Goal: Task Accomplishment & Management: Use online tool/utility

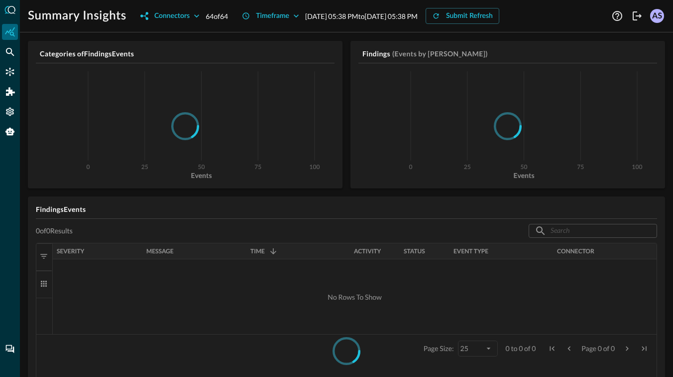
scroll to position [20, 0]
click at [10, 52] on icon "Federated Search" at bounding box center [10, 52] width 10 height 10
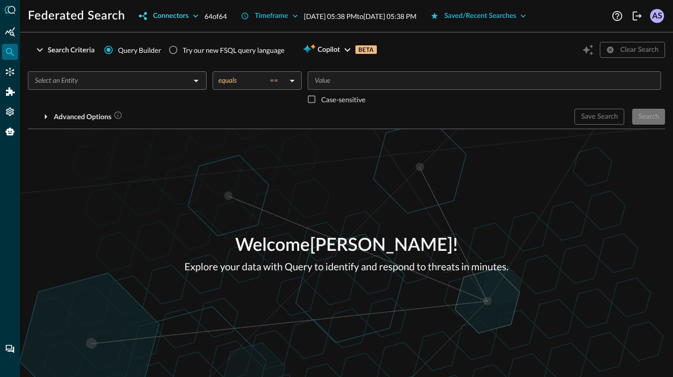
click at [198, 16] on icon "button" at bounding box center [196, 16] width 10 height 10
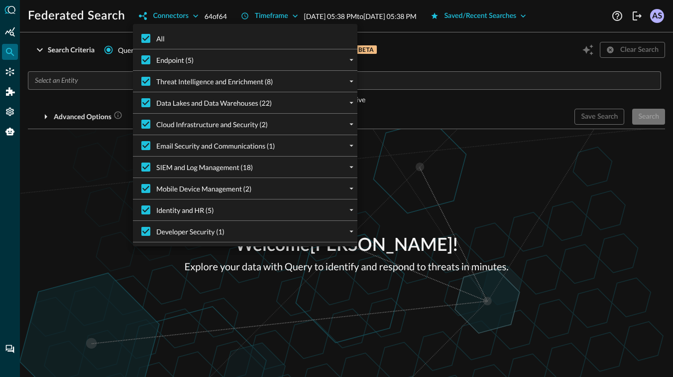
click at [284, 62] on div "Endpoint (5)" at bounding box center [249, 59] width 217 height 21
click at [347, 60] on icon "expand" at bounding box center [351, 59] width 9 height 9
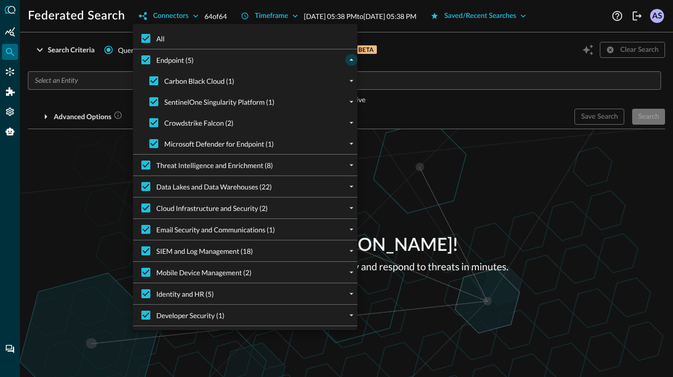
click at [347, 60] on icon "collapse" at bounding box center [351, 59] width 9 height 9
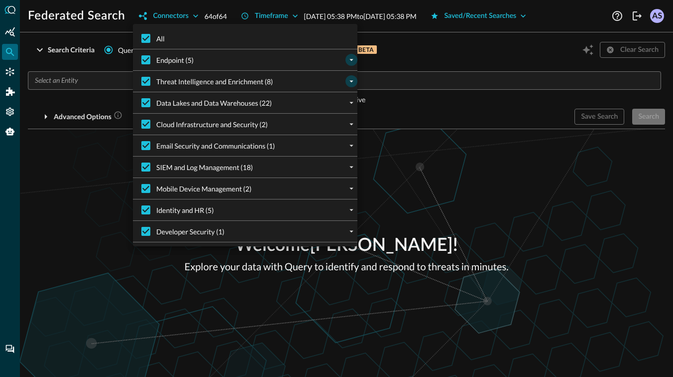
click at [350, 82] on icon "expand" at bounding box center [351, 81] width 9 height 9
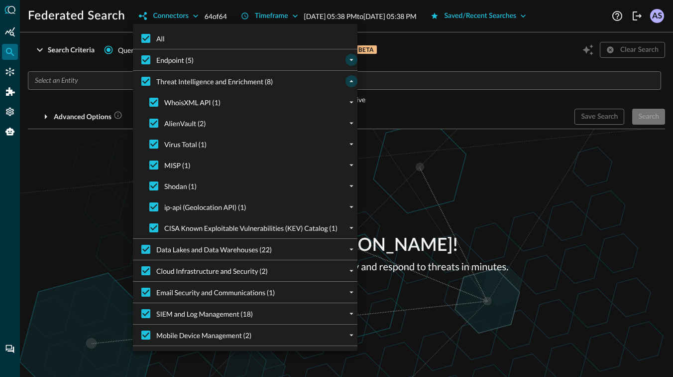
click at [350, 82] on icon "collapse" at bounding box center [351, 81] width 9 height 9
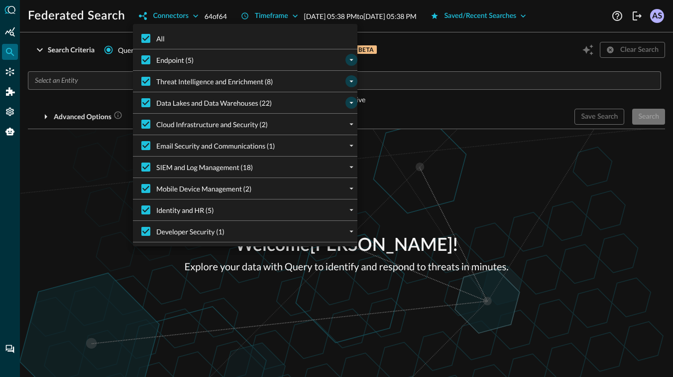
click at [353, 103] on icon "expand" at bounding box center [351, 102] width 9 height 9
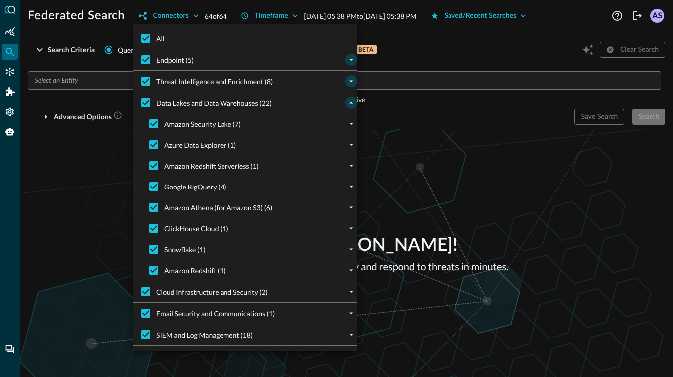
click at [353, 103] on icon "collapse" at bounding box center [351, 102] width 9 height 9
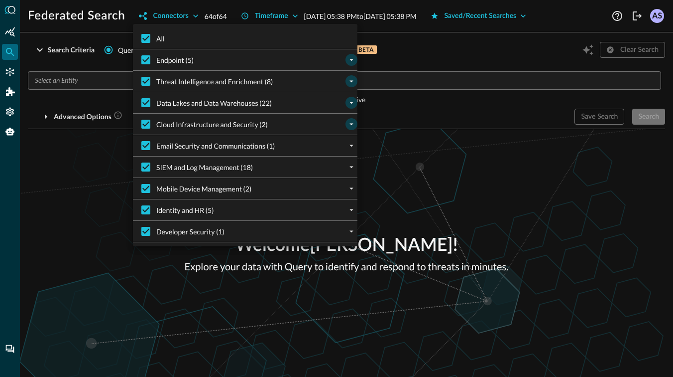
click at [351, 121] on icon "expand" at bounding box center [351, 124] width 9 height 9
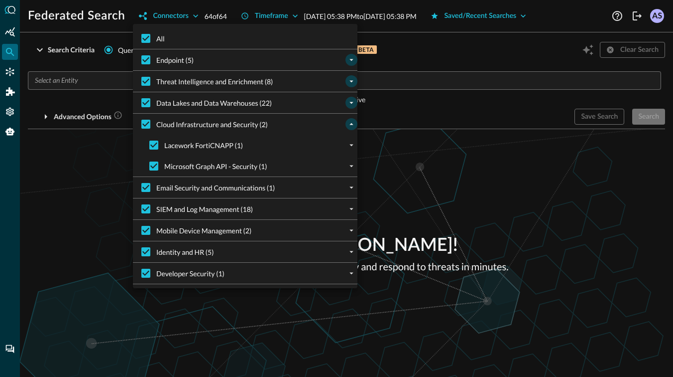
click at [351, 121] on icon "collapse" at bounding box center [351, 124] width 9 height 9
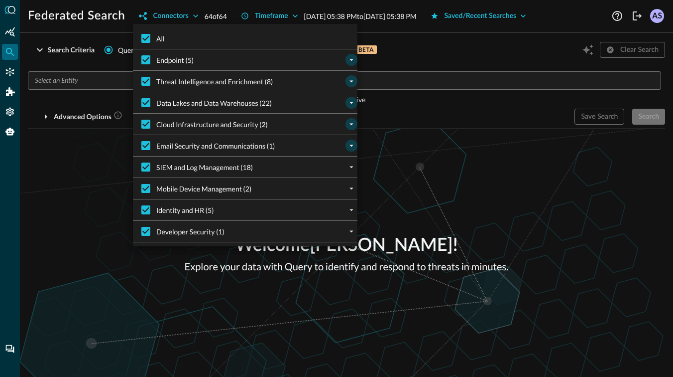
click at [350, 142] on icon "expand" at bounding box center [351, 145] width 9 height 9
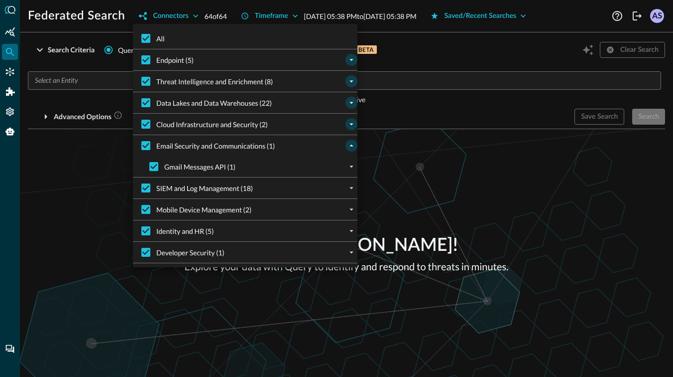
click at [350, 142] on icon "collapse" at bounding box center [351, 145] width 9 height 9
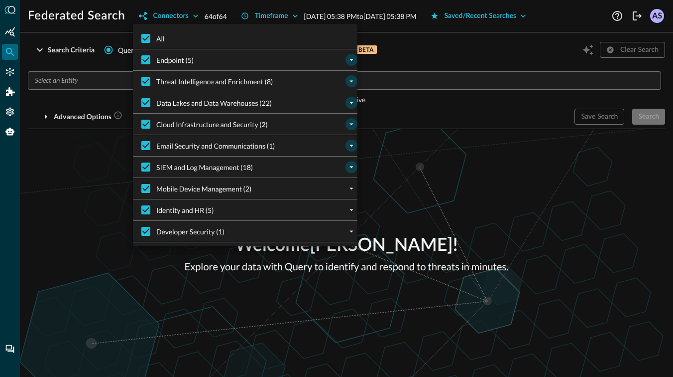
click at [350, 167] on icon "expand" at bounding box center [351, 166] width 9 height 9
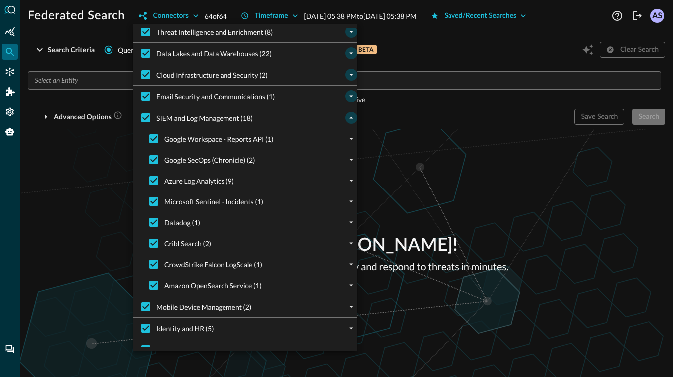
scroll to position [56, 0]
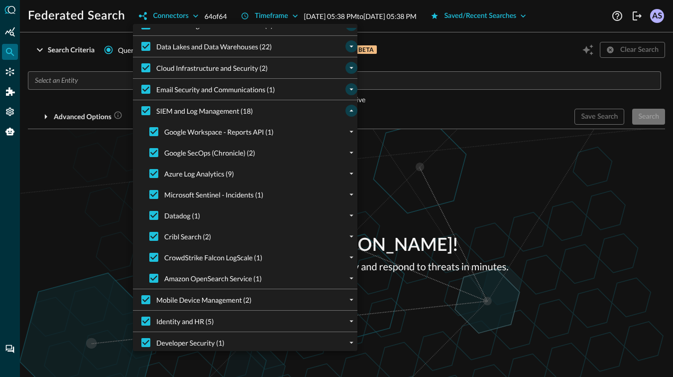
click at [351, 108] on icon "collapse" at bounding box center [351, 110] width 9 height 9
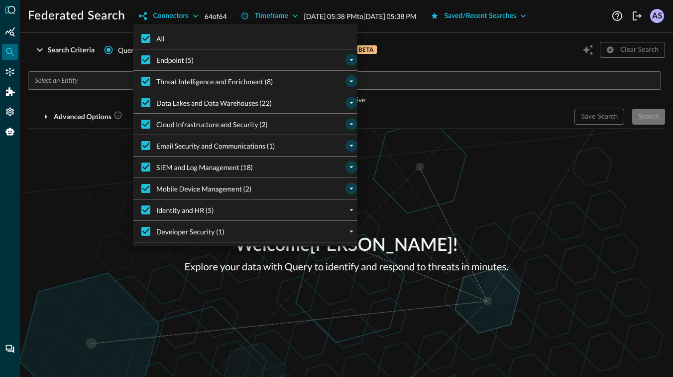
click at [350, 190] on icon "expand" at bounding box center [351, 188] width 9 height 9
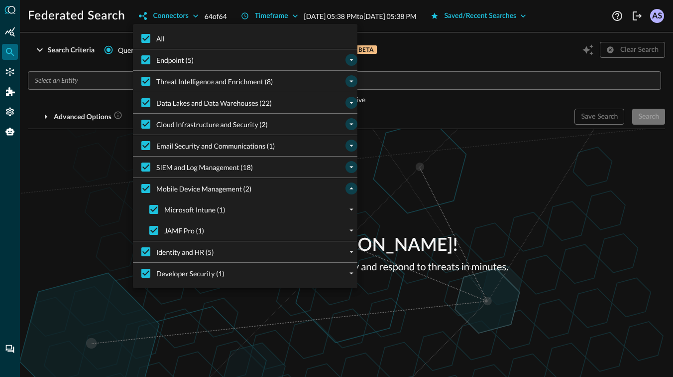
click at [350, 190] on icon "collapse" at bounding box center [351, 188] width 9 height 9
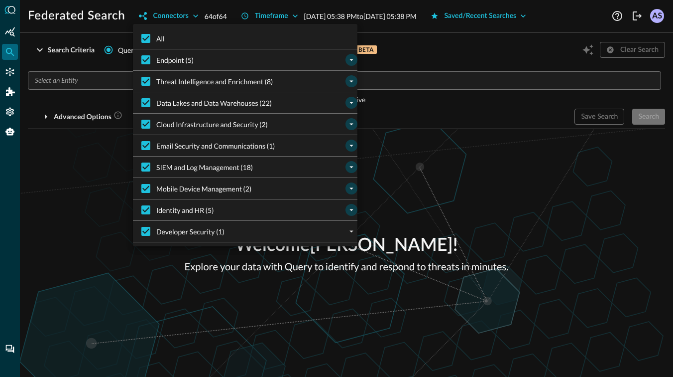
click at [352, 208] on icon "expand" at bounding box center [351, 209] width 9 height 9
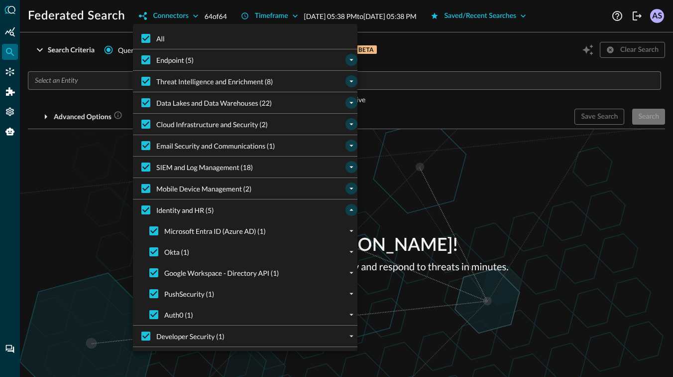
click at [352, 208] on icon "collapse" at bounding box center [351, 209] width 9 height 9
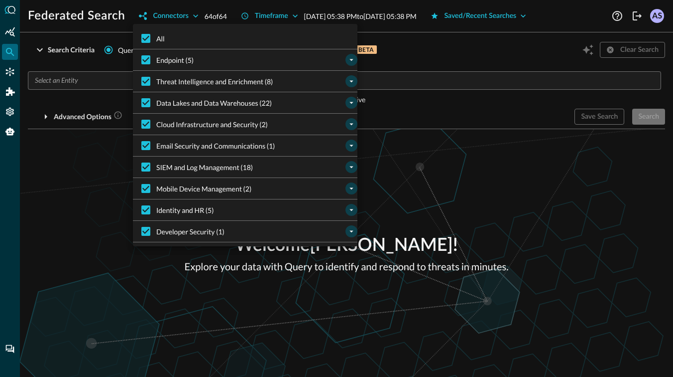
click at [350, 231] on icon "expand" at bounding box center [352, 232] width 4 height 2
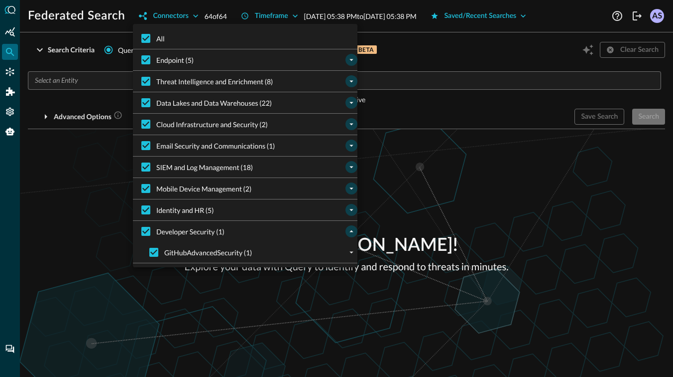
click at [350, 231] on icon "collapse" at bounding box center [351, 231] width 9 height 9
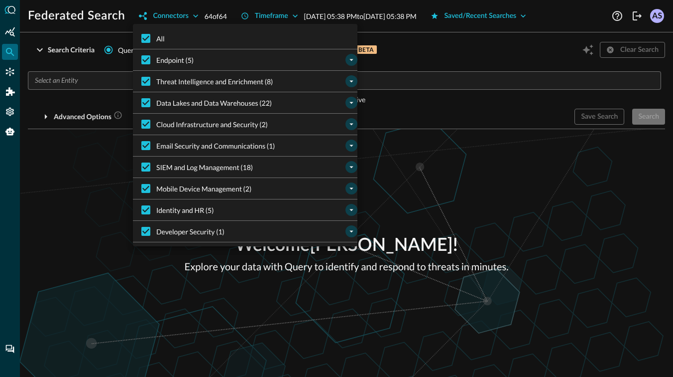
click at [351, 59] on icon "expand" at bounding box center [352, 60] width 4 height 2
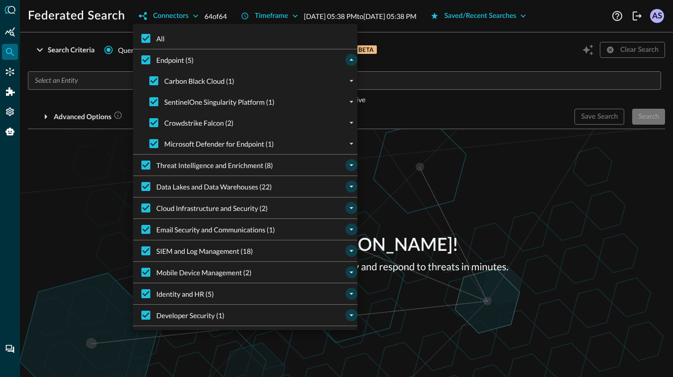
click at [351, 59] on icon "collapse" at bounding box center [352, 60] width 4 height 2
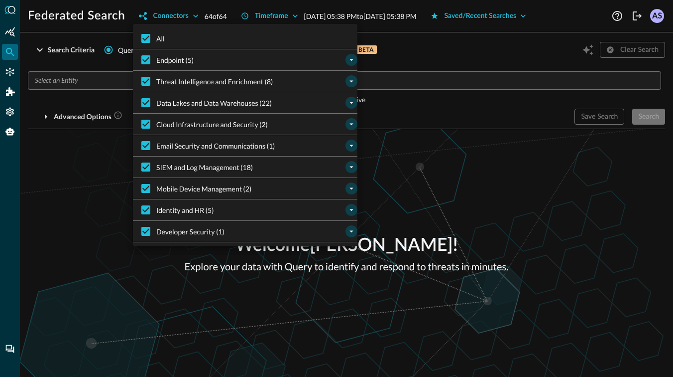
click at [349, 85] on icon "expand" at bounding box center [351, 81] width 9 height 9
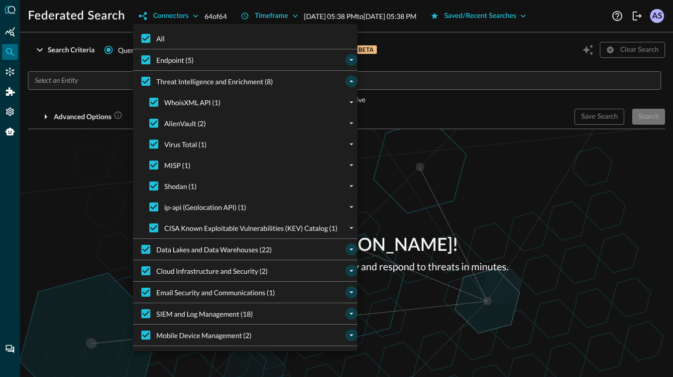
click at [349, 85] on icon "collapse" at bounding box center [351, 81] width 9 height 9
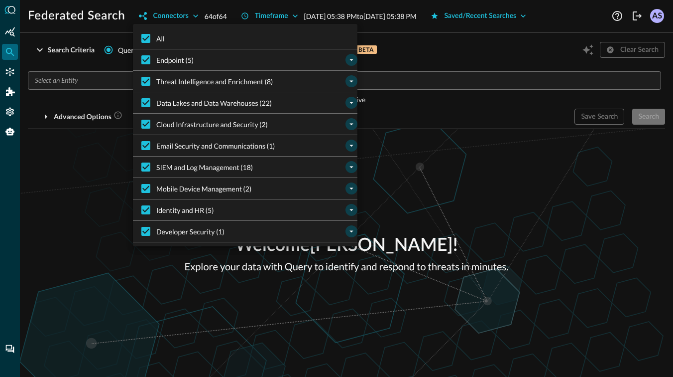
click at [355, 105] on icon "expand" at bounding box center [351, 102] width 9 height 9
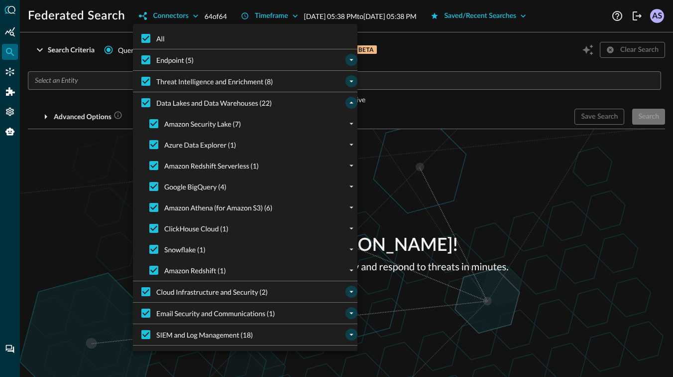
click at [355, 105] on icon "collapse" at bounding box center [351, 102] width 9 height 9
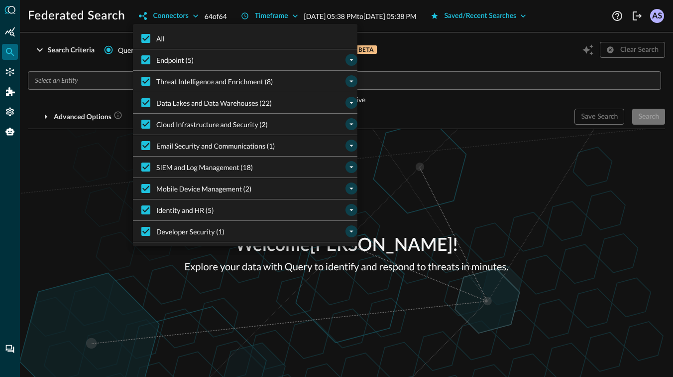
click at [352, 124] on icon "expand" at bounding box center [352, 125] width 4 height 2
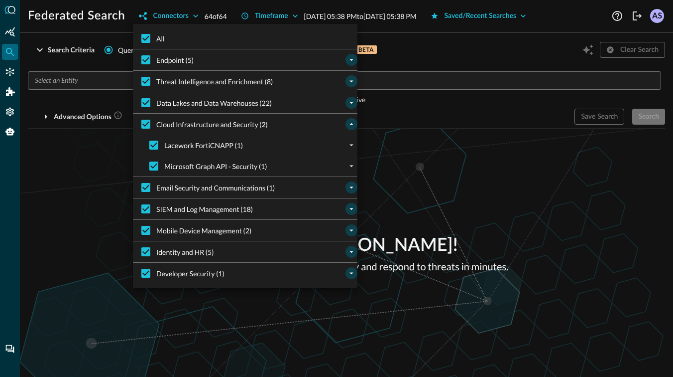
click at [352, 124] on icon "collapse" at bounding box center [352, 124] width 4 height 2
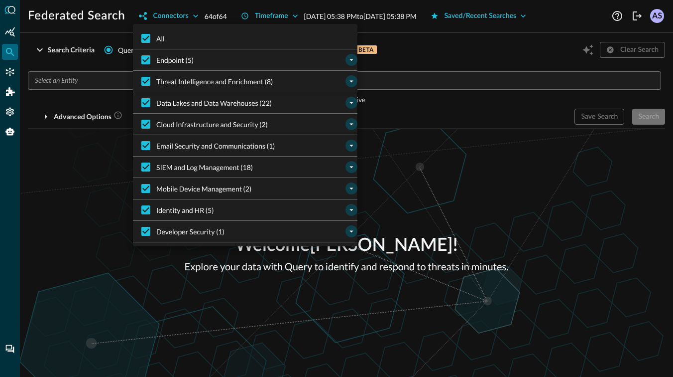
click at [350, 143] on icon "expand" at bounding box center [351, 145] width 9 height 9
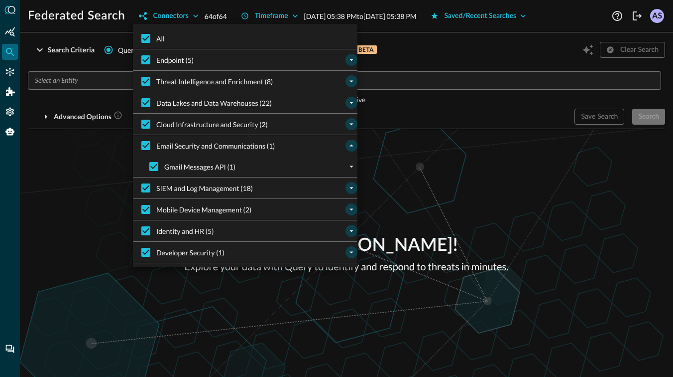
click at [350, 143] on icon "collapse" at bounding box center [351, 145] width 9 height 9
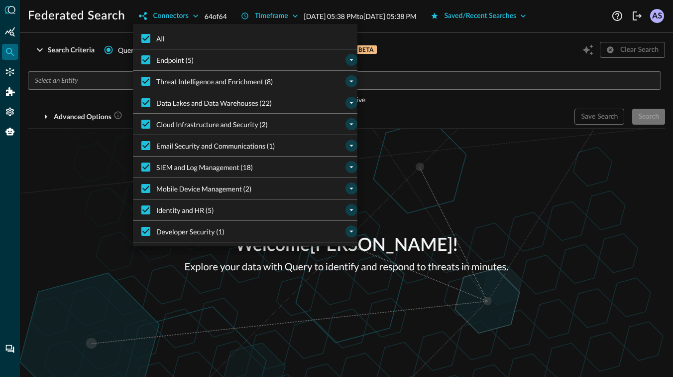
click at [349, 164] on icon "expand" at bounding box center [351, 166] width 9 height 9
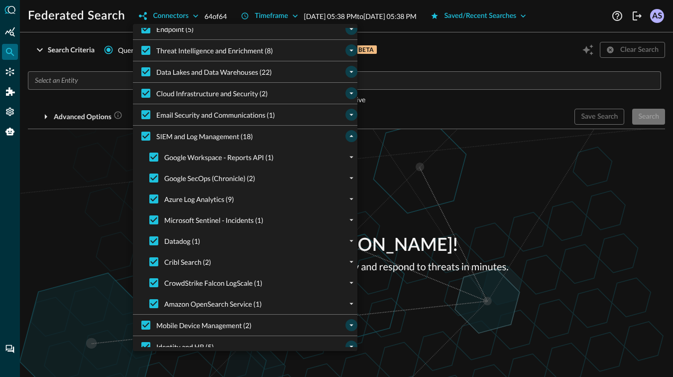
scroll to position [32, 0]
click at [353, 135] on icon "collapse" at bounding box center [352, 134] width 4 height 2
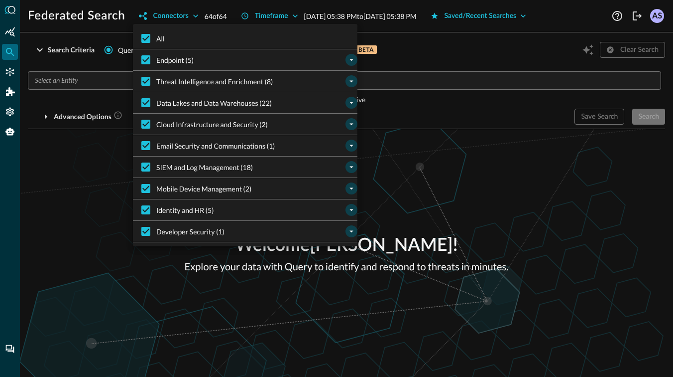
scroll to position [0, 0]
click at [351, 190] on icon "expand" at bounding box center [351, 188] width 9 height 9
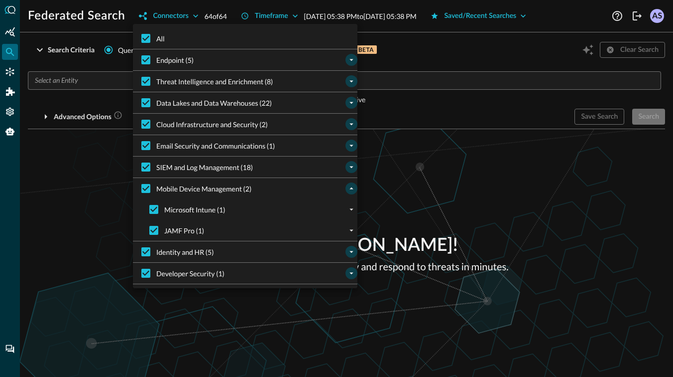
click at [351, 190] on icon "collapse" at bounding box center [351, 188] width 9 height 9
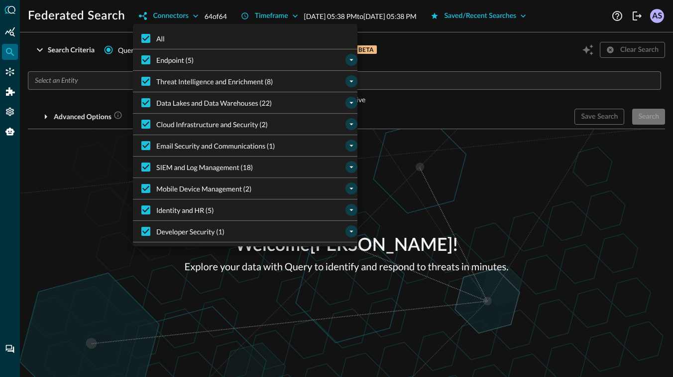
click at [349, 210] on icon "expand" at bounding box center [351, 209] width 9 height 9
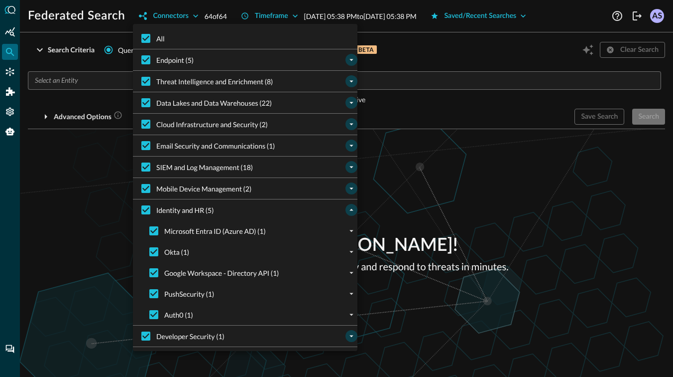
click at [349, 210] on icon "collapse" at bounding box center [351, 209] width 9 height 9
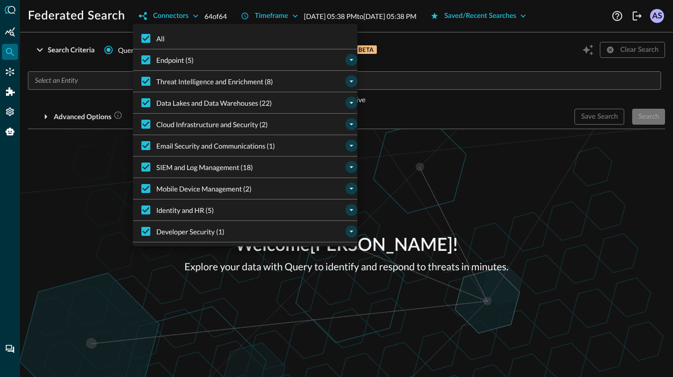
click at [350, 231] on icon "expand" at bounding box center [351, 231] width 9 height 9
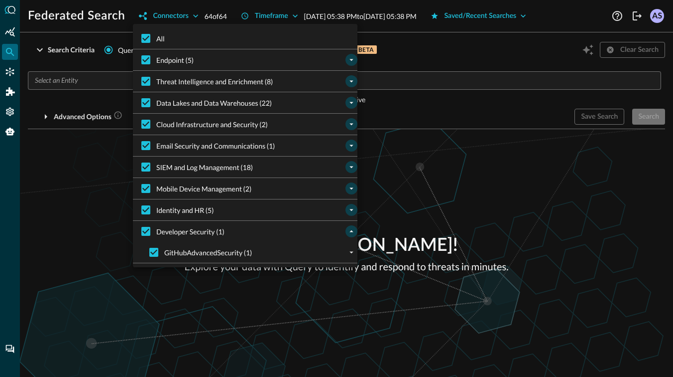
click at [401, 208] on div at bounding box center [336, 188] width 673 height 377
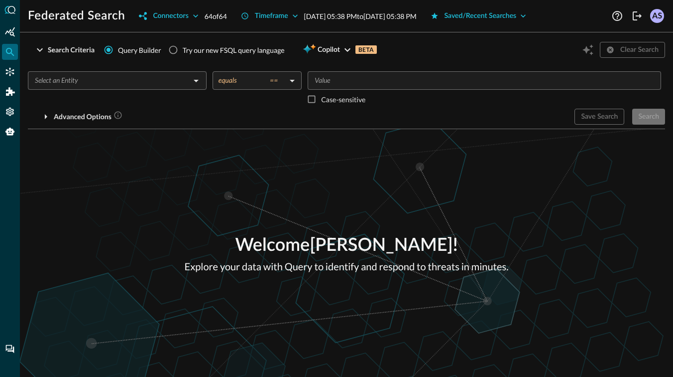
click at [212, 14] on p "64 of 64" at bounding box center [216, 16] width 22 height 10
click at [10, 72] on icon "Connectors" at bounding box center [10, 72] width 8 height 8
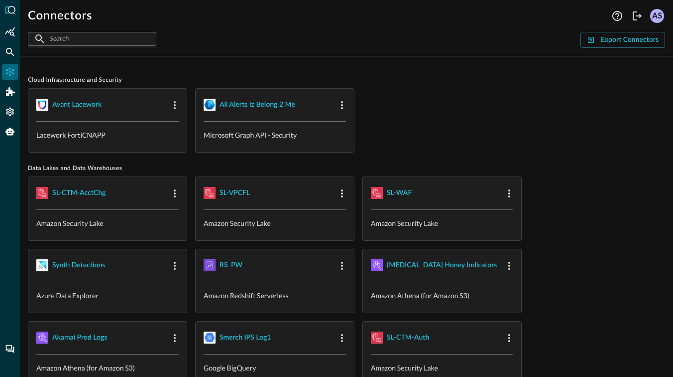
click at [89, 36] on input "text" at bounding box center [92, 38] width 84 height 18
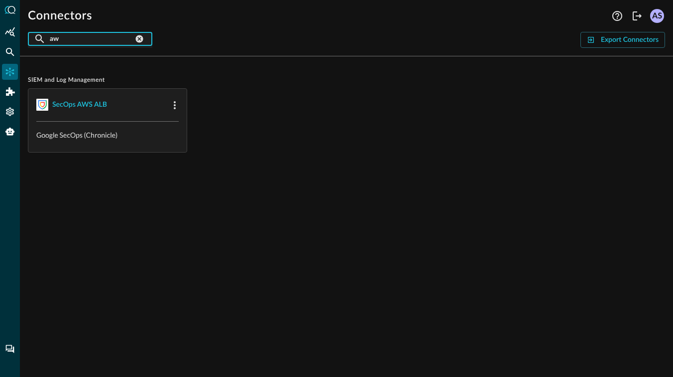
type input "a"
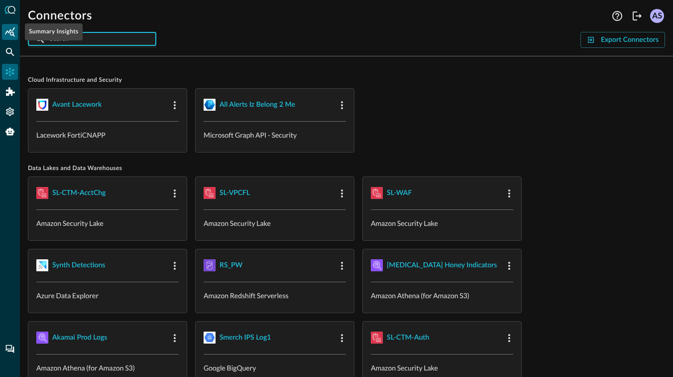
click at [5, 34] on icon "Summary Insights" at bounding box center [10, 32] width 10 height 10
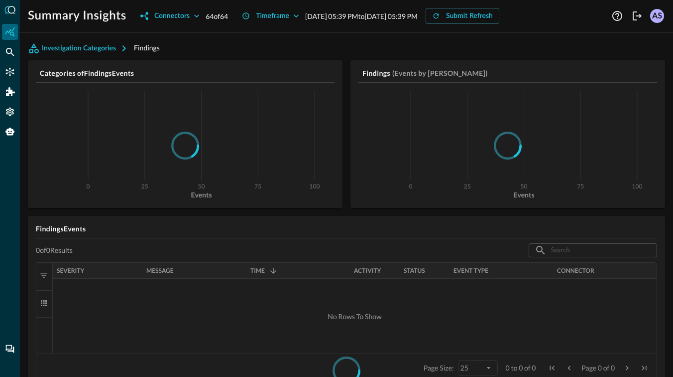
click at [67, 231] on h5 "Findings Events" at bounding box center [347, 229] width 622 height 10
click at [61, 231] on h5 "Findings Events" at bounding box center [347, 229] width 622 height 10
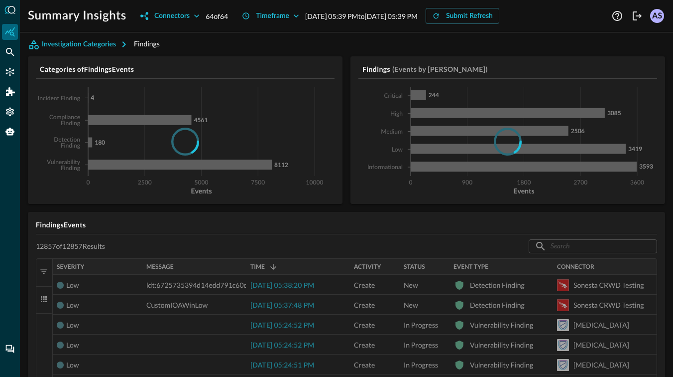
click at [198, 221] on h5 "Findings Events" at bounding box center [347, 225] width 622 height 10
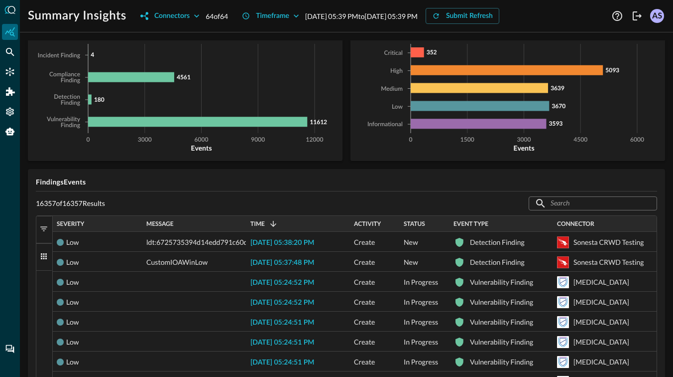
scroll to position [33, 0]
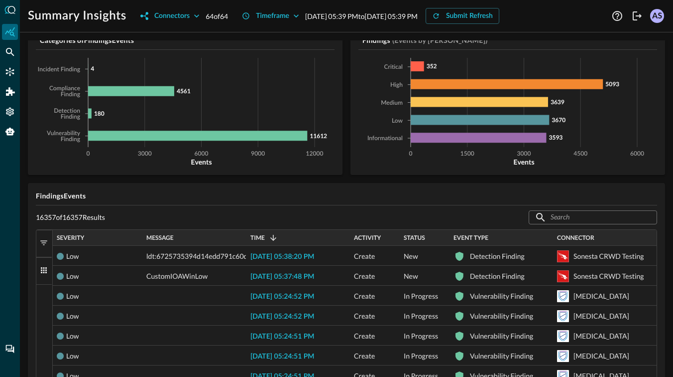
click at [60, 196] on h5 "Findings Events" at bounding box center [347, 196] width 622 height 10
click at [84, 196] on h5 "Findings Events" at bounding box center [347, 196] width 622 height 10
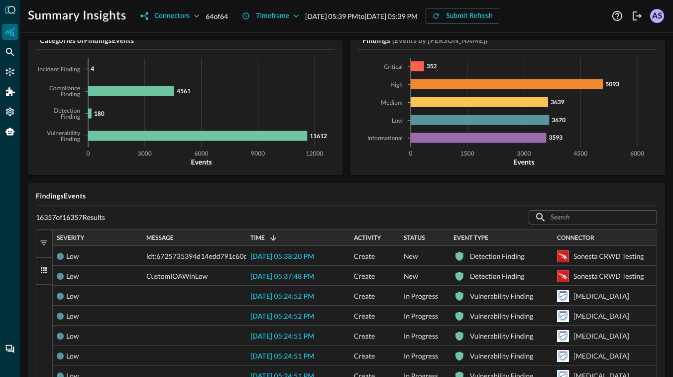
click at [217, 17] on p "64 of 64" at bounding box center [217, 16] width 22 height 10
click at [192, 15] on icon "button" at bounding box center [197, 16] width 10 height 10
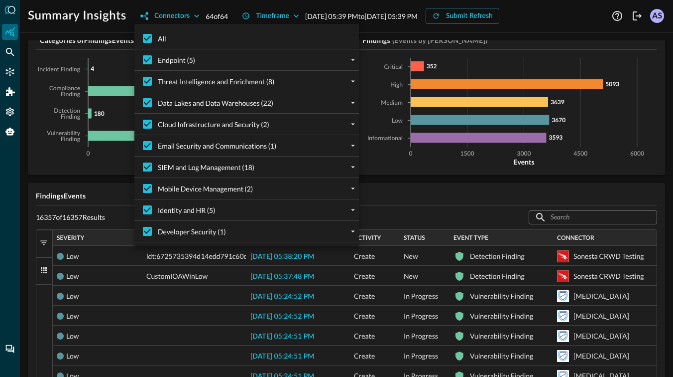
click at [6, 51] on div at bounding box center [336, 188] width 673 height 377
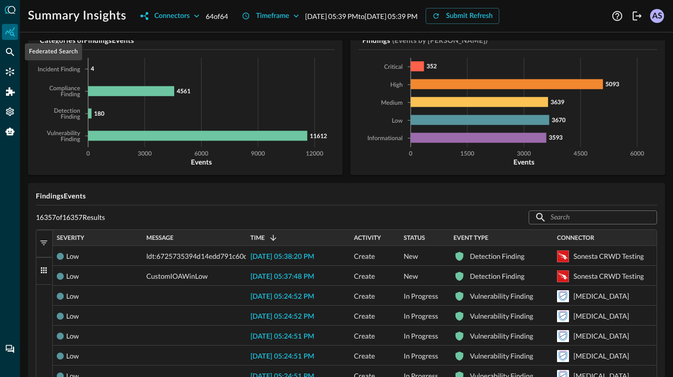
click at [6, 51] on icon "Federated Search" at bounding box center [10, 52] width 8 height 8
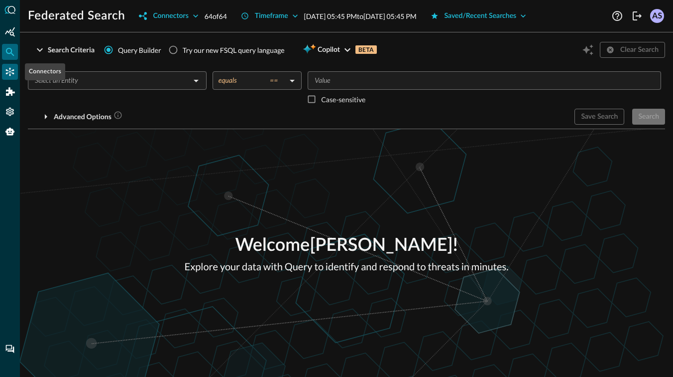
click at [11, 73] on icon "Connectors" at bounding box center [10, 72] width 10 height 10
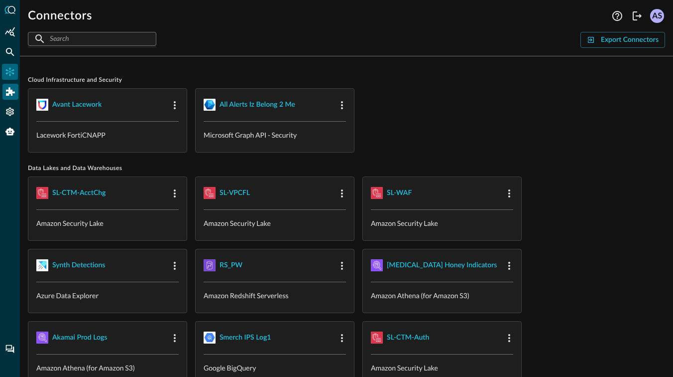
click at [13, 94] on icon "Addons" at bounding box center [10, 91] width 9 height 9
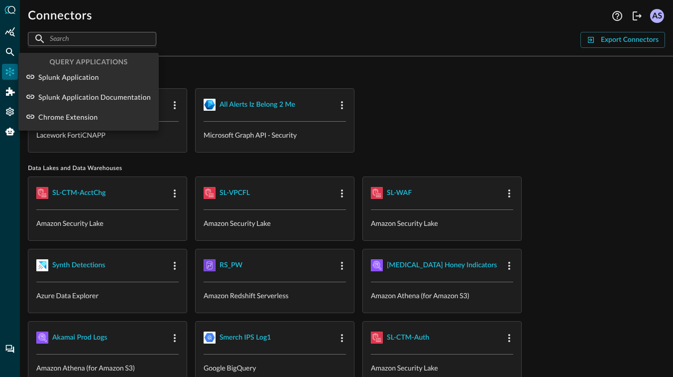
click at [9, 34] on div at bounding box center [336, 188] width 673 height 377
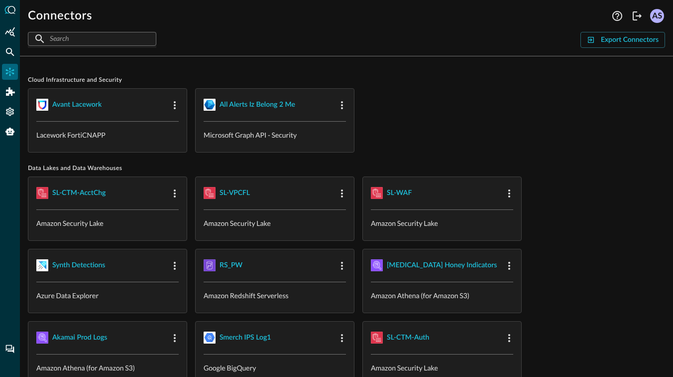
click at [9, 34] on div "QUERY APPLICATIONS Splunk Application Splunk Application Documentation Chrome E…" at bounding box center [336, 188] width 673 height 377
click at [9, 34] on icon "Summary Insights" at bounding box center [10, 32] width 10 height 10
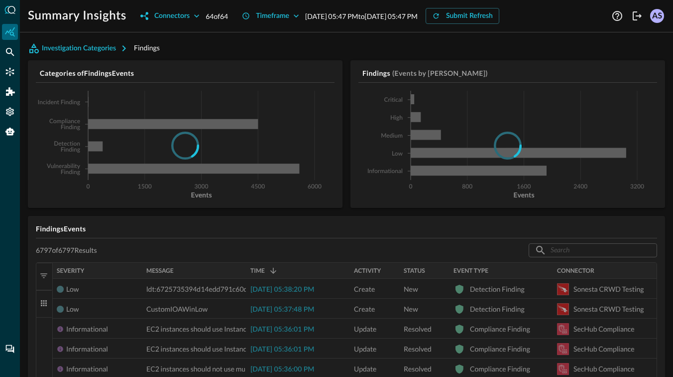
click at [344, 229] on h5 "Findings Events" at bounding box center [347, 229] width 622 height 10
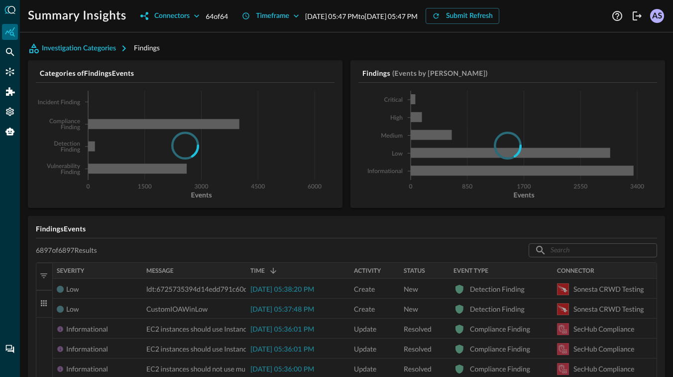
click at [344, 229] on h5 "Findings Events" at bounding box center [347, 229] width 622 height 10
click at [124, 47] on icon "button" at bounding box center [124, 48] width 3 height 6
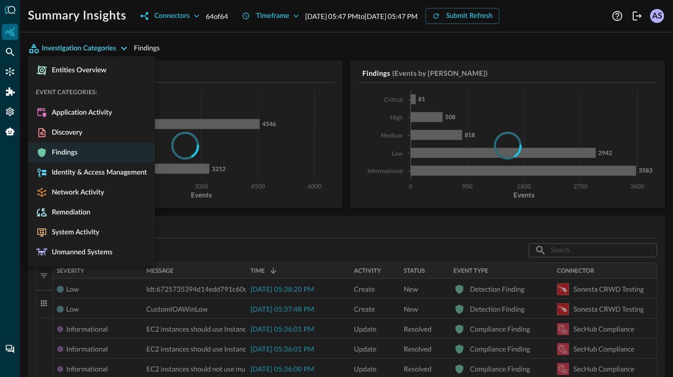
click at [195, 242] on div at bounding box center [336, 188] width 673 height 377
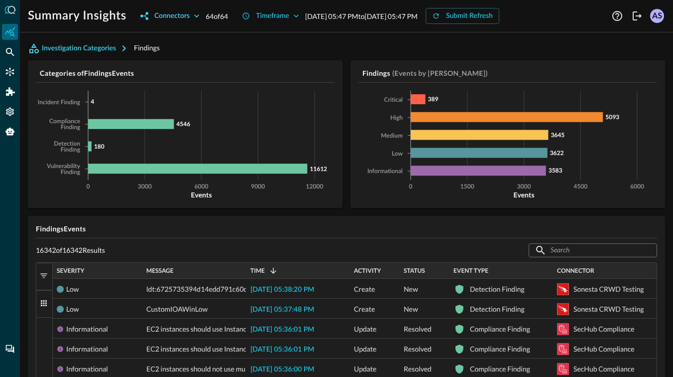
click at [185, 19] on div "Connectors" at bounding box center [171, 16] width 35 height 12
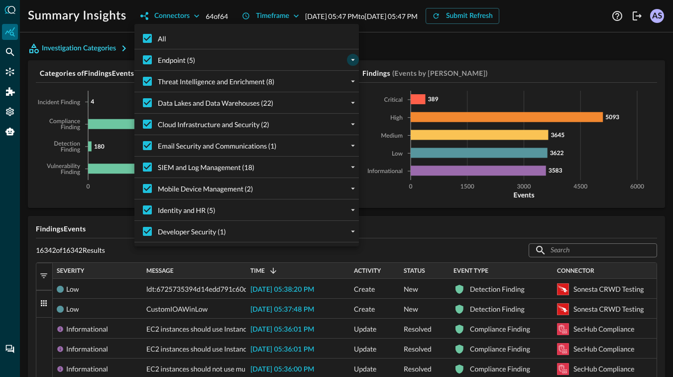
click at [352, 60] on icon "expand" at bounding box center [353, 59] width 9 height 9
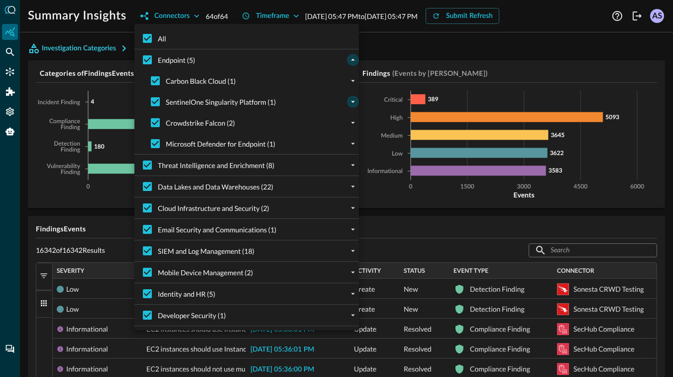
click at [354, 101] on icon "expand" at bounding box center [353, 102] width 4 height 2
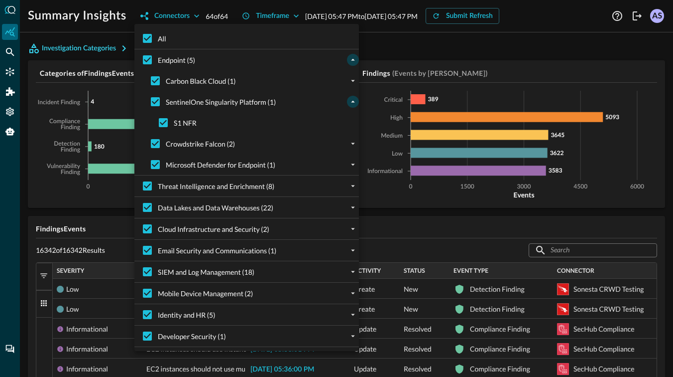
click at [354, 101] on icon "collapse" at bounding box center [353, 101] width 9 height 9
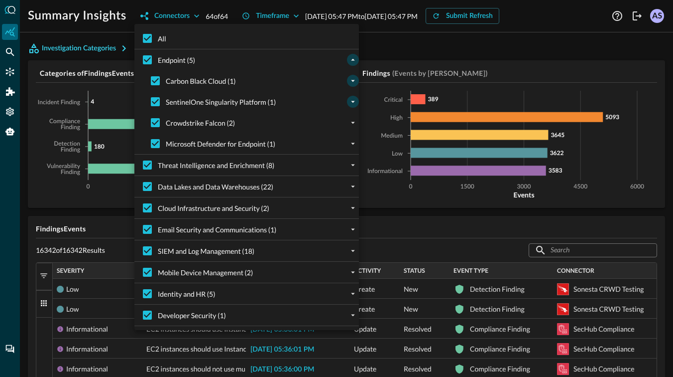
click at [356, 81] on icon "expand" at bounding box center [353, 80] width 9 height 9
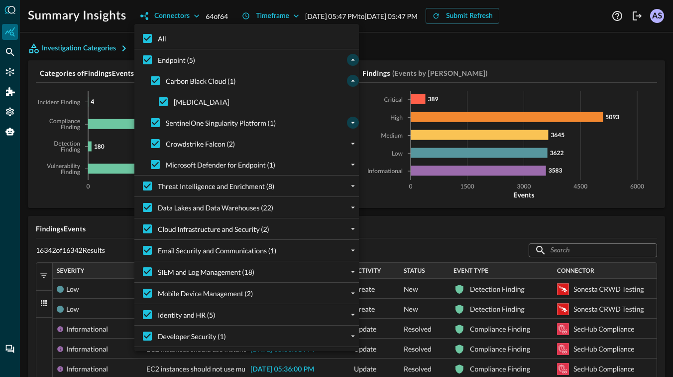
click at [356, 81] on icon "collapse" at bounding box center [353, 80] width 9 height 9
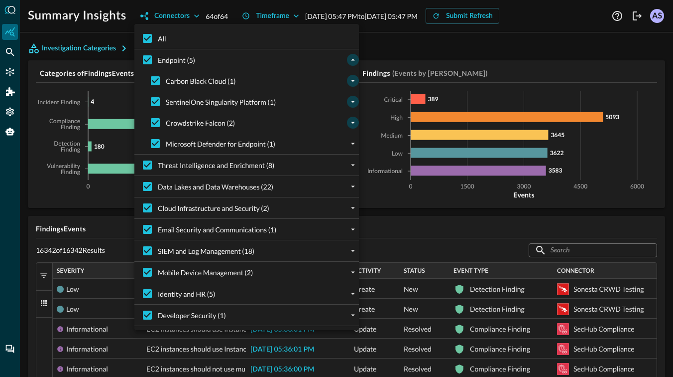
click at [356, 121] on icon "expand" at bounding box center [353, 122] width 9 height 9
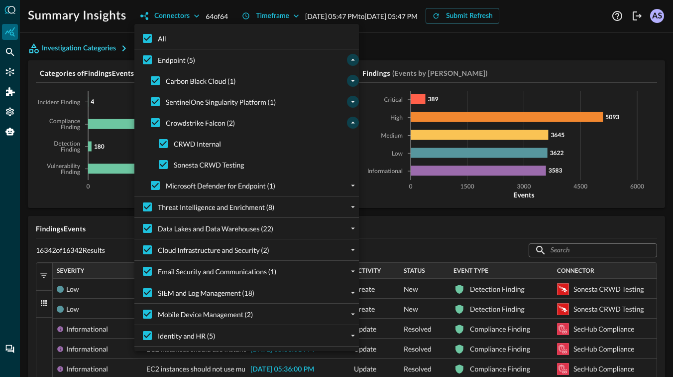
click at [356, 121] on icon "collapse" at bounding box center [353, 122] width 9 height 9
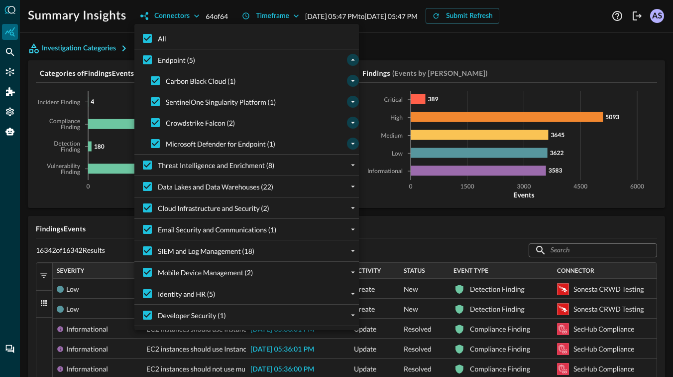
click at [355, 141] on icon "expand" at bounding box center [353, 143] width 9 height 9
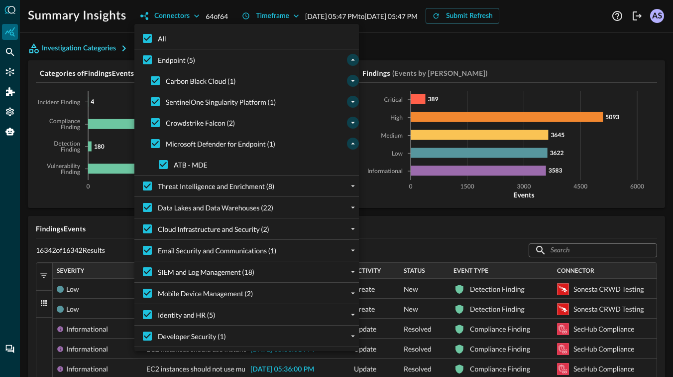
click at [355, 141] on icon "collapse" at bounding box center [353, 143] width 9 height 9
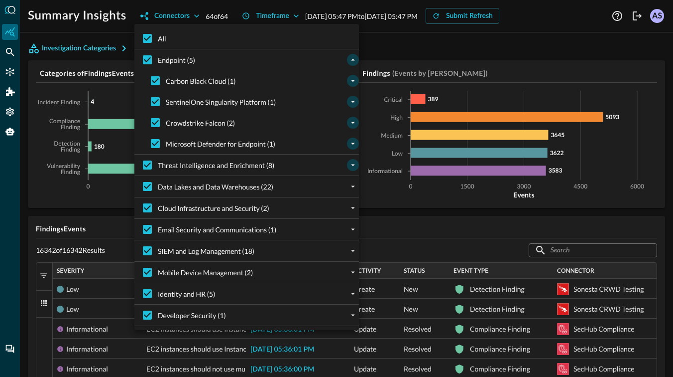
click at [354, 163] on icon "expand" at bounding box center [353, 164] width 9 height 9
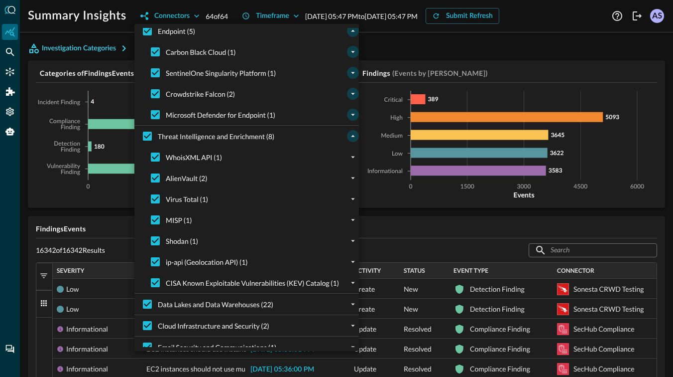
scroll to position [34, 0]
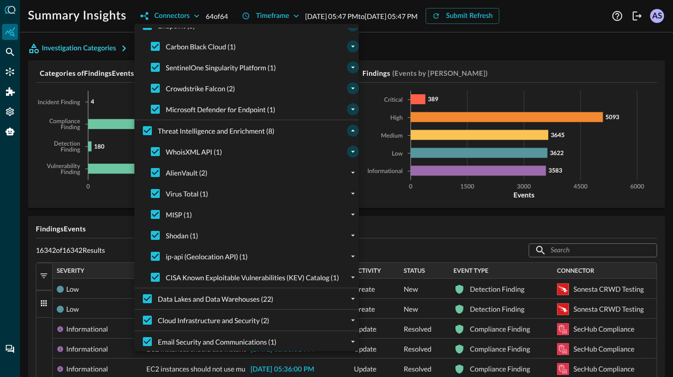
click at [350, 150] on icon "expand" at bounding box center [353, 151] width 9 height 9
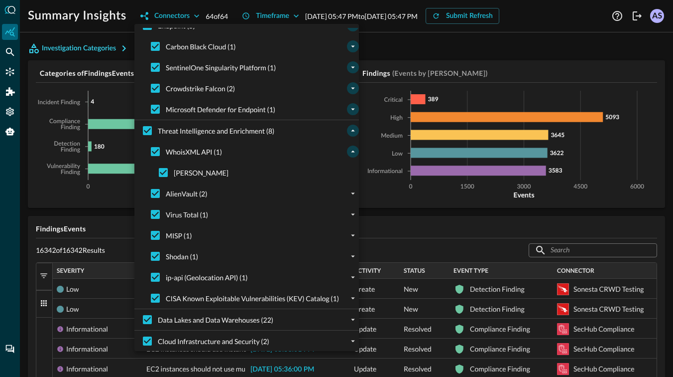
click at [350, 150] on icon "collapse" at bounding box center [353, 151] width 9 height 9
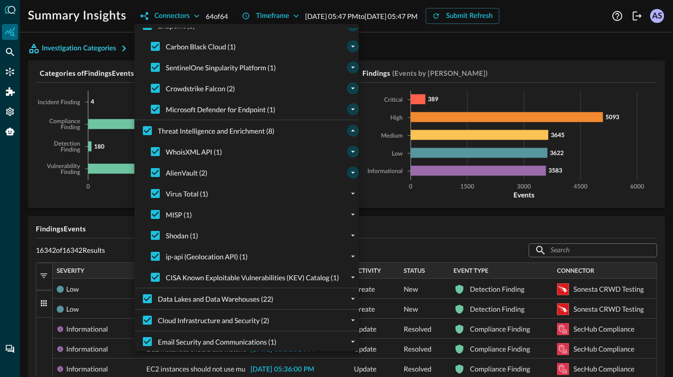
click at [351, 170] on icon "expand" at bounding box center [353, 172] width 9 height 9
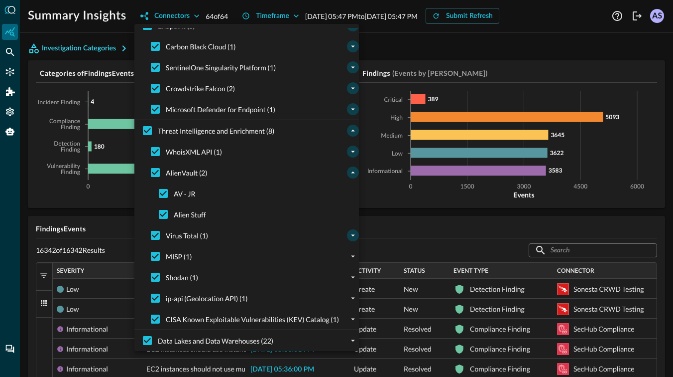
click at [352, 235] on icon "expand" at bounding box center [353, 236] width 4 height 2
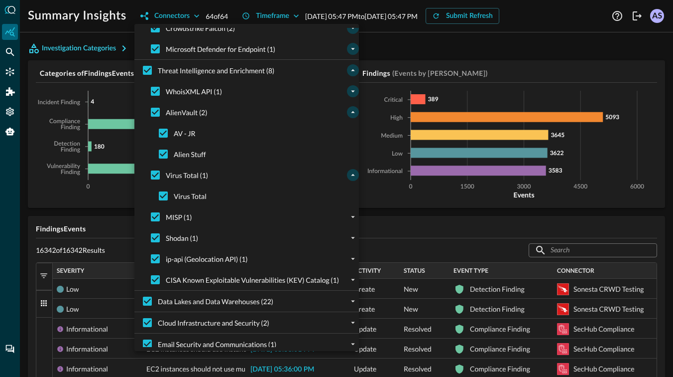
scroll to position [99, 0]
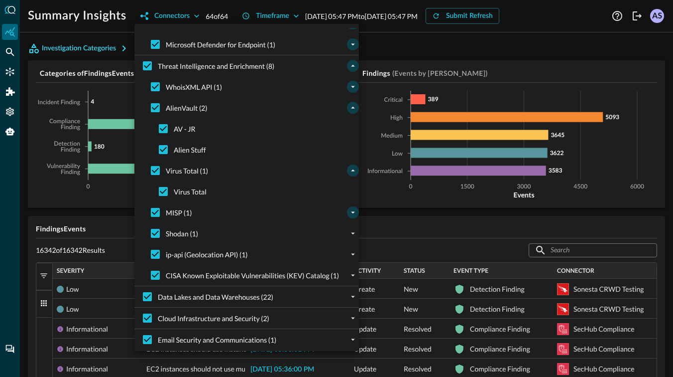
click at [349, 211] on icon "expand" at bounding box center [353, 212] width 9 height 9
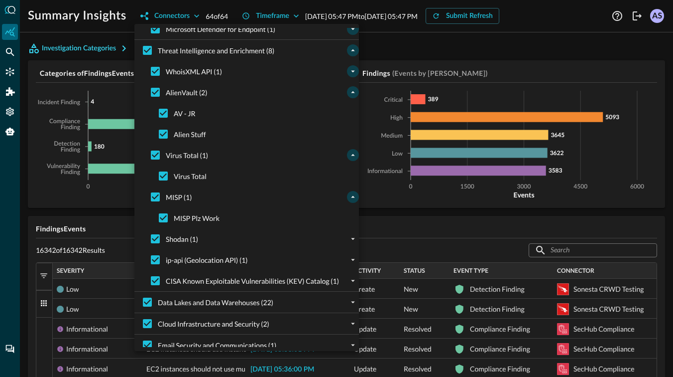
scroll to position [117, 0]
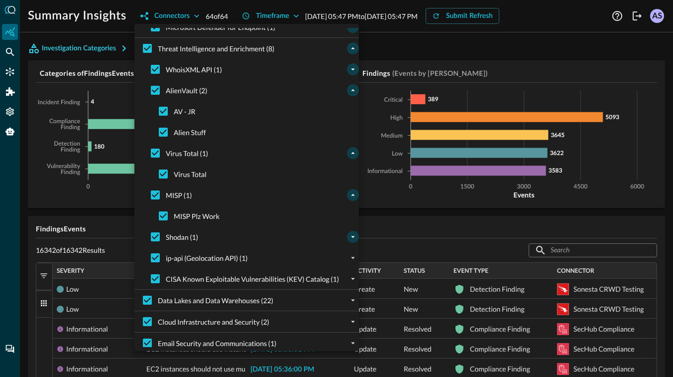
click at [349, 236] on icon "expand" at bounding box center [353, 236] width 9 height 9
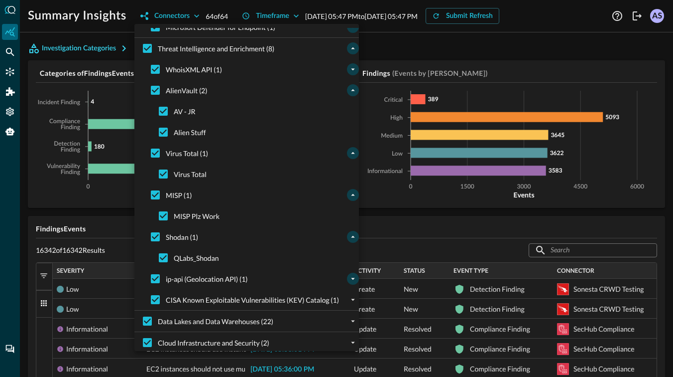
click at [351, 277] on icon "expand" at bounding box center [353, 278] width 9 height 9
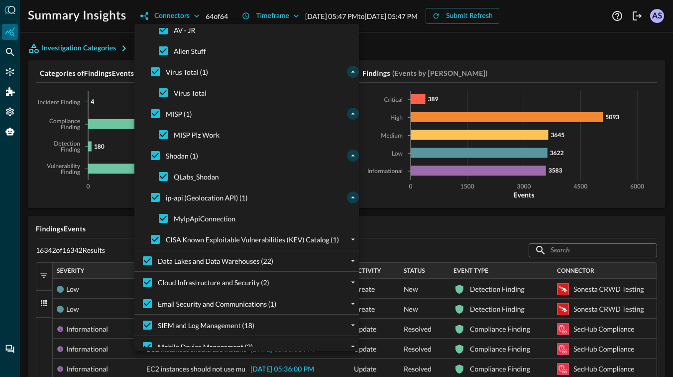
scroll to position [217, 0]
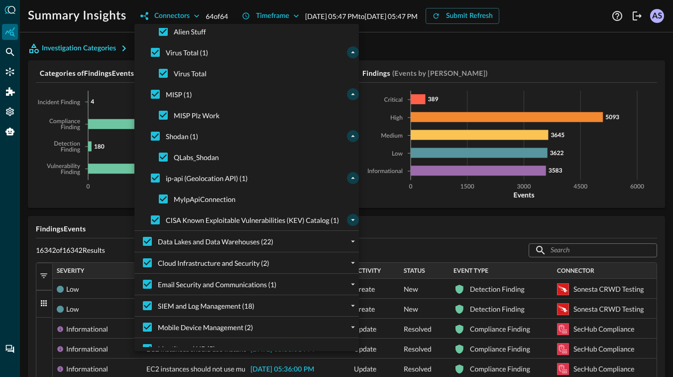
click at [349, 219] on icon "expand" at bounding box center [353, 219] width 9 height 9
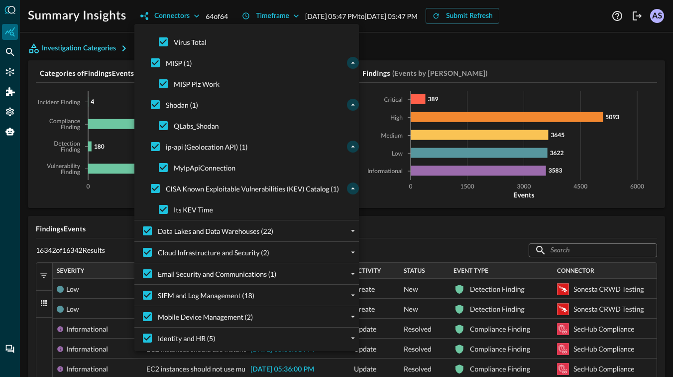
scroll to position [272, 0]
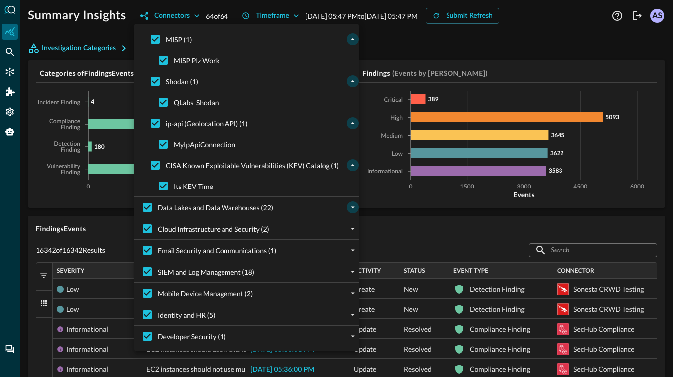
click at [349, 208] on icon "expand" at bounding box center [353, 207] width 9 height 9
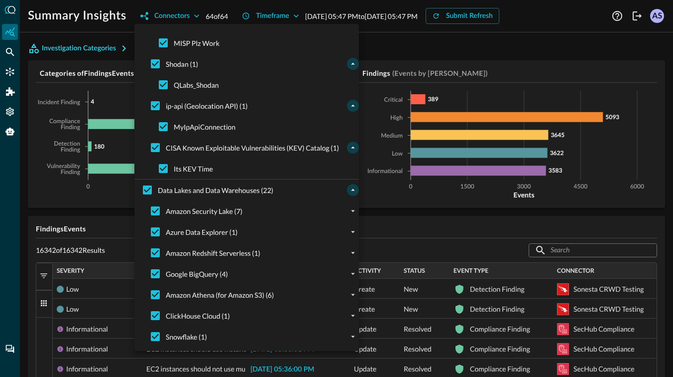
scroll to position [298, 0]
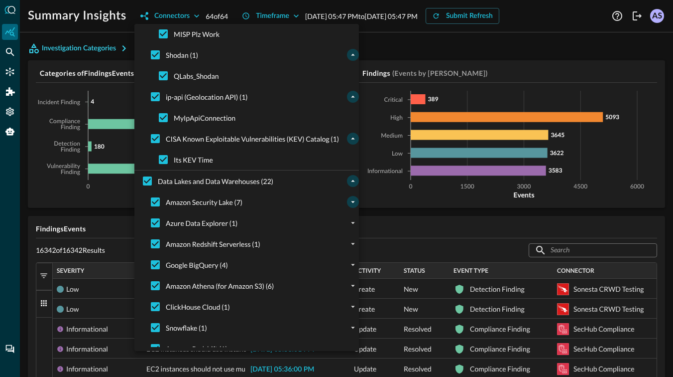
click at [350, 201] on icon "expand" at bounding box center [353, 201] width 9 height 9
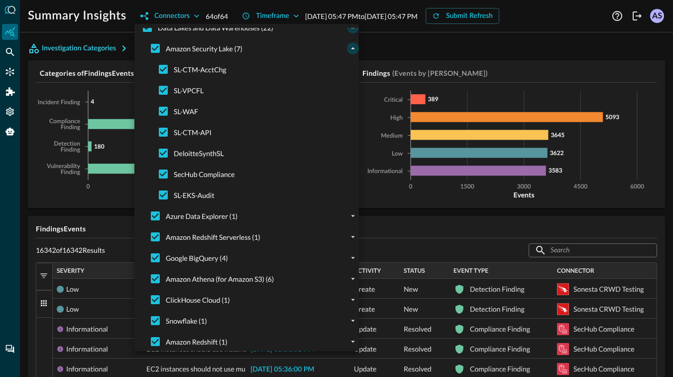
scroll to position [453, 0]
click at [349, 214] on icon "expand" at bounding box center [353, 214] width 9 height 9
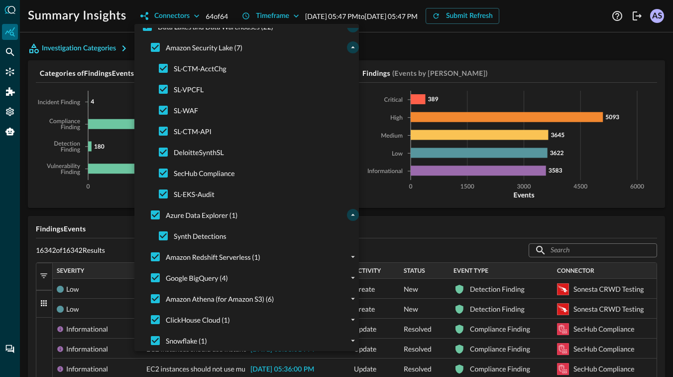
scroll to position [468, 0]
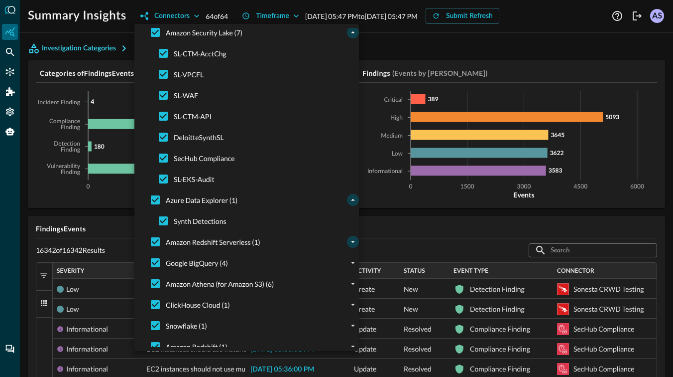
click at [350, 243] on icon "expand" at bounding box center [353, 241] width 9 height 9
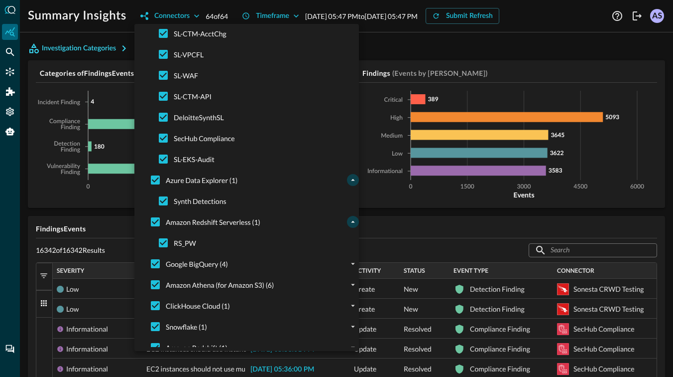
scroll to position [491, 0]
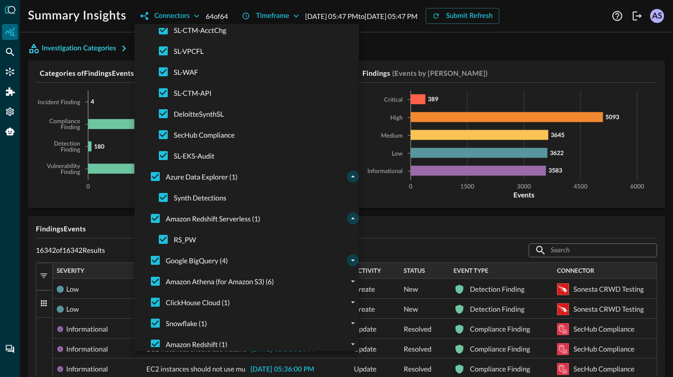
click at [349, 259] on icon "expand" at bounding box center [353, 260] width 9 height 9
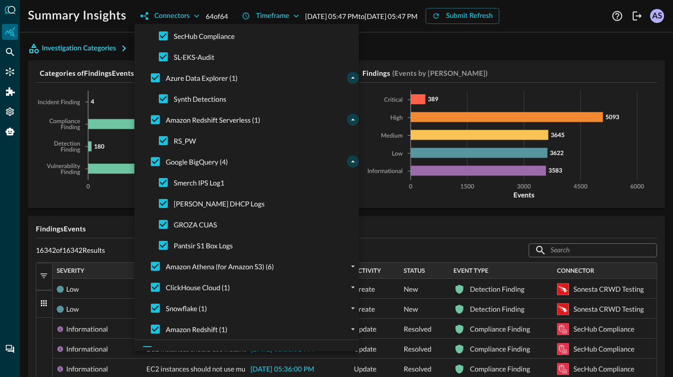
scroll to position [591, 0]
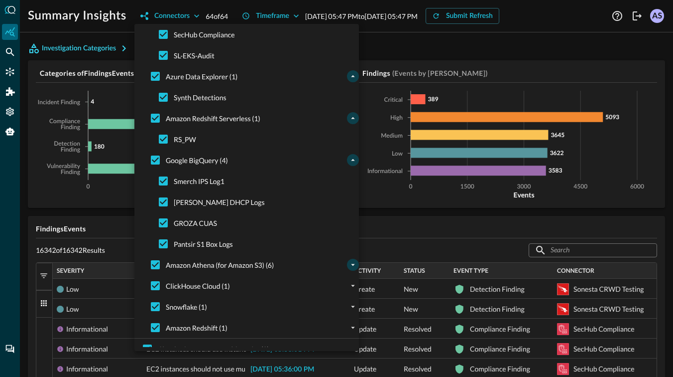
click at [351, 265] on icon "expand" at bounding box center [353, 264] width 9 height 9
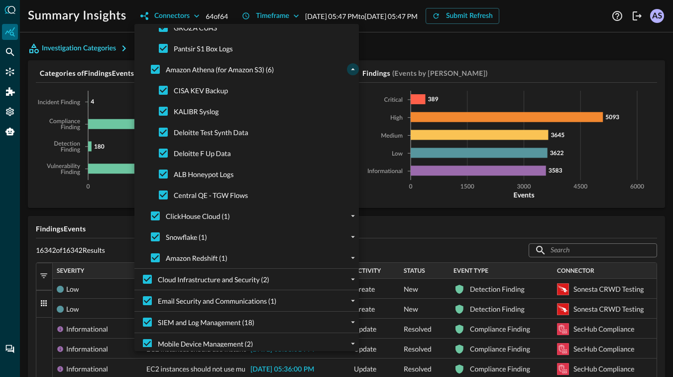
scroll to position [789, 0]
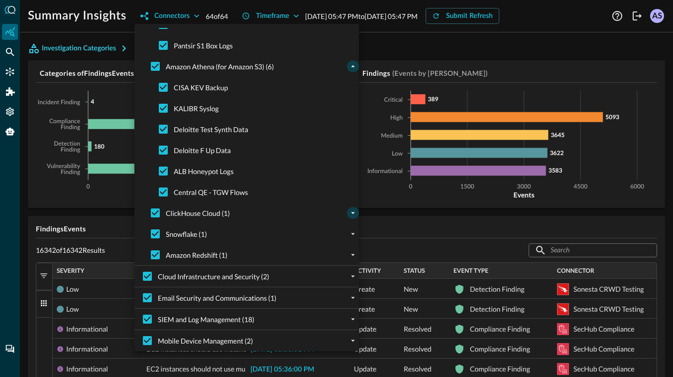
click at [350, 211] on icon "expand" at bounding box center [353, 212] width 9 height 9
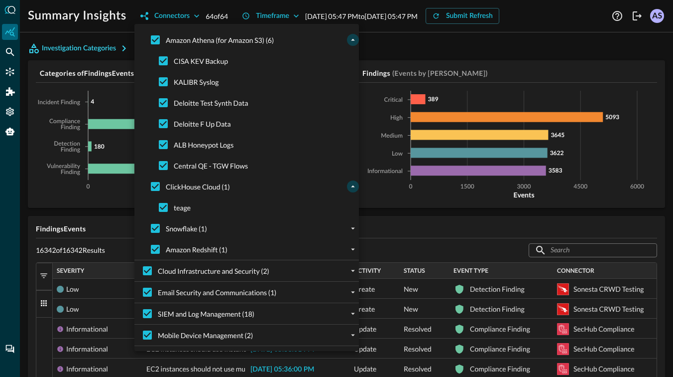
scroll to position [835, 0]
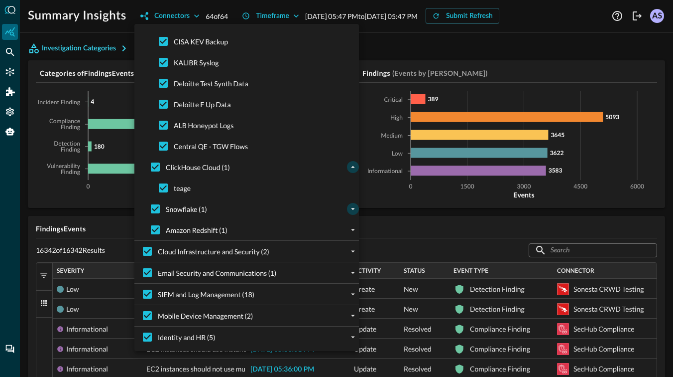
click at [350, 208] on icon "expand" at bounding box center [353, 208] width 9 height 9
click at [349, 250] on icon "expand" at bounding box center [353, 250] width 9 height 9
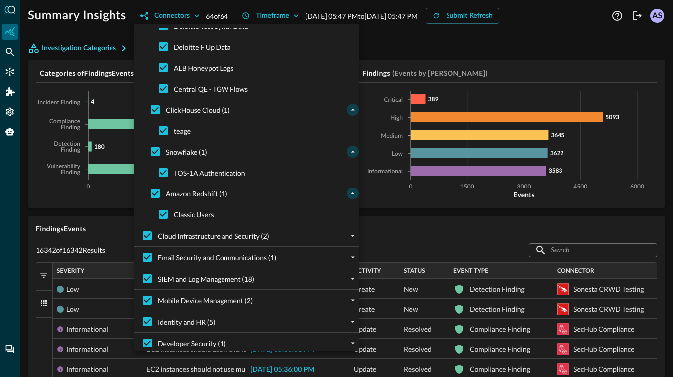
scroll to position [900, 0]
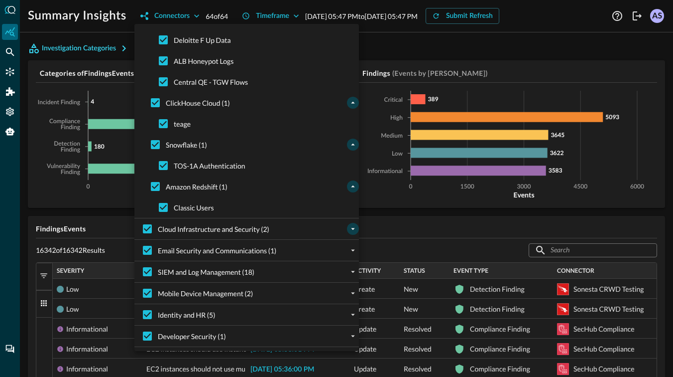
click at [350, 228] on icon "expand" at bounding box center [353, 228] width 9 height 9
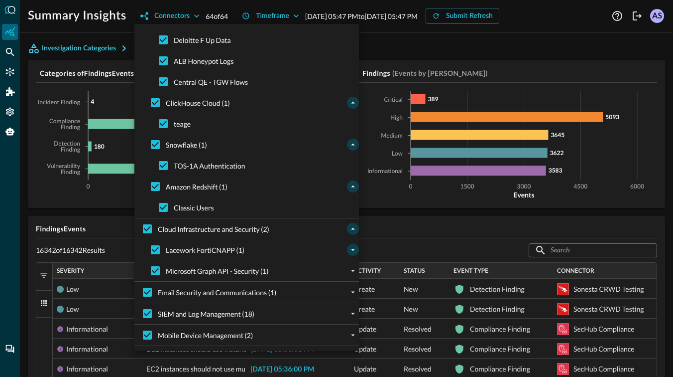
click at [352, 249] on icon "expand" at bounding box center [353, 250] width 4 height 2
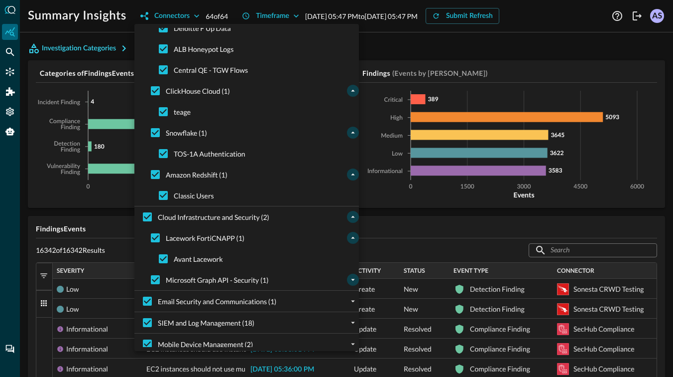
click at [349, 281] on icon "expand" at bounding box center [353, 279] width 9 height 9
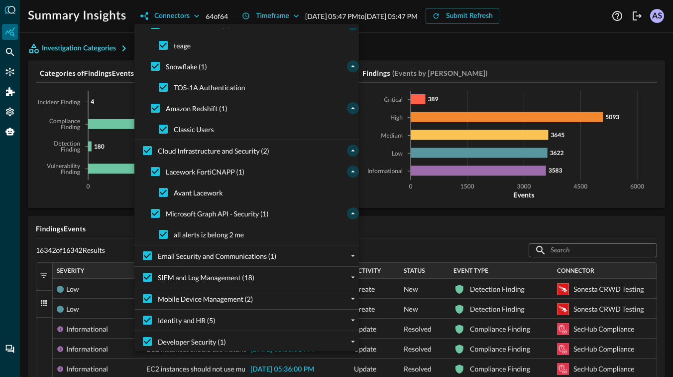
scroll to position [983, 0]
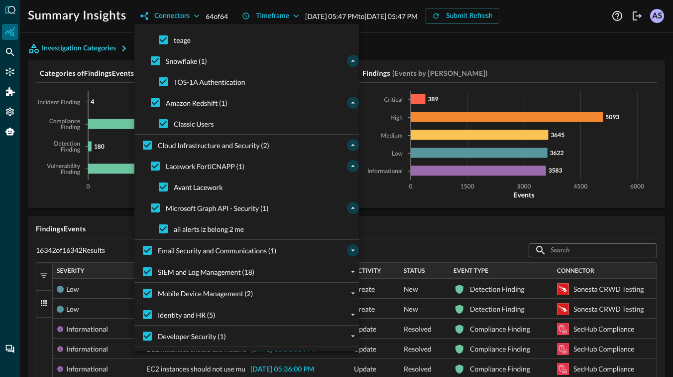
click at [350, 251] on icon "expand" at bounding box center [353, 250] width 9 height 9
click at [349, 272] on icon "expand" at bounding box center [353, 270] width 9 height 9
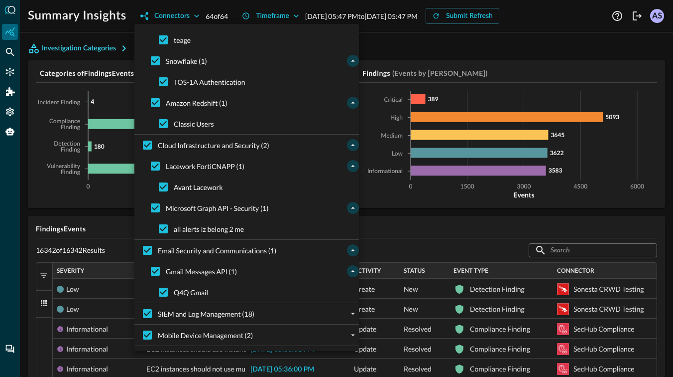
scroll to position [994, 0]
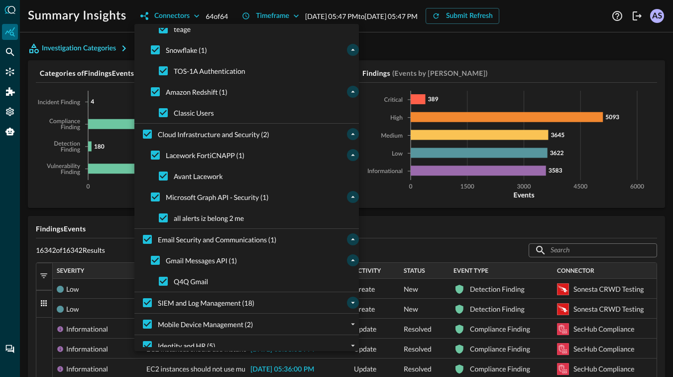
click at [352, 302] on icon "expand" at bounding box center [353, 303] width 4 height 2
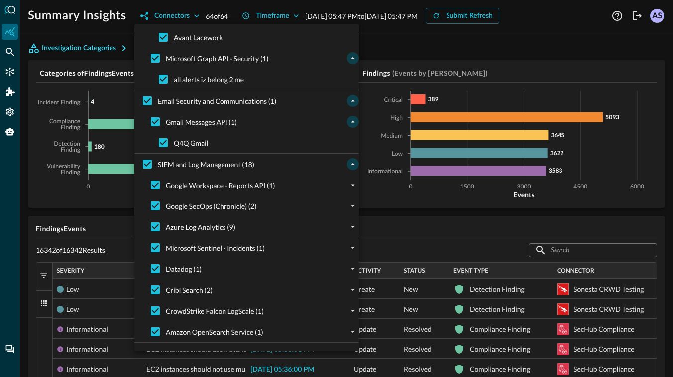
scroll to position [1137, 0]
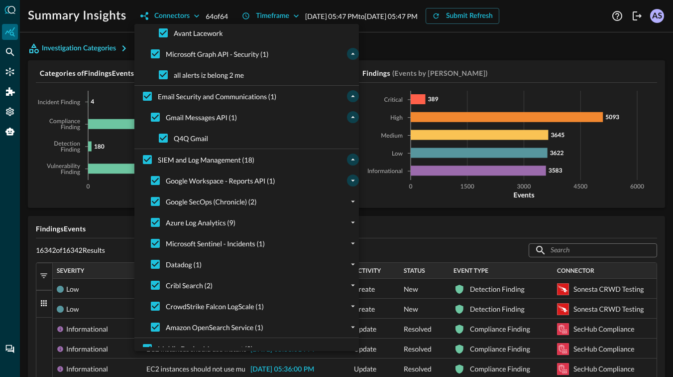
click at [350, 180] on icon "expand" at bounding box center [353, 180] width 9 height 9
click at [349, 222] on icon "expand" at bounding box center [353, 222] width 9 height 9
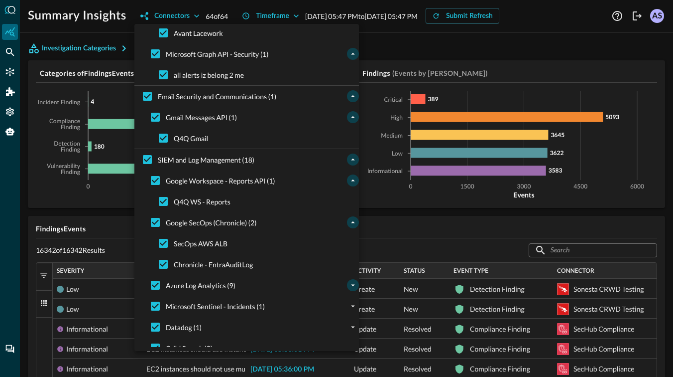
click at [351, 286] on icon "expand" at bounding box center [353, 284] width 9 height 9
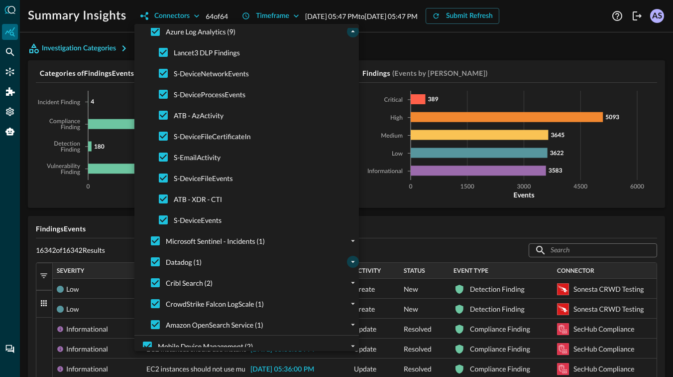
scroll to position [1391, 0]
click at [349, 238] on icon "expand" at bounding box center [353, 240] width 9 height 9
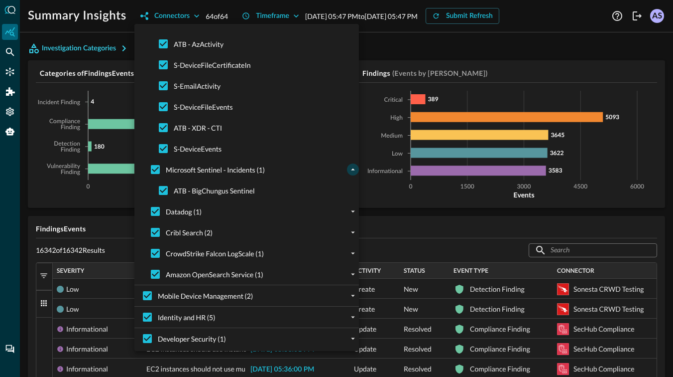
scroll to position [1464, 0]
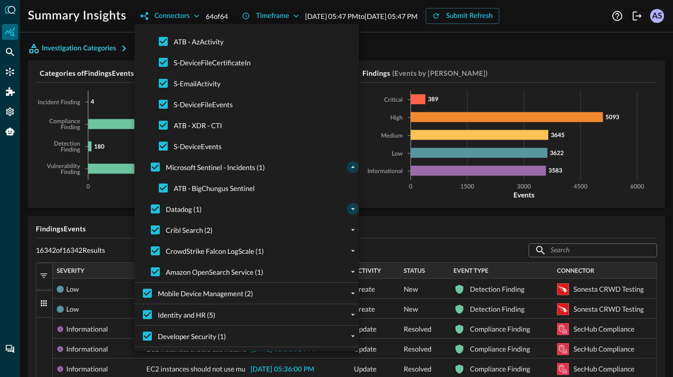
click at [350, 208] on icon "expand" at bounding box center [353, 208] width 9 height 9
click at [350, 252] on icon "expand" at bounding box center [353, 250] width 9 height 9
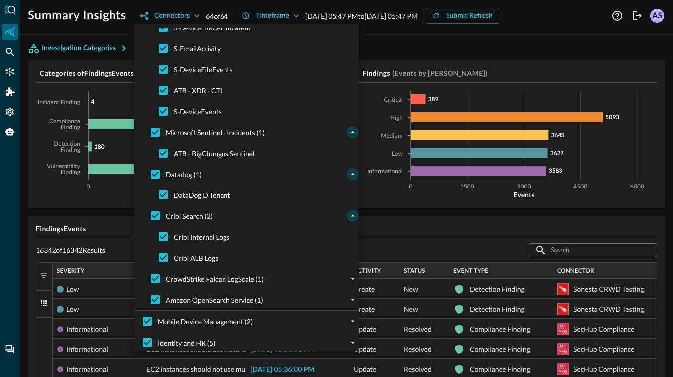
scroll to position [1527, 0]
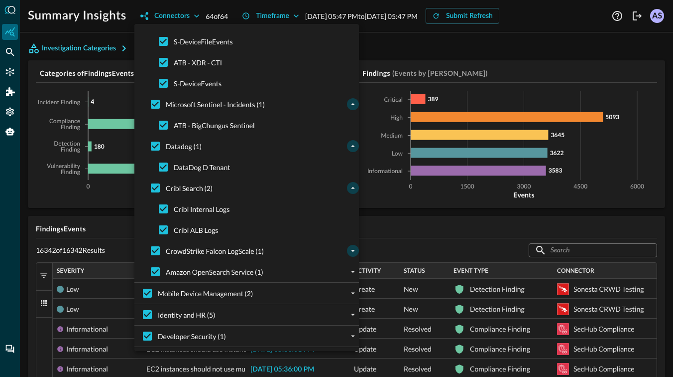
click at [350, 251] on icon "expand" at bounding box center [353, 250] width 9 height 9
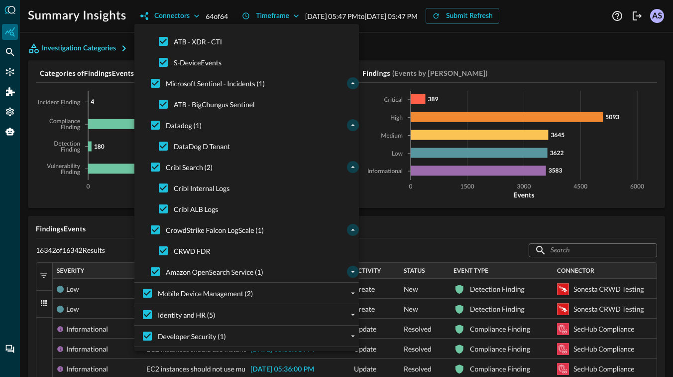
click at [351, 272] on icon "expand" at bounding box center [353, 271] width 9 height 9
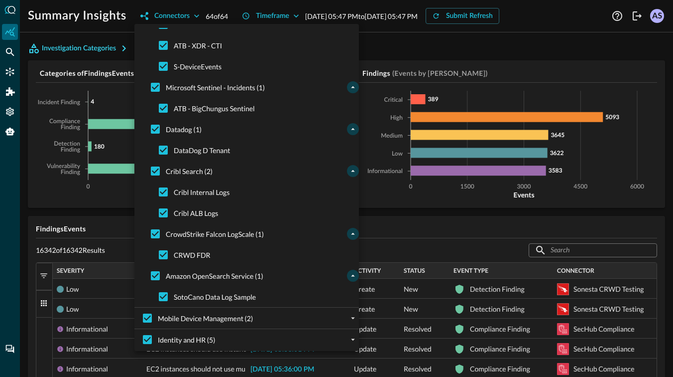
scroll to position [1569, 0]
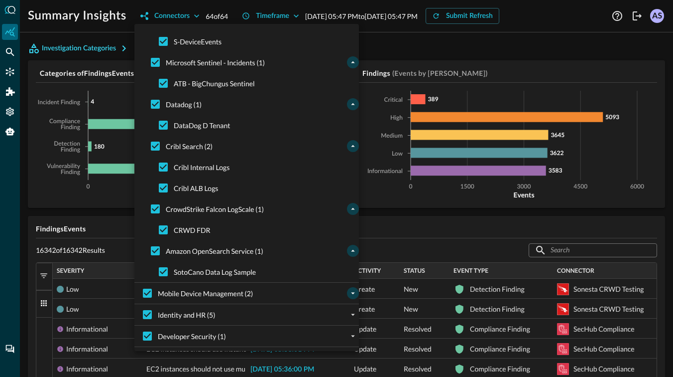
click at [352, 291] on icon "expand" at bounding box center [353, 292] width 9 height 9
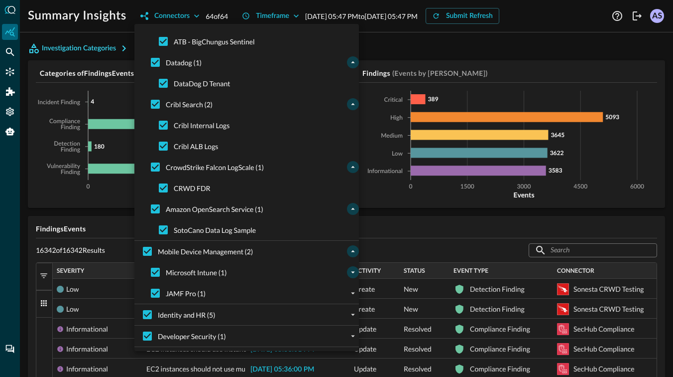
click at [350, 271] on icon "expand" at bounding box center [353, 271] width 9 height 9
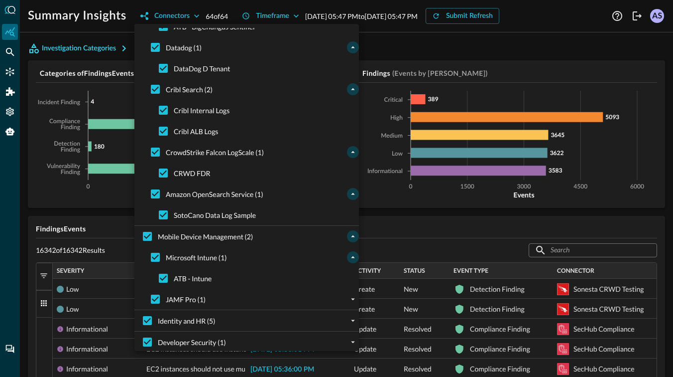
scroll to position [1632, 0]
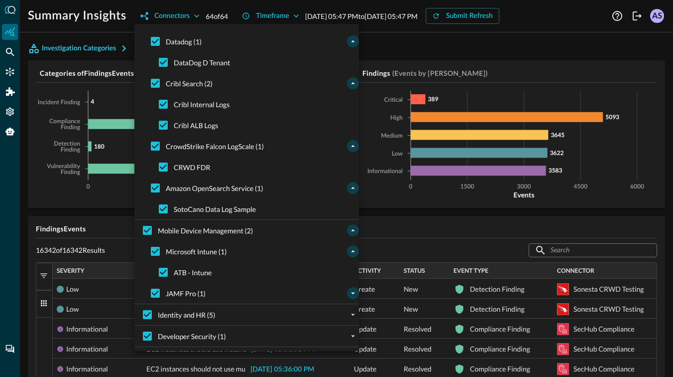
click at [349, 293] on icon "expand" at bounding box center [353, 292] width 9 height 9
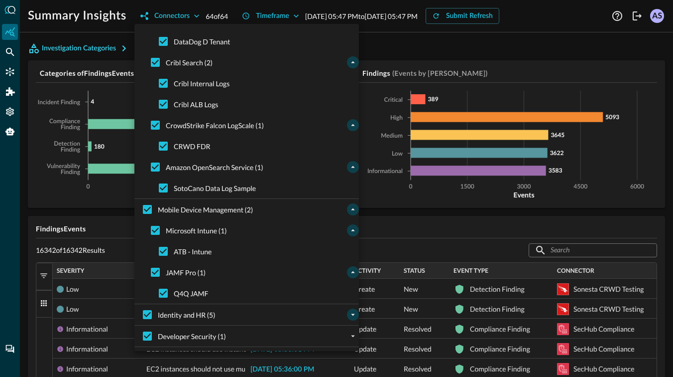
click at [350, 315] on icon "expand" at bounding box center [353, 314] width 9 height 9
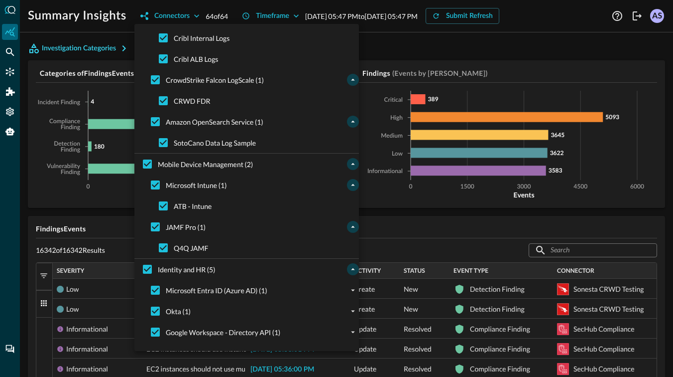
scroll to position [1757, 0]
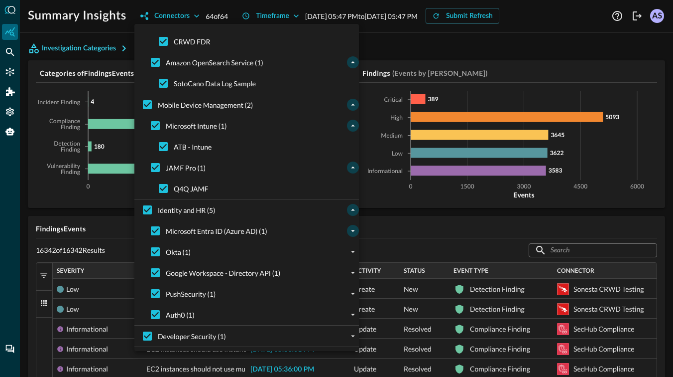
click at [351, 231] on icon "expand" at bounding box center [353, 230] width 9 height 9
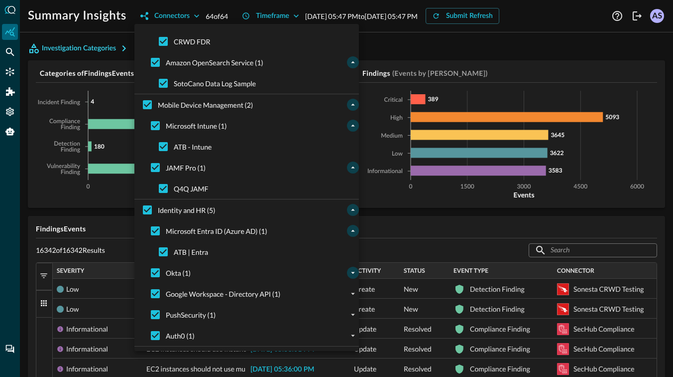
click at [349, 273] on icon "expand" at bounding box center [353, 272] width 9 height 9
click at [349, 315] on icon "expand" at bounding box center [353, 314] width 9 height 9
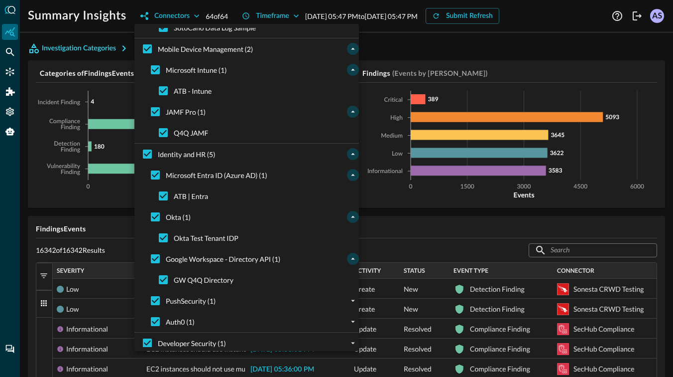
scroll to position [1820, 0]
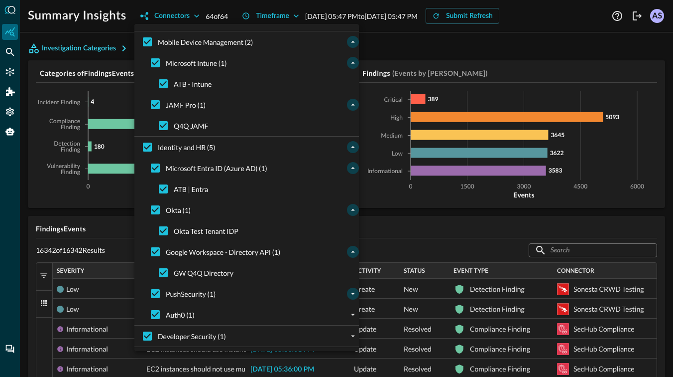
click at [350, 295] on icon "expand" at bounding box center [353, 293] width 9 height 9
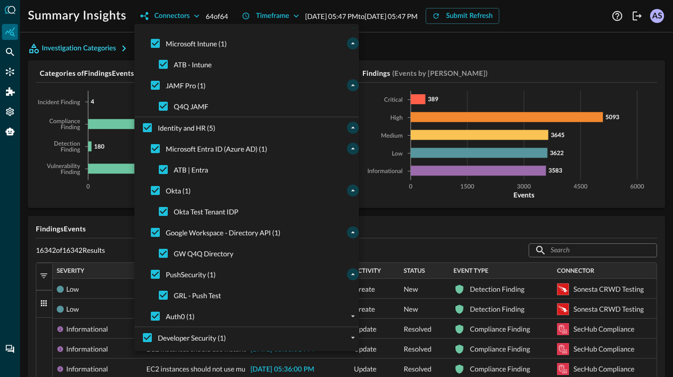
scroll to position [1841, 0]
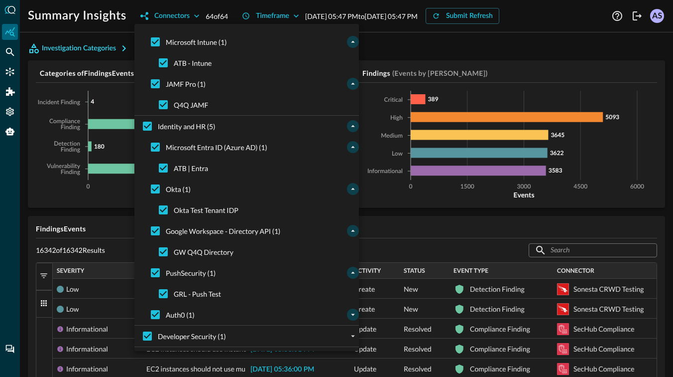
click at [351, 314] on icon "expand" at bounding box center [353, 314] width 9 height 9
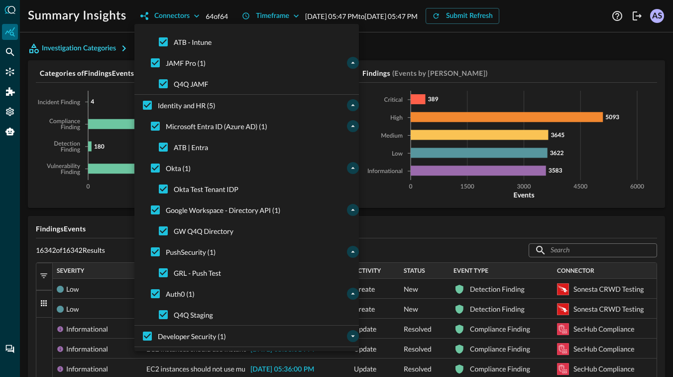
click at [350, 334] on icon "expand" at bounding box center [353, 335] width 9 height 9
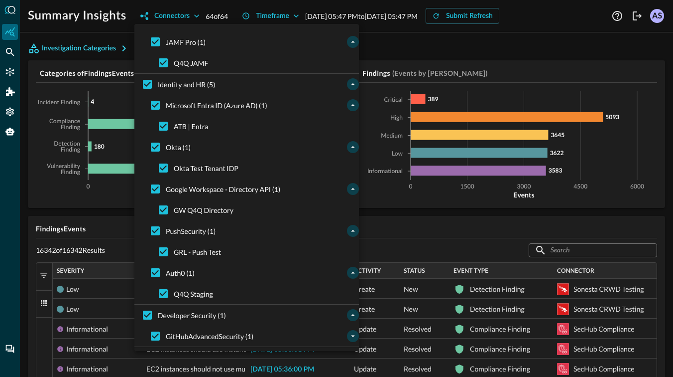
click at [350, 334] on icon "expand" at bounding box center [353, 335] width 9 height 9
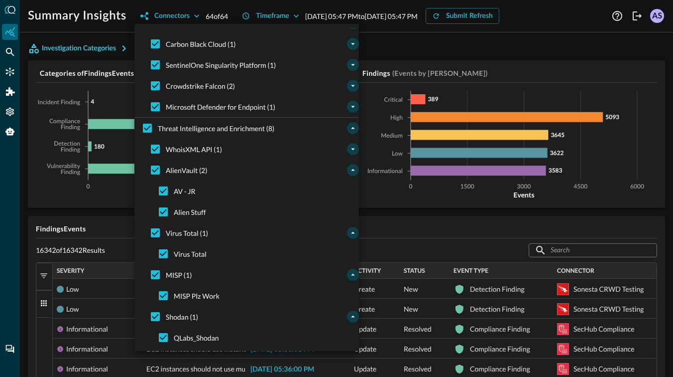
scroll to position [32, 0]
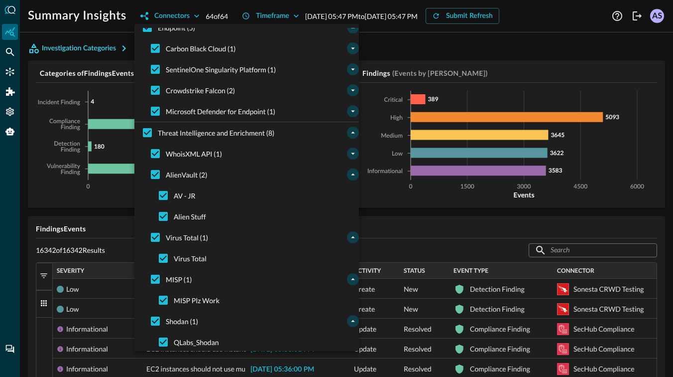
click at [350, 154] on icon "expand" at bounding box center [353, 153] width 9 height 9
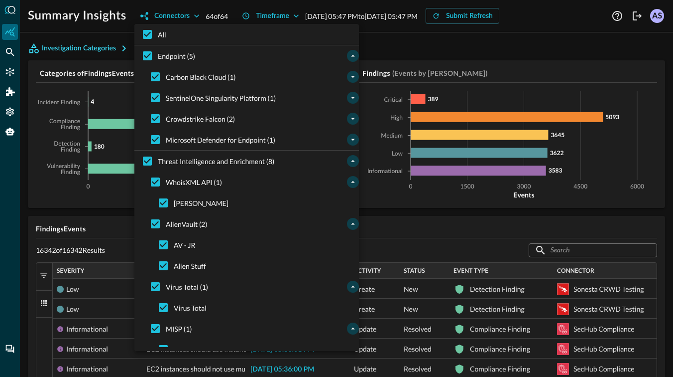
scroll to position [0, 0]
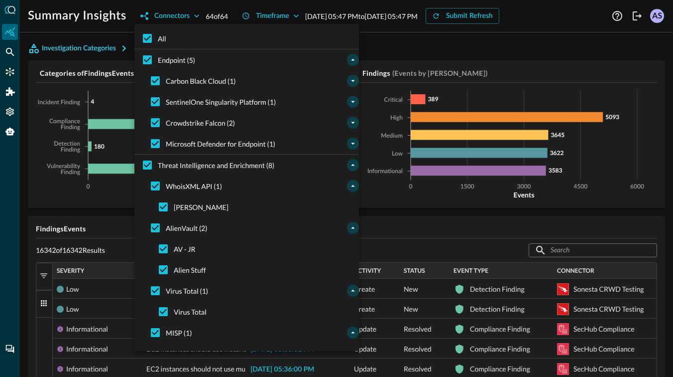
click at [349, 142] on icon "expand" at bounding box center [353, 143] width 9 height 9
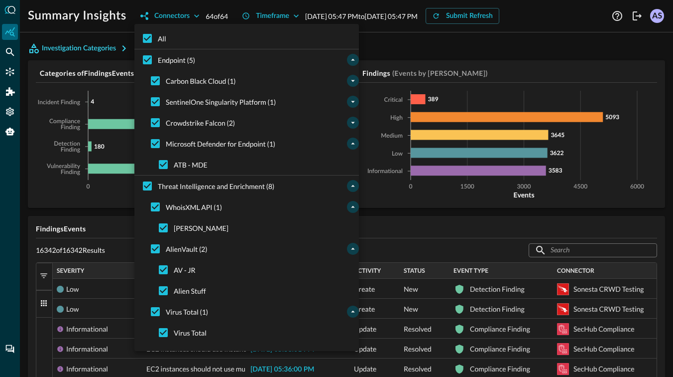
click at [349, 122] on icon "expand" at bounding box center [353, 122] width 9 height 9
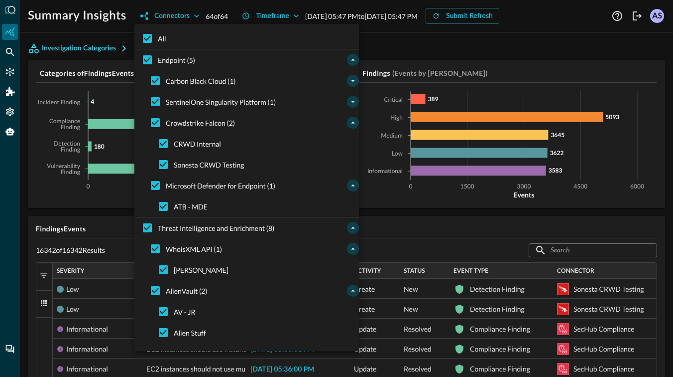
click at [353, 102] on icon "expand" at bounding box center [353, 102] width 4 height 2
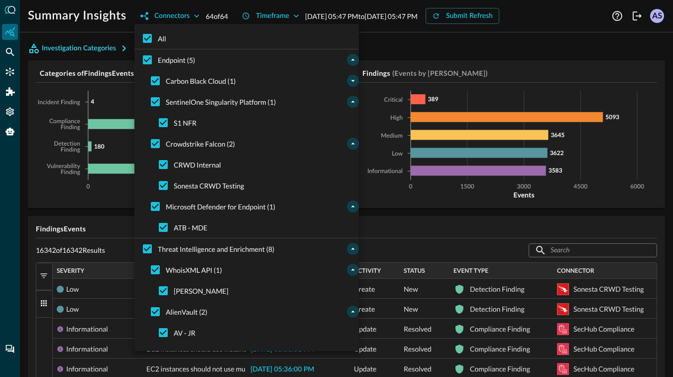
click at [353, 83] on icon "expand" at bounding box center [353, 80] width 9 height 9
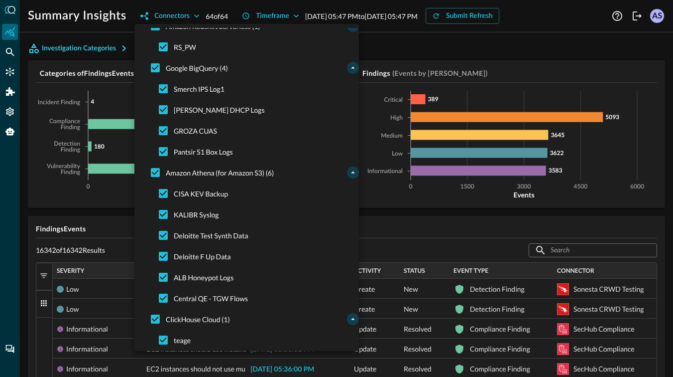
scroll to position [811, 0]
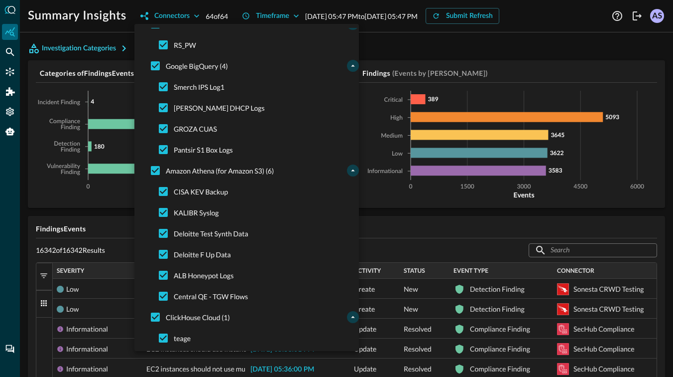
click at [106, 212] on div at bounding box center [336, 188] width 673 height 377
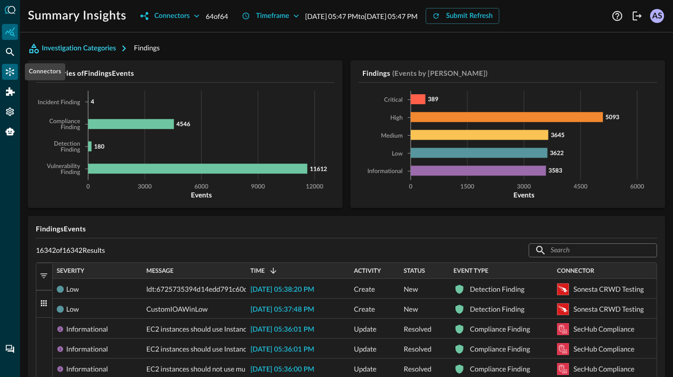
click at [9, 75] on icon "Connectors" at bounding box center [10, 72] width 8 height 8
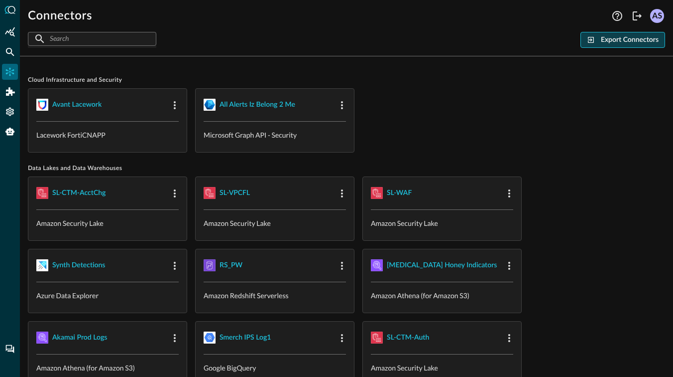
click at [610, 43] on div "Export Connectors" at bounding box center [630, 40] width 58 height 12
click at [338, 36] on div "​ ​ Export Connectors" at bounding box center [347, 40] width 638 height 16
click at [355, 36] on div "​ ​ Export Connectors" at bounding box center [347, 40] width 638 height 16
click at [396, 35] on div "​ ​ Export Connectors" at bounding box center [347, 40] width 638 height 16
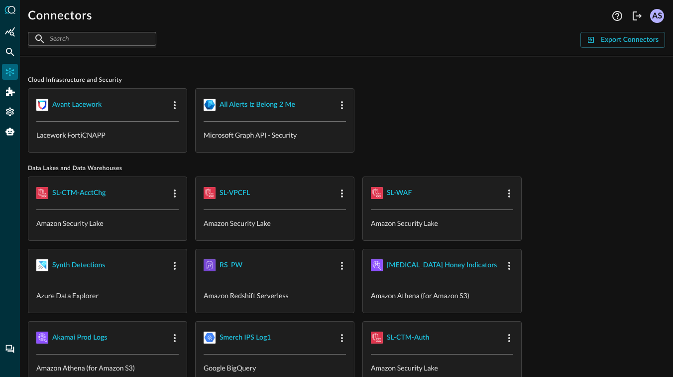
click at [396, 35] on div "​ ​ Export Connectors" at bounding box center [347, 40] width 638 height 16
click at [7, 29] on icon "Summary Insights" at bounding box center [10, 32] width 10 height 10
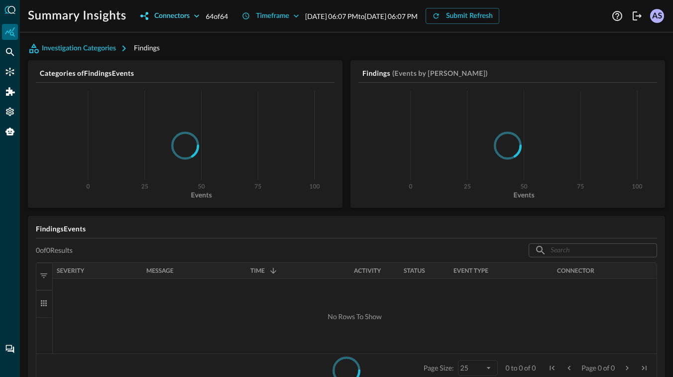
click at [195, 16] on icon "button" at bounding box center [197, 16] width 10 height 10
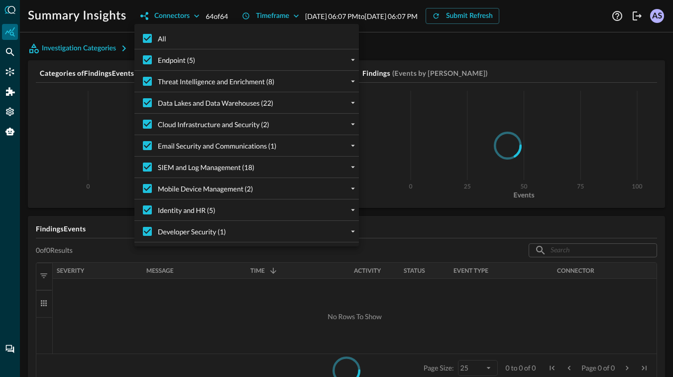
click at [75, 228] on div at bounding box center [336, 188] width 673 height 377
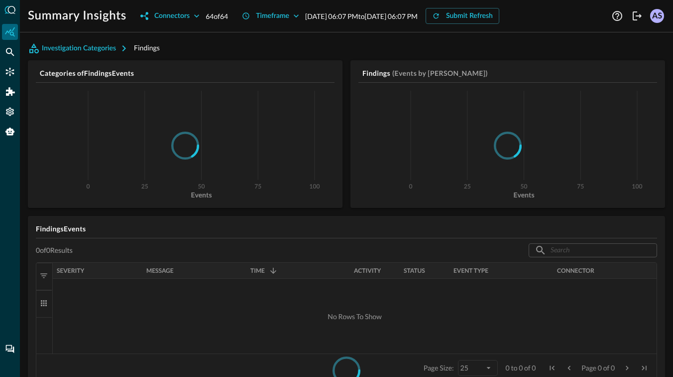
click at [75, 228] on div at bounding box center [336, 188] width 673 height 377
click at [75, 228] on div "All Endpoint (5) Carbon Black Cloud (1) CBC Test SentinelOne Singularity Platfo…" at bounding box center [336, 188] width 673 height 377
click at [124, 49] on icon "button" at bounding box center [124, 48] width 3 height 6
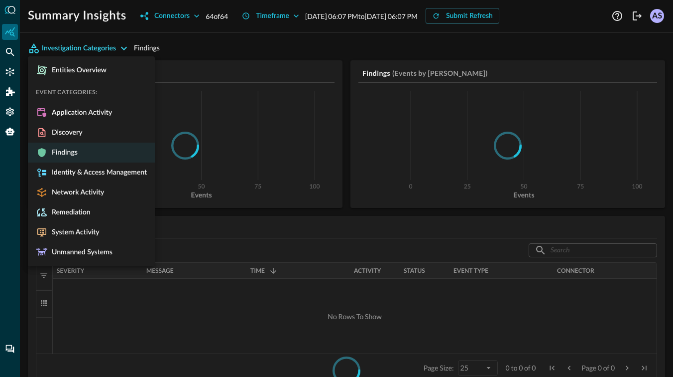
click at [186, 47] on div at bounding box center [336, 188] width 673 height 377
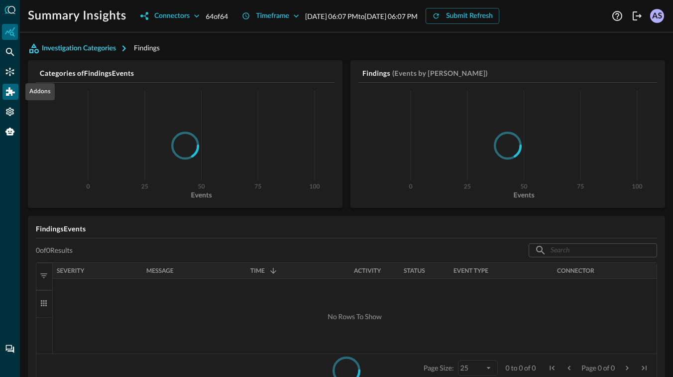
click at [6, 93] on icon "Addons" at bounding box center [10, 91] width 9 height 8
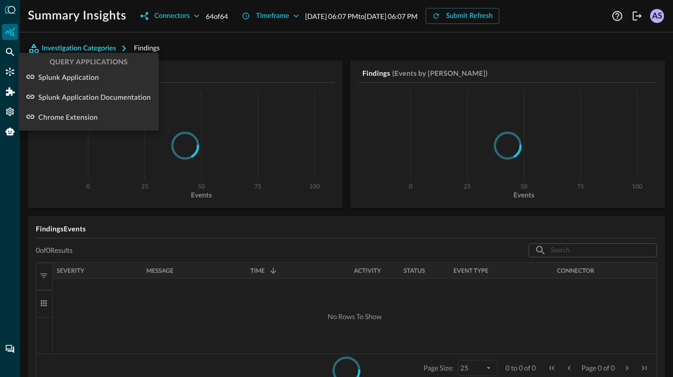
click at [9, 71] on div at bounding box center [336, 188] width 673 height 377
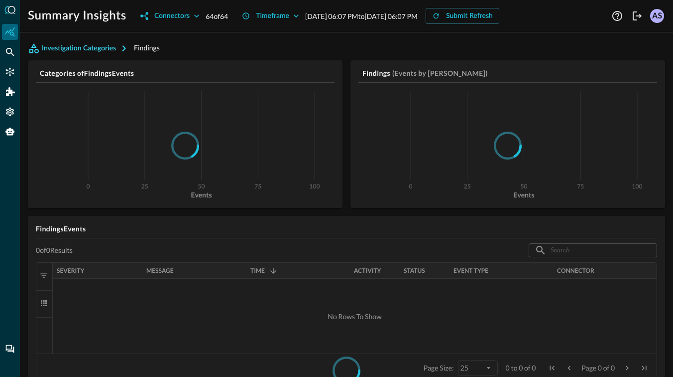
click at [9, 71] on icon "Connectors" at bounding box center [10, 72] width 8 height 8
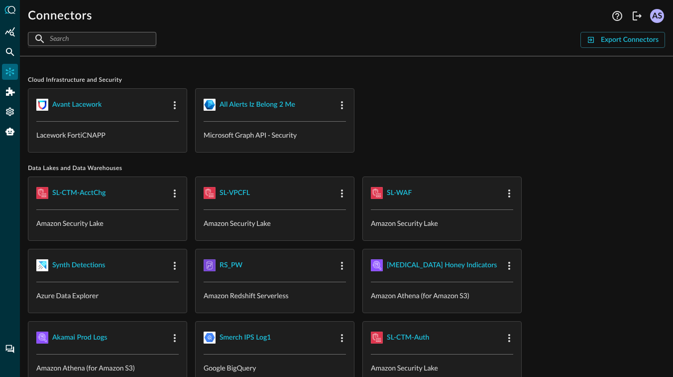
click at [77, 106] on div "Avant Lacework" at bounding box center [76, 105] width 49 height 12
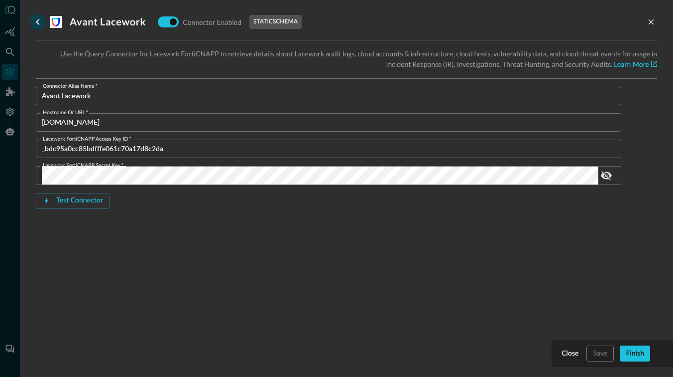
click at [38, 20] on icon "go back" at bounding box center [37, 22] width 3 height 6
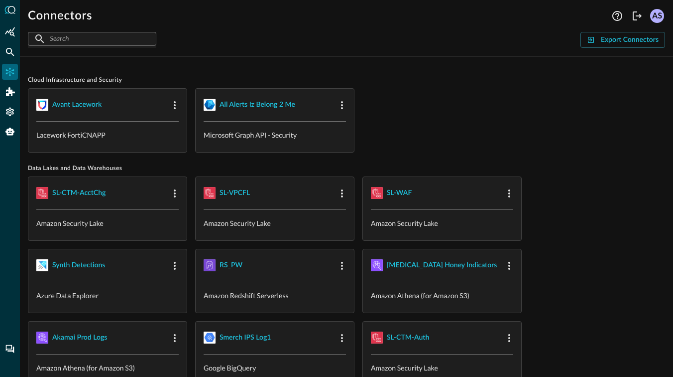
click at [658, 17] on div "AS" at bounding box center [657, 16] width 14 height 14
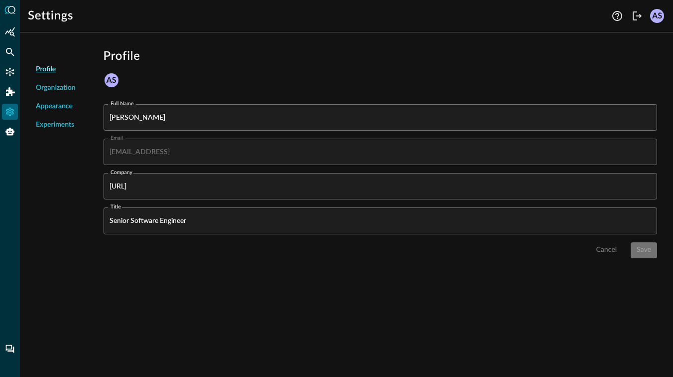
click at [58, 87] on span "Organization" at bounding box center [56, 88] width 40 height 10
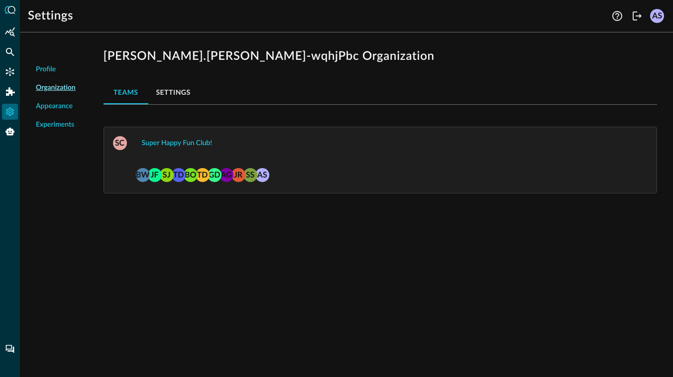
click at [55, 106] on span "Appearance" at bounding box center [54, 106] width 37 height 10
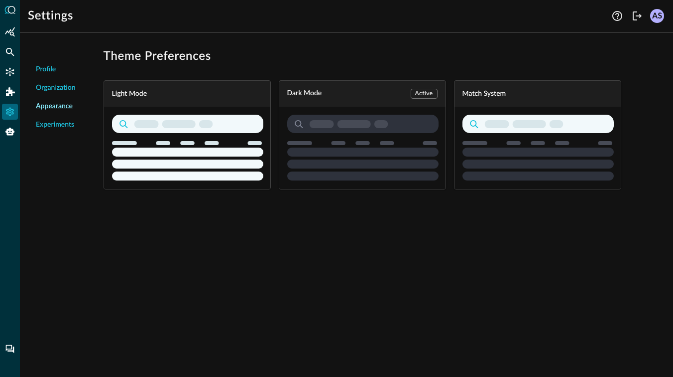
click at [51, 126] on span "Experiments" at bounding box center [55, 125] width 38 height 10
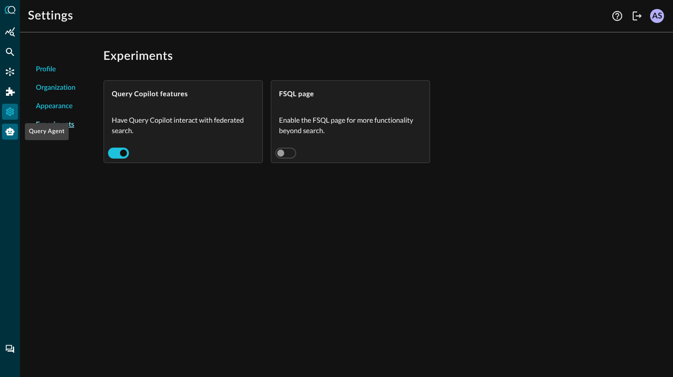
click at [8, 128] on icon "Query Agent" at bounding box center [10, 132] width 10 height 10
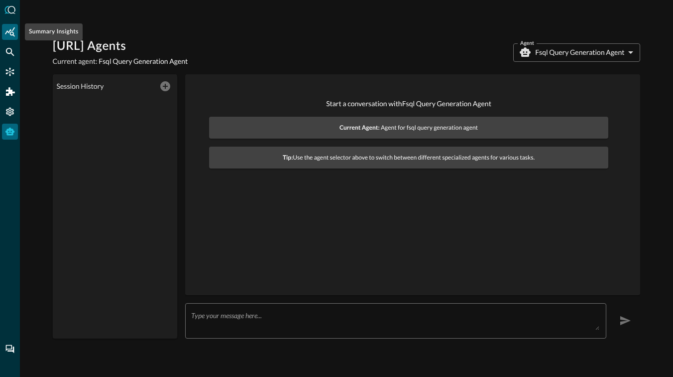
click at [11, 31] on icon "Summary Insights" at bounding box center [10, 32] width 10 height 10
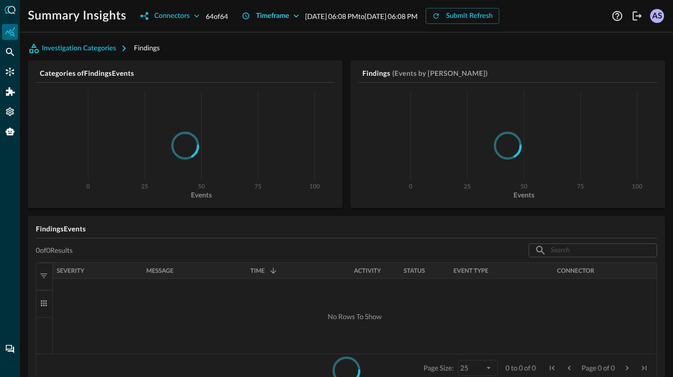
click at [248, 15] on icon "button" at bounding box center [246, 16] width 8 height 8
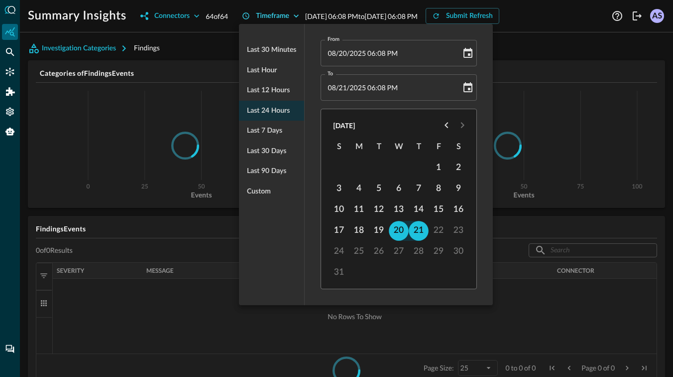
click at [248, 15] on div at bounding box center [336, 188] width 673 height 377
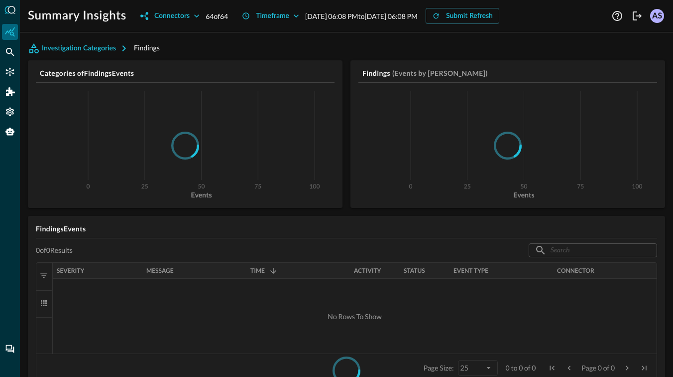
click at [260, 273] on div at bounding box center [347, 370] width 622 height 216
click at [166, 270] on div at bounding box center [347, 370] width 622 height 216
click at [148, 253] on div "0 of 0 Results ​ ​" at bounding box center [347, 250] width 622 height 16
click at [61, 226] on h5 "Findings Events" at bounding box center [347, 229] width 622 height 10
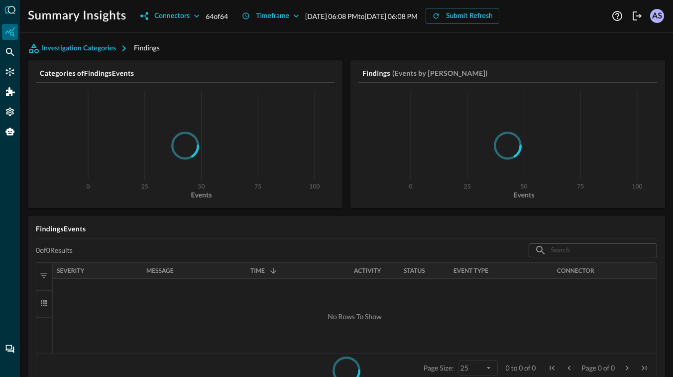
click at [61, 226] on h5 "Findings Events" at bounding box center [347, 229] width 622 height 10
click at [69, 226] on h5 "Findings Events" at bounding box center [347, 229] width 622 height 10
click at [11, 51] on icon "Federated Search" at bounding box center [10, 52] width 8 height 8
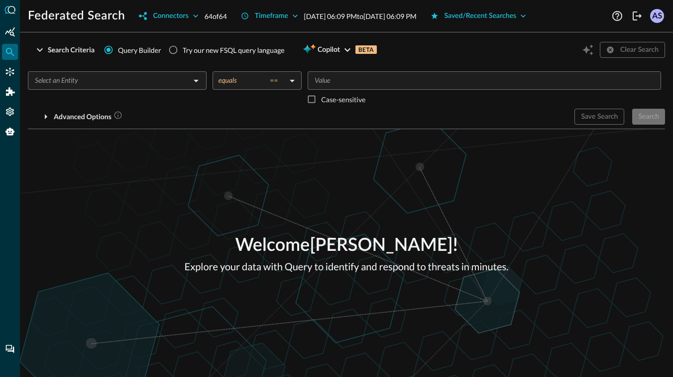
click at [99, 81] on input "text" at bounding box center [109, 80] width 156 height 12
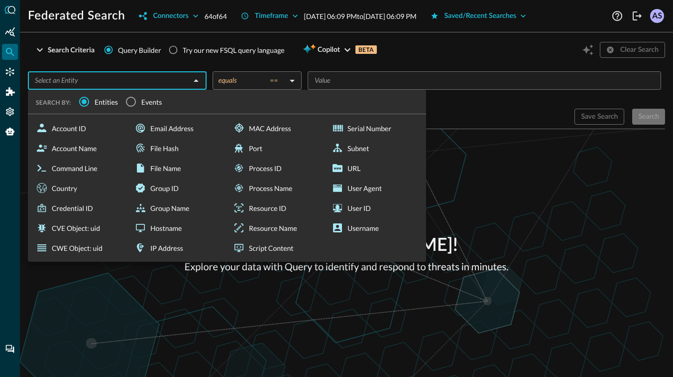
click at [76, 66] on div "​ SEARCH BY: Entities Events Account ID Account Name Command Line Country Crede…" at bounding box center [347, 93] width 638 height 61
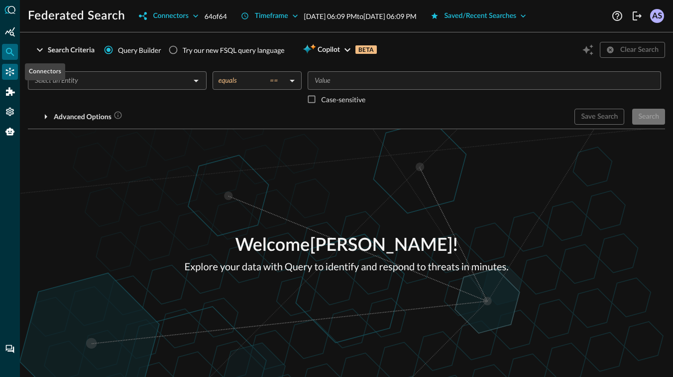
click at [12, 68] on icon "Connectors" at bounding box center [10, 72] width 10 height 10
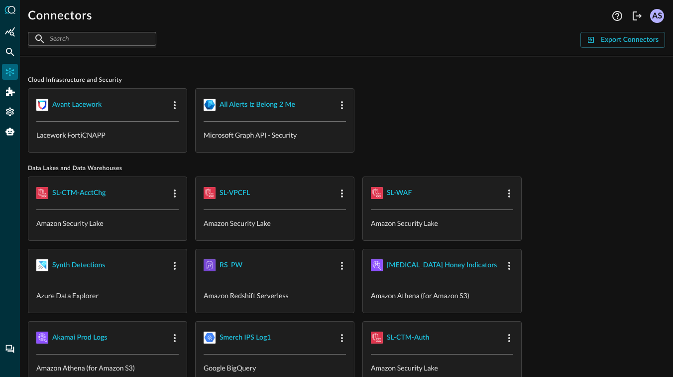
click at [15, 97] on div "Addons" at bounding box center [10, 92] width 16 height 16
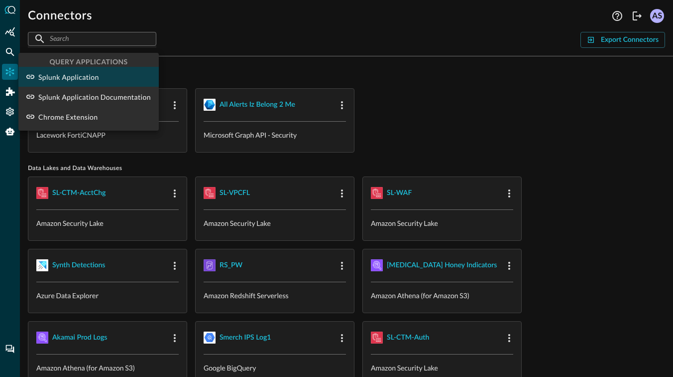
click at [71, 78] on p "Splunk Application" at bounding box center [68, 77] width 61 height 10
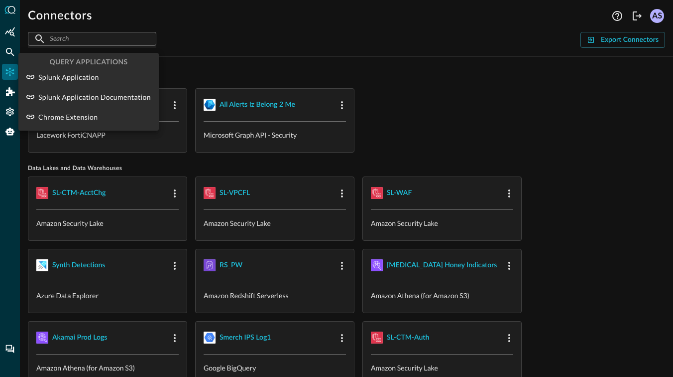
click at [283, 45] on div at bounding box center [336, 188] width 673 height 377
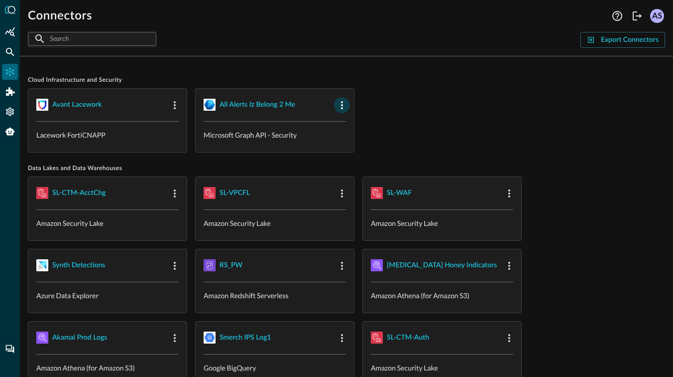
click at [342, 106] on icon "button" at bounding box center [342, 105] width 12 height 12
click at [389, 91] on div at bounding box center [336, 188] width 673 height 377
click at [8, 91] on icon "Addons" at bounding box center [10, 91] width 9 height 8
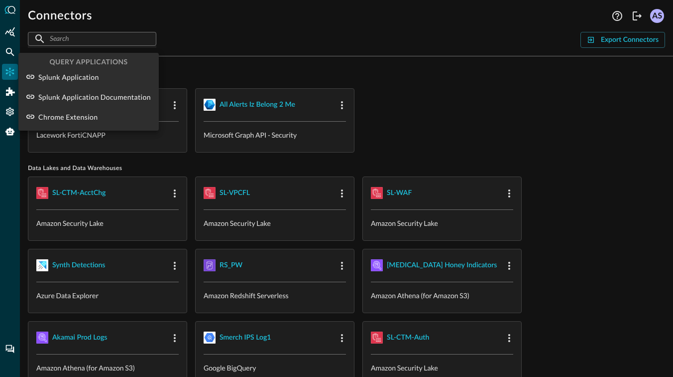
click at [8, 118] on div at bounding box center [336, 188] width 673 height 377
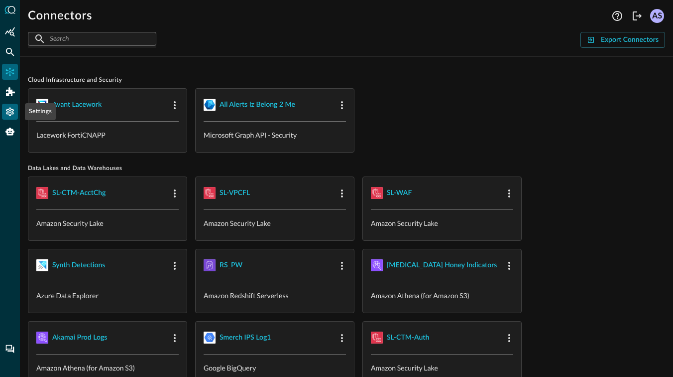
click at [10, 112] on icon "Settings" at bounding box center [10, 112] width 8 height 8
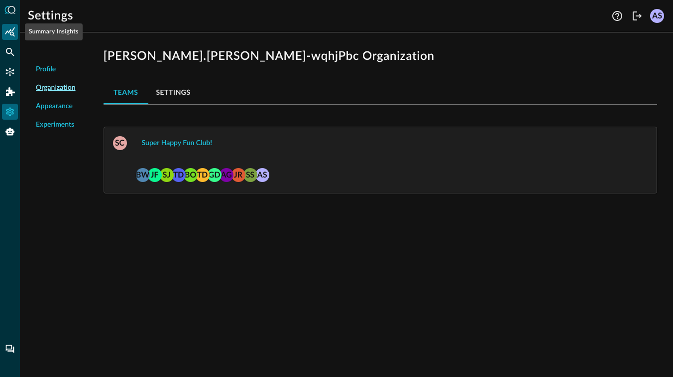
click at [11, 36] on icon "Summary Insights" at bounding box center [10, 32] width 10 height 10
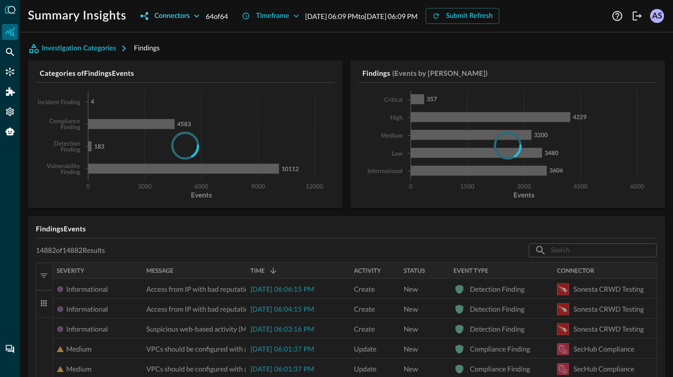
click at [198, 16] on icon "button" at bounding box center [197, 16] width 10 height 10
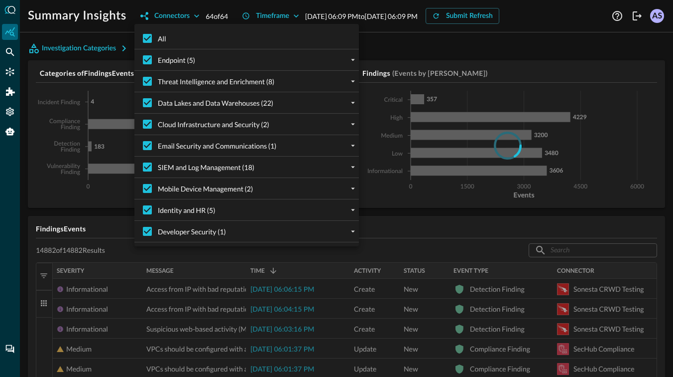
click at [415, 48] on div at bounding box center [336, 188] width 673 height 377
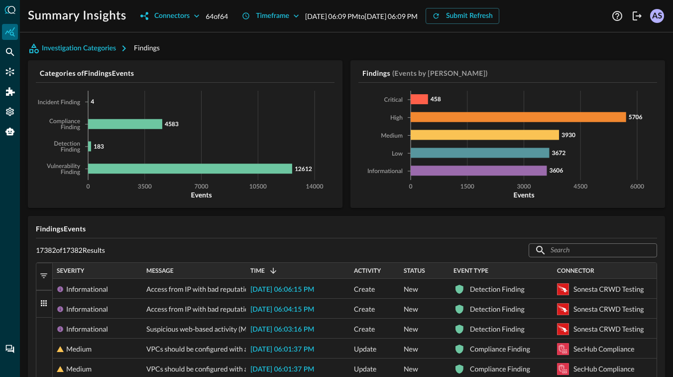
click at [496, 64] on div "Findings (Events by Severity) 0 1500 3000 4500 6000 Events Critical High Medium…" at bounding box center [508, 129] width 315 height 139
click at [72, 231] on h5 "Findings Events" at bounding box center [347, 229] width 622 height 10
click at [87, 231] on h5 "Findings Events" at bounding box center [347, 229] width 622 height 10
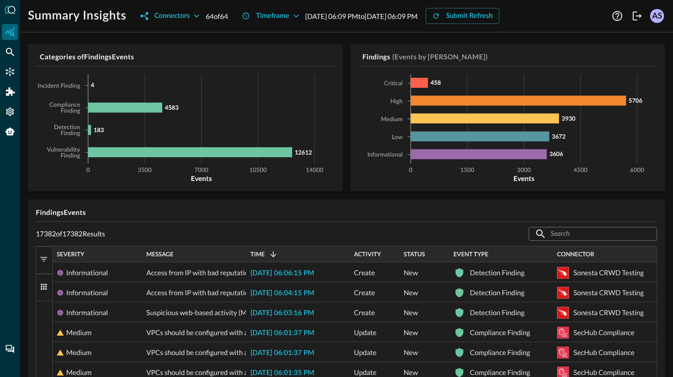
scroll to position [17, 0]
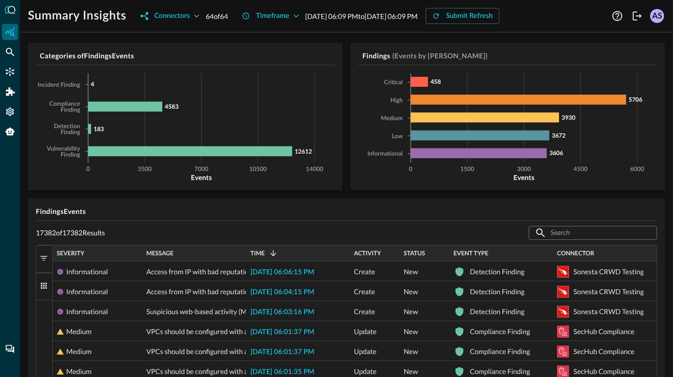
click at [72, 233] on p "17382 of 17382 Results" at bounding box center [70, 232] width 69 height 9
click at [61, 232] on p "17382 of 17382 Results" at bounding box center [70, 232] width 69 height 9
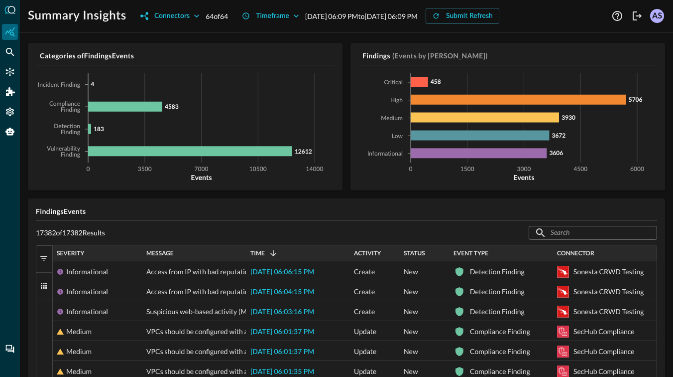
click at [61, 232] on p "17382 of 17382 Results" at bounding box center [70, 232] width 69 height 9
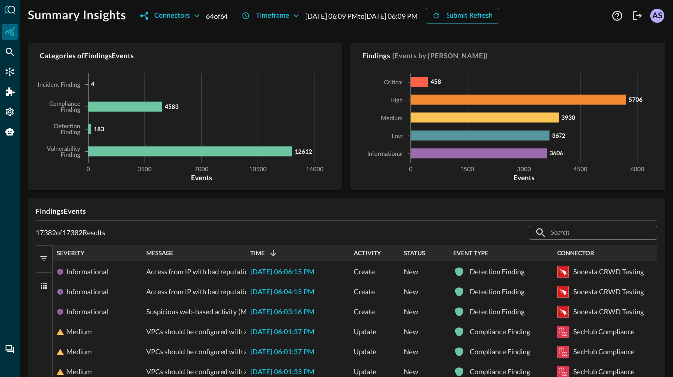
click at [61, 232] on p "17382 of 17382 Results" at bounding box center [70, 232] width 69 height 9
click at [58, 213] on h5 "Findings Events" at bounding box center [347, 211] width 622 height 10
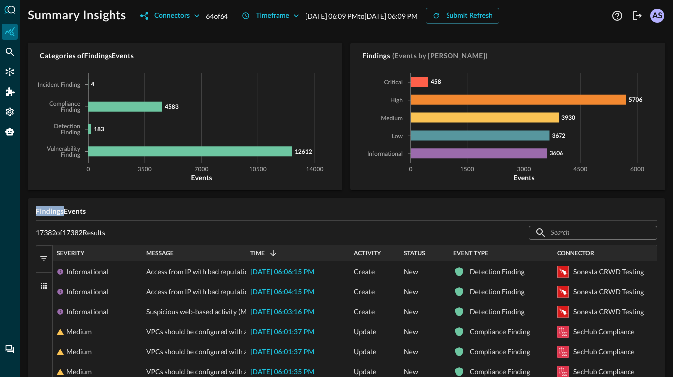
click at [58, 213] on h5 "Findings Events" at bounding box center [347, 211] width 622 height 10
click at [90, 215] on h5 "Findings Events" at bounding box center [347, 211] width 622 height 10
click at [6, 68] on icon "Connectors" at bounding box center [10, 72] width 10 height 10
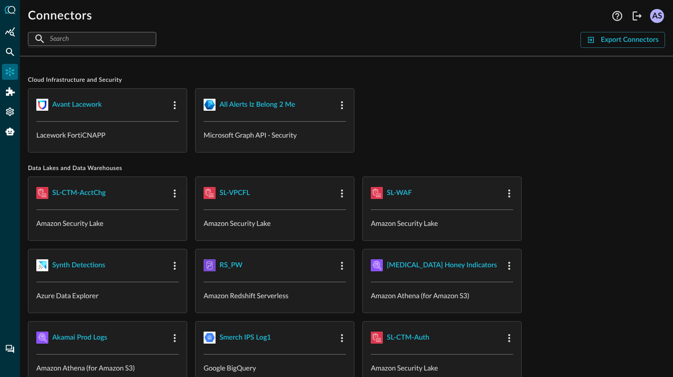
click at [63, 82] on span "Cloud Infrastructure and Security" at bounding box center [347, 80] width 638 height 8
click at [68, 169] on span "Data Lakes and Data Warehouses" at bounding box center [347, 168] width 638 height 8
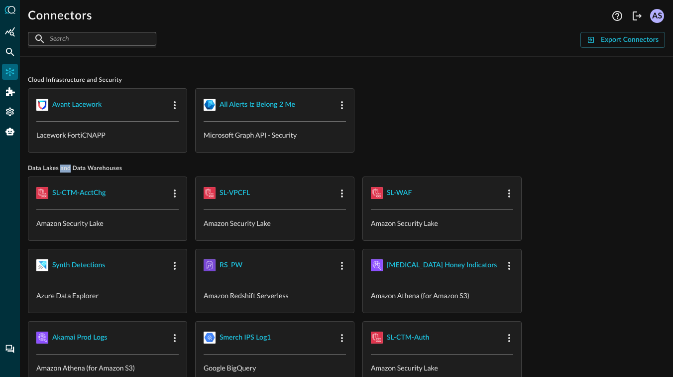
click at [68, 169] on span "Data Lakes and Data Warehouses" at bounding box center [347, 168] width 638 height 8
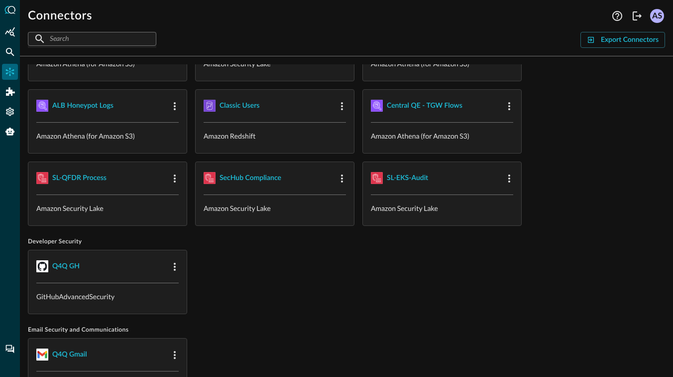
scroll to position [596, 0]
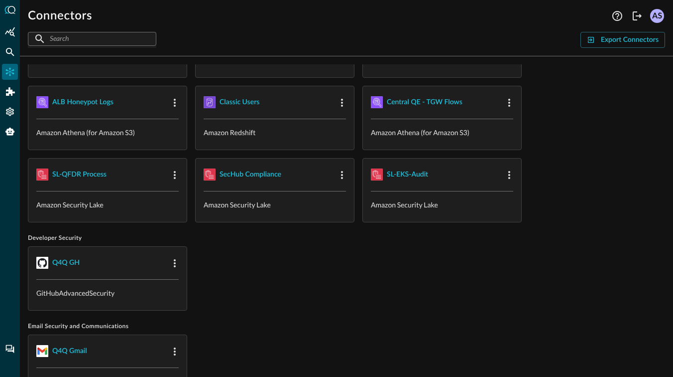
click at [57, 237] on span "Developer Security" at bounding box center [347, 238] width 638 height 8
click at [71, 236] on span "Developer Security" at bounding box center [347, 238] width 638 height 8
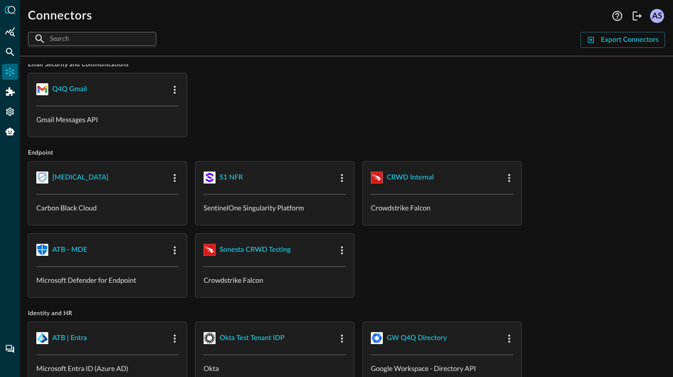
scroll to position [858, 0]
click at [54, 311] on span "Identity and HR" at bounding box center [347, 313] width 638 height 8
click at [66, 311] on span "Identity and HR" at bounding box center [347, 313] width 638 height 8
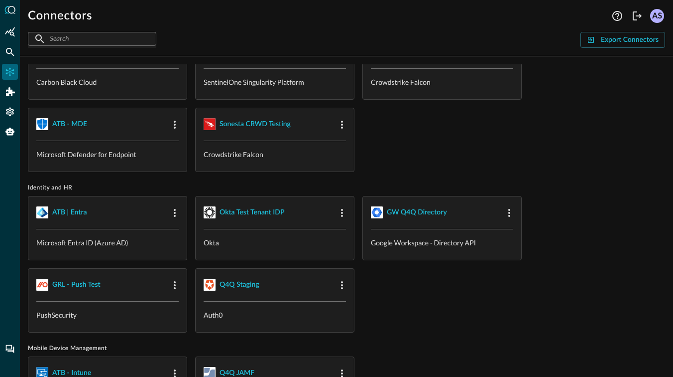
scroll to position [985, 0]
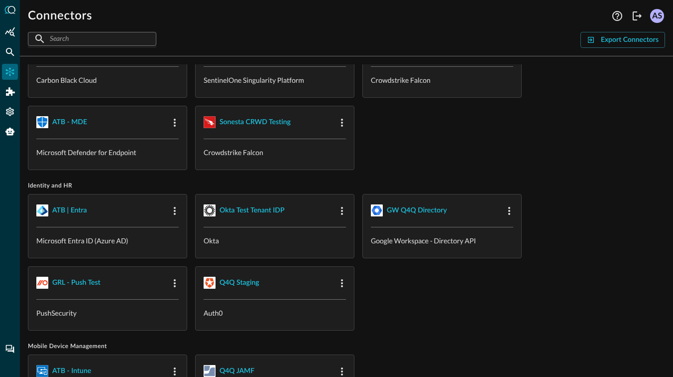
click at [69, 342] on span "Mobile Device Management" at bounding box center [347, 346] width 638 height 8
click at [82, 342] on span "Mobile Device Management" at bounding box center [347, 346] width 638 height 8
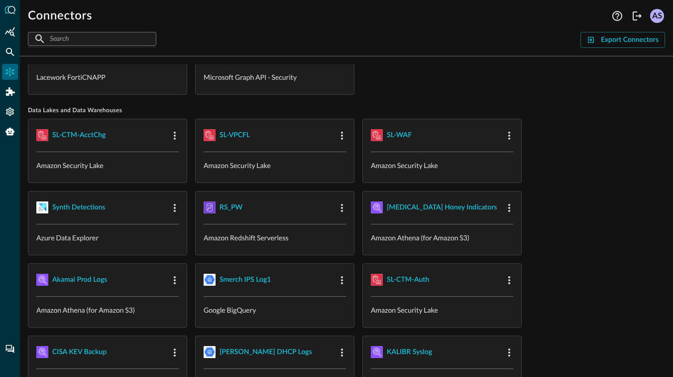
scroll to position [0, 0]
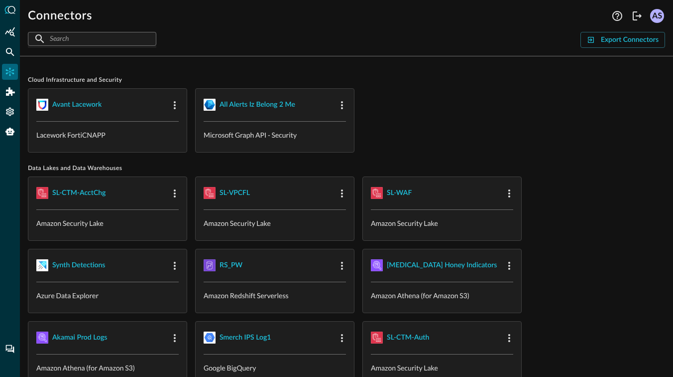
click at [75, 81] on span "Cloud Infrastructure and Security" at bounding box center [347, 80] width 638 height 8
click at [71, 170] on span "Data Lakes and Data Warehouses" at bounding box center [347, 168] width 638 height 8
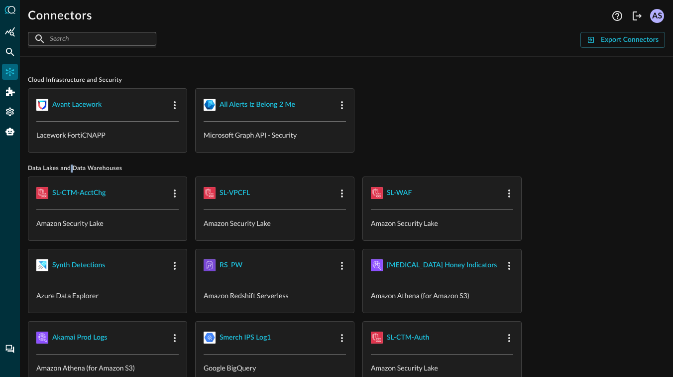
click at [71, 170] on span "Data Lakes and Data Warehouses" at bounding box center [347, 168] width 638 height 8
click at [78, 83] on span "Cloud Infrastructure and Security" at bounding box center [347, 80] width 638 height 8
click at [74, 82] on span "Cloud Infrastructure and Security" at bounding box center [347, 80] width 638 height 8
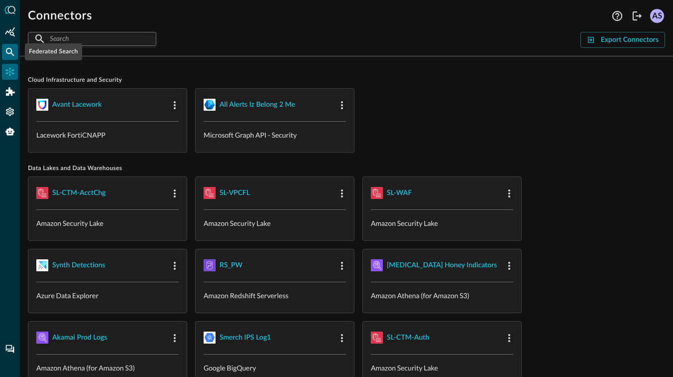
click at [9, 51] on icon "Federated Search" at bounding box center [10, 52] width 10 height 10
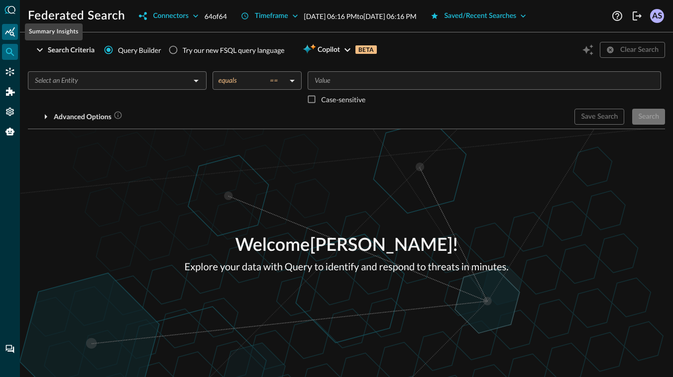
click at [10, 29] on icon "Summary Insights" at bounding box center [10, 31] width 10 height 9
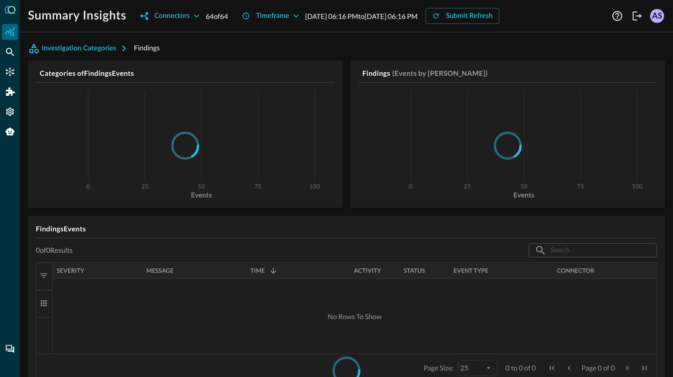
click at [81, 74] on h5 "Categories of Findings Events" at bounding box center [187, 73] width 295 height 10
click at [142, 76] on h5 "Categories of Findings Events" at bounding box center [187, 73] width 295 height 10
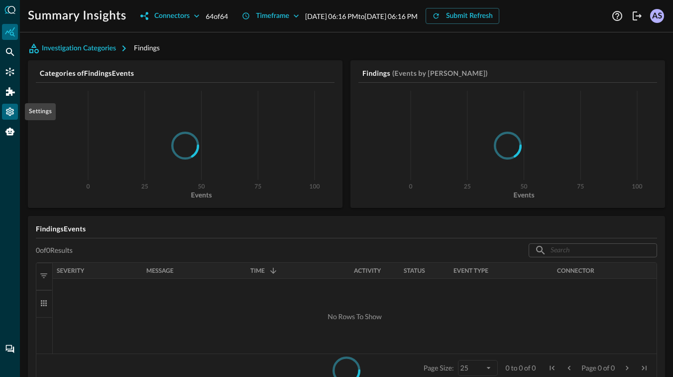
click at [7, 114] on icon "Settings" at bounding box center [10, 112] width 8 height 8
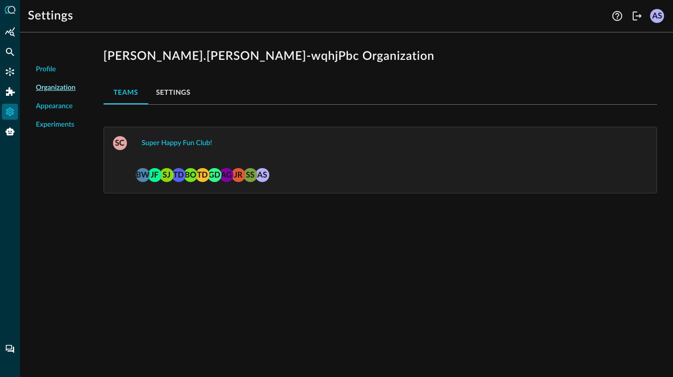
click at [56, 108] on span "Appearance" at bounding box center [54, 106] width 37 height 10
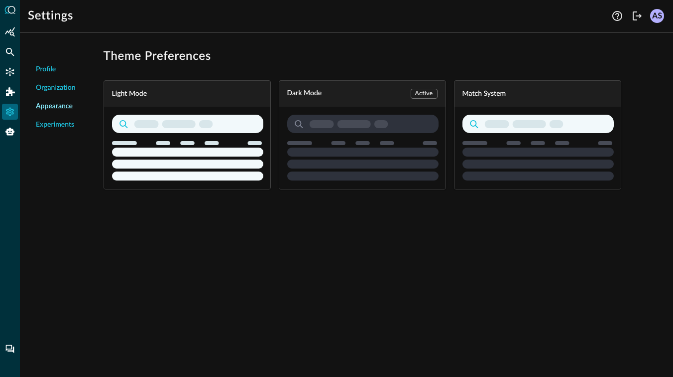
click at [49, 124] on span "Experiments" at bounding box center [55, 125] width 38 height 10
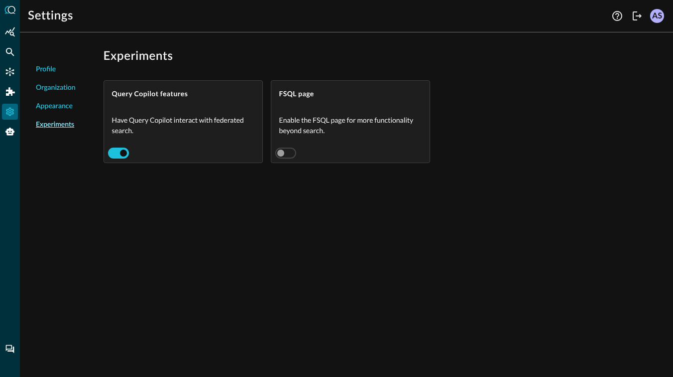
click at [50, 65] on span "Profile" at bounding box center [46, 69] width 20 height 10
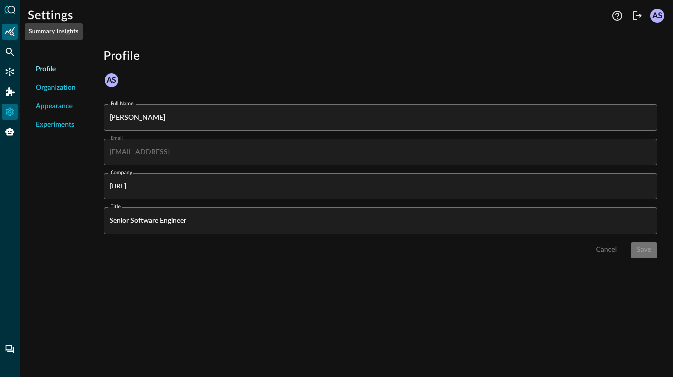
click at [8, 32] on icon "Summary Insights" at bounding box center [10, 31] width 10 height 9
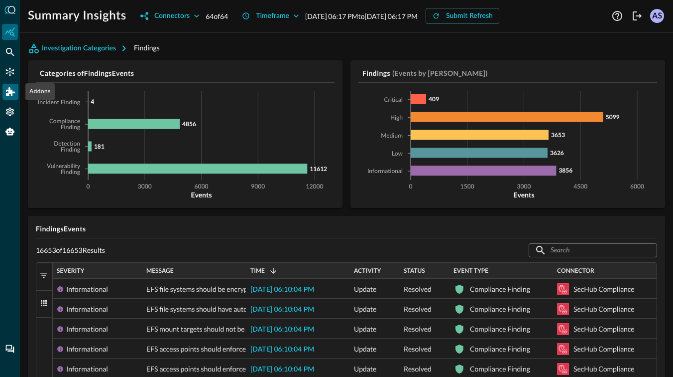
click at [9, 93] on icon "Addons" at bounding box center [10, 91] width 9 height 8
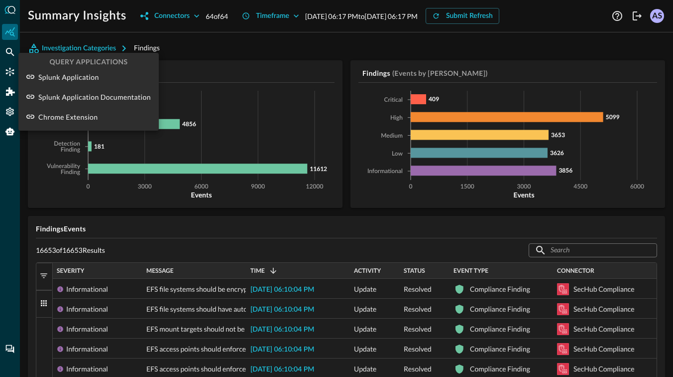
click at [9, 34] on div at bounding box center [336, 188] width 673 height 377
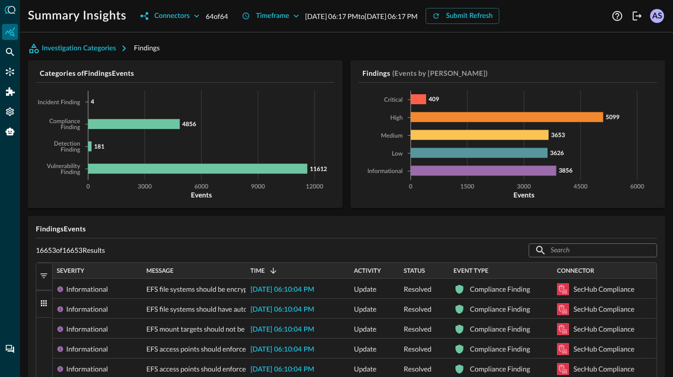
click at [9, 34] on div at bounding box center [336, 188] width 673 height 377
click at [9, 49] on icon "Federated Search" at bounding box center [10, 52] width 10 height 10
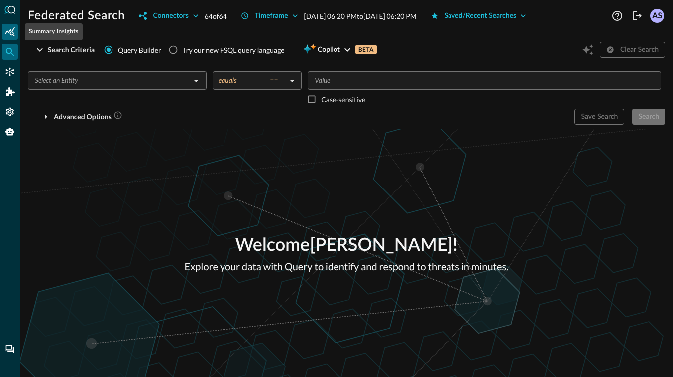
click at [9, 37] on div "Summary Insights" at bounding box center [10, 32] width 16 height 16
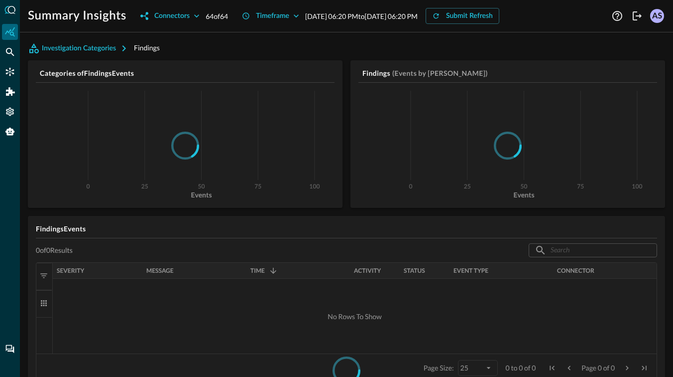
click at [71, 227] on h5 "Findings Events" at bounding box center [347, 229] width 622 height 10
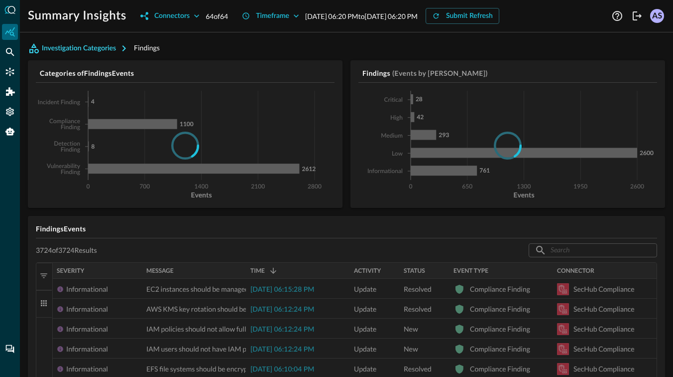
click at [123, 47] on icon "button" at bounding box center [124, 48] width 12 height 12
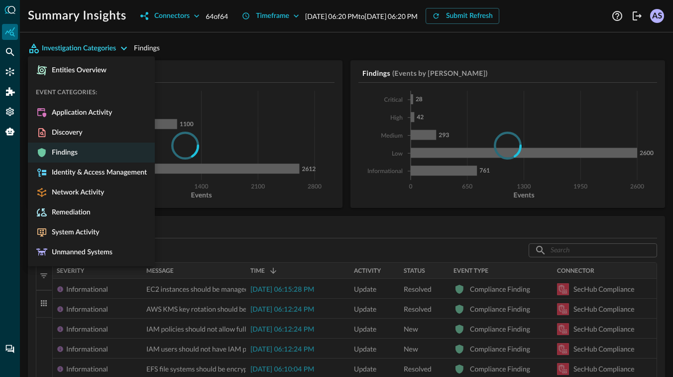
click at [179, 46] on div at bounding box center [336, 188] width 673 height 377
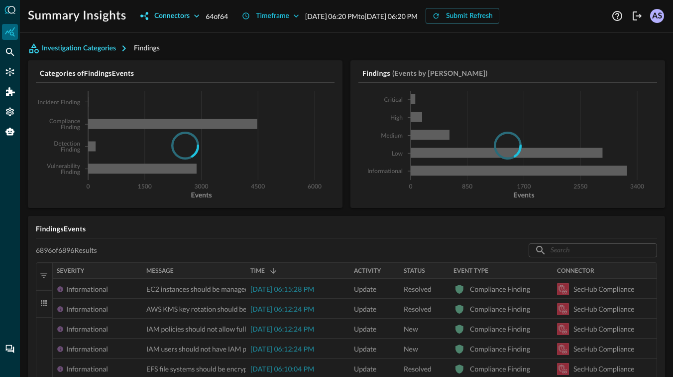
click at [199, 15] on icon "button" at bounding box center [197, 16] width 10 height 10
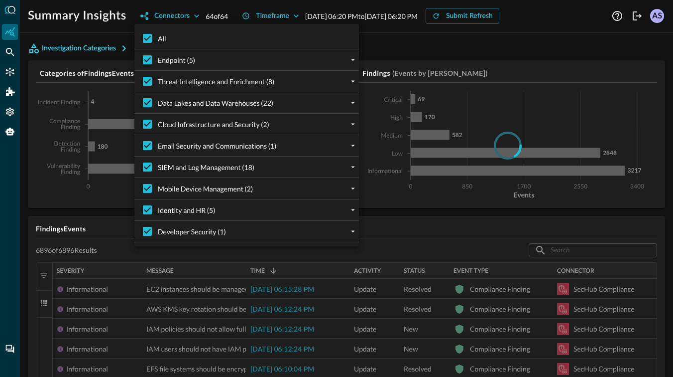
click at [408, 45] on div at bounding box center [336, 188] width 673 height 377
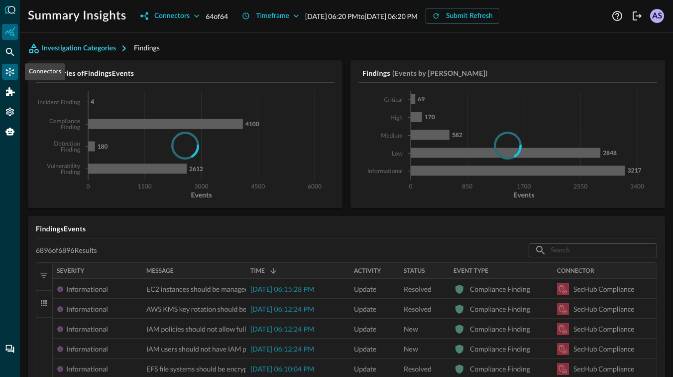
click at [6, 74] on icon "Connectors" at bounding box center [10, 72] width 8 height 8
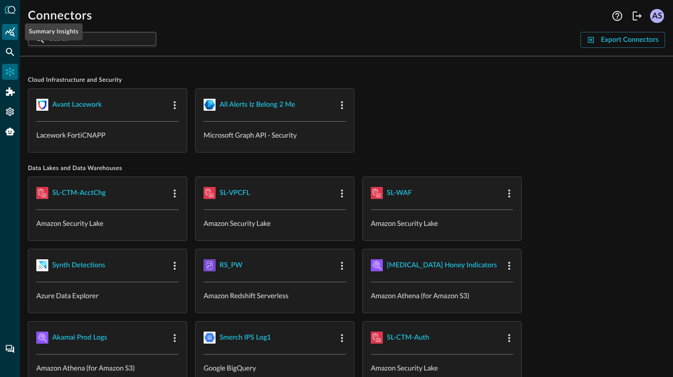
click at [10, 31] on icon "Summary Insights" at bounding box center [10, 32] width 10 height 10
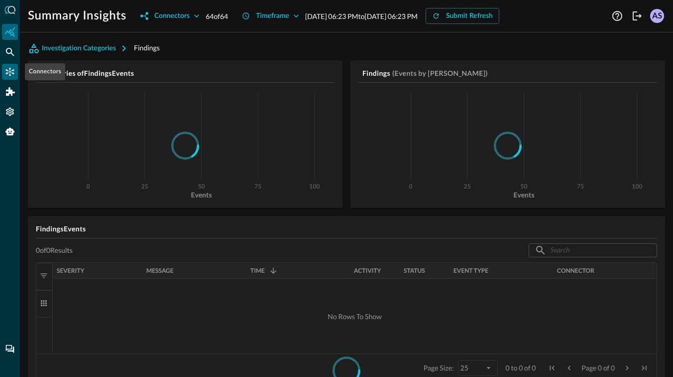
click at [16, 68] on div "Connectors" at bounding box center [10, 72] width 16 height 16
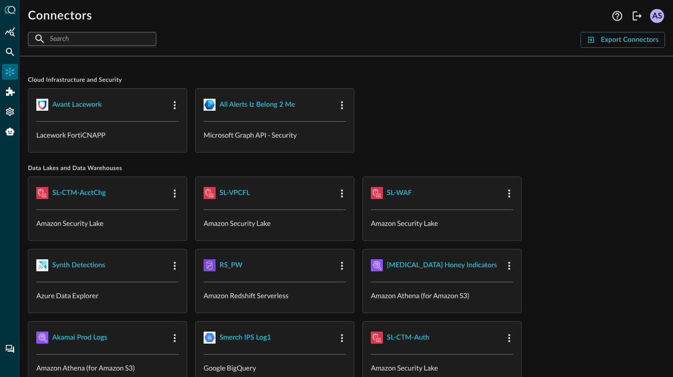
click at [94, 78] on span "Cloud Infrastructure and Security" at bounding box center [347, 80] width 638 height 8
click at [88, 40] on input "text" at bounding box center [92, 38] width 84 height 18
type input "u"
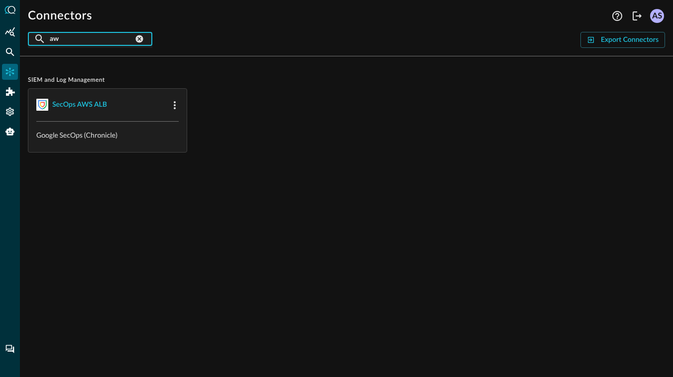
type input "a"
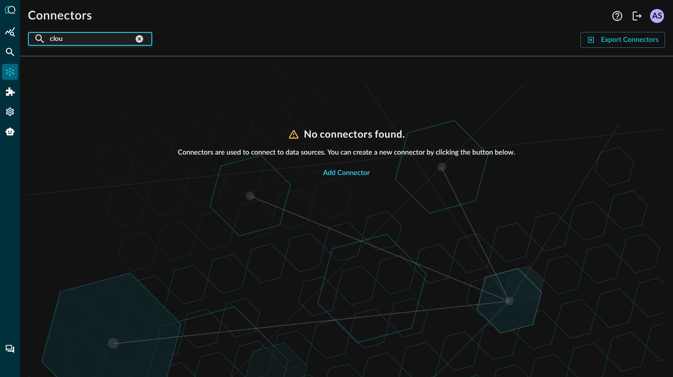
type input "clou"
click at [352, 174] on div "Add Connector" at bounding box center [346, 173] width 47 height 12
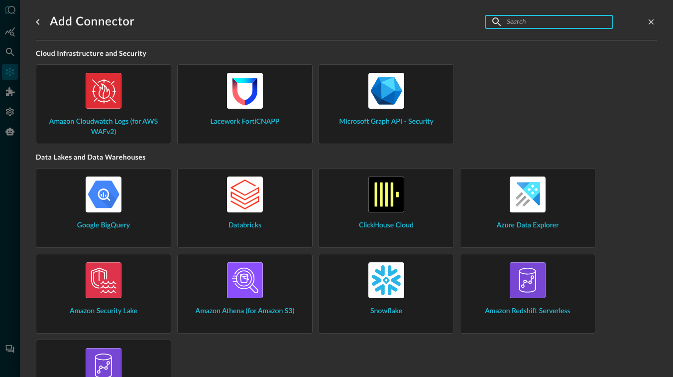
click at [536, 21] on input "text" at bounding box center [549, 21] width 84 height 18
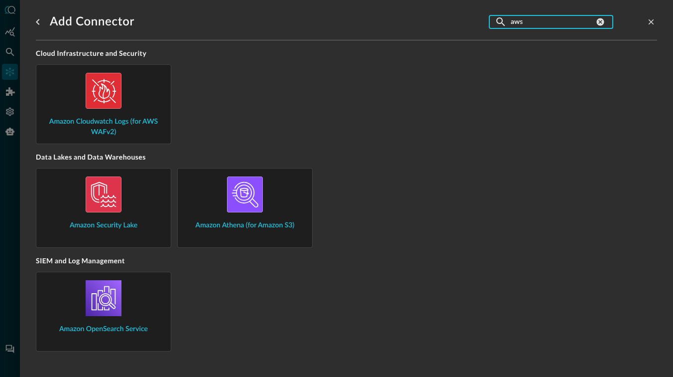
type input "aws"
click at [106, 99] on img at bounding box center [104, 91] width 36 height 36
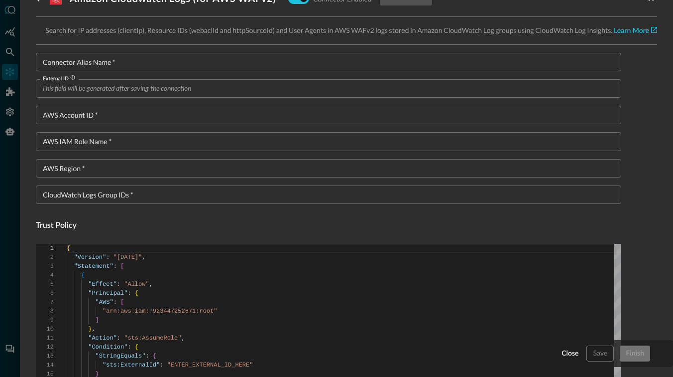
scroll to position [22, 0]
click at [94, 112] on div "AWS Account ID   * AWS Account ID   *" at bounding box center [329, 116] width 586 height 18
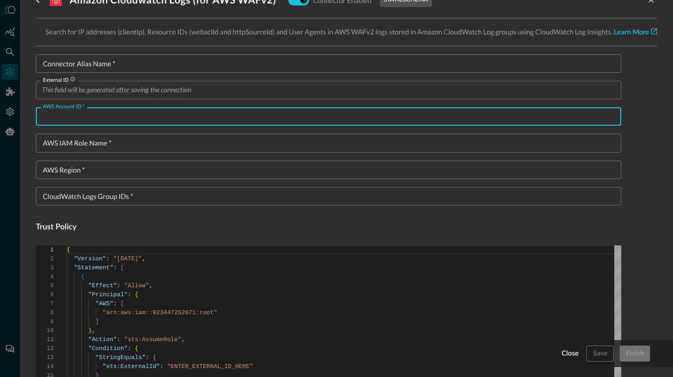
click at [91, 142] on div "AWS IAM Role Name   * AWS IAM Role Name   *" at bounding box center [329, 142] width 586 height 18
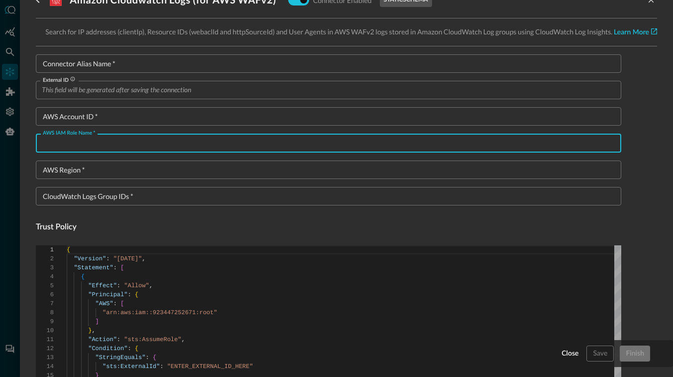
click at [87, 166] on input "AWS Region   *" at bounding box center [332, 169] width 580 height 18
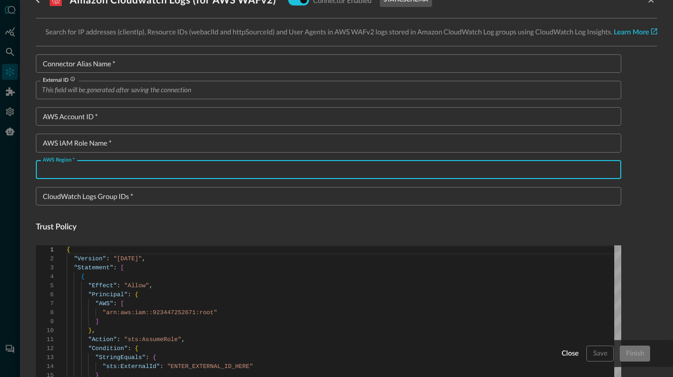
click at [90, 199] on div "CloudWatch Logs Group IDs   * CloudWatch Logs Group IDs   *" at bounding box center [329, 196] width 586 height 18
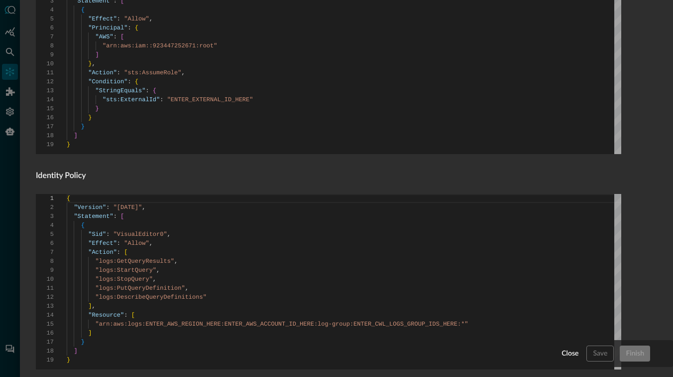
scroll to position [352, 0]
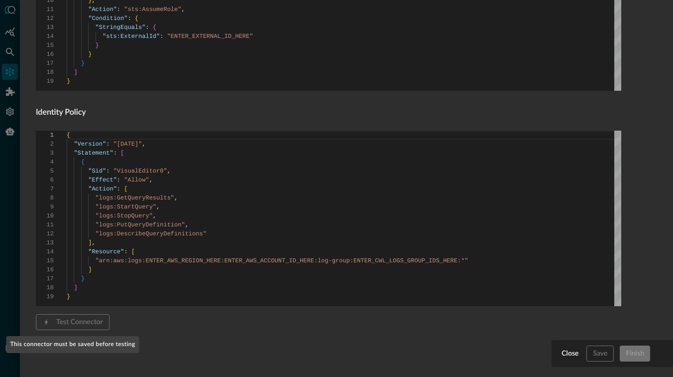
click at [84, 320] on span "Test Connector" at bounding box center [73, 322] width 74 height 16
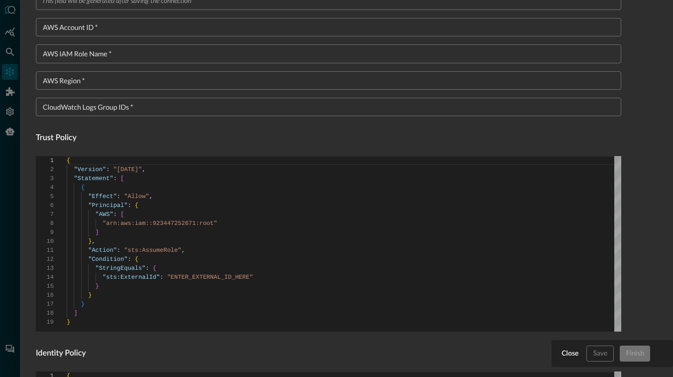
scroll to position [102, 0]
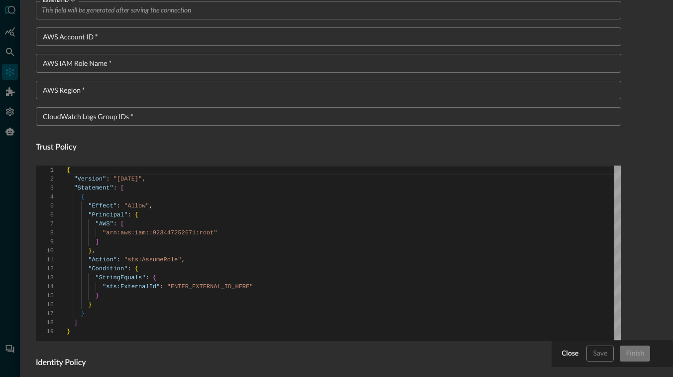
click at [189, 153] on div "Connector Alias Name   * Connector Alias Name   * External ID External ID AWS A…" at bounding box center [329, 293] width 586 height 637
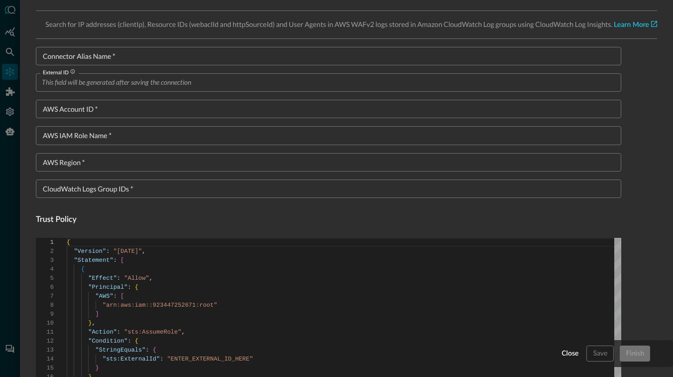
scroll to position [0, 0]
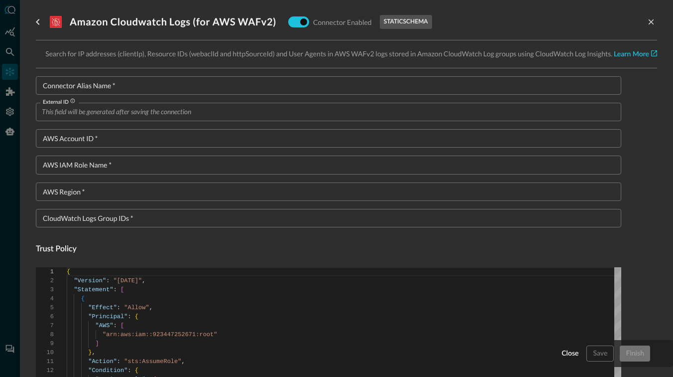
click at [127, 109] on input "External ID" at bounding box center [332, 112] width 580 height 18
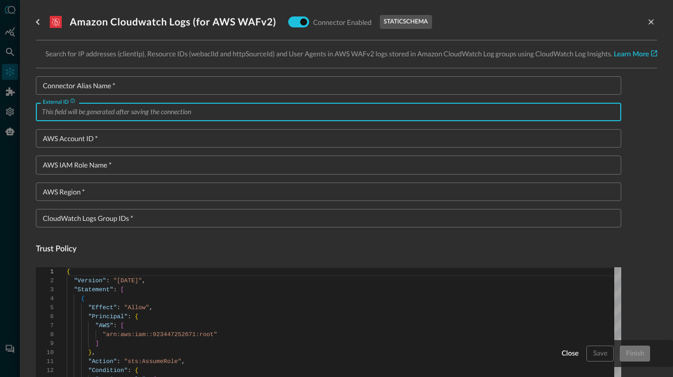
click at [127, 109] on input "External ID" at bounding box center [332, 112] width 580 height 18
click at [113, 109] on input "External ID" at bounding box center [332, 112] width 580 height 18
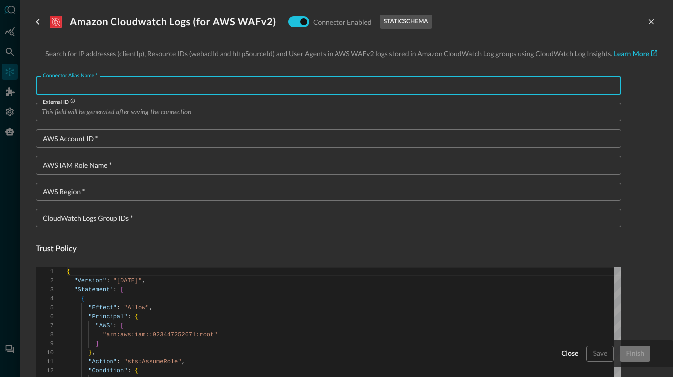
click at [119, 86] on input "Connector Alias Name   *" at bounding box center [332, 85] width 580 height 18
click at [112, 109] on input "External ID" at bounding box center [332, 112] width 580 height 18
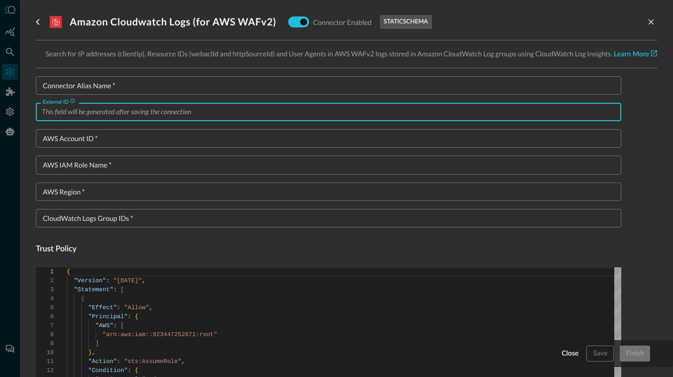
click at [101, 140] on input "AWS Account ID   *" at bounding box center [332, 138] width 580 height 18
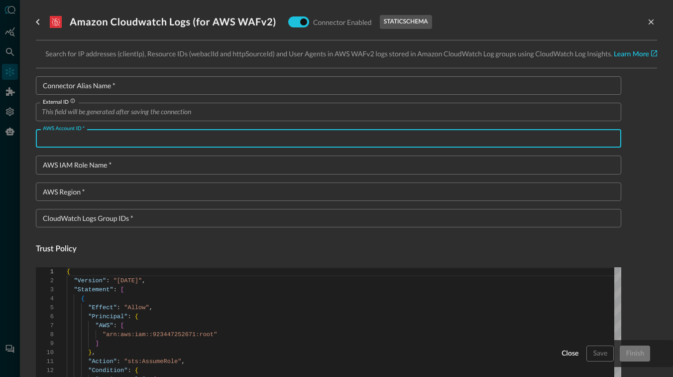
click at [96, 164] on div "AWS IAM Role Name   * AWS IAM Role Name   *" at bounding box center [329, 164] width 586 height 18
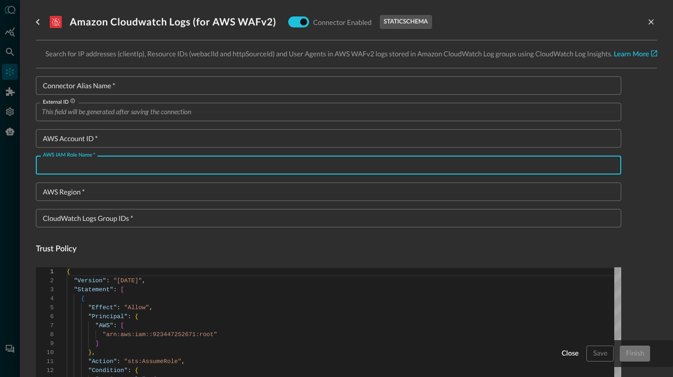
click at [89, 191] on input "AWS Region   *" at bounding box center [332, 191] width 580 height 18
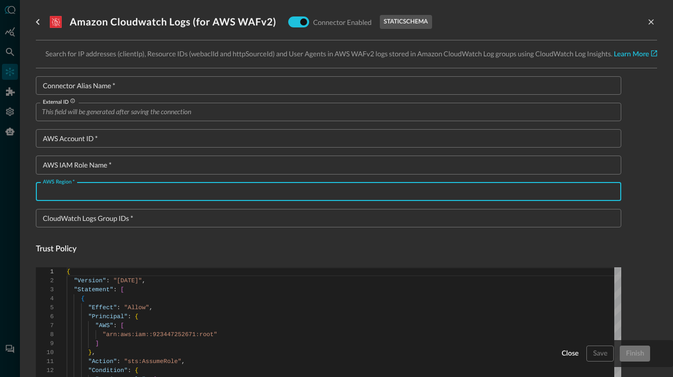
click at [92, 211] on input "CloudWatch Logs Group IDs   *" at bounding box center [332, 218] width 580 height 18
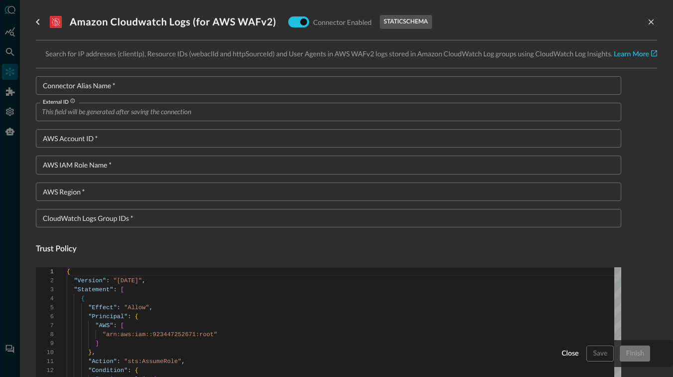
click at [413, 25] on p "static schema" at bounding box center [406, 21] width 44 height 9
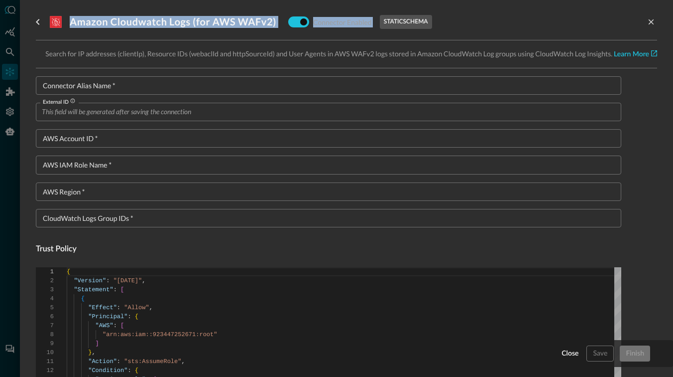
click at [413, 25] on p "static schema" at bounding box center [406, 21] width 44 height 9
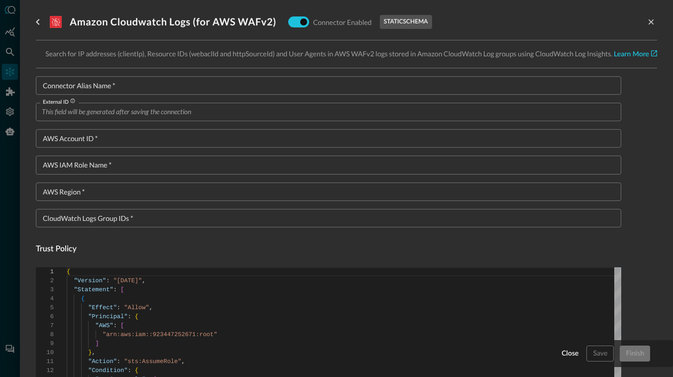
click at [413, 25] on p "static schema" at bounding box center [406, 21] width 44 height 9
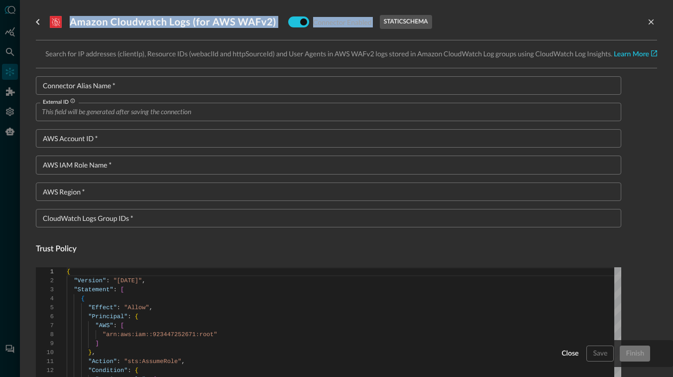
click at [225, 114] on input "External ID" at bounding box center [332, 112] width 580 height 18
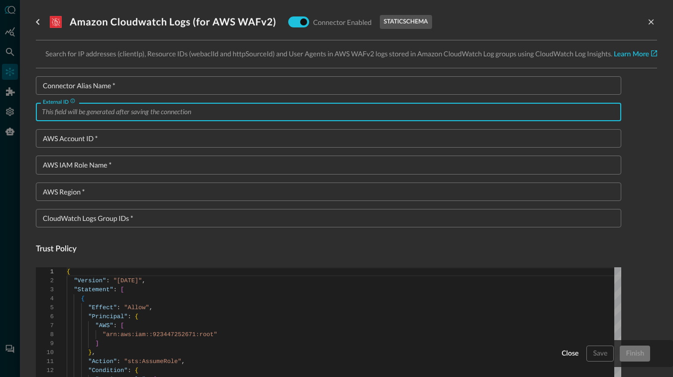
click at [127, 136] on input "AWS Account ID   *" at bounding box center [332, 138] width 580 height 18
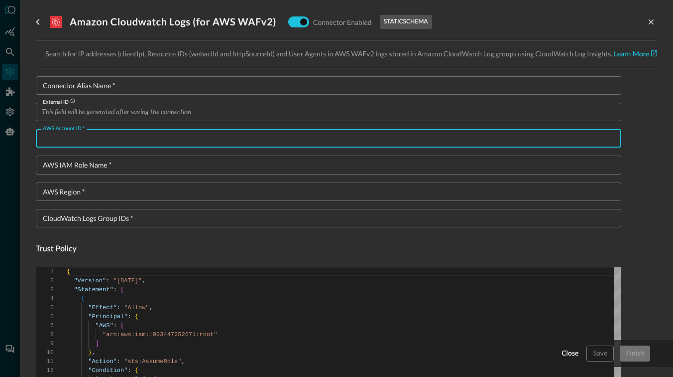
paste input "125343585094"
type input "125343585094"
type textarea "{ "Version": "2012-10-17", "Statement": [ { "Sid": "VisualEditor0", "Effect": "…"
type input "125343585094"
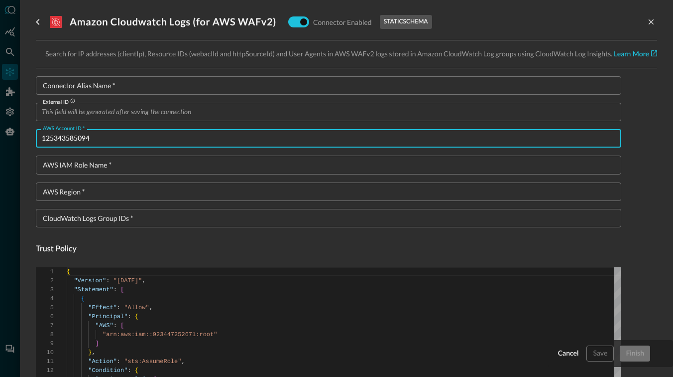
click at [115, 166] on input "AWS IAM Role Name   *" at bounding box center [332, 164] width 580 height 18
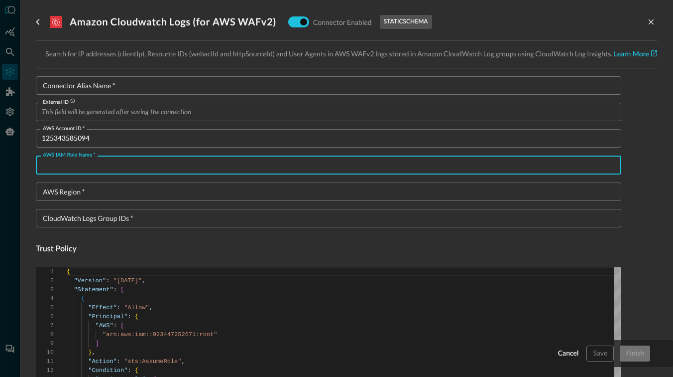
paste input "QE_Test_CloudWatchInsights"
type input "QE_Test_CloudWatchInsights"
click at [168, 193] on input "AWS Region   *" at bounding box center [332, 191] width 580 height 18
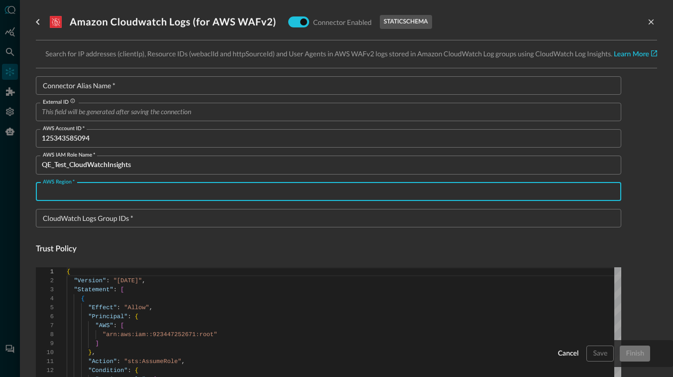
paste input "us-east-2"
type input "us-east-2"
click at [138, 218] on input "CloudWatch Logs Group IDs   *" at bounding box center [332, 218] width 580 height 18
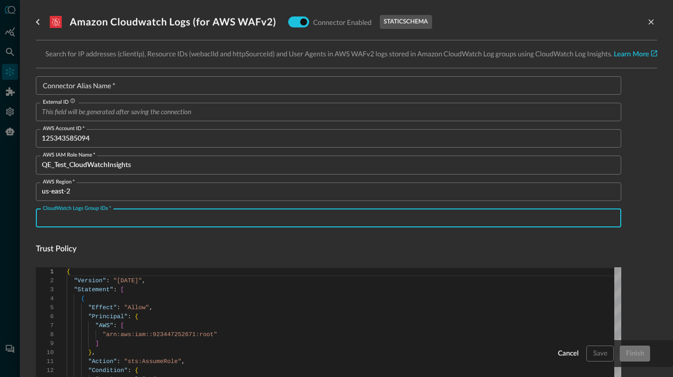
paste input "aws-waf-logs-ocsf-testing-waf"
type input "aws-waf-logs-ocsf-testing-waf"
click at [101, 88] on div "Connector Alias Name   * Connector Alias Name   *" at bounding box center [329, 85] width 586 height 18
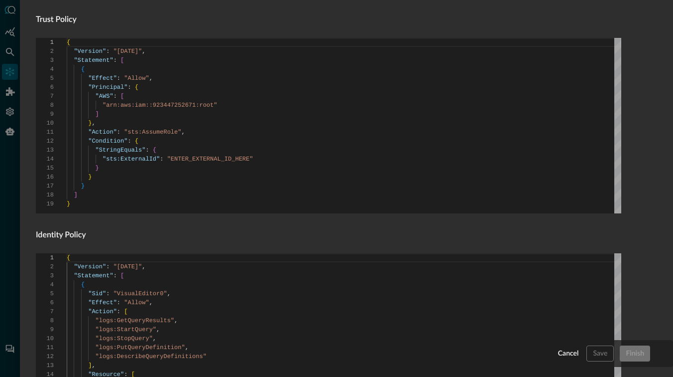
scroll to position [352, 0]
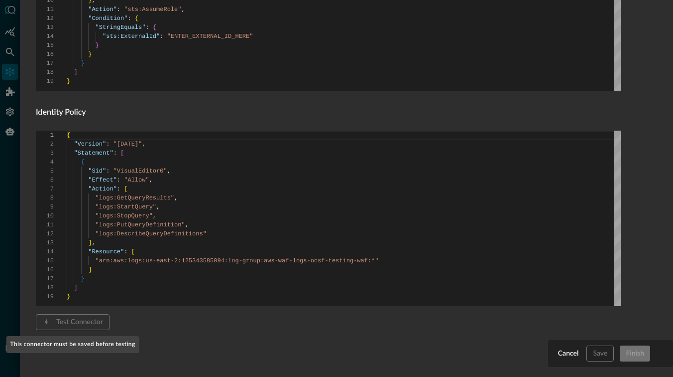
type input "Amazon Cloudwatch Logs"
click at [79, 325] on span "Test Connector" at bounding box center [73, 322] width 74 height 16
click at [604, 354] on div "Cancel Save Finish" at bounding box center [610, 353] width 109 height 16
click at [601, 356] on div "Cancel Save Finish" at bounding box center [610, 353] width 109 height 16
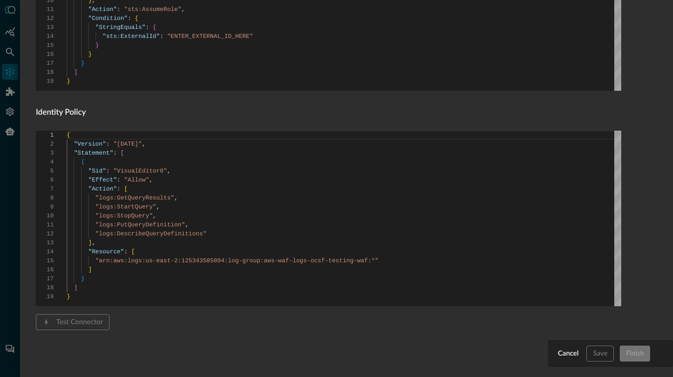
click at [601, 356] on div "Cancel Save Finish" at bounding box center [610, 353] width 109 height 16
click at [197, 129] on div "Connector Alias Name   * Amazon Cloudwatch Logs Connector Alias Name   * Extern…" at bounding box center [329, 43] width 586 height 637
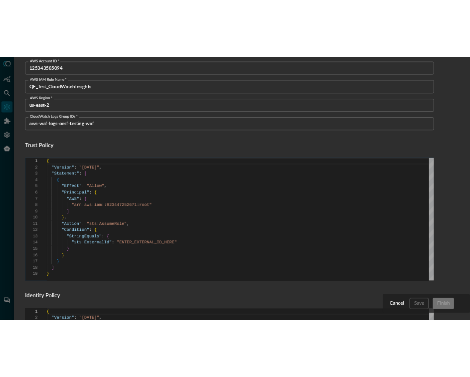
scroll to position [0, 0]
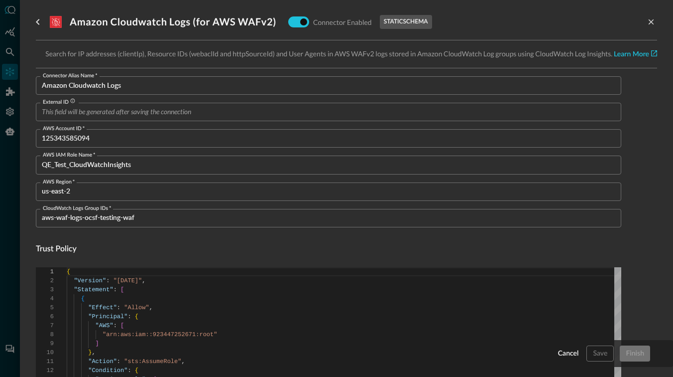
click at [132, 141] on input "125343585094" at bounding box center [332, 138] width 580 height 18
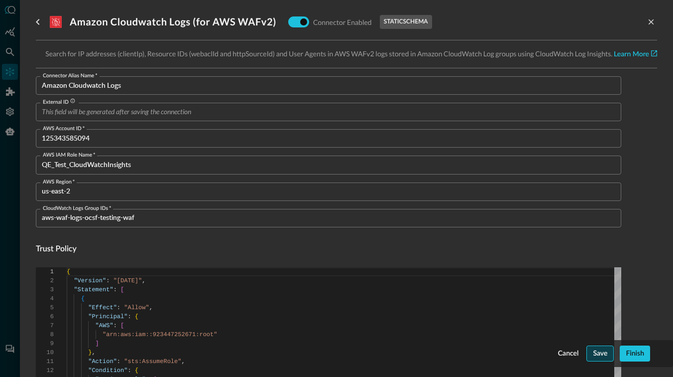
click at [599, 354] on div "Save" at bounding box center [600, 353] width 14 height 12
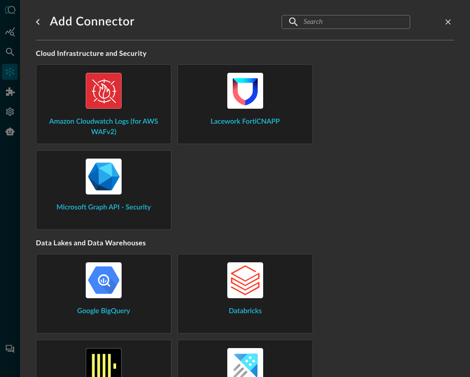
click at [104, 117] on span "Amazon Cloudwatch Logs (for AWS WAFv2)" at bounding box center [103, 127] width 119 height 21
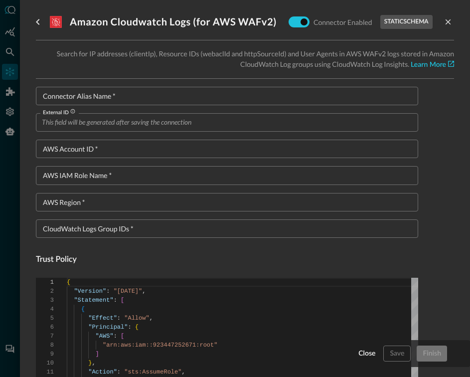
click at [121, 98] on input "Connector Alias Name   *" at bounding box center [230, 96] width 376 height 18
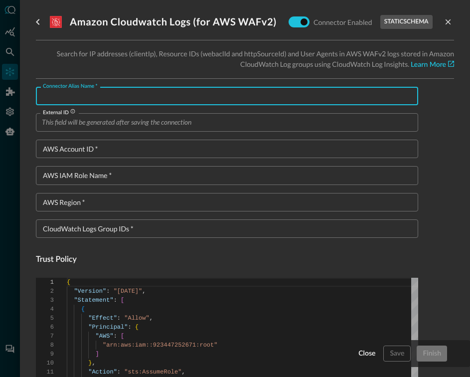
click at [107, 154] on input "AWS Account ID   *" at bounding box center [230, 148] width 376 height 18
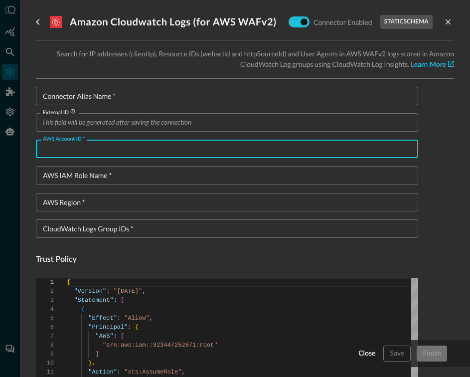
type input "v"
type textarea "{ "Version": "2012-10-17", "Statement": [ { "Sid": "VisualEditor0", "Effect": "…"
paste input "125343585094"
type input "125343585094"
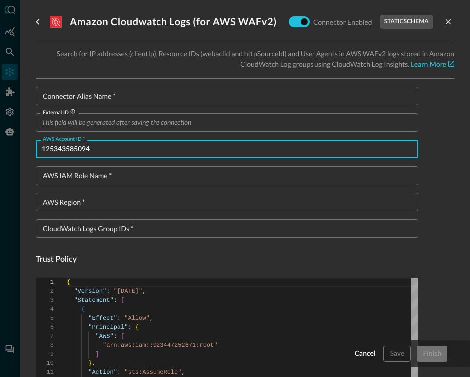
click at [106, 178] on div "AWS IAM Role Name   * AWS IAM Role Name   *" at bounding box center [227, 175] width 382 height 18
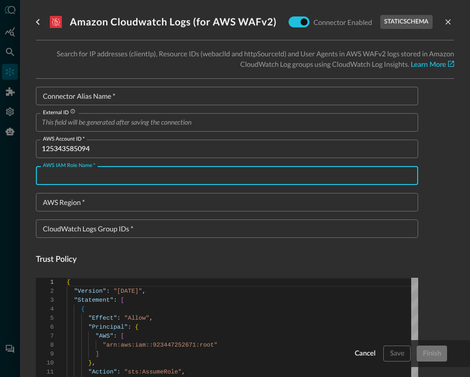
paste input "QE_Test_CloudWatchInsights"
type input "QE_Test_CloudWatchInsights"
click at [147, 202] on input "AWS Region   *" at bounding box center [230, 202] width 376 height 18
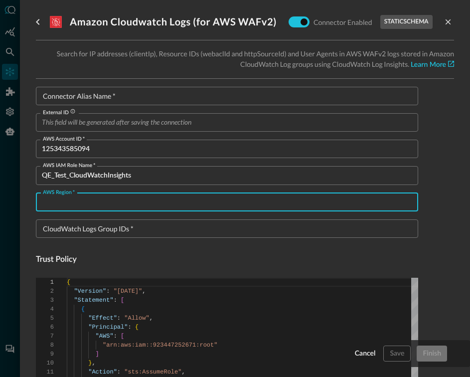
paste input "us-east-2"
type input "us-east-2"
click at [105, 228] on div "CloudWatch Logs Group IDs   * CloudWatch Logs Group IDs   *" at bounding box center [227, 228] width 382 height 18
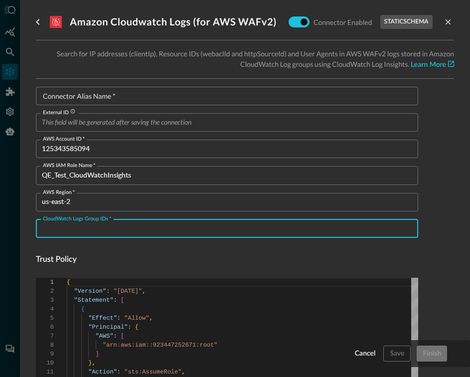
paste input "ws-waf-logs-ocsf-testing-waf"
type input "aws-waf-logs-ocsf-testing-waf"
click at [185, 258] on h4 "Trust Policy" at bounding box center [227, 260] width 382 height 12
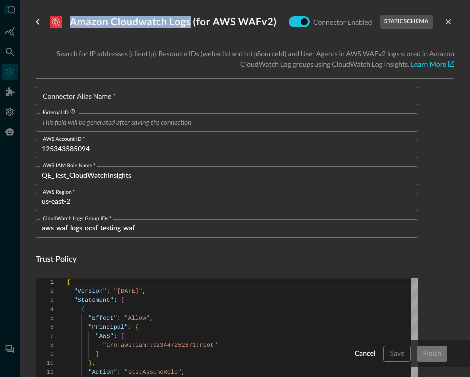
drag, startPoint x: 191, startPoint y: 24, endPoint x: 68, endPoint y: 23, distance: 122.5
click at [68, 23] on div "Amazon Cloudwatch Logs (for AWS WAFv2) Connector Enabled static schema" at bounding box center [241, 21] width 383 height 19
copy h3 "Amazon Cloudwatch Logs"
click at [82, 97] on div "Connector Alias Name   * Connector Alias Name   *" at bounding box center [227, 96] width 382 height 18
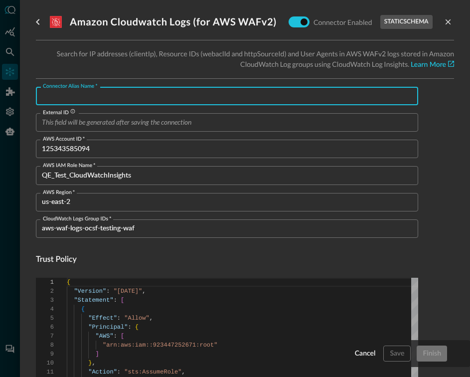
paste input "Amazon Cloudwatch Logs"
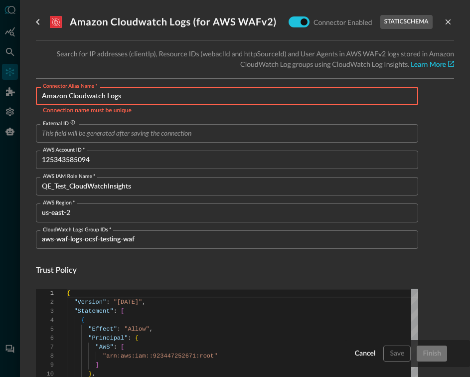
type input "Amazon Cloudwatch Logs"
click at [210, 109] on p "Connection name must be unique" at bounding box center [227, 111] width 368 height 10
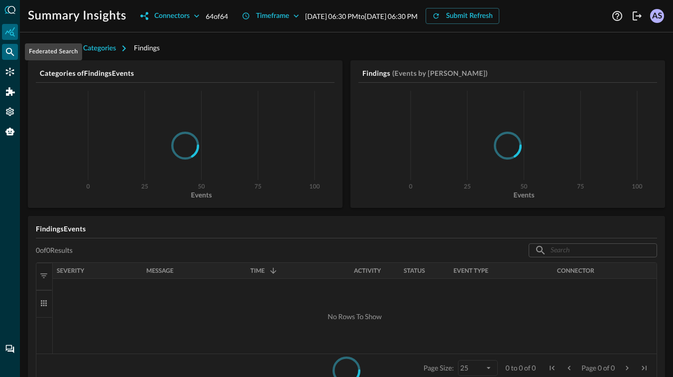
click at [9, 54] on icon "Federated Search" at bounding box center [10, 52] width 10 height 10
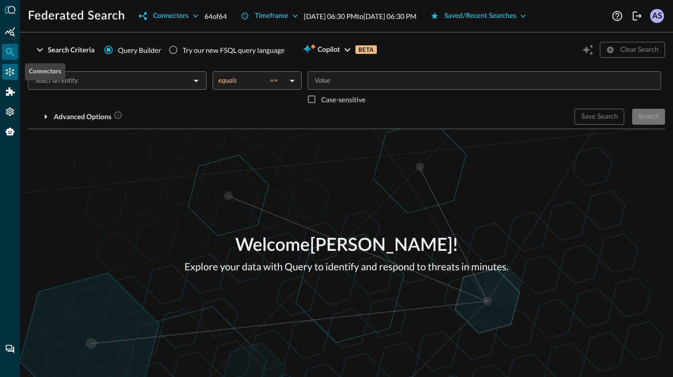
click at [9, 72] on icon "Connectors" at bounding box center [10, 72] width 10 height 10
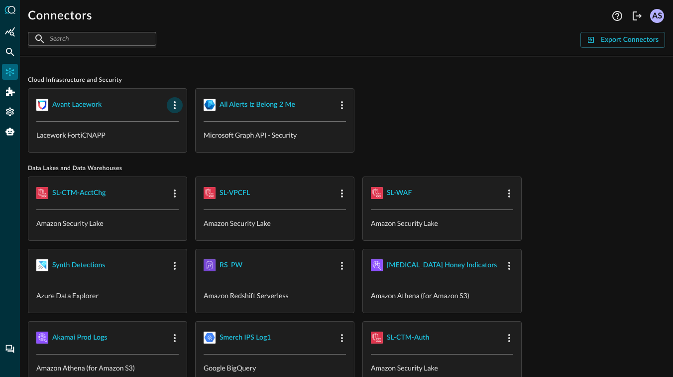
click at [174, 105] on icon "button" at bounding box center [175, 105] width 2 height 8
click at [188, 124] on span "Edit" at bounding box center [194, 126] width 13 height 7
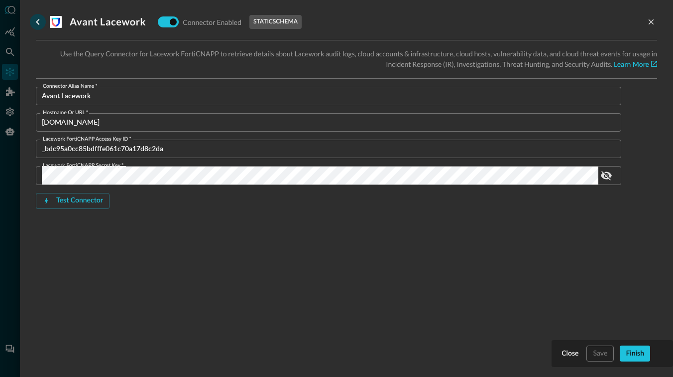
click at [35, 23] on icon "go back" at bounding box center [38, 22] width 12 height 12
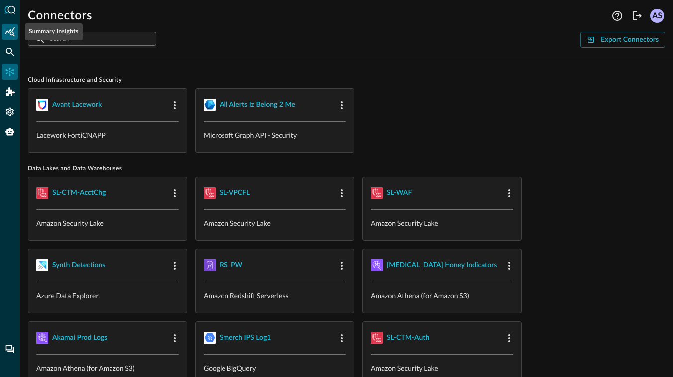
click at [10, 34] on icon "Summary Insights" at bounding box center [10, 31] width 10 height 9
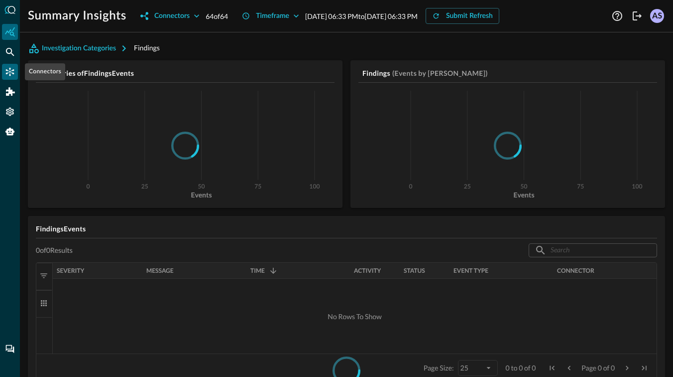
click at [7, 72] on icon "Connectors" at bounding box center [10, 72] width 10 height 10
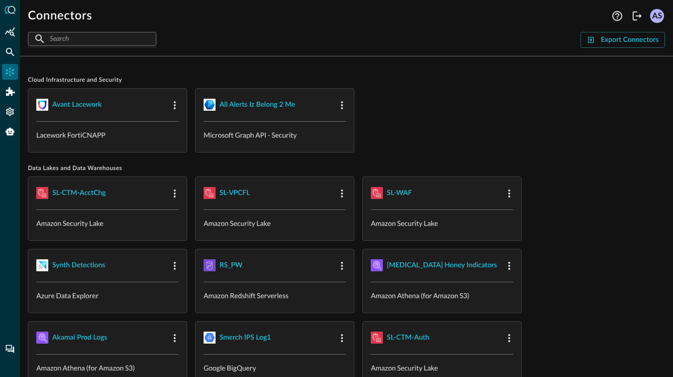
click at [420, 125] on div "Avant Lacework Lacework FortiCNAPP all alerts iz belong 2 me Microsoft Graph AP…" at bounding box center [347, 120] width 638 height 64
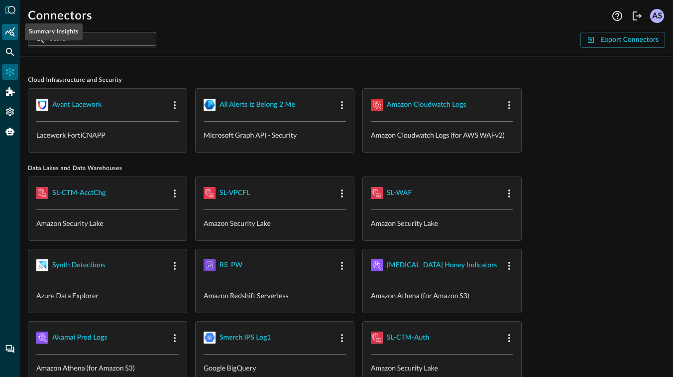
click at [6, 31] on icon "Summary Insights" at bounding box center [10, 31] width 10 height 9
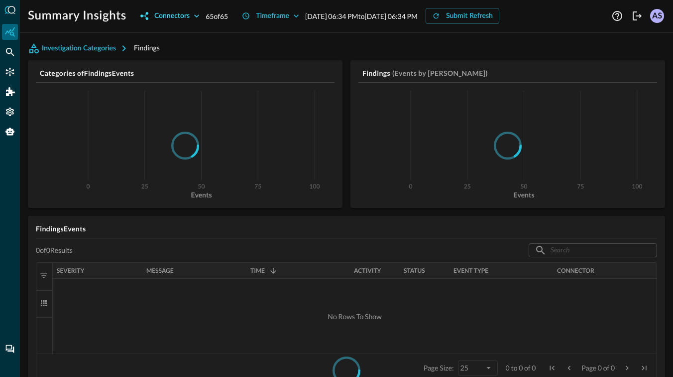
click at [199, 17] on icon "button" at bounding box center [197, 16] width 10 height 10
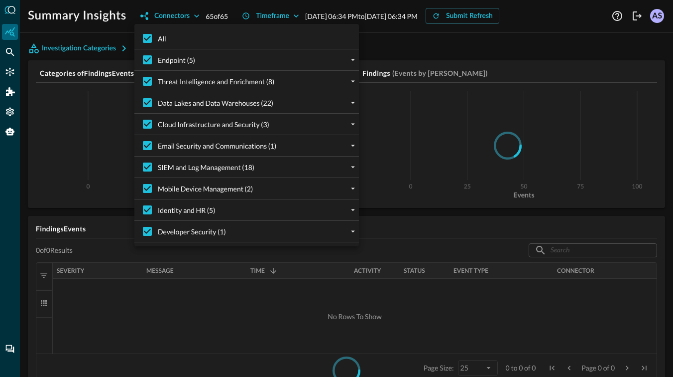
click at [14, 72] on div at bounding box center [336, 188] width 673 height 377
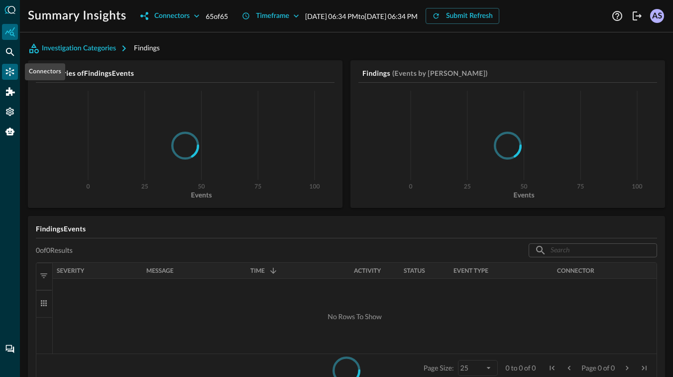
click at [9, 72] on icon "Connectors" at bounding box center [10, 72] width 10 height 10
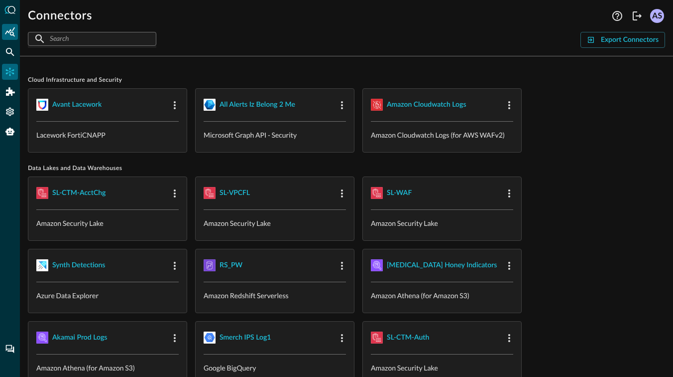
click at [14, 34] on icon "Summary Insights" at bounding box center [10, 32] width 10 height 10
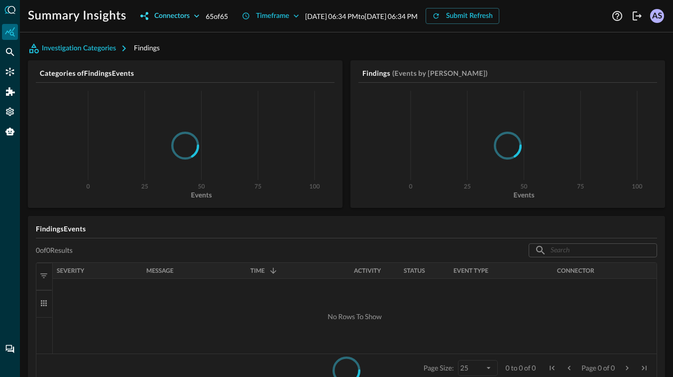
click at [200, 17] on icon "button" at bounding box center [197, 16] width 10 height 10
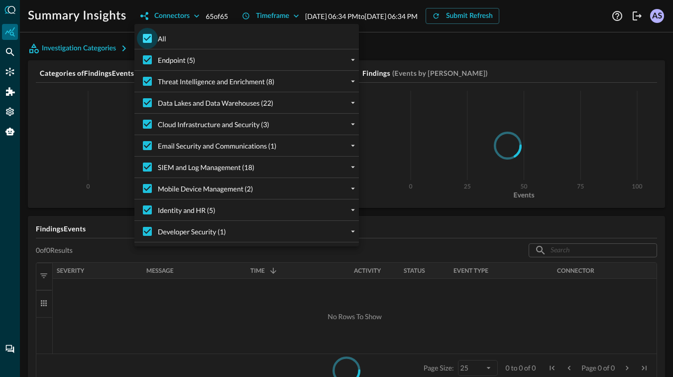
click at [148, 37] on input "All" at bounding box center [147, 38] width 21 height 21
checkbox input "false"
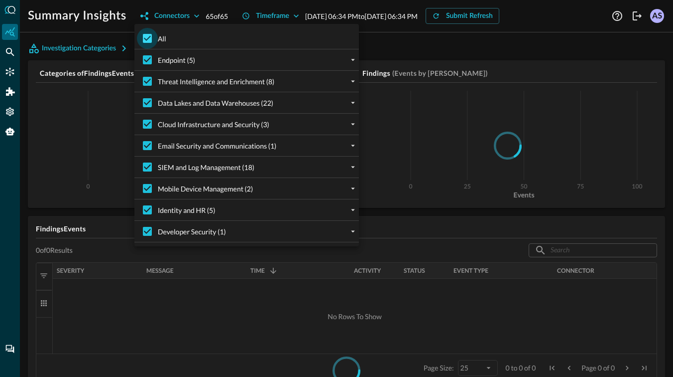
checkbox input "false"
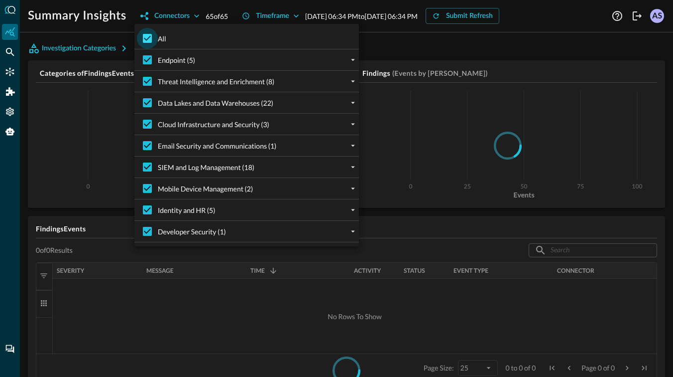
checkbox input "false"
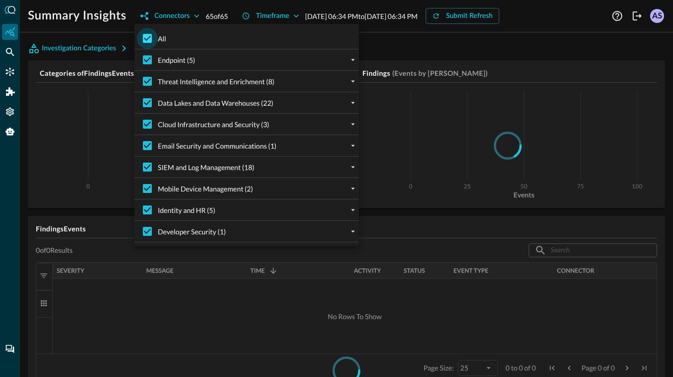
checkbox input "false"
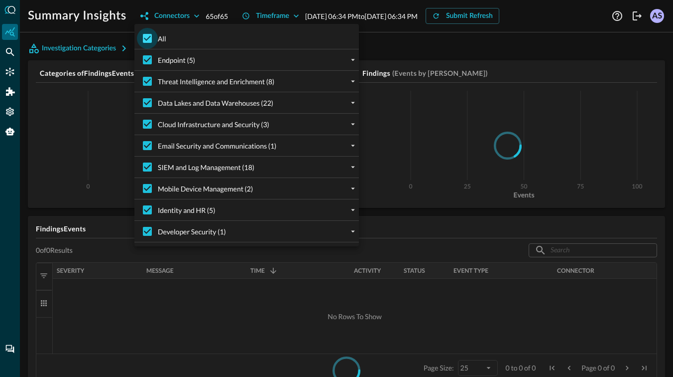
checkbox input "false"
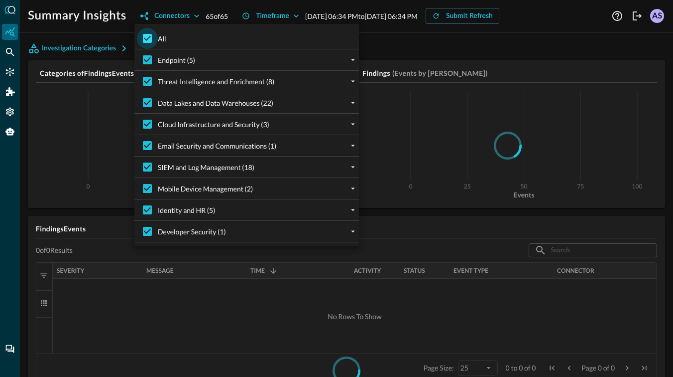
checkbox input "false"
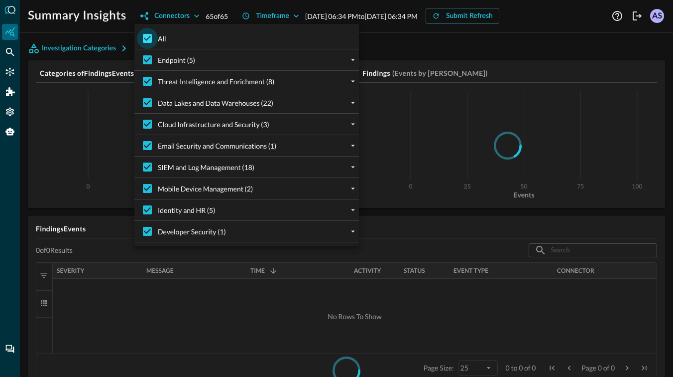
checkbox input "false"
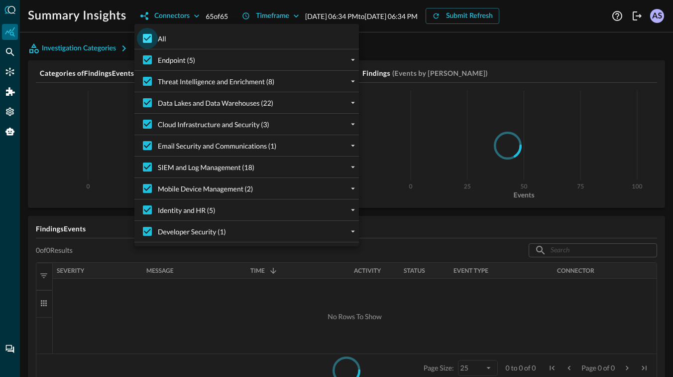
checkbox input "false"
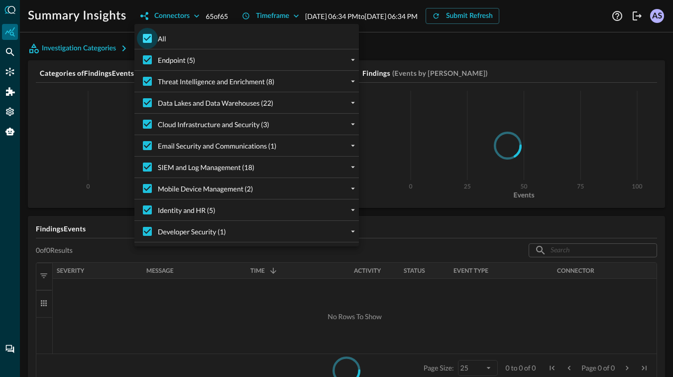
checkbox input "false"
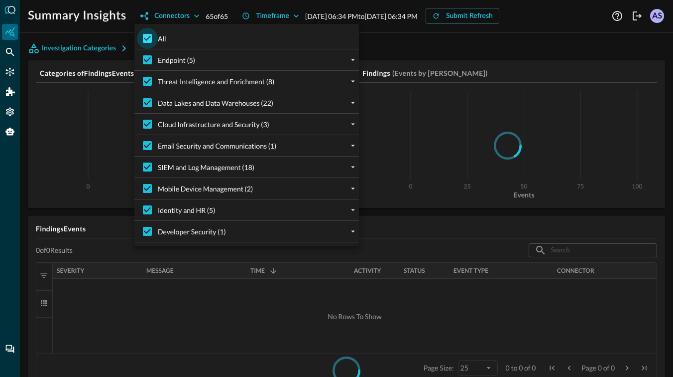
checkbox input "false"
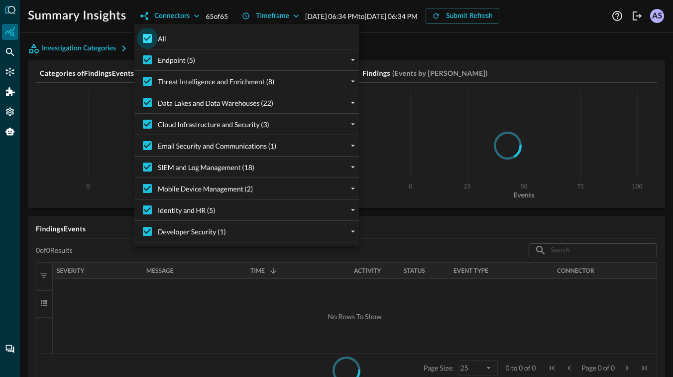
checkbox input "false"
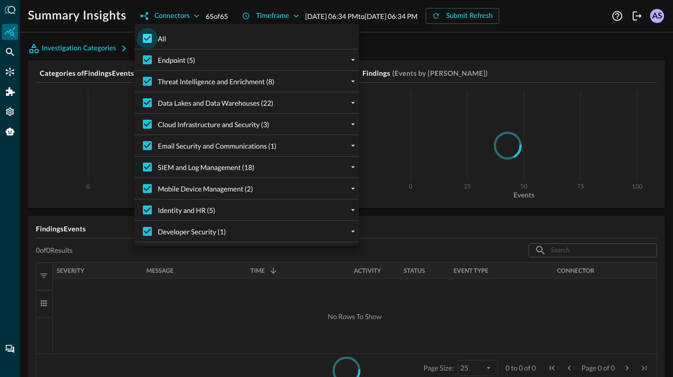
checkbox input "false"
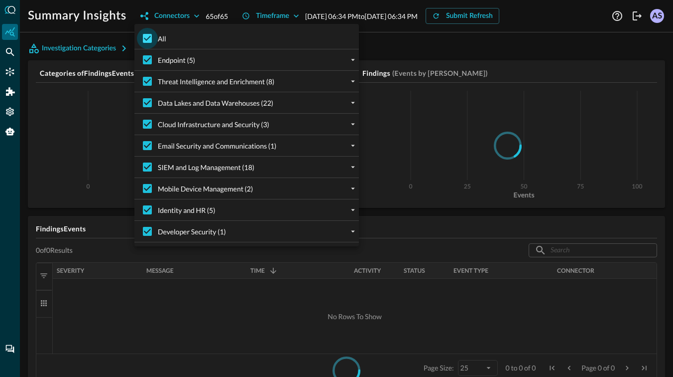
checkbox input "false"
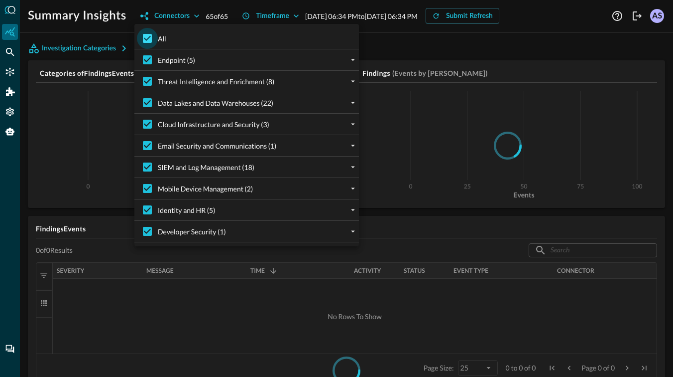
checkbox input "false"
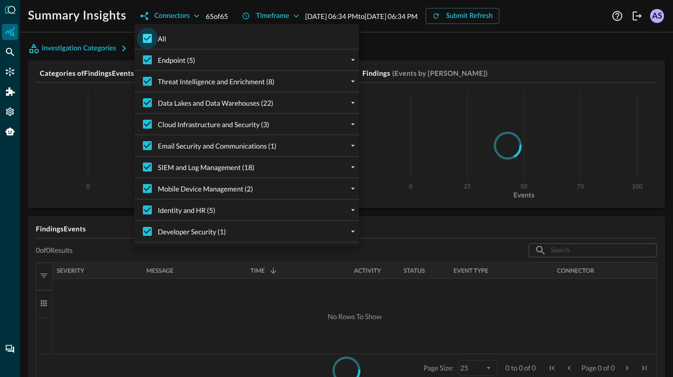
checkbox input "false"
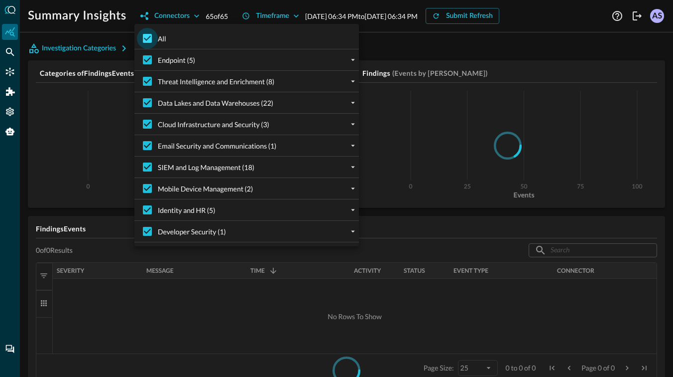
checkbox input "false"
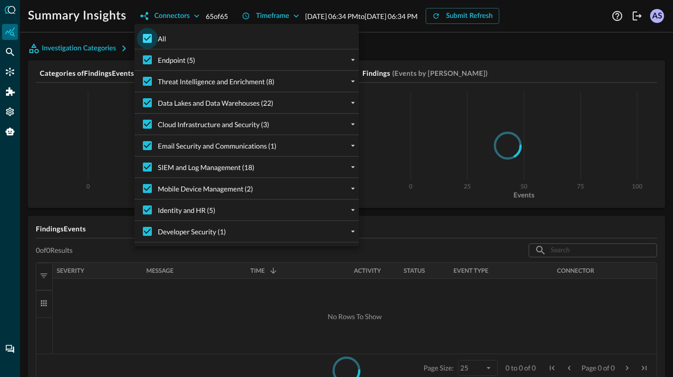
checkbox input "false"
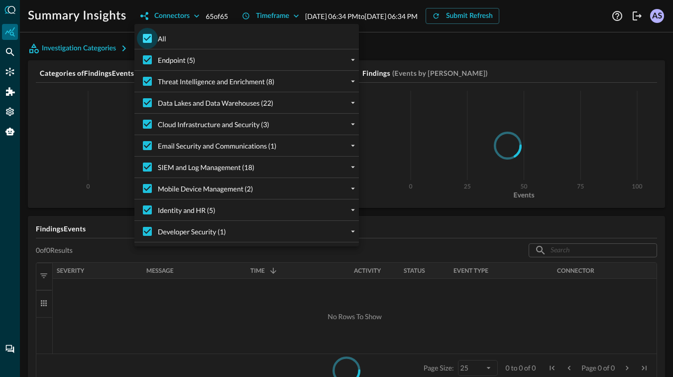
checkbox input "false"
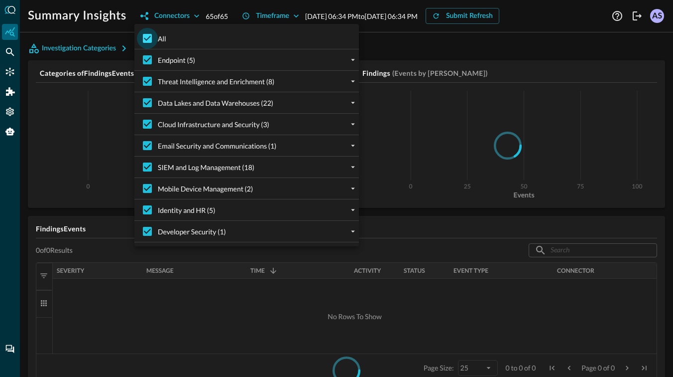
checkbox input "false"
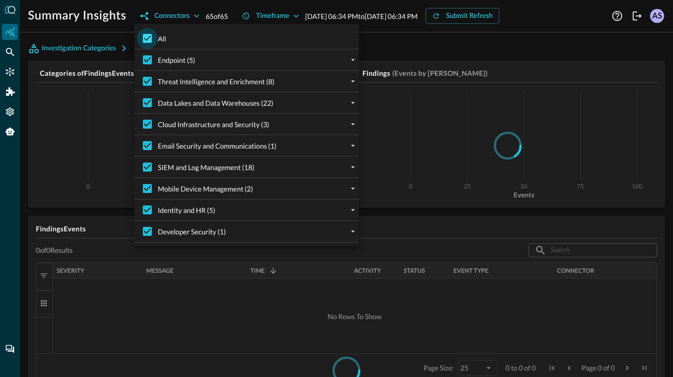
checkbox input "false"
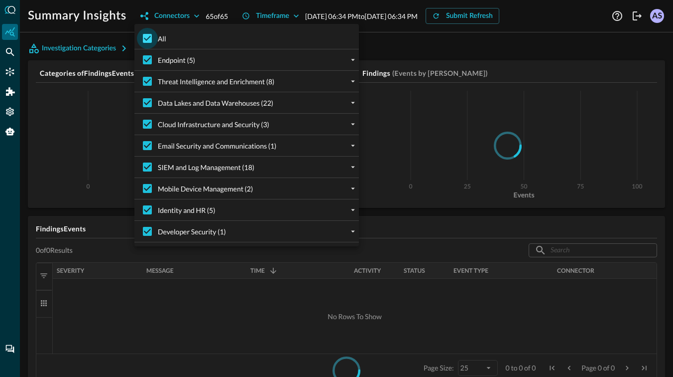
checkbox input "false"
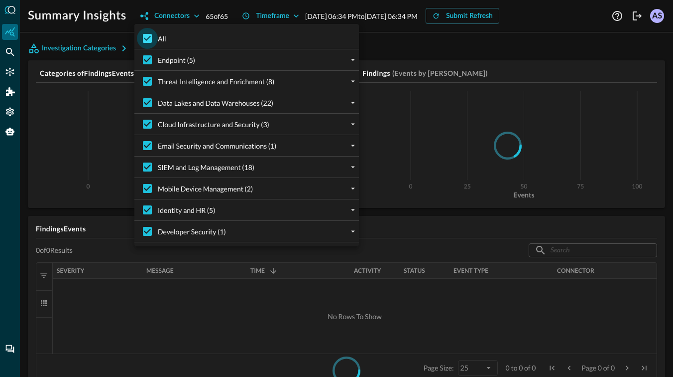
checkbox input "false"
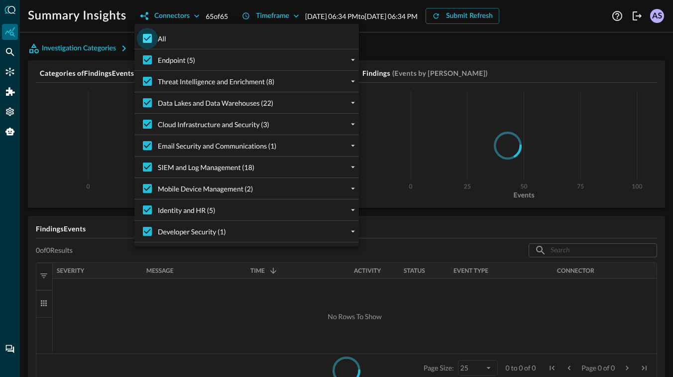
checkbox input "false"
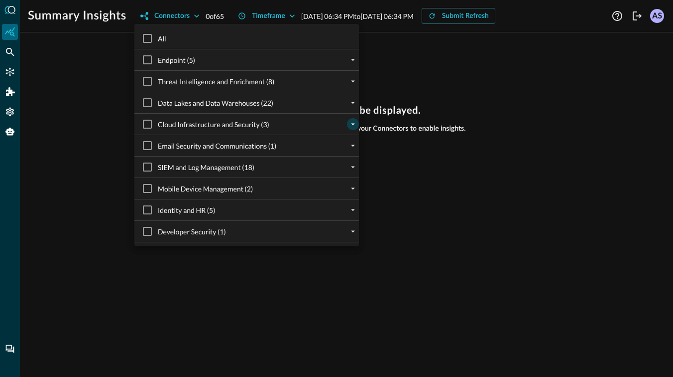
click at [354, 125] on icon "expand" at bounding box center [353, 124] width 9 height 9
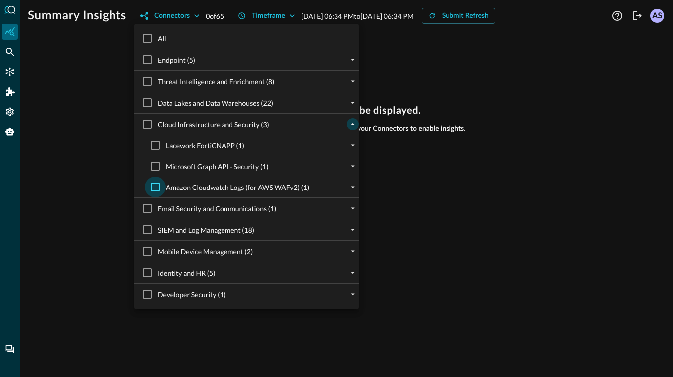
click at [155, 186] on input "Amazon Cloudwatch Logs (for AWS WAFv2) (1)" at bounding box center [155, 186] width 21 height 21
checkbox input "true"
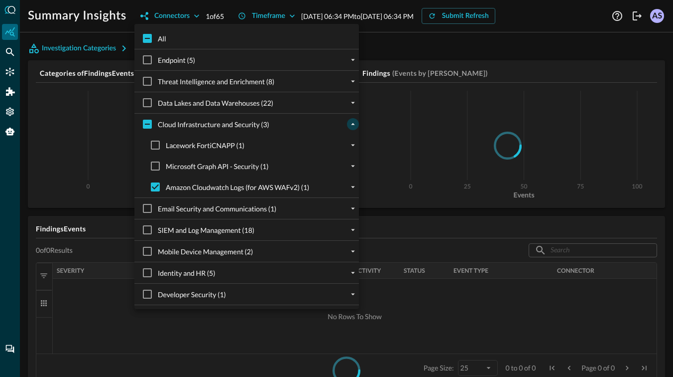
click at [113, 217] on div at bounding box center [336, 188] width 673 height 377
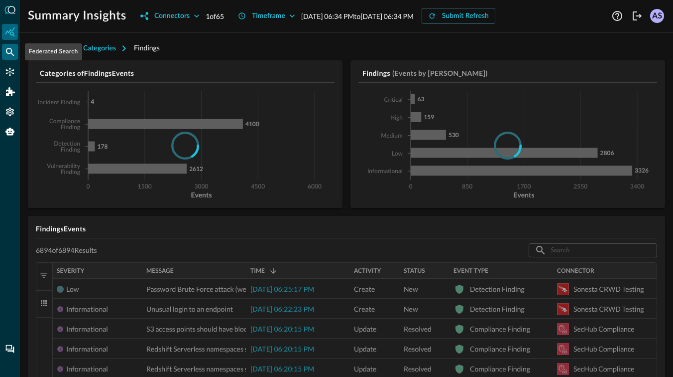
click at [13, 54] on icon "Federated Search" at bounding box center [10, 52] width 8 height 8
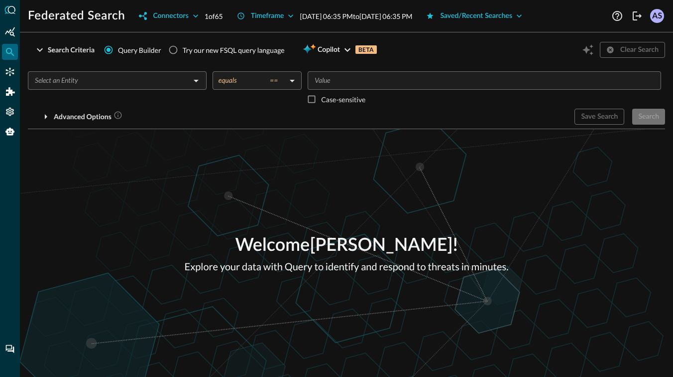
click at [126, 85] on input "text" at bounding box center [109, 80] width 156 height 12
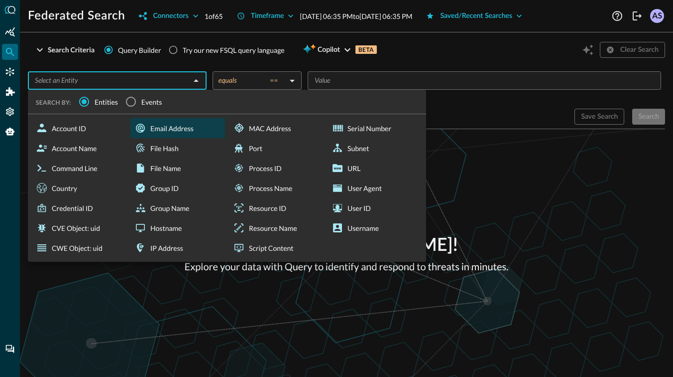
click at [163, 128] on div "Email Address" at bounding box center [177, 128] width 95 height 20
type input "Email Address"
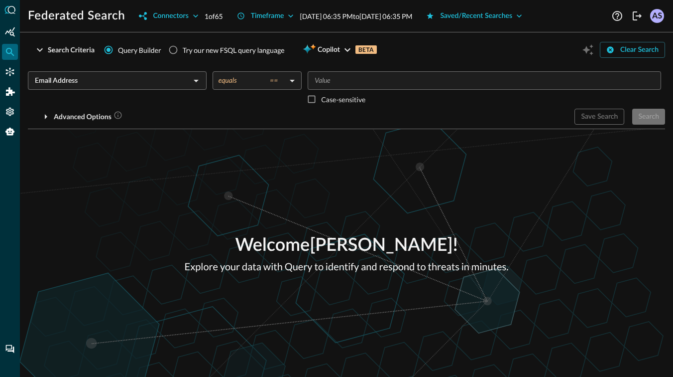
click at [171, 79] on input "Email Address" at bounding box center [109, 80] width 156 height 12
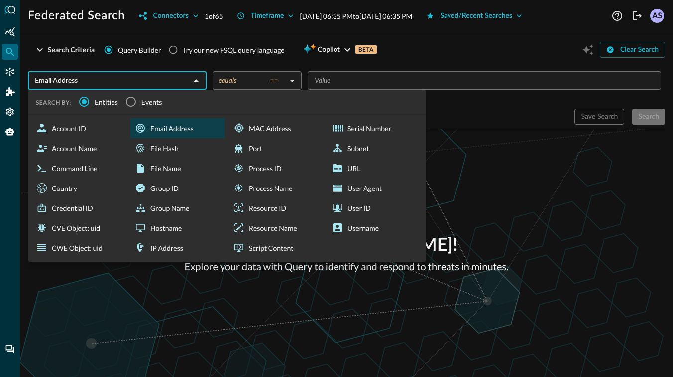
click at [171, 79] on input "Email Address" at bounding box center [109, 80] width 156 height 12
click at [259, 76] on body "Federated Search Connectors 1 of 65 Timeframe Aug 20, 2025 06:35 PM to Aug 21, …" at bounding box center [336, 188] width 673 height 377
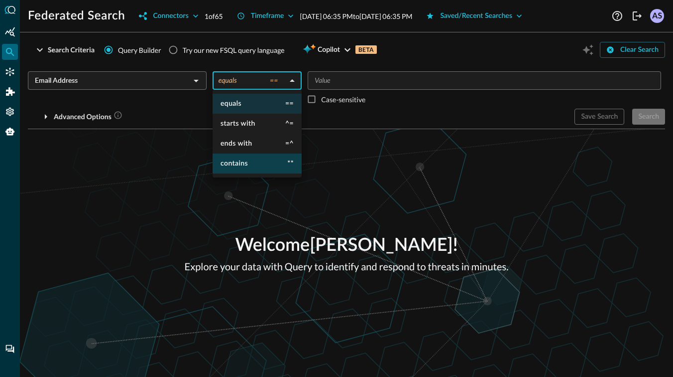
click at [248, 160] on span "contains" at bounding box center [234, 163] width 27 height 7
type input "contains"
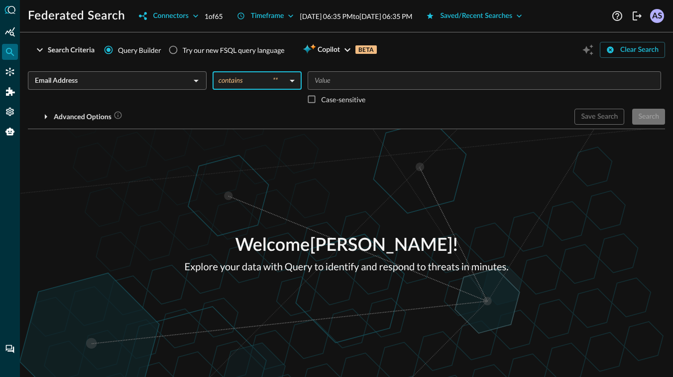
click at [338, 81] on input "Value" at bounding box center [484, 80] width 346 height 12
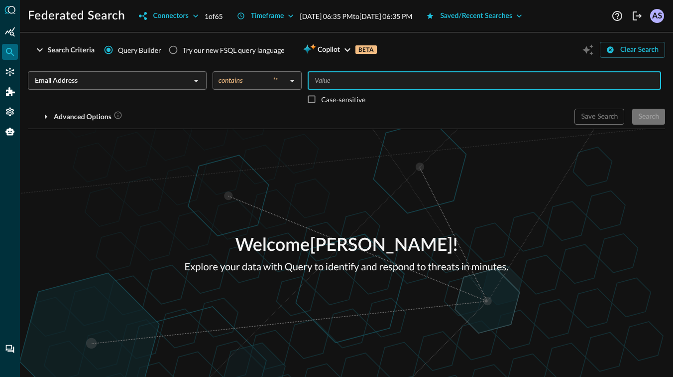
type input "Q"
type input "query"
click at [654, 114] on div "Search" at bounding box center [649, 117] width 21 height 12
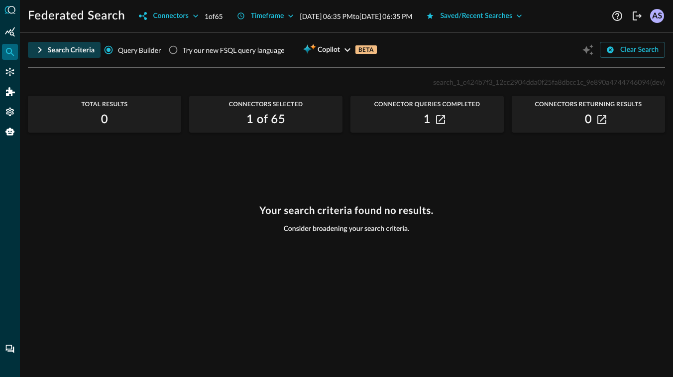
click at [53, 48] on div "Search Criteria" at bounding box center [71, 50] width 47 height 12
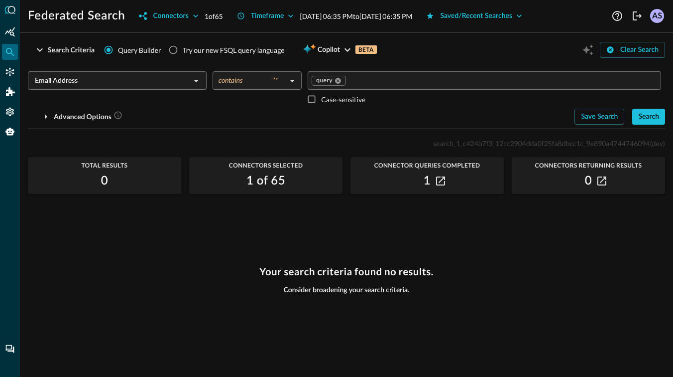
click at [155, 82] on input "Email Address" at bounding box center [109, 80] width 156 height 12
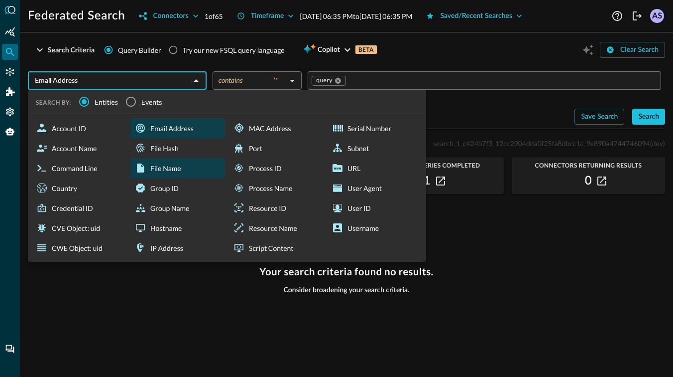
click at [165, 171] on div "File Name" at bounding box center [177, 168] width 95 height 20
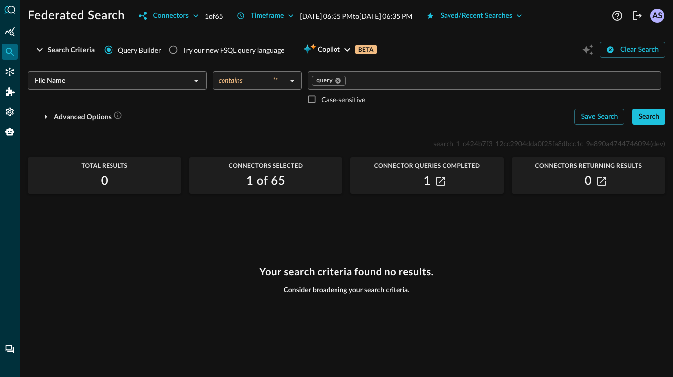
click at [177, 86] on input "File Name" at bounding box center [109, 80] width 156 height 12
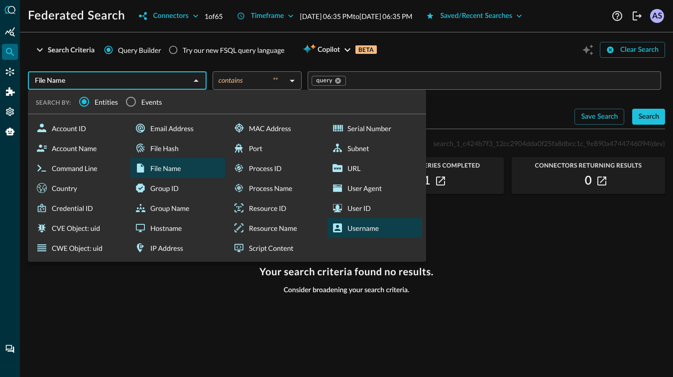
click at [338, 225] on icon at bounding box center [338, 228] width 12 height 12
type input "Username"
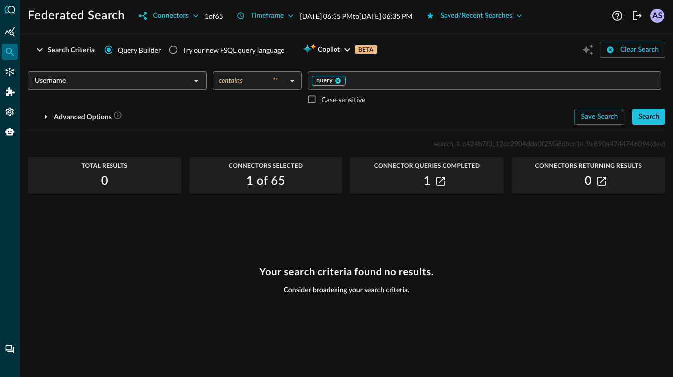
click at [337, 79] on icon at bounding box center [338, 81] width 6 height 6
click at [337, 79] on input "Value" at bounding box center [484, 80] width 346 height 12
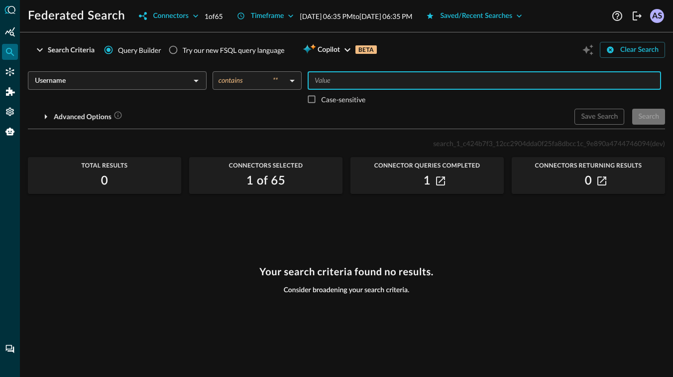
type input "a"
click at [645, 115] on div "Search" at bounding box center [649, 117] width 21 height 12
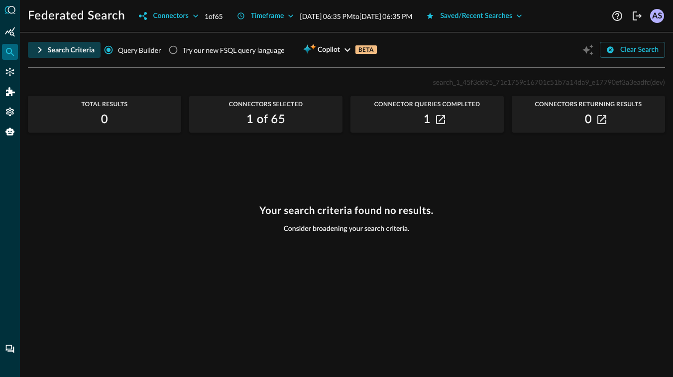
click at [48, 53] on div "Search Criteria" at bounding box center [71, 50] width 47 height 12
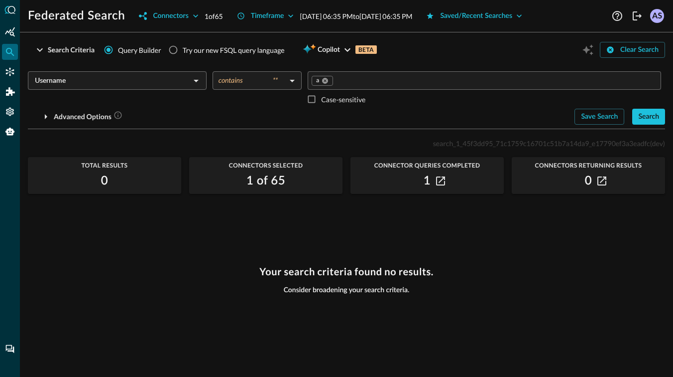
click at [179, 82] on input "Username" at bounding box center [109, 80] width 156 height 12
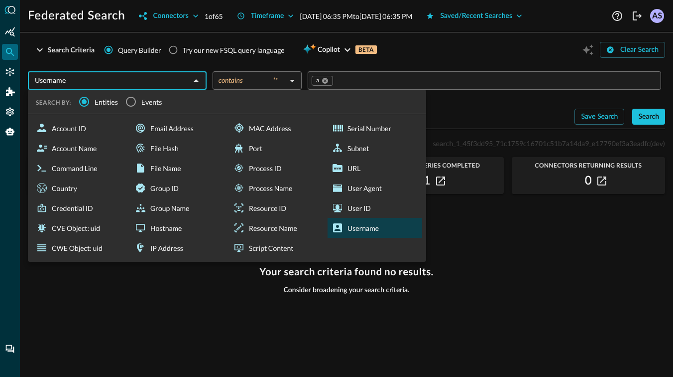
click at [346, 75] on input "Value" at bounding box center [495, 80] width 323 height 12
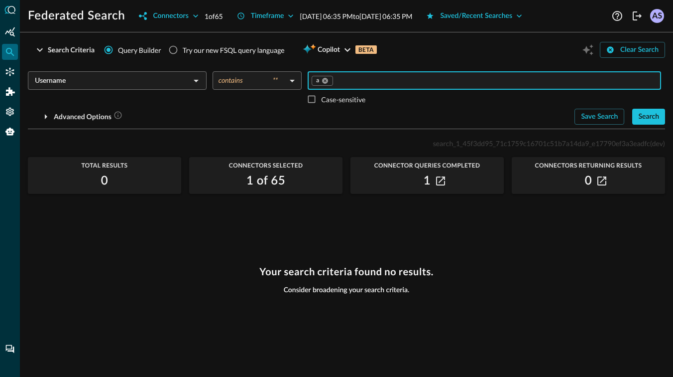
type input "b"
click at [348, 81] on icon at bounding box center [348, 80] width 7 height 7
click at [148, 87] on div "Username ​" at bounding box center [117, 80] width 179 height 18
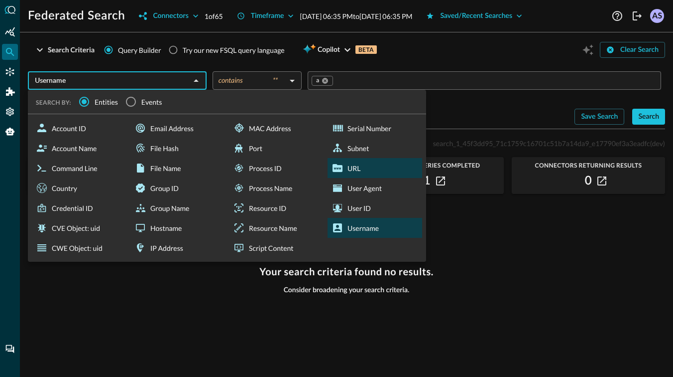
click at [344, 166] on div "URL" at bounding box center [375, 168] width 95 height 20
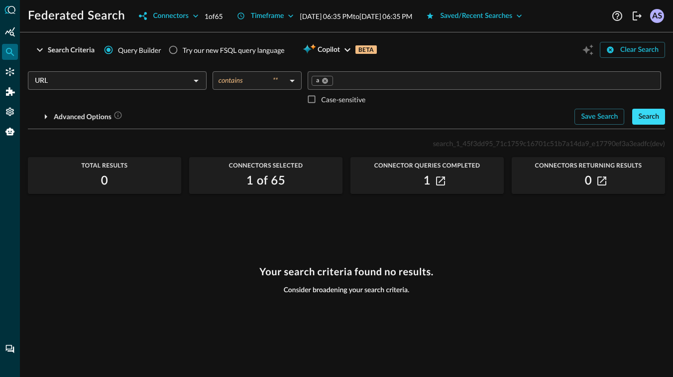
click at [646, 112] on div "Search" at bounding box center [649, 117] width 21 height 12
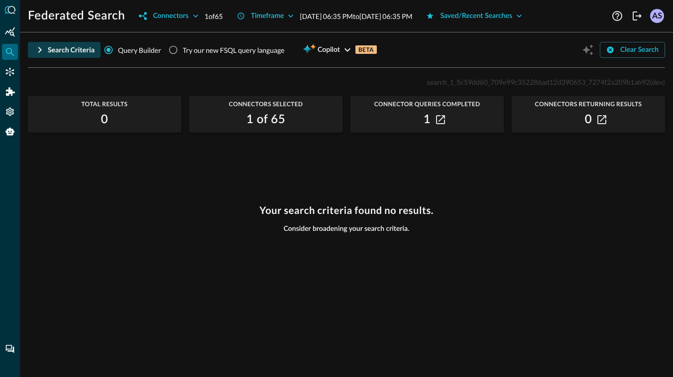
click at [49, 47] on div "Search Criteria" at bounding box center [71, 50] width 47 height 12
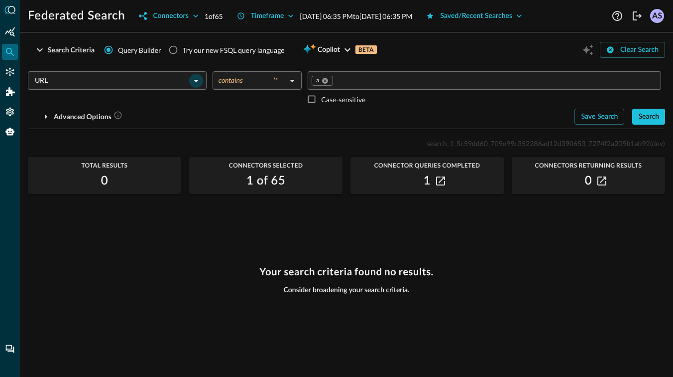
click at [193, 84] on icon "Open" at bounding box center [196, 81] width 12 height 12
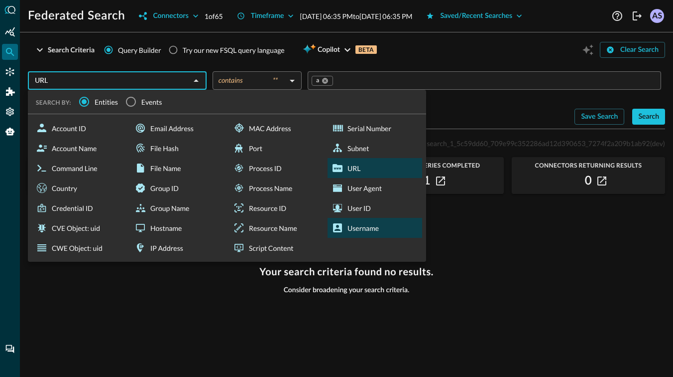
click at [357, 228] on div "Username" at bounding box center [375, 228] width 95 height 20
type input "Username"
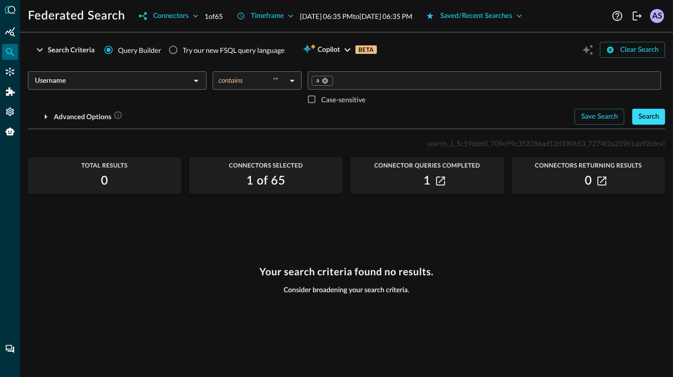
click at [662, 120] on button "Search" at bounding box center [649, 117] width 33 height 16
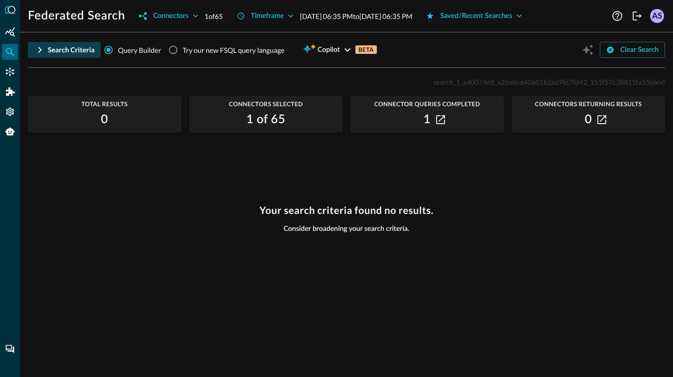
click at [51, 49] on div "Search Criteria" at bounding box center [71, 50] width 47 height 12
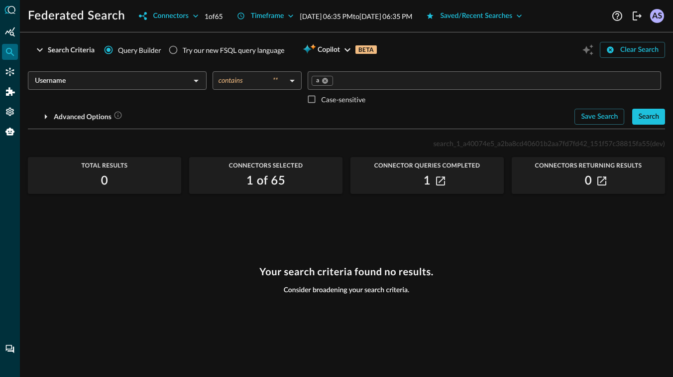
click at [154, 84] on input "Username" at bounding box center [109, 80] width 156 height 12
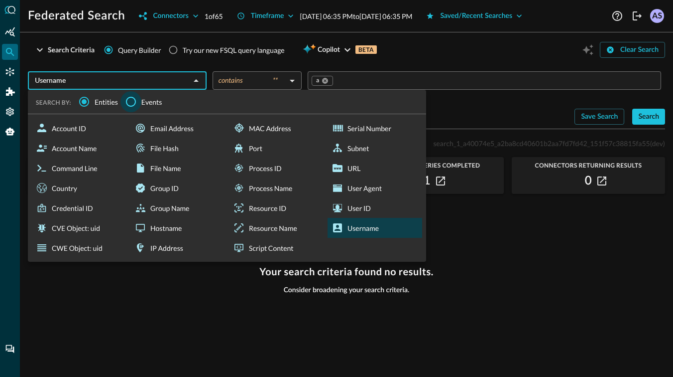
click at [131, 101] on input "Events" at bounding box center [131, 101] width 21 height 21
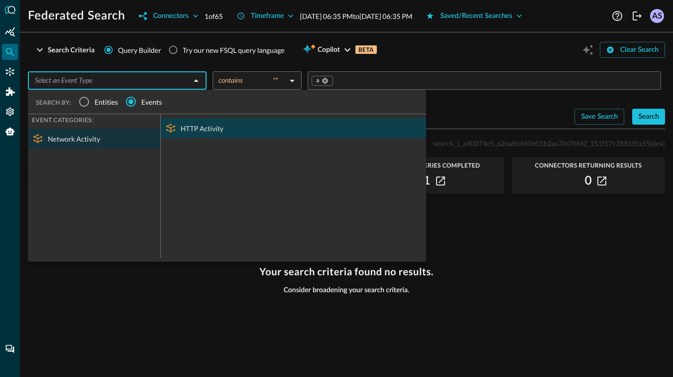
click at [190, 126] on div "HTTP Activity" at bounding box center [293, 128] width 265 height 20
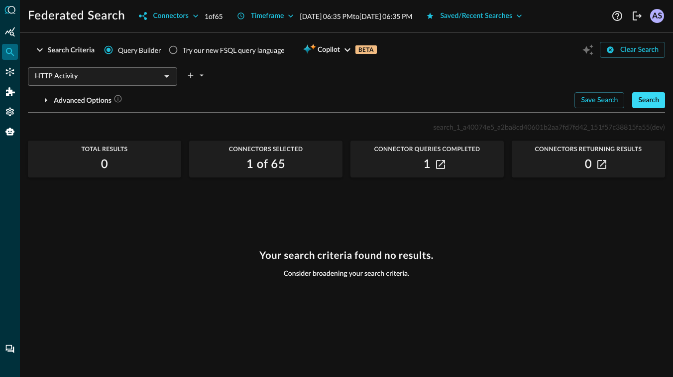
click at [647, 101] on div "Search" at bounding box center [649, 100] width 21 height 12
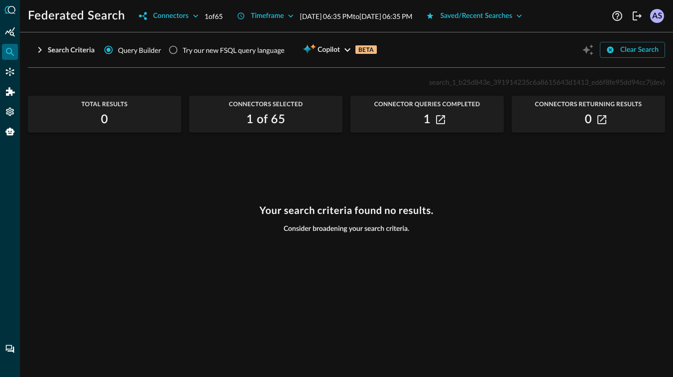
click at [118, 48] on span "Query Builder" at bounding box center [139, 50] width 43 height 10
click at [118, 48] on input "Query Builder" at bounding box center [108, 49] width 19 height 19
click at [76, 48] on div "Search Criteria" at bounding box center [71, 50] width 47 height 12
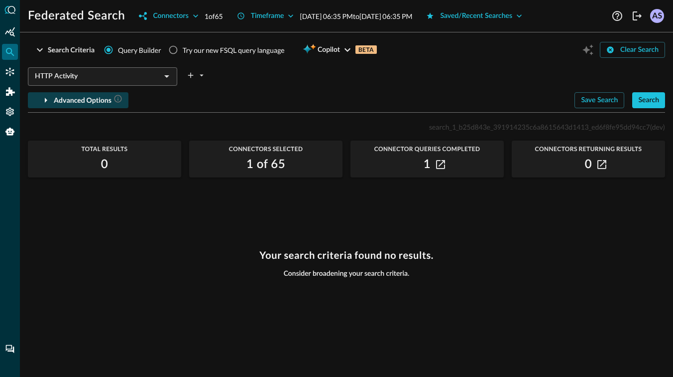
click at [73, 99] on div "Advanced Options" at bounding box center [88, 100] width 69 height 12
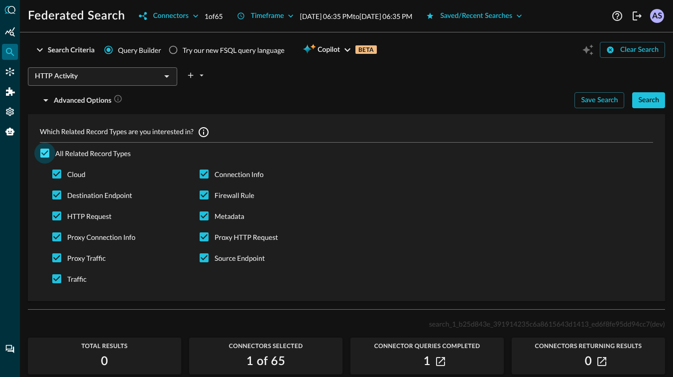
click at [44, 149] on input "All Related Record Types" at bounding box center [44, 152] width 21 height 21
checkbox input "false"
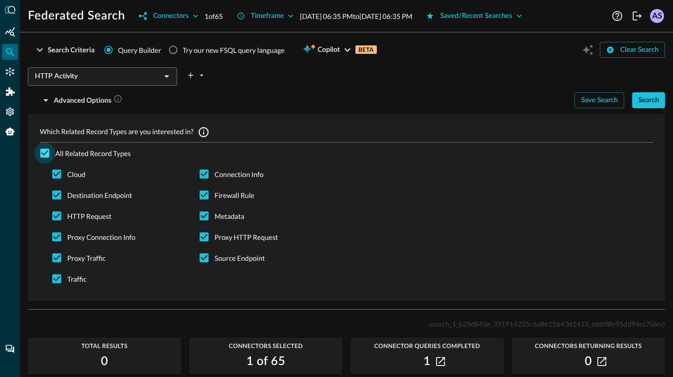
checkbox input "false"
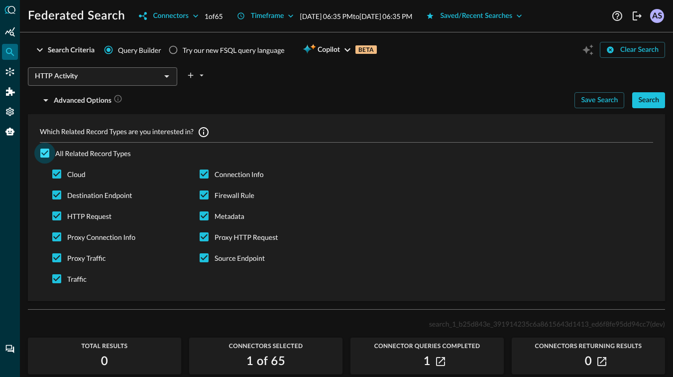
checkbox input "false"
click at [44, 149] on input "All Related Record Types" at bounding box center [44, 152] width 21 height 21
checkbox input "true"
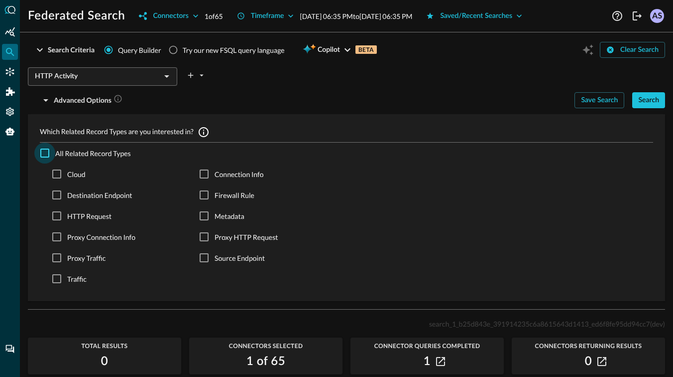
checkbox input "true"
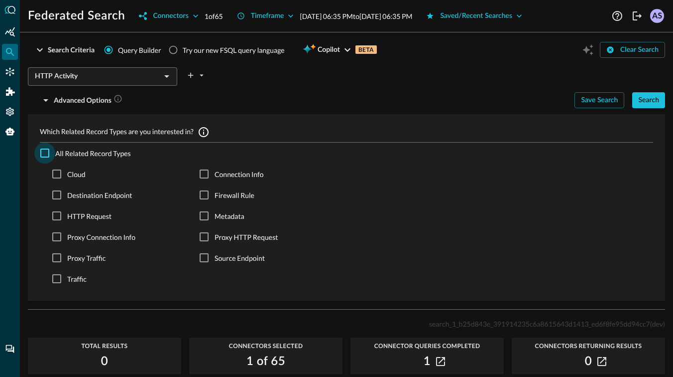
checkbox input "true"
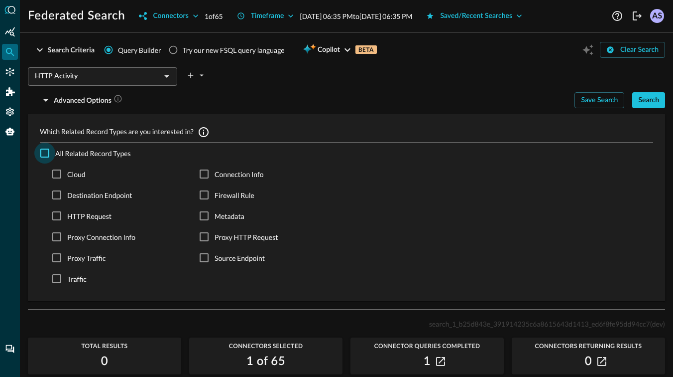
checkbox input "true"
click at [199, 169] on input "Connection Info" at bounding box center [204, 173] width 21 height 21
checkbox input "false"
click at [199, 169] on input "Connection Info" at bounding box center [204, 173] width 21 height 21
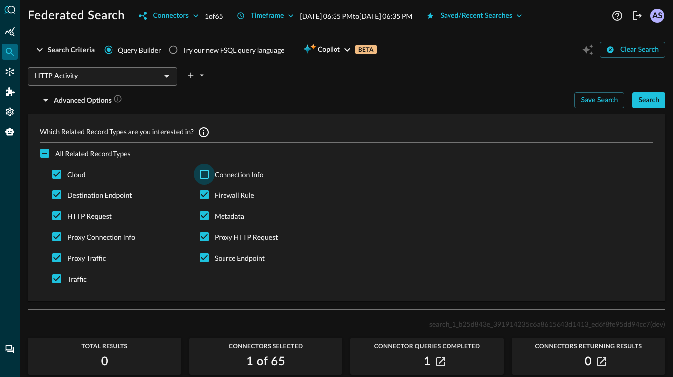
checkbox input "true"
click at [190, 76] on icon "plus-arrow-button" at bounding box center [190, 75] width 9 height 9
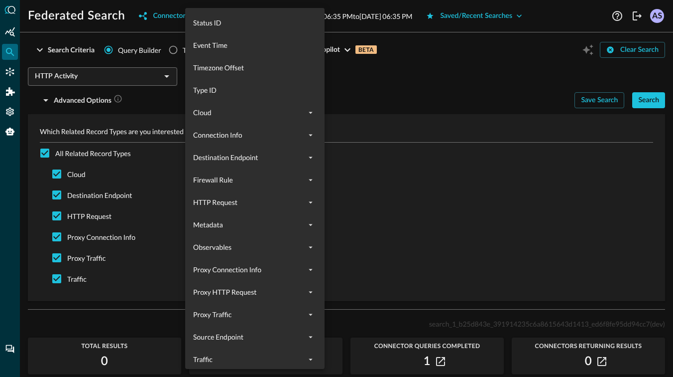
scroll to position [632, 0]
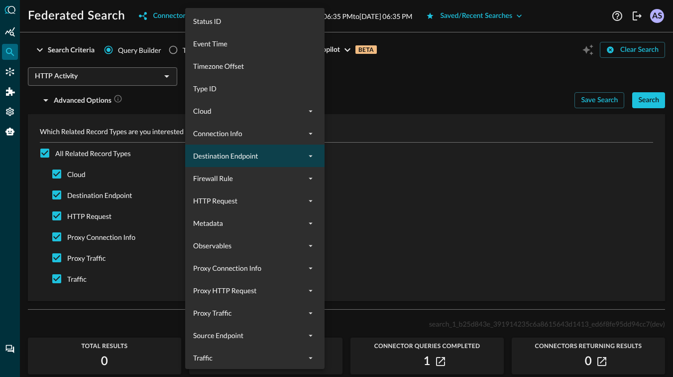
click at [288, 151] on span "Destination Endpoint" at bounding box center [249, 155] width 112 height 10
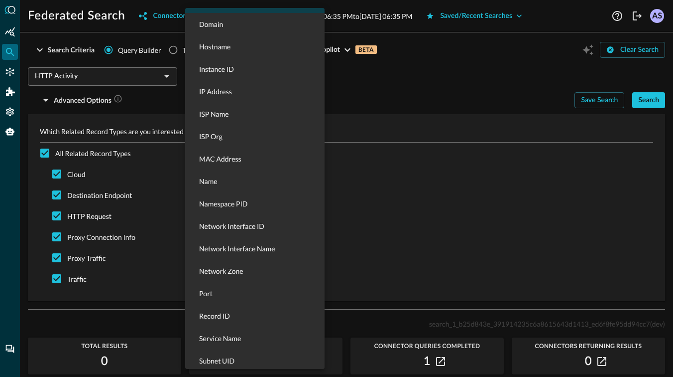
scroll to position [789, 0]
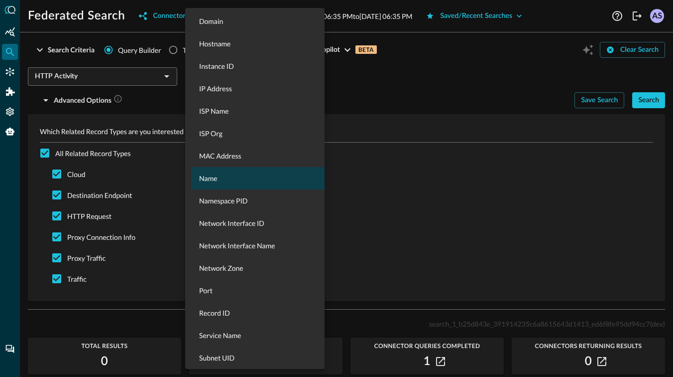
click at [265, 172] on div "Name" at bounding box center [260, 178] width 139 height 22
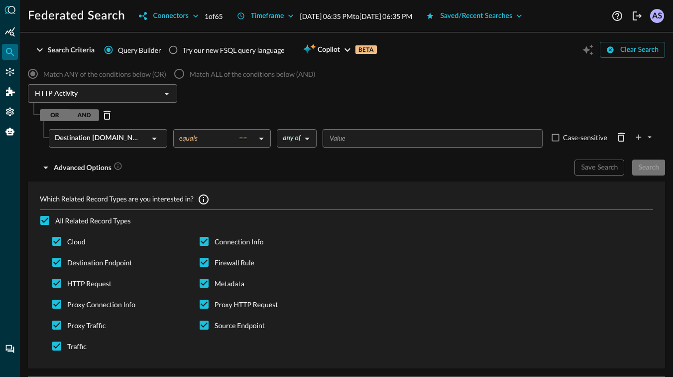
click at [302, 139] on body "Federated Search Connectors 1 of 65 Timeframe Aug 20, 2025 06:35 PM to Aug 21, …" at bounding box center [336, 188] width 673 height 377
click at [260, 142] on div at bounding box center [336, 188] width 673 height 377
click at [260, 142] on body "Federated Search Connectors 1 of 65 Timeframe Aug 20, 2025 06:35 PM to Aug 21, …" at bounding box center [336, 188] width 673 height 377
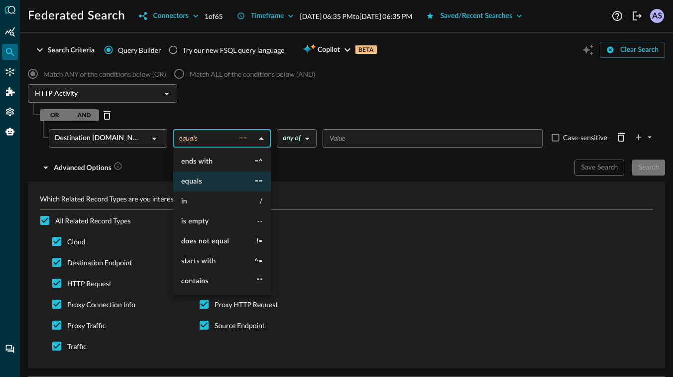
click at [260, 142] on div at bounding box center [336, 188] width 673 height 377
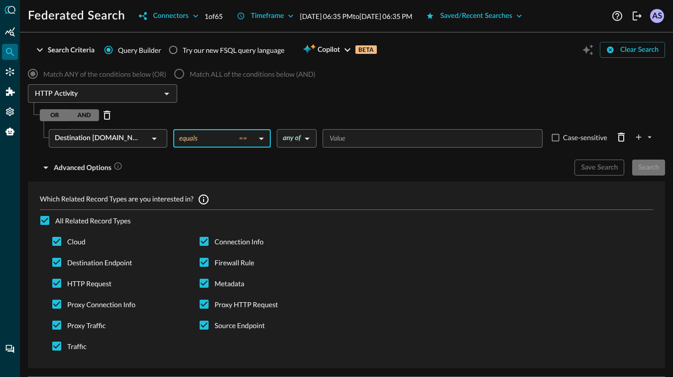
click at [260, 142] on body "Federated Search Connectors 1 of 65 Timeframe Aug 20, 2025 06:35 PM to Aug 21, …" at bounding box center [336, 188] width 673 height 377
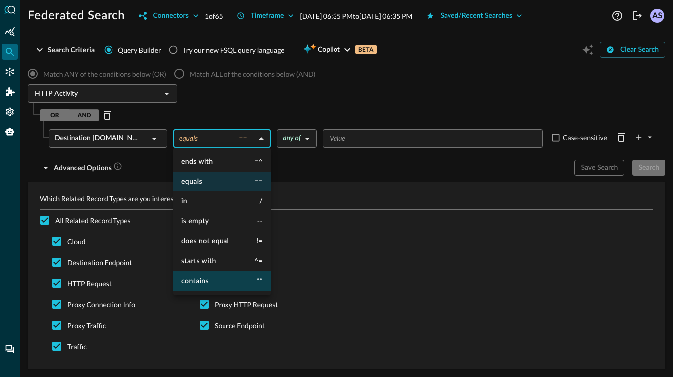
click at [212, 280] on li "contains **" at bounding box center [222, 281] width 98 height 20
type input "contains"
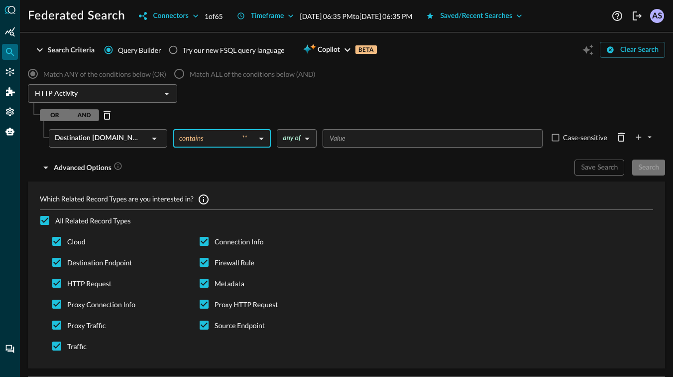
click at [306, 141] on body "Federated Search Connectors 1 of 65 Timeframe Aug 20, 2025 06:35 PM to Aug 21, …" at bounding box center [336, 188] width 673 height 377
click at [345, 137] on div at bounding box center [336, 188] width 673 height 377
click at [345, 137] on input "Value" at bounding box center [432, 138] width 213 height 12
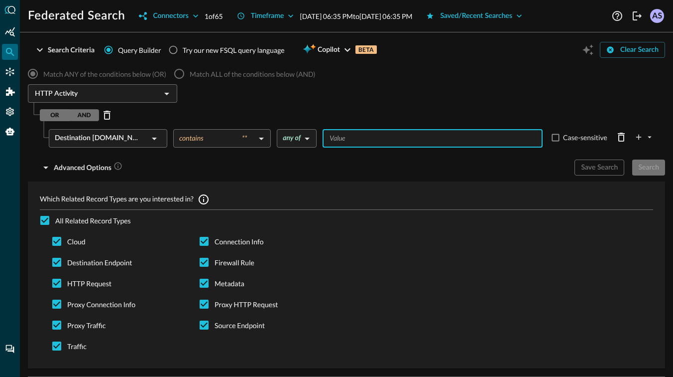
type input "a"
click at [650, 171] on div "Search" at bounding box center [649, 167] width 21 height 12
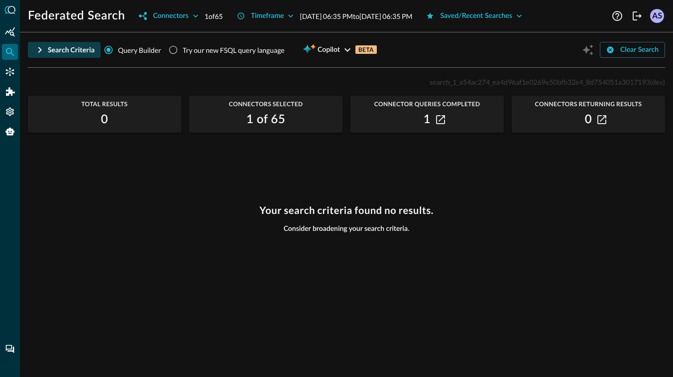
click at [40, 50] on icon "button" at bounding box center [39, 50] width 3 height 6
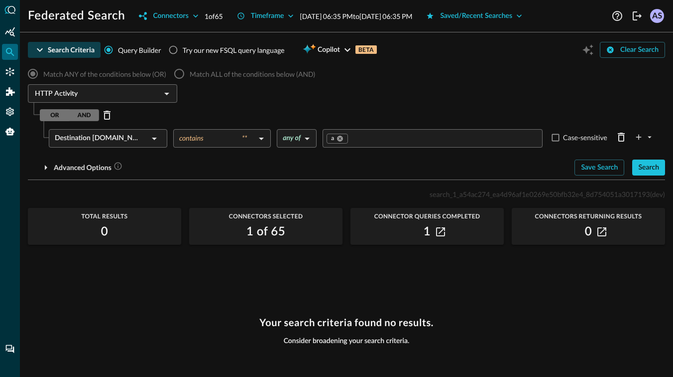
click at [83, 108] on div "OR AND" at bounding box center [353, 115] width 626 height 16
click at [60, 114] on div "OR AND" at bounding box center [69, 115] width 59 height 12
click at [82, 114] on div "OR AND" at bounding box center [69, 115] width 59 height 12
click at [179, 72] on label "Match ALL of the conditions below (AND)" at bounding box center [242, 73] width 146 height 21
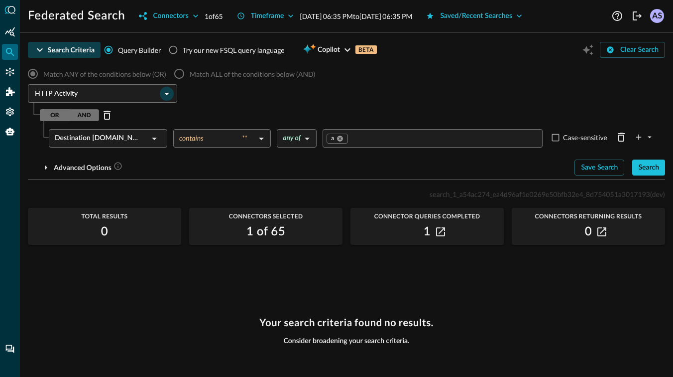
click at [166, 99] on button "Open" at bounding box center [167, 94] width 14 height 14
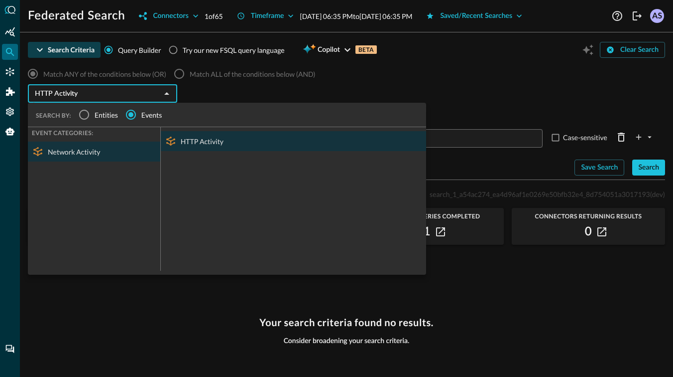
click at [203, 83] on label "Match ALL of the conditions below (AND)" at bounding box center [242, 73] width 146 height 21
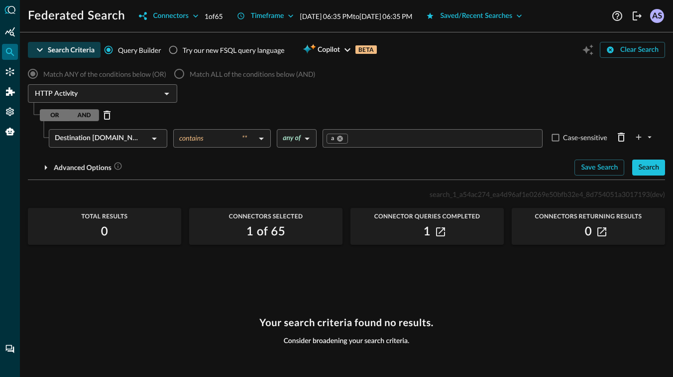
click at [136, 145] on div "Destination Endpoint.Name" at bounding box center [102, 138] width 94 height 18
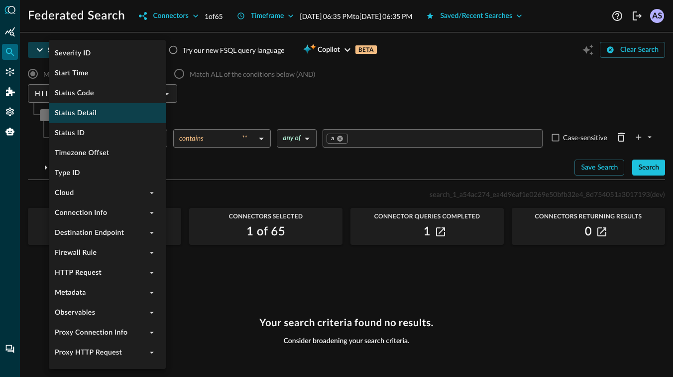
scroll to position [516, 0]
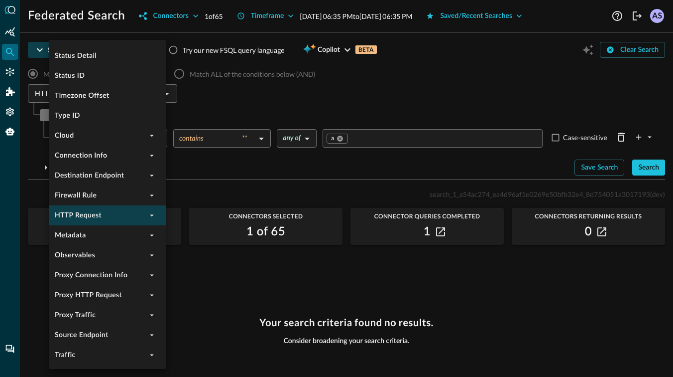
click at [114, 214] on li "HTTP Request" at bounding box center [107, 215] width 117 height 20
click at [149, 214] on icon "expand" at bounding box center [151, 215] width 9 height 9
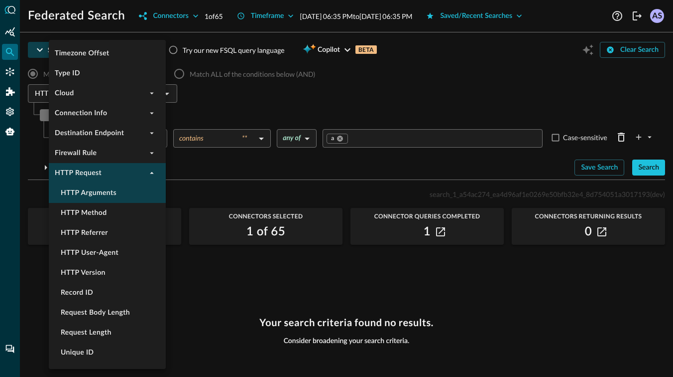
scroll to position [564, 0]
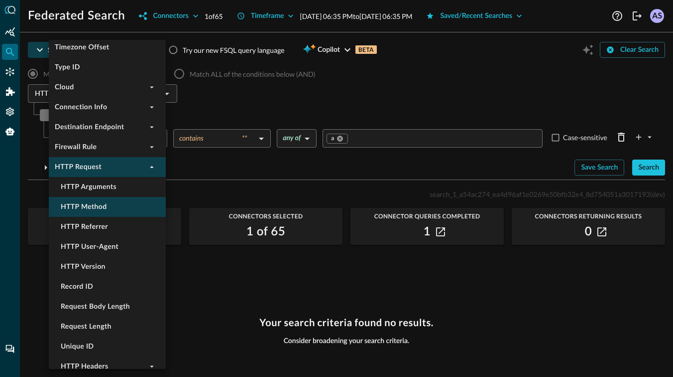
click at [100, 215] on li "HTTP Method" at bounding box center [107, 207] width 117 height 20
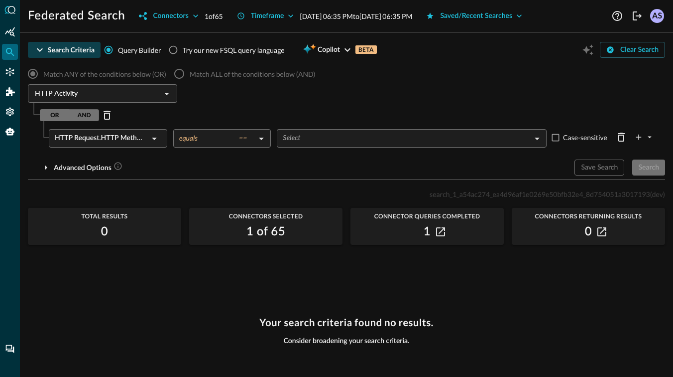
click at [252, 137] on body "Federated Search Connectors 1 of 65 Timeframe Aug 20, 2025 06:35 PM to Aug 21, …" at bounding box center [336, 188] width 673 height 377
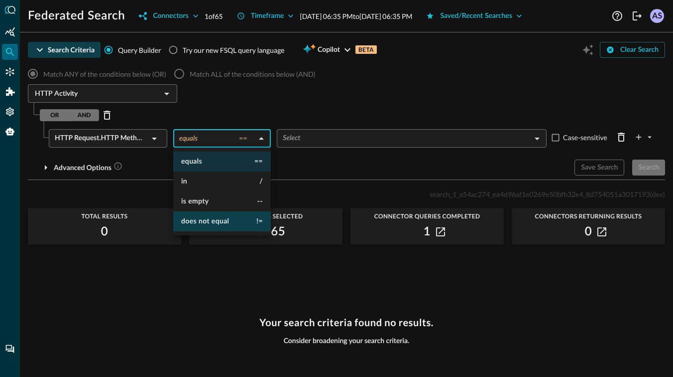
click at [233, 221] on li "does not equal !=" at bounding box center [222, 221] width 98 height 20
type input "does not equal"
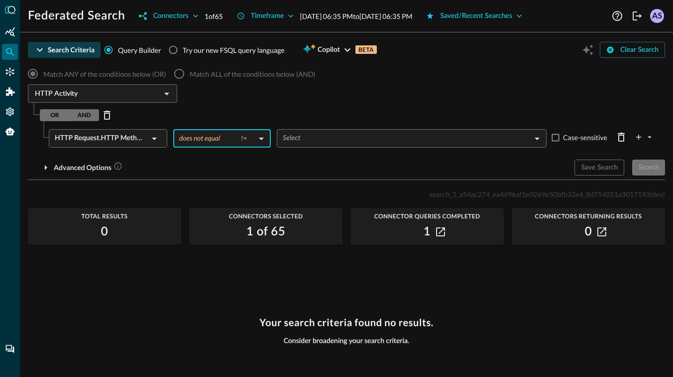
click at [298, 132] on body "Federated Search Connectors 1 of 65 Timeframe Aug 20, 2025 06:35 PM to Aug 21, …" at bounding box center [336, 188] width 673 height 377
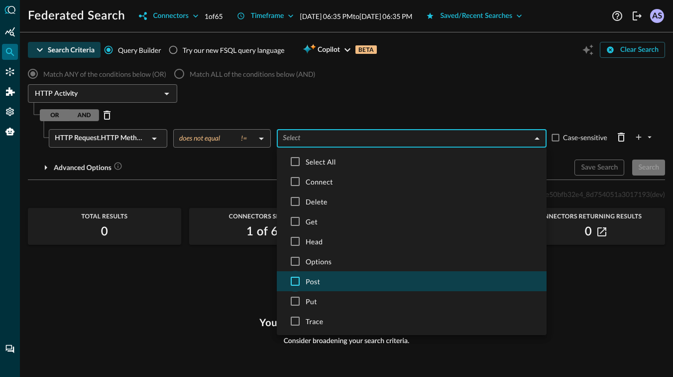
click at [294, 281] on input "checkbox" at bounding box center [295, 280] width 21 height 21
checkbox input "true"
type input "POST"
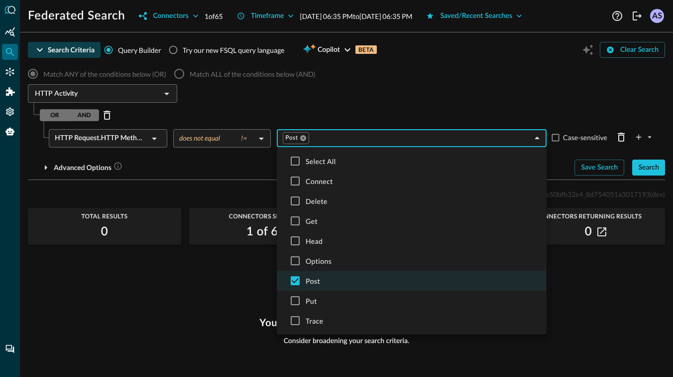
click at [265, 181] on div at bounding box center [336, 188] width 673 height 377
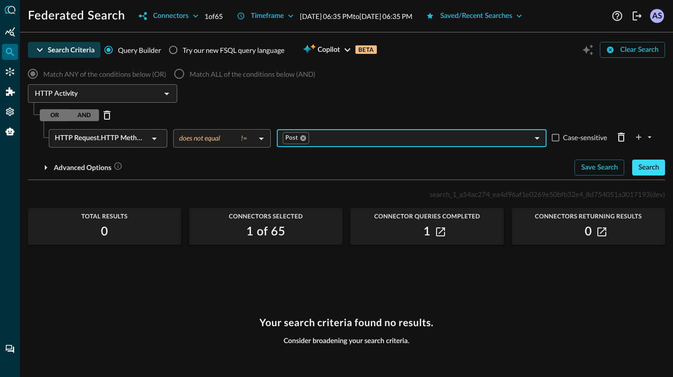
click at [656, 166] on div "Search" at bounding box center [649, 167] width 21 height 12
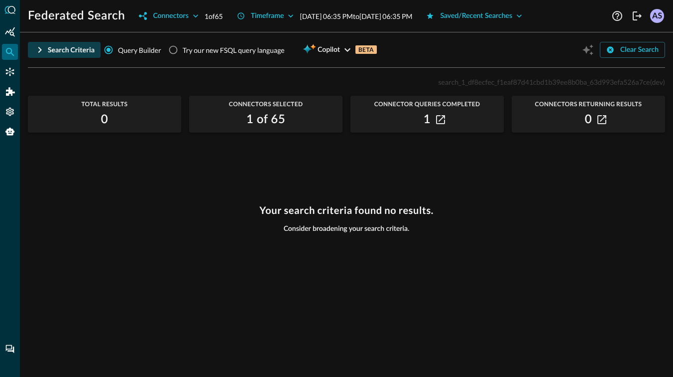
click at [45, 54] on icon "button" at bounding box center [40, 50] width 12 height 12
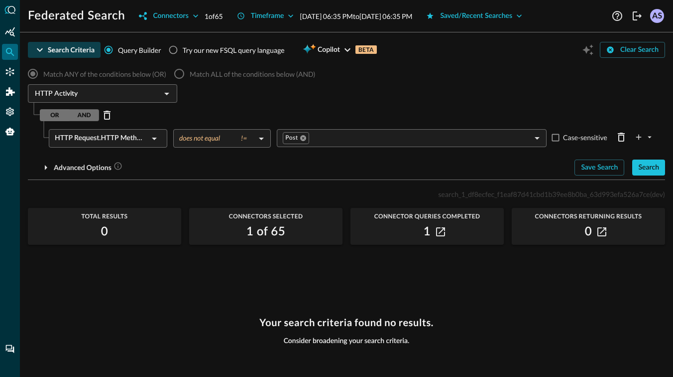
click at [153, 140] on icon at bounding box center [154, 138] width 12 height 12
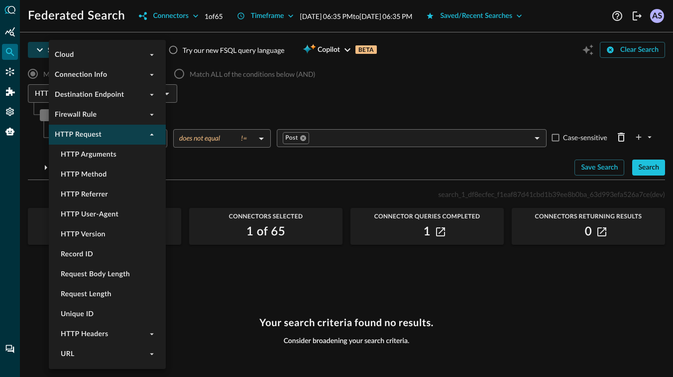
scroll to position [735, 0]
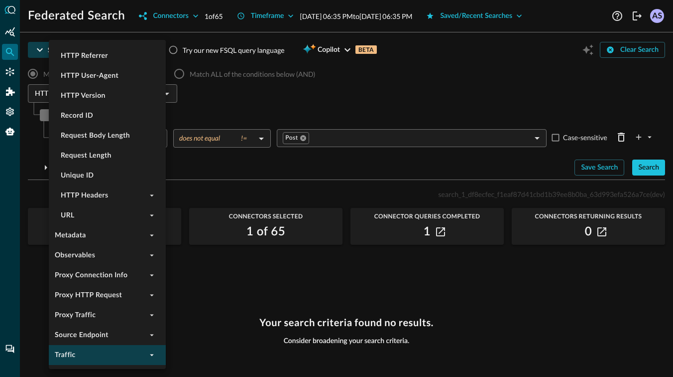
click at [146, 354] on button "expand" at bounding box center [152, 355] width 12 height 12
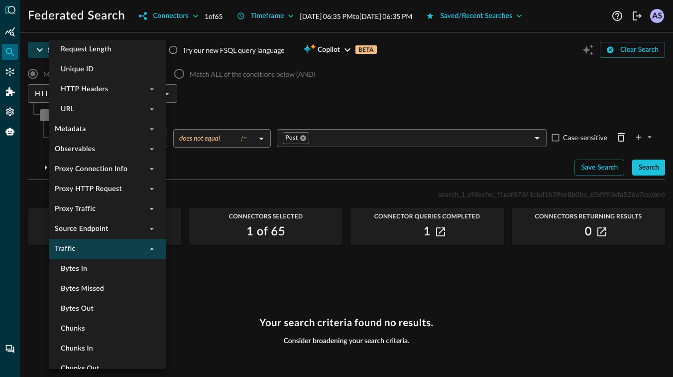
scroll to position [954, 0]
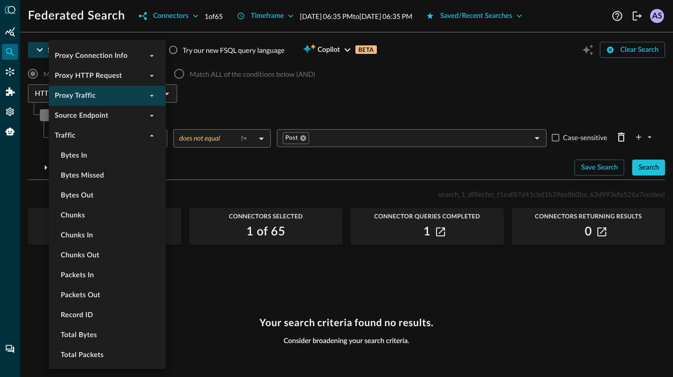
click at [114, 98] on li "Proxy Traffic" at bounding box center [107, 96] width 117 height 20
click at [151, 95] on icon "expand" at bounding box center [152, 96] width 4 height 2
click at [151, 95] on icon "collapse" at bounding box center [152, 96] width 4 height 2
click at [152, 79] on icon "expand" at bounding box center [151, 75] width 9 height 9
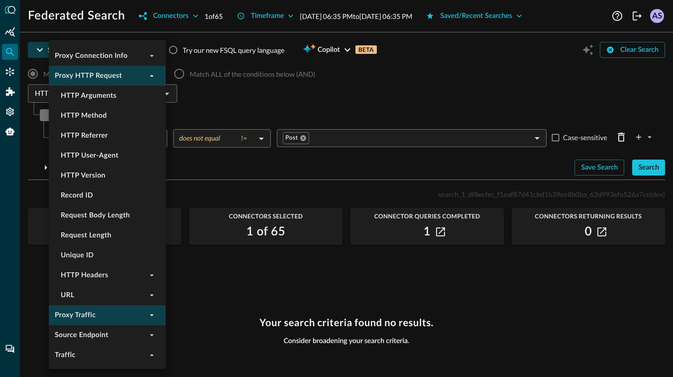
click at [152, 79] on icon "collapse" at bounding box center [151, 75] width 9 height 9
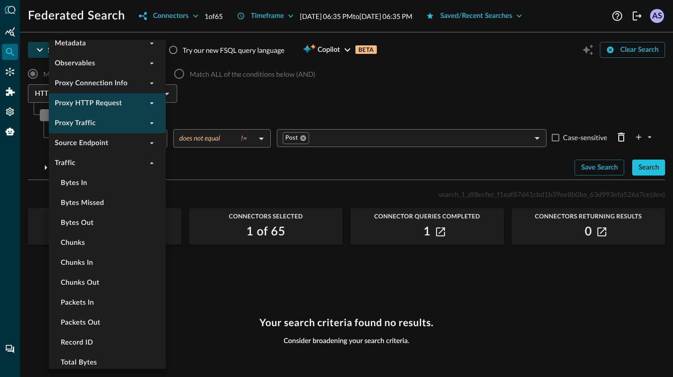
scroll to position [918, 0]
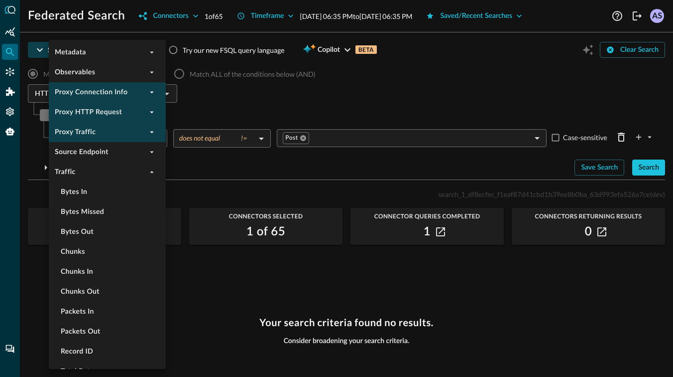
click at [151, 93] on icon "expand" at bounding box center [151, 92] width 9 height 9
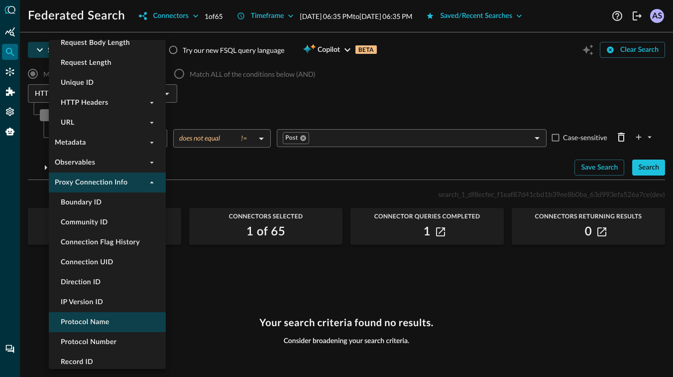
scroll to position [824, 0]
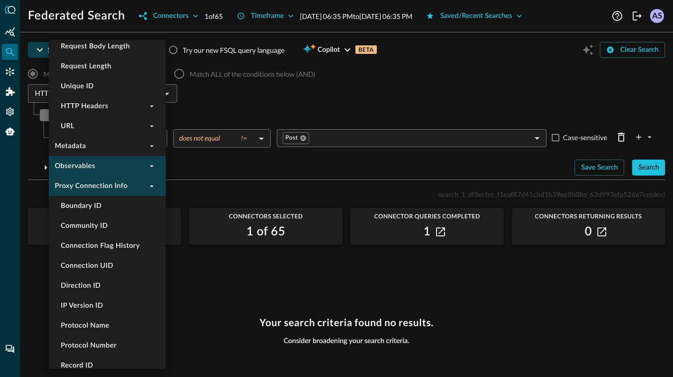
click at [148, 164] on icon "expand" at bounding box center [151, 165] width 9 height 9
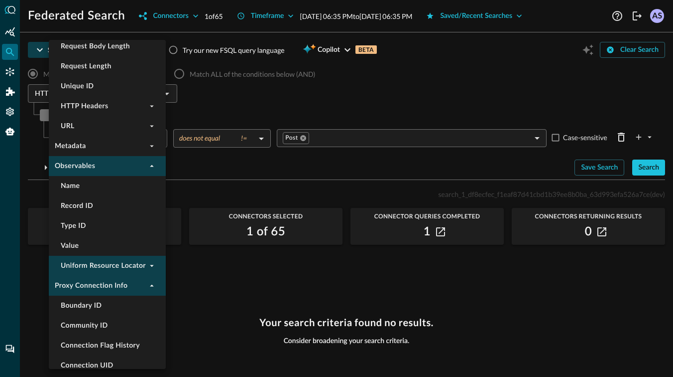
click at [151, 266] on icon "expand" at bounding box center [151, 265] width 9 height 9
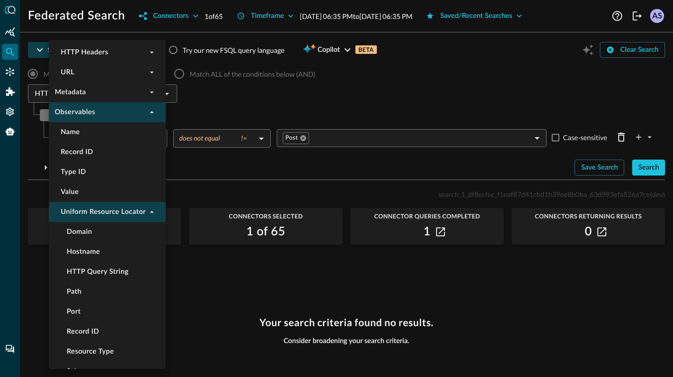
scroll to position [884, 0]
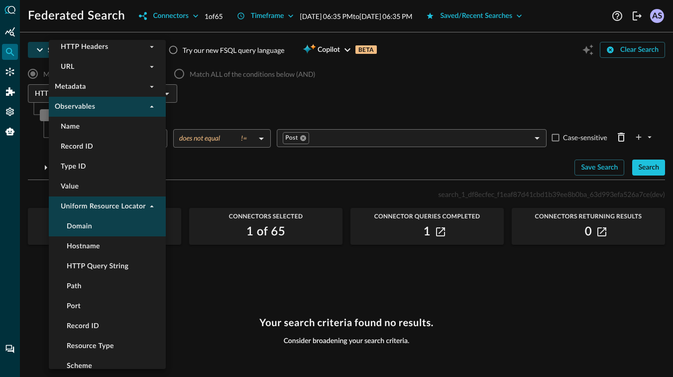
click at [112, 226] on li "Domain" at bounding box center [107, 226] width 117 height 20
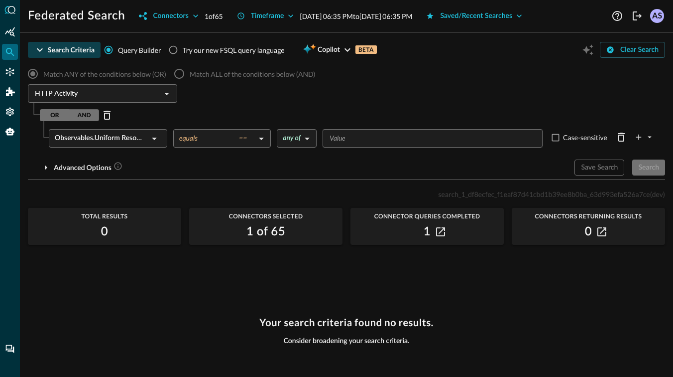
click at [264, 141] on body "Federated Search Connectors 1 of 65 Timeframe Aug 20, 2025 06:35 PM to Aug 21, …" at bounding box center [336, 188] width 673 height 377
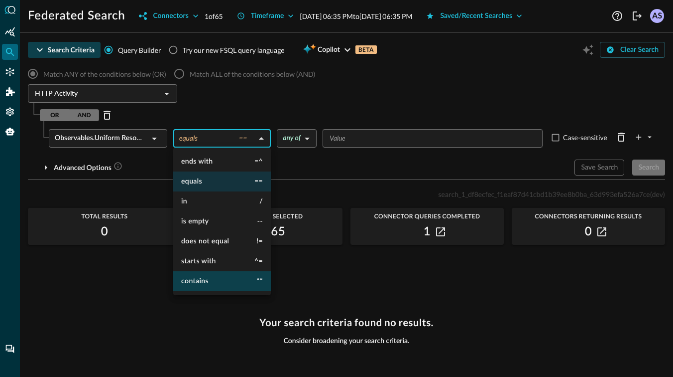
click at [213, 279] on li "contains **" at bounding box center [222, 281] width 98 height 20
type input "contains"
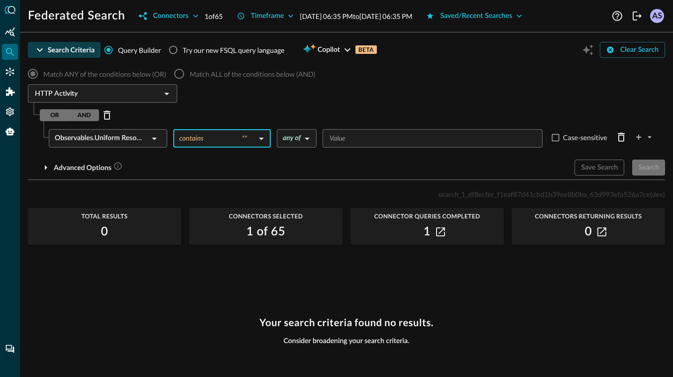
click at [351, 140] on input "Value" at bounding box center [432, 138] width 213 height 12
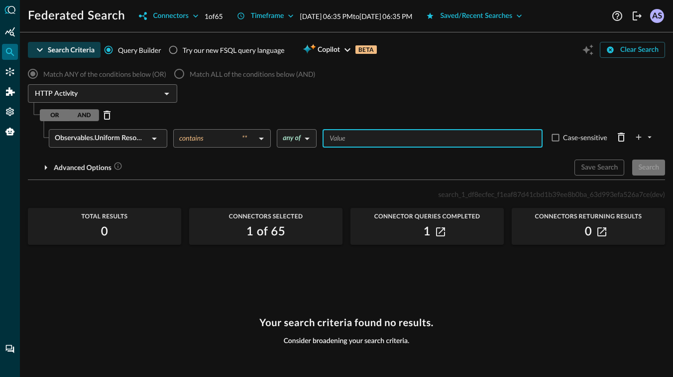
type input "a"
click at [657, 174] on button "Search" at bounding box center [649, 167] width 33 height 16
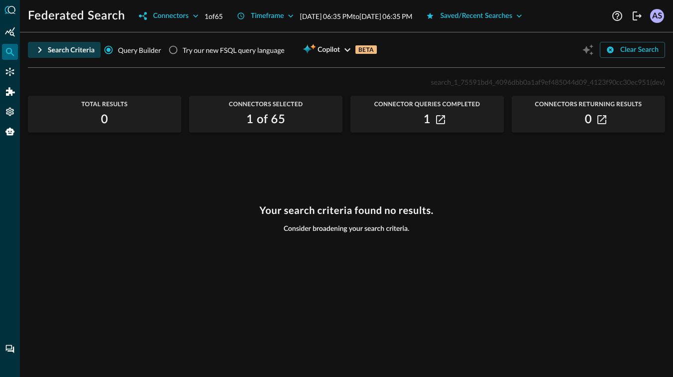
click at [43, 49] on icon "button" at bounding box center [40, 50] width 12 height 12
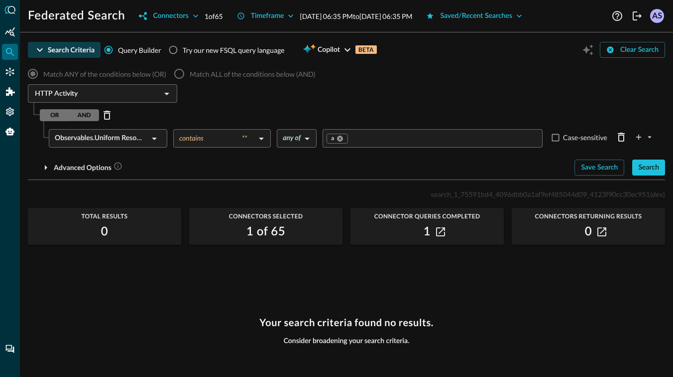
click at [256, 137] on body "Federated Search Connectors 1 of 65 Timeframe Aug 20, 2025 06:35 PM to Aug 21, …" at bounding box center [336, 188] width 673 height 377
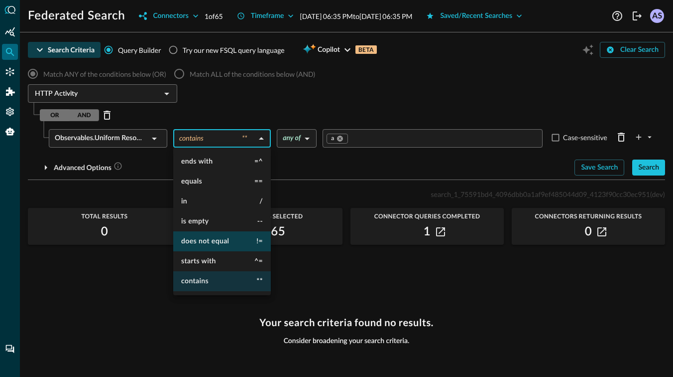
click at [208, 242] on span "does not equal" at bounding box center [205, 241] width 48 height 7
type input "does not equal"
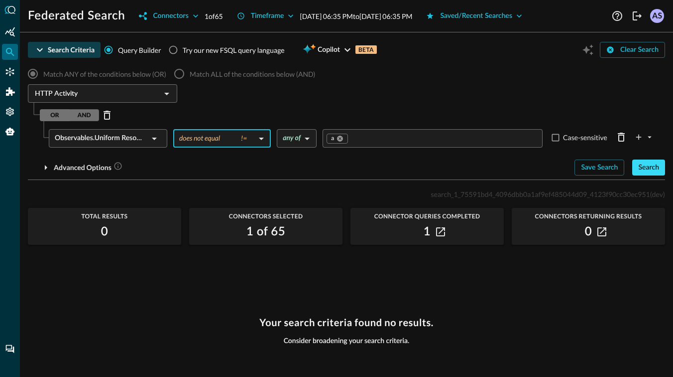
click at [644, 166] on div "Search" at bounding box center [649, 167] width 21 height 12
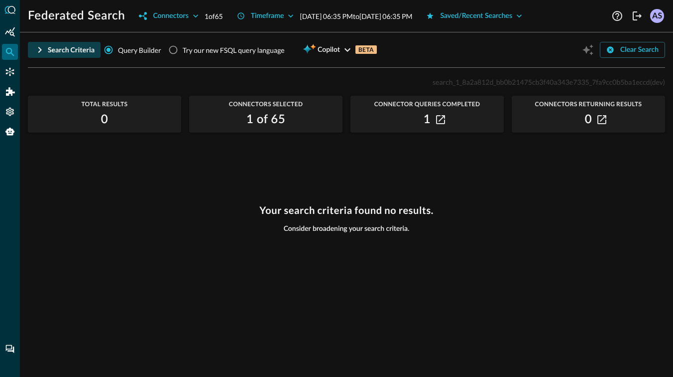
click at [41, 50] on icon "button" at bounding box center [39, 50] width 3 height 6
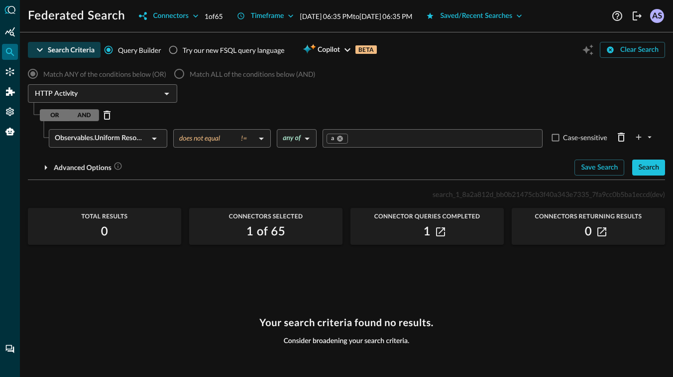
click at [60, 52] on div "Search Criteria" at bounding box center [71, 50] width 47 height 12
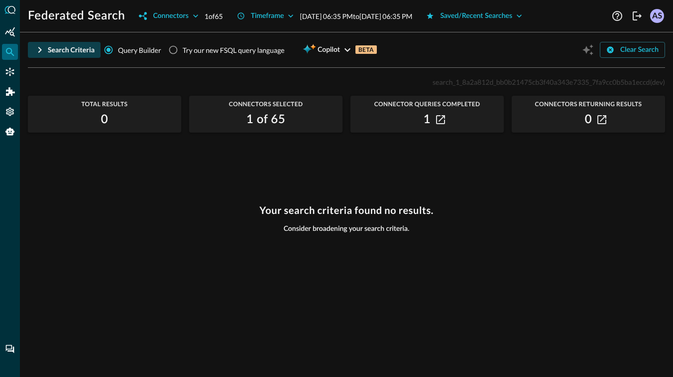
click at [60, 52] on div "Search Criteria" at bounding box center [71, 50] width 47 height 12
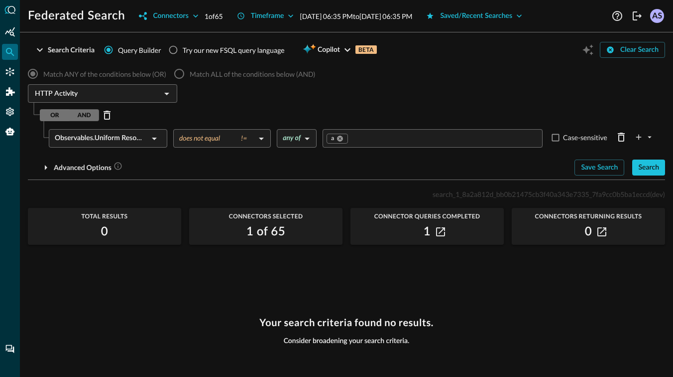
click at [114, 93] on input "HTTP Activity" at bounding box center [94, 93] width 127 height 12
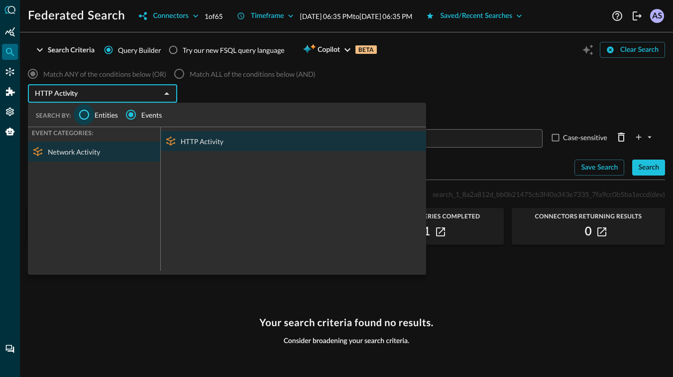
click at [89, 116] on input "Entities" at bounding box center [84, 114] width 21 height 21
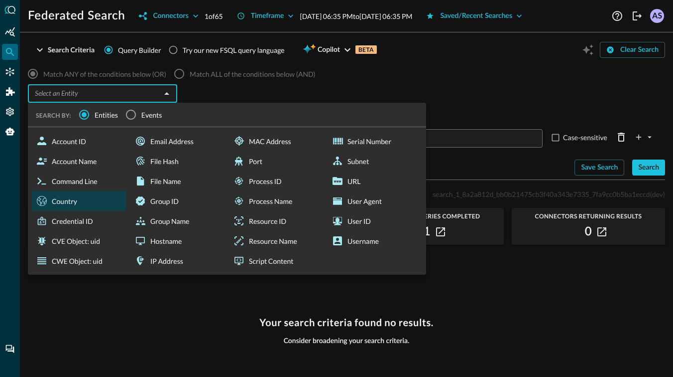
click at [68, 201] on div "Country" at bounding box center [79, 201] width 95 height 20
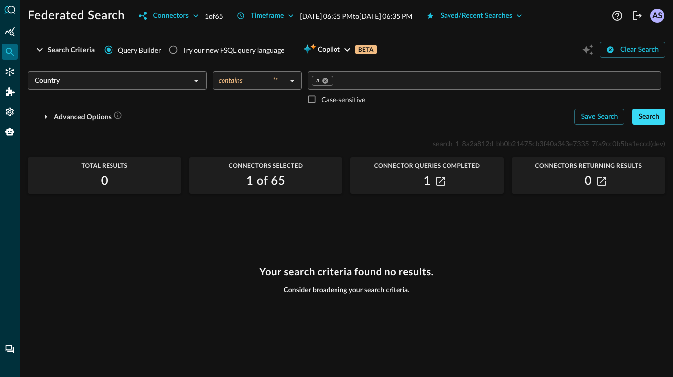
click at [656, 123] on button "Search" at bounding box center [649, 117] width 33 height 16
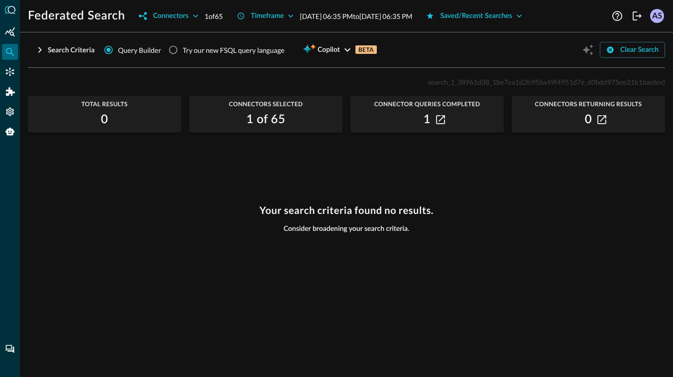
click at [40, 49] on icon "button" at bounding box center [39, 50] width 3 height 6
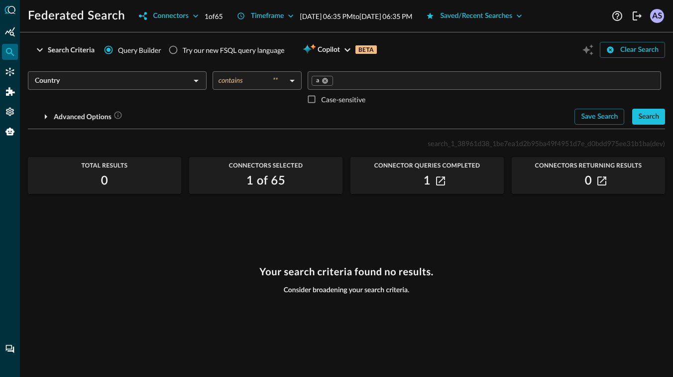
click at [69, 83] on input "Country" at bounding box center [109, 80] width 156 height 12
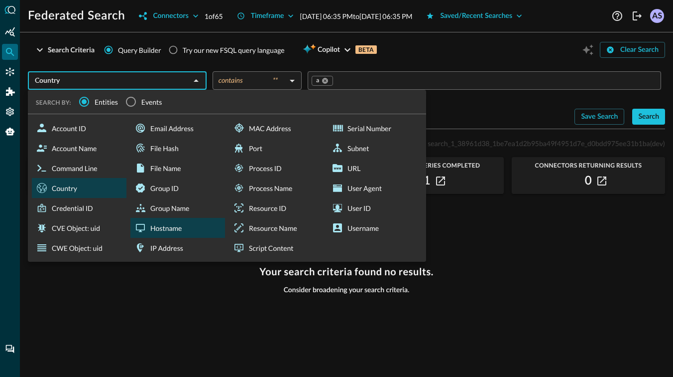
click at [162, 229] on div "Hostname" at bounding box center [177, 228] width 95 height 20
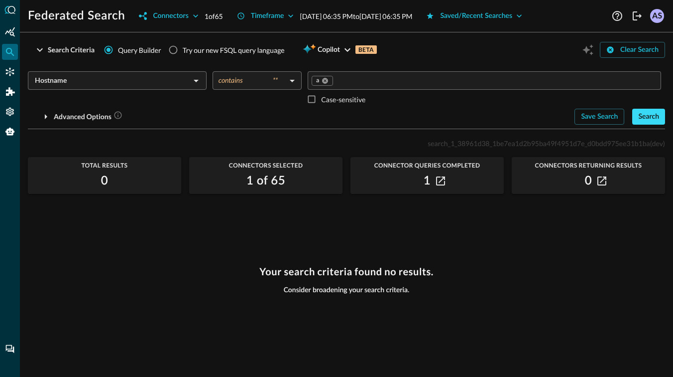
click at [653, 115] on div "Search" at bounding box center [649, 117] width 21 height 12
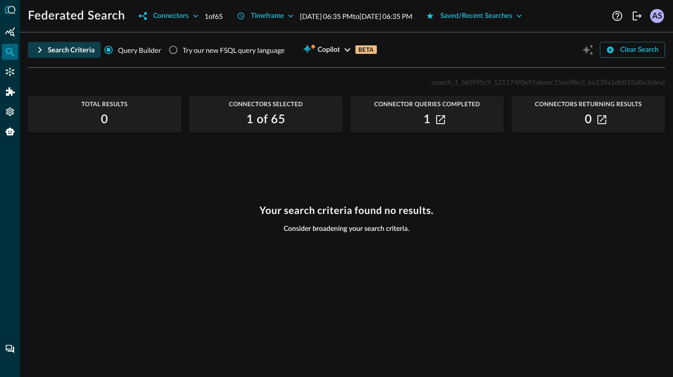
click at [49, 46] on div "Search Criteria" at bounding box center [71, 50] width 47 height 12
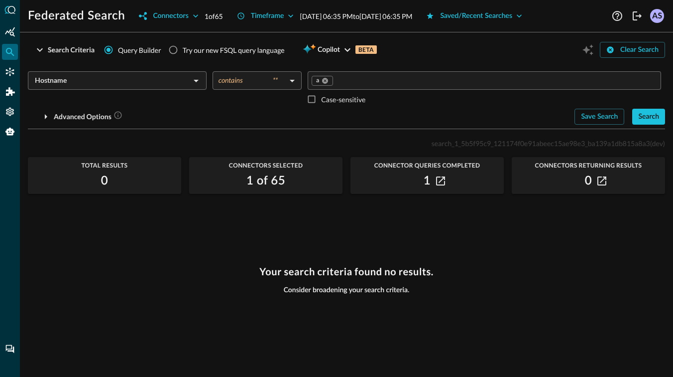
click at [293, 82] on body "Federated Search Connectors 1 of 65 Timeframe Aug 20, 2025 06:35 PM to Aug 21, …" at bounding box center [336, 188] width 673 height 377
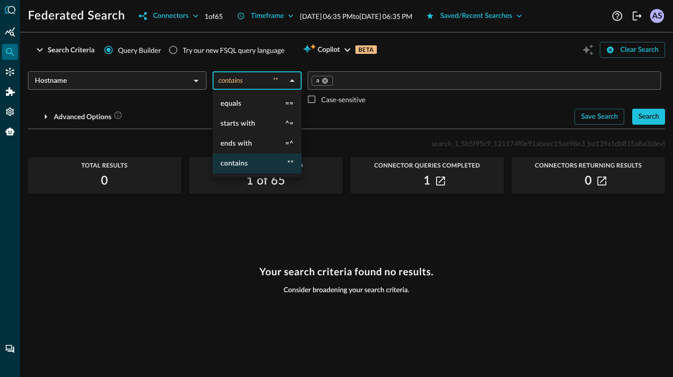
click at [197, 104] on div at bounding box center [336, 188] width 673 height 377
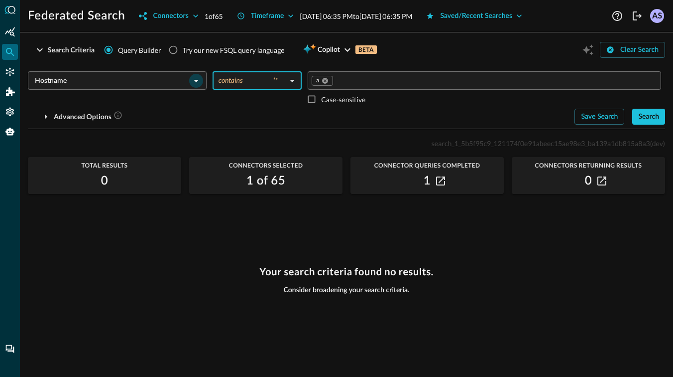
click at [203, 79] on button "Open" at bounding box center [196, 81] width 14 height 14
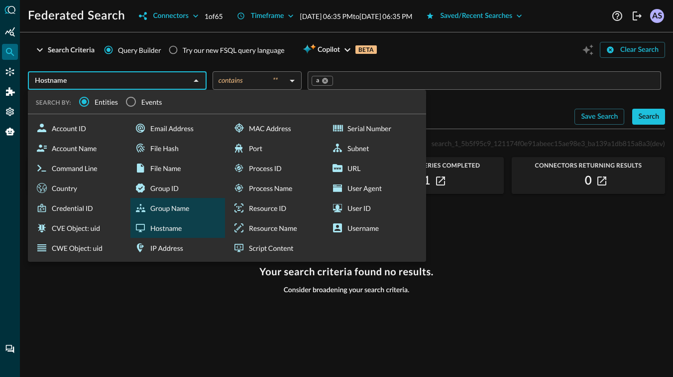
click at [171, 207] on div "Group Name" at bounding box center [177, 208] width 95 height 20
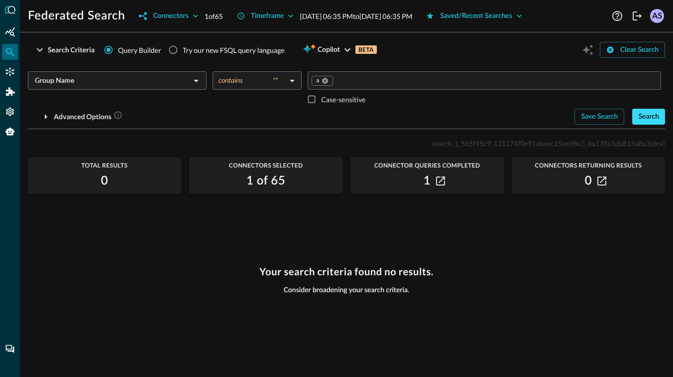
click at [643, 116] on div "Search" at bounding box center [649, 117] width 21 height 12
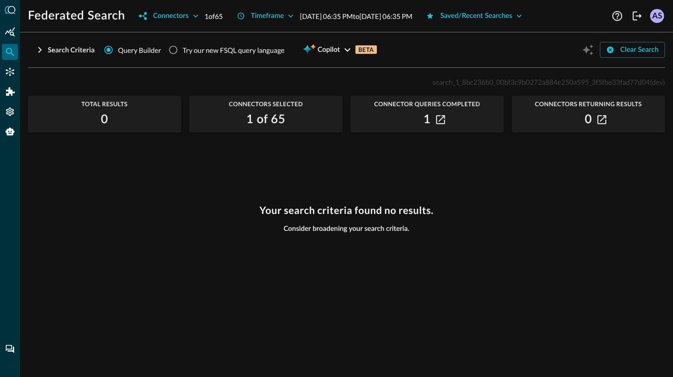
click at [41, 49] on icon "button" at bounding box center [39, 50] width 3 height 6
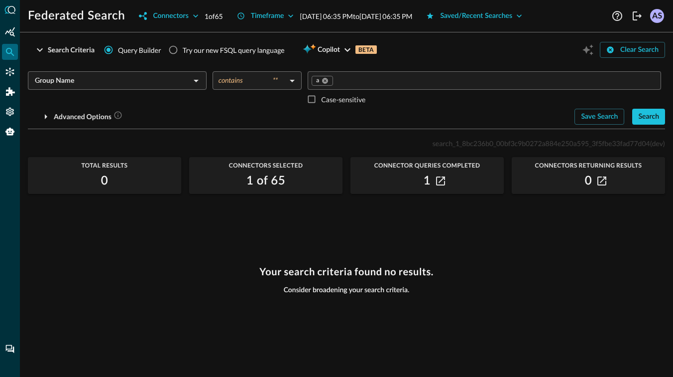
click at [185, 89] on div "Group Name ​ contains ** contains ​ a ​ Case-sensitive" at bounding box center [347, 89] width 638 height 37
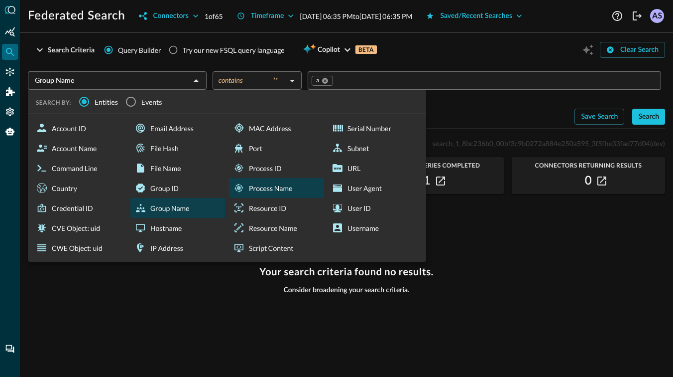
click at [276, 195] on div "Process Name" at bounding box center [276, 188] width 95 height 20
click at [278, 184] on div "Process Name" at bounding box center [276, 188] width 95 height 20
click at [648, 118] on div "Search" at bounding box center [649, 117] width 21 height 12
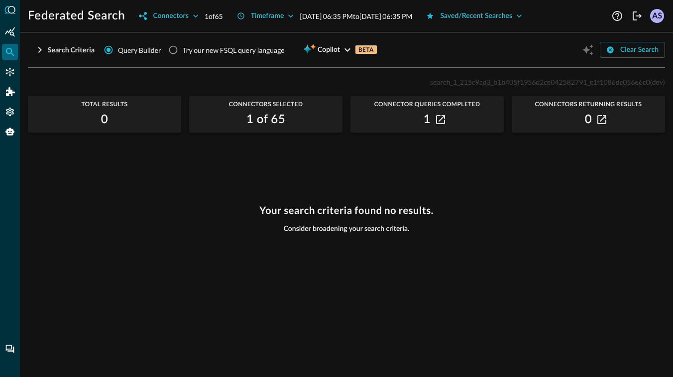
click at [43, 45] on icon "button" at bounding box center [40, 50] width 12 height 12
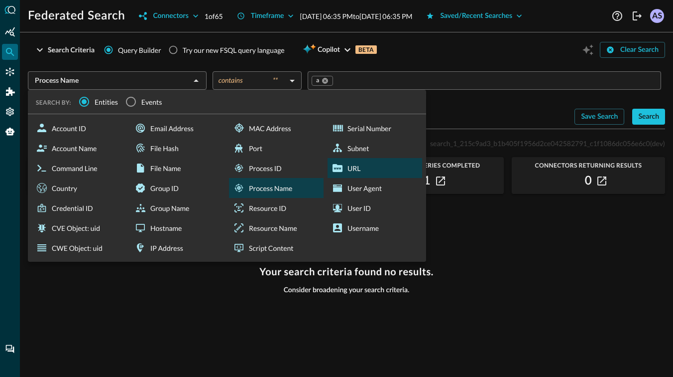
click at [351, 165] on div "URL" at bounding box center [375, 168] width 95 height 20
click at [361, 163] on div "URL" at bounding box center [375, 168] width 95 height 20
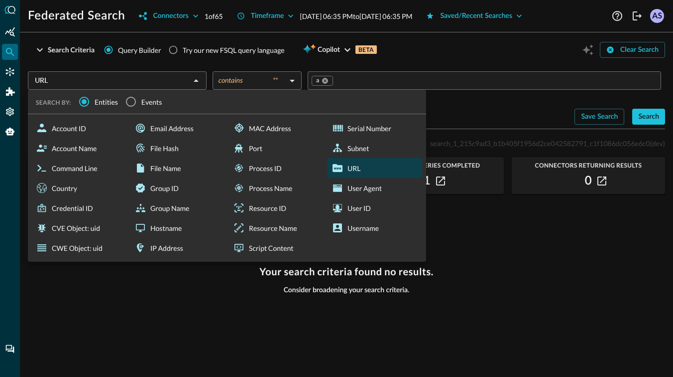
click at [361, 163] on div "URL" at bounding box center [375, 168] width 95 height 20
click at [357, 152] on div "Subnet" at bounding box center [375, 148] width 95 height 20
click at [352, 162] on div "URL" at bounding box center [375, 168] width 95 height 20
click at [269, 164] on div "Process ID" at bounding box center [276, 168] width 95 height 20
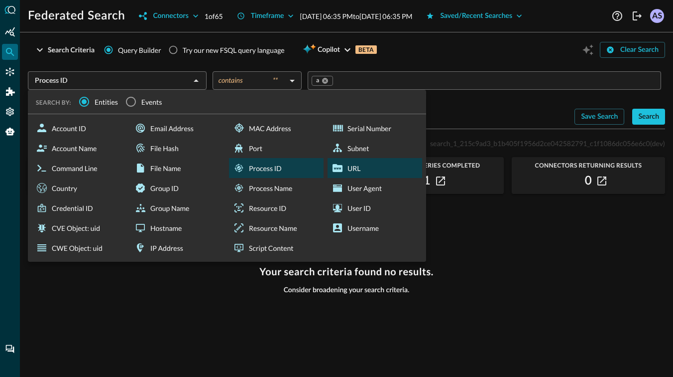
click at [337, 166] on icon at bounding box center [338, 168] width 10 height 8
click at [646, 118] on div "Search" at bounding box center [649, 117] width 21 height 12
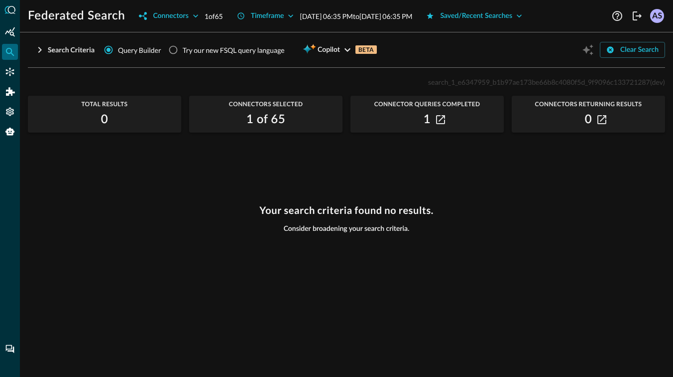
click at [39, 48] on icon "button" at bounding box center [39, 50] width 3 height 6
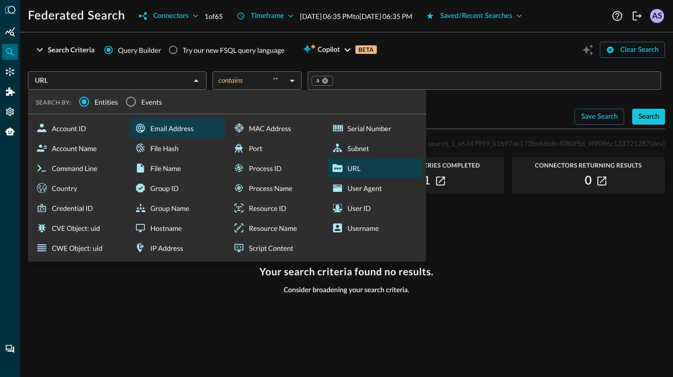
click at [158, 133] on div "Email Address" at bounding box center [177, 128] width 95 height 20
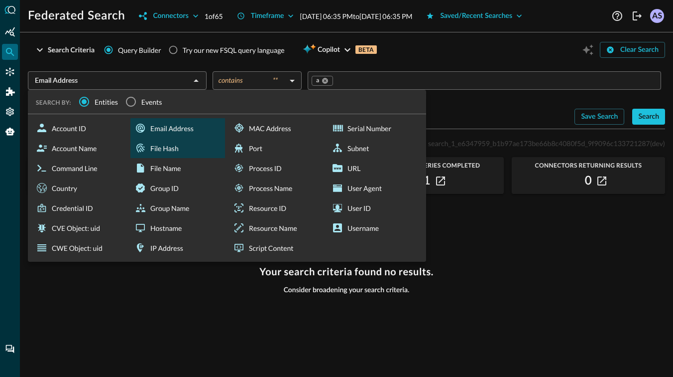
click at [160, 149] on div "File Hash" at bounding box center [177, 148] width 95 height 20
type input "File Hash"
type input "equals"
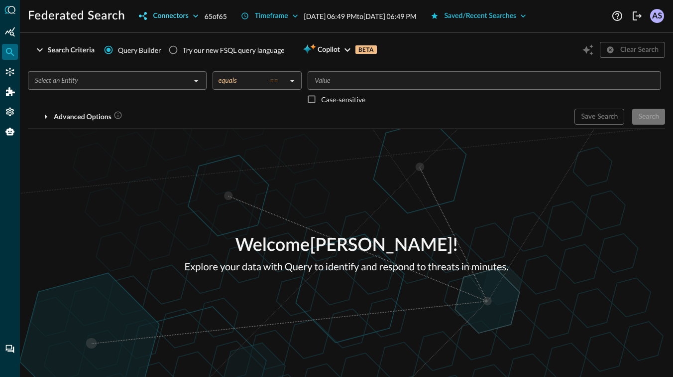
click at [195, 18] on icon "button" at bounding box center [196, 16] width 10 height 10
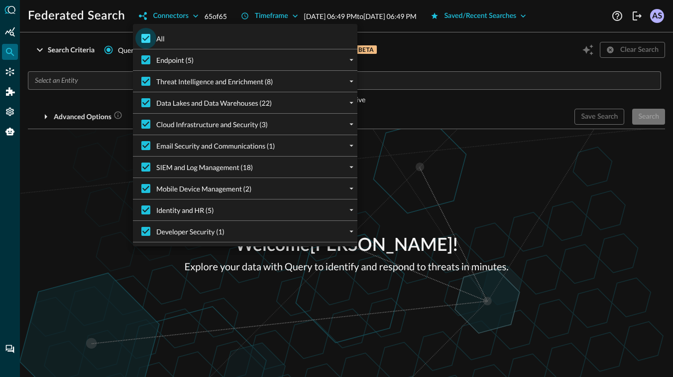
click at [149, 37] on input "All" at bounding box center [145, 38] width 21 height 21
checkbox input "false"
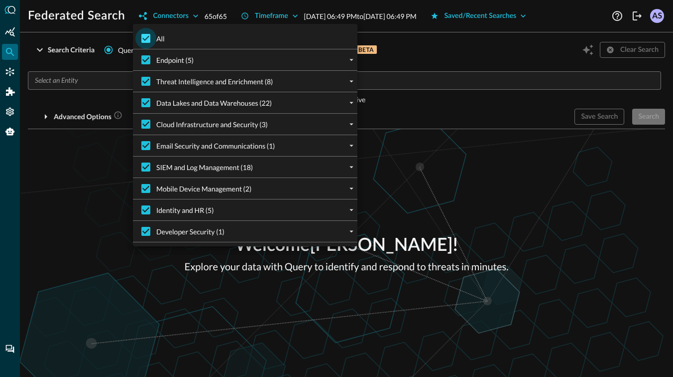
checkbox input "false"
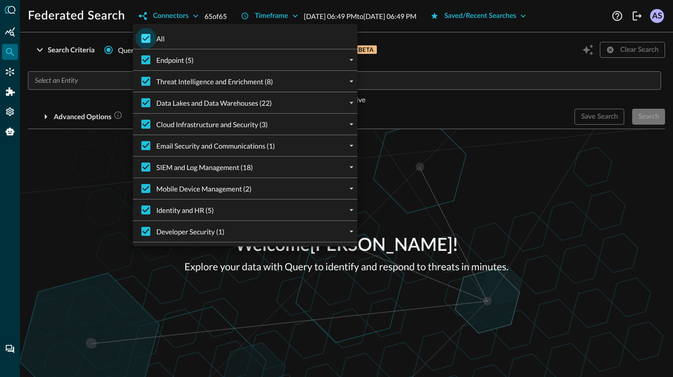
checkbox input "false"
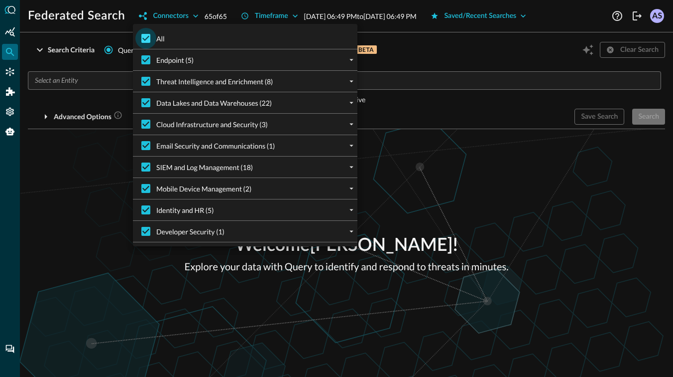
checkbox input "false"
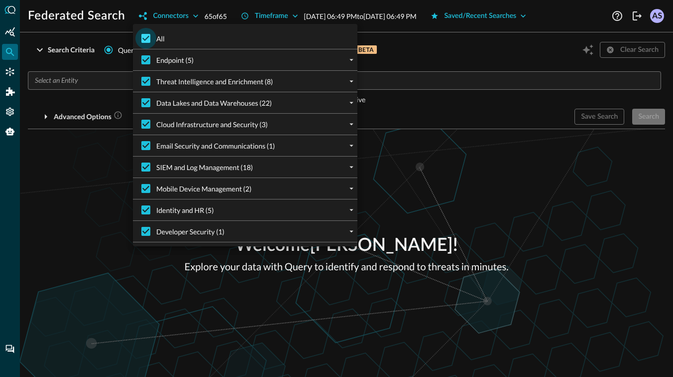
checkbox input "false"
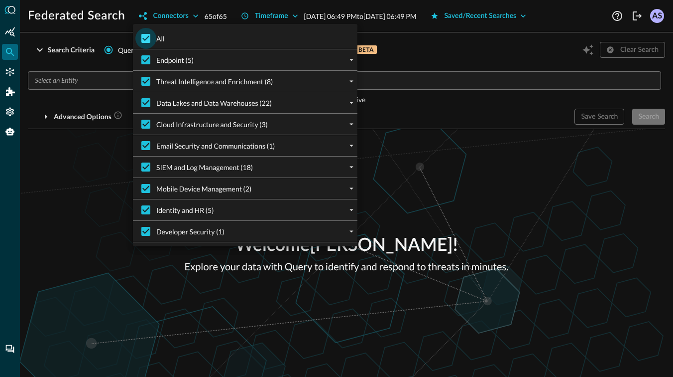
checkbox input "false"
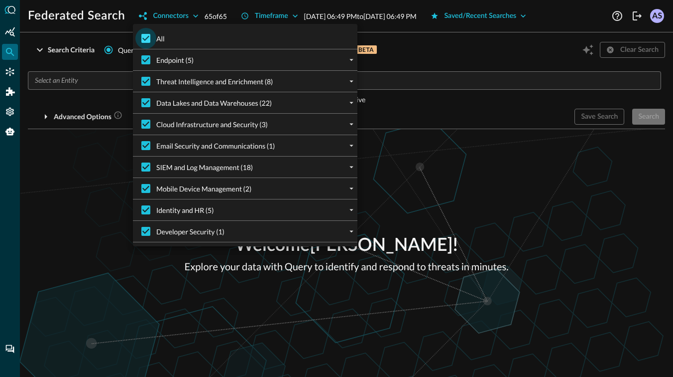
checkbox input "false"
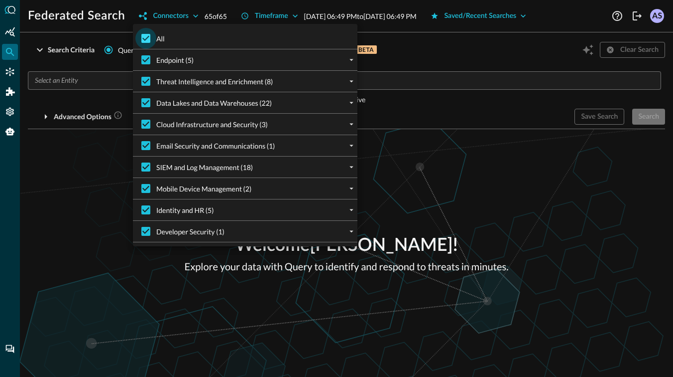
checkbox input "false"
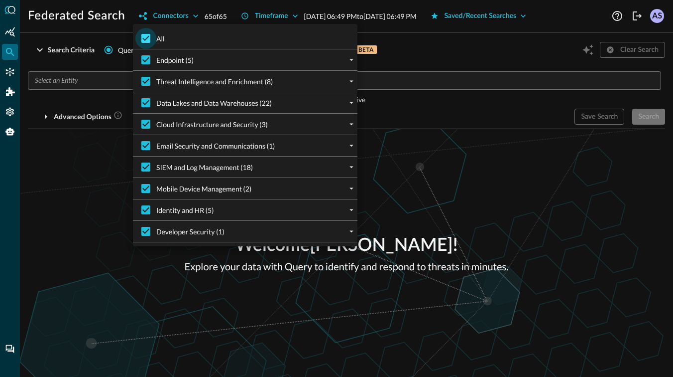
checkbox input "false"
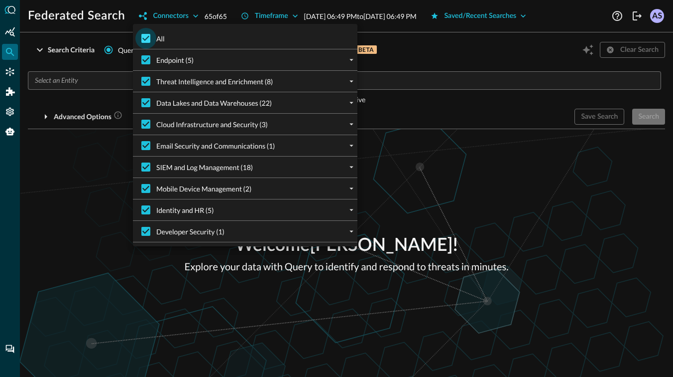
checkbox input "false"
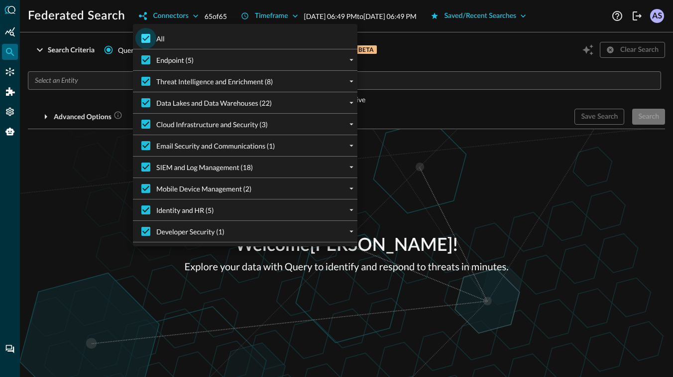
checkbox input "false"
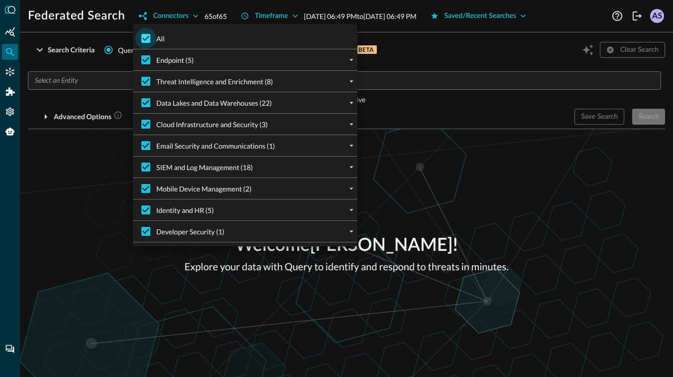
checkbox input "false"
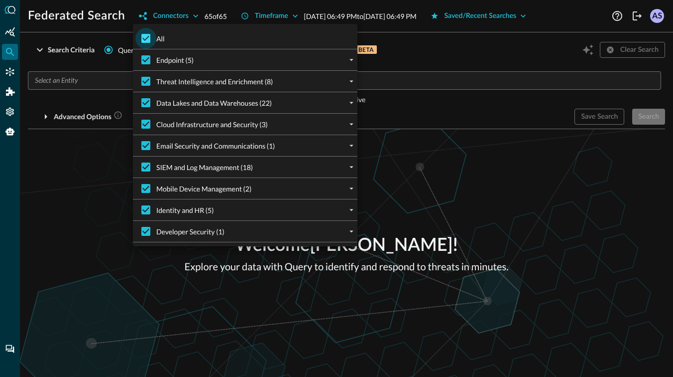
checkbox input "false"
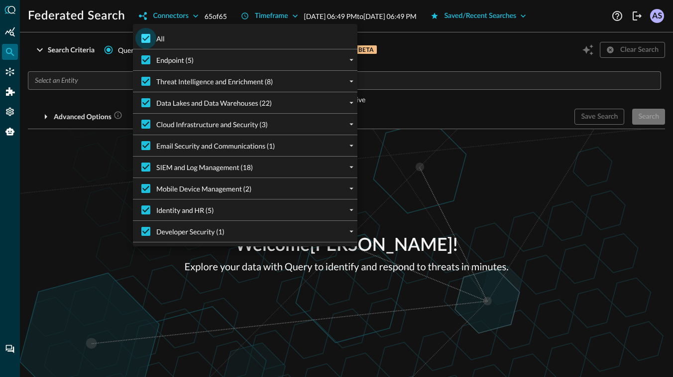
checkbox input "false"
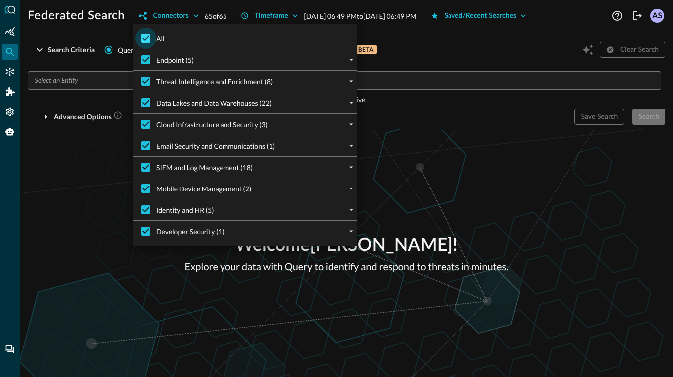
checkbox input "false"
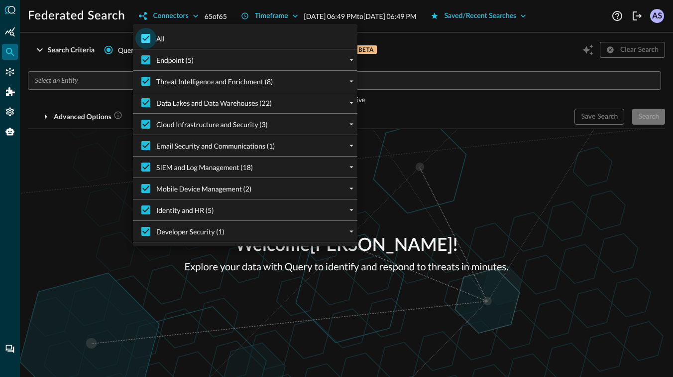
checkbox input "false"
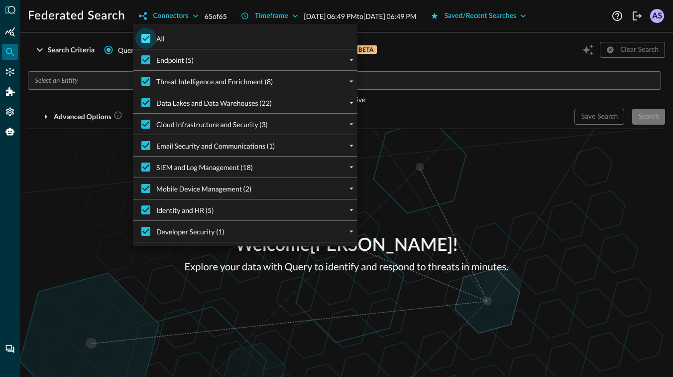
checkbox input "false"
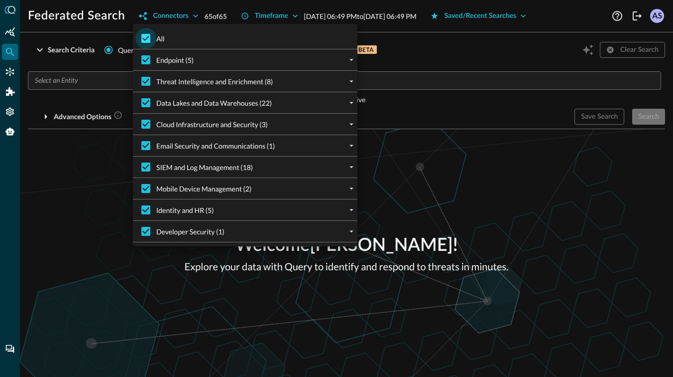
checkbox input "false"
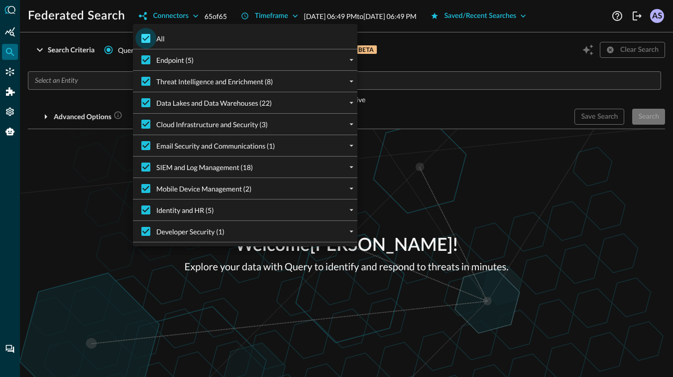
checkbox input "false"
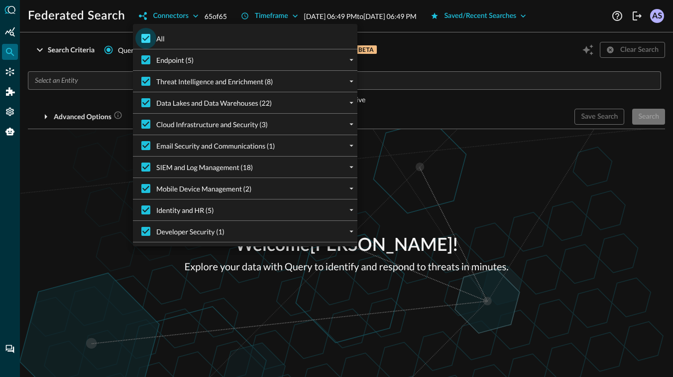
checkbox input "false"
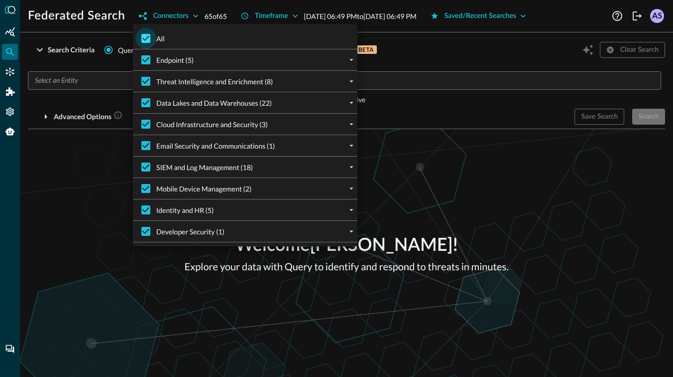
checkbox input "false"
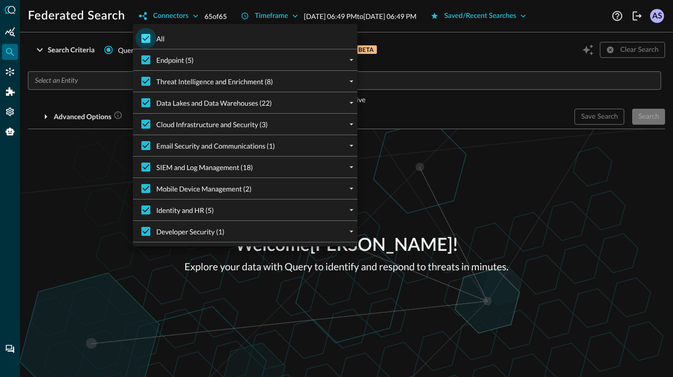
checkbox input "false"
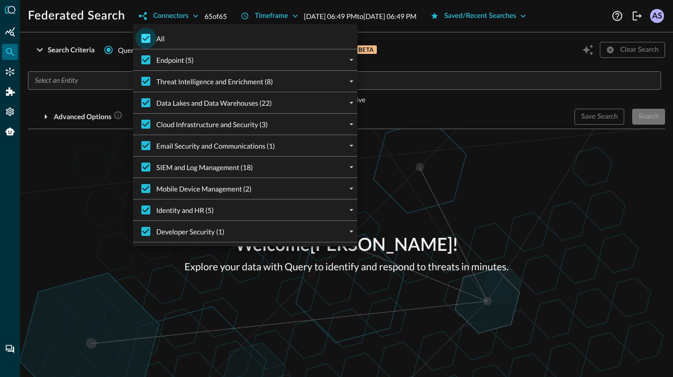
checkbox input "false"
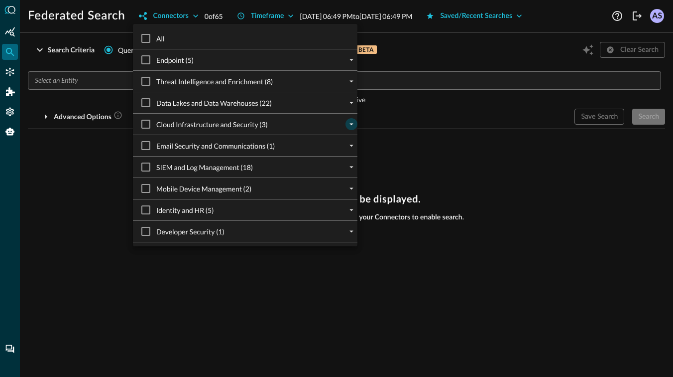
click at [351, 125] on icon "expand" at bounding box center [351, 124] width 9 height 9
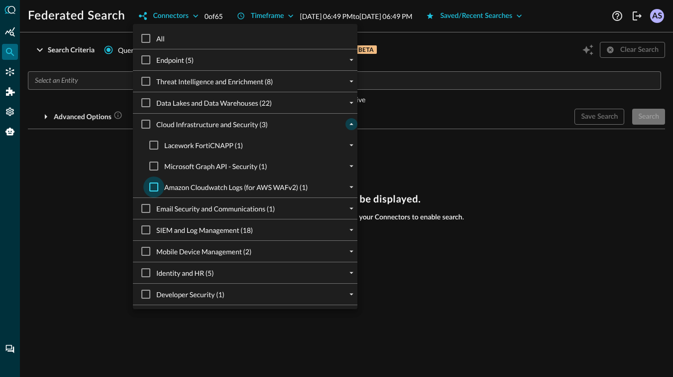
click at [156, 185] on input "Amazon Cloudwatch Logs (for AWS WAFv2) (1)" at bounding box center [153, 186] width 21 height 21
checkbox input "true"
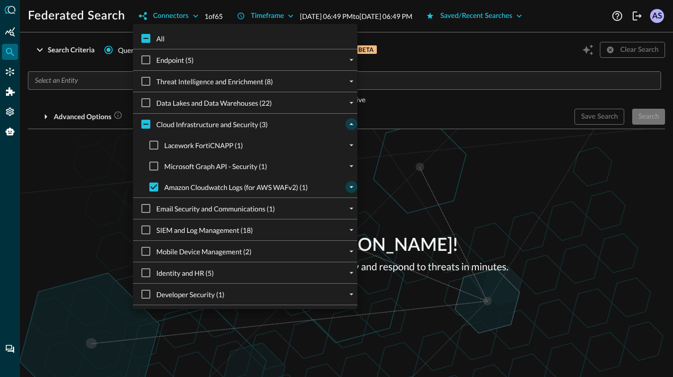
click at [352, 186] on icon "expand" at bounding box center [352, 187] width 4 height 2
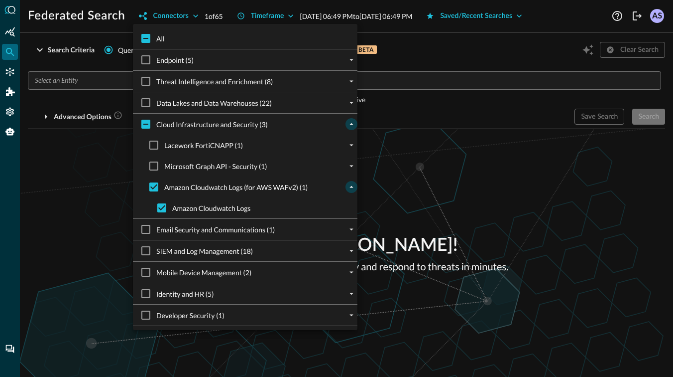
click at [423, 179] on div at bounding box center [336, 188] width 673 height 377
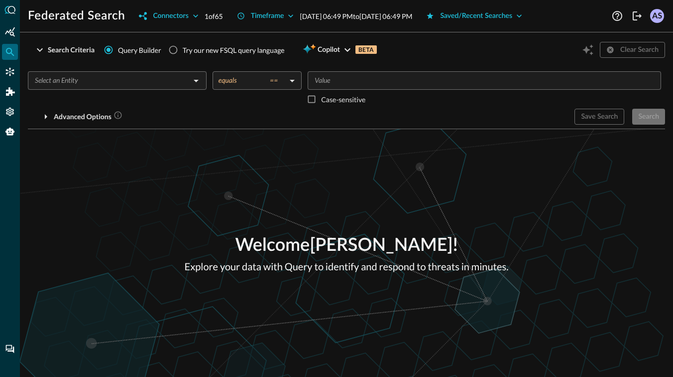
click at [155, 84] on input "text" at bounding box center [109, 80] width 156 height 12
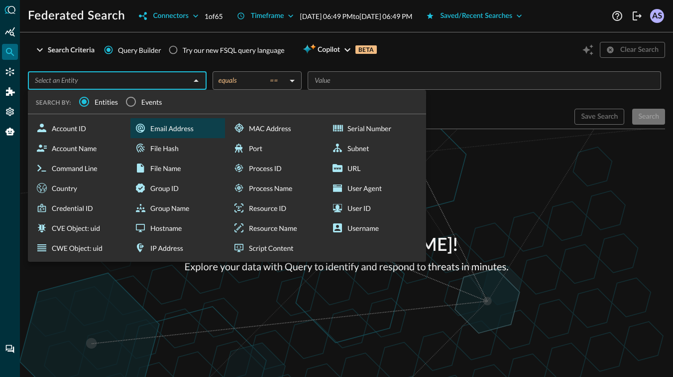
click at [150, 126] on div "Email Address" at bounding box center [177, 128] width 95 height 20
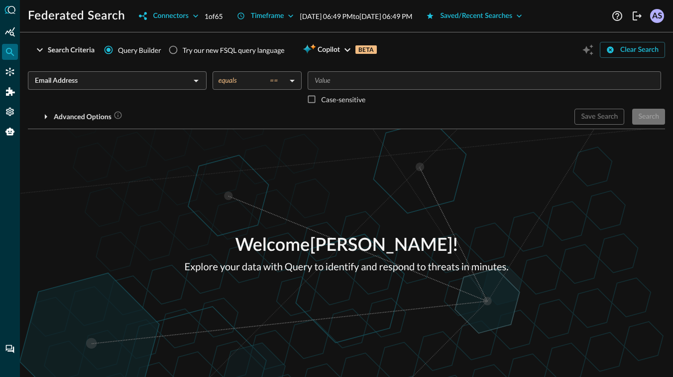
click at [174, 82] on input "Email Address" at bounding box center [109, 80] width 156 height 12
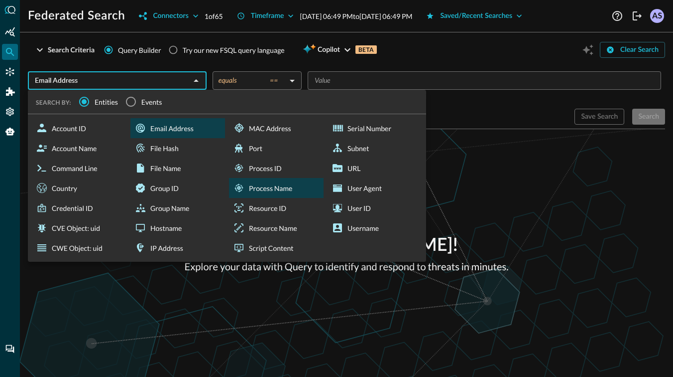
click at [269, 182] on div "Process Name" at bounding box center [276, 188] width 95 height 20
type input "Process Name"
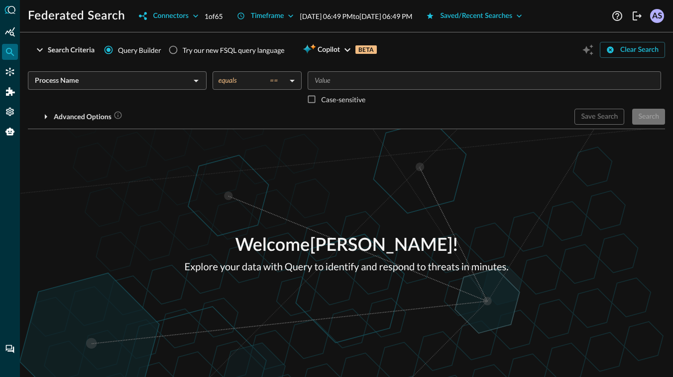
click at [273, 89] on body "Federated Search Connectors 1 of 65 Timeframe [DATE] 06:49 PM to [DATE] 06:49 P…" at bounding box center [336, 188] width 673 height 377
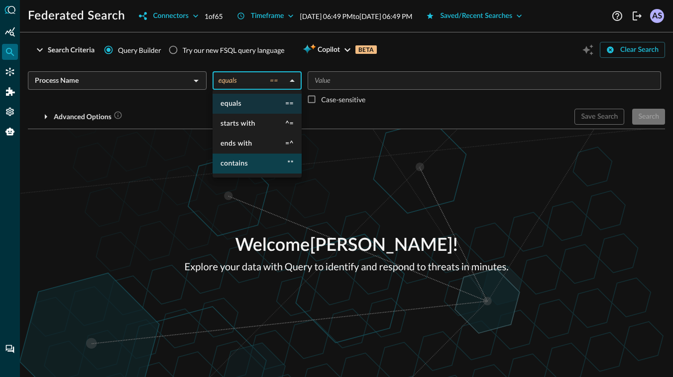
click at [245, 156] on li "contains **" at bounding box center [257, 163] width 89 height 20
type input "contains"
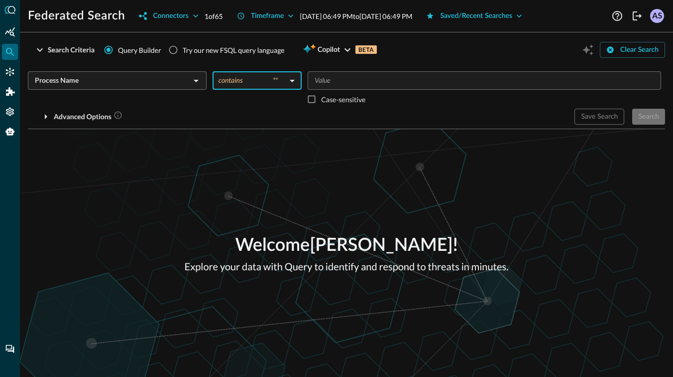
click at [340, 84] on input "Value" at bounding box center [484, 80] width 346 height 12
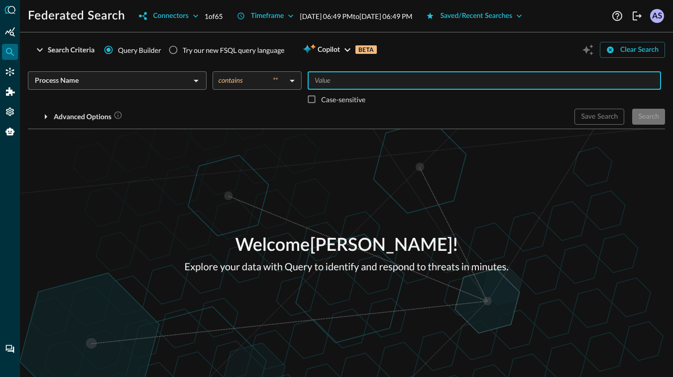
type input "s"
click at [649, 120] on div "Search" at bounding box center [649, 117] width 21 height 12
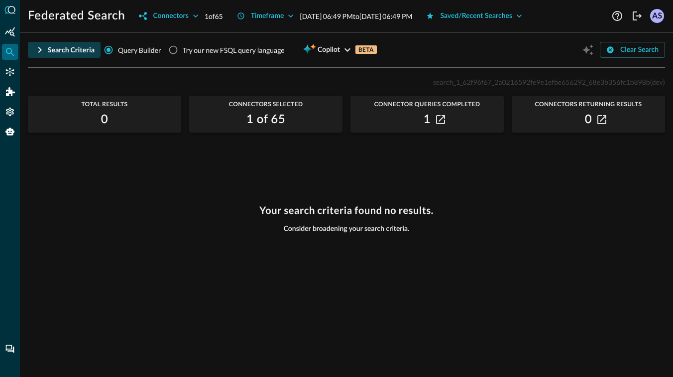
click at [43, 51] on icon "button" at bounding box center [40, 50] width 12 height 12
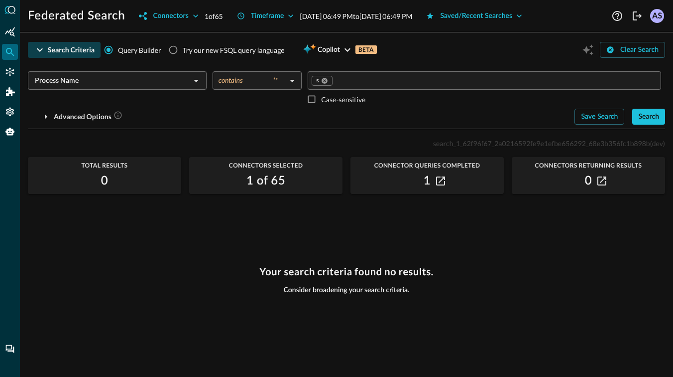
click at [162, 89] on div "Process Name ​" at bounding box center [117, 80] width 179 height 18
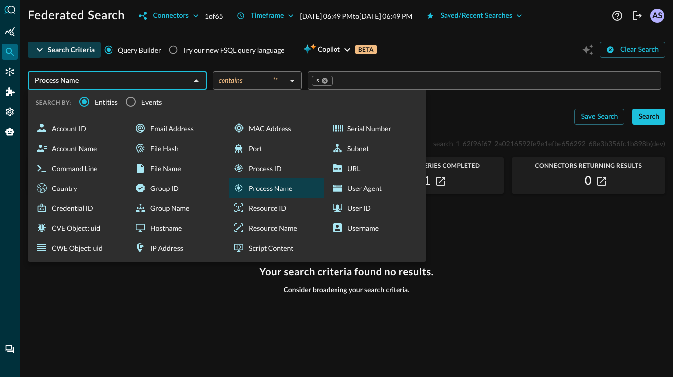
click at [206, 276] on div "Your search criteria found no results. Consider broadening your search criteria." at bounding box center [347, 314] width 638 height 99
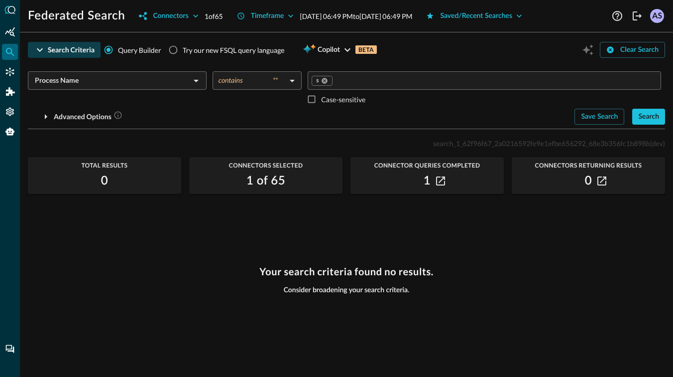
click at [295, 83] on body "Federated Search Connectors 1 of 65 Timeframe [DATE] 06:49 PM to [DATE] 06:49 P…" at bounding box center [336, 188] width 673 height 377
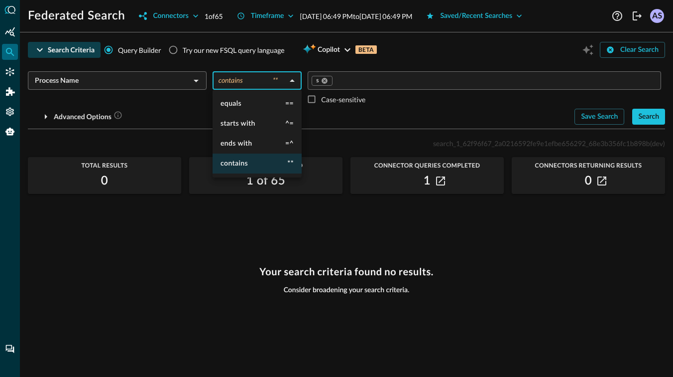
click at [290, 60] on div at bounding box center [336, 188] width 673 height 377
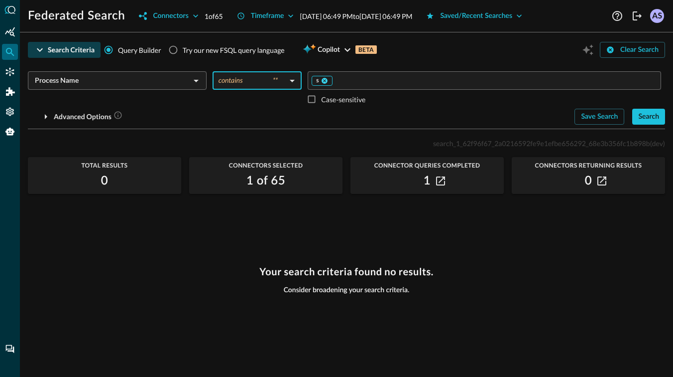
click at [328, 82] on icon at bounding box center [324, 80] width 7 height 7
click at [188, 81] on div "Process Name ​" at bounding box center [117, 80] width 179 height 18
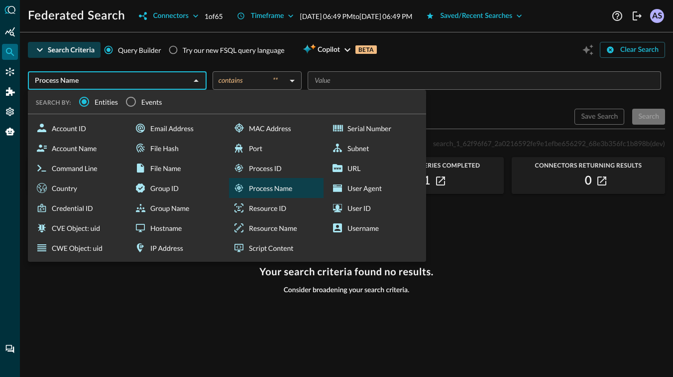
click at [451, 201] on div "search_1_62f96f67_2a0216592fe9e1efbe656292_68e3b356fc1b898b (dev) Total Results…" at bounding box center [347, 251] width 638 height 228
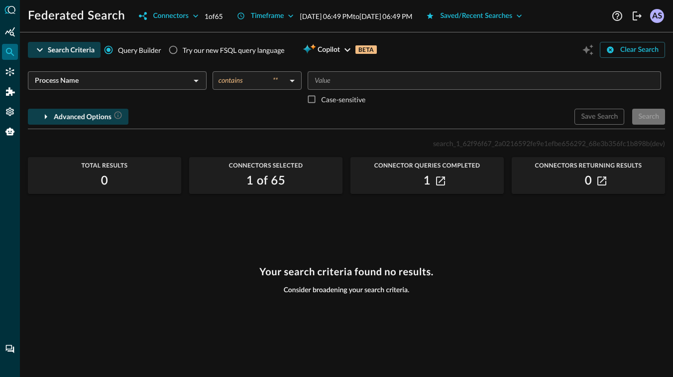
click at [84, 115] on div "Advanced Options" at bounding box center [88, 117] width 69 height 12
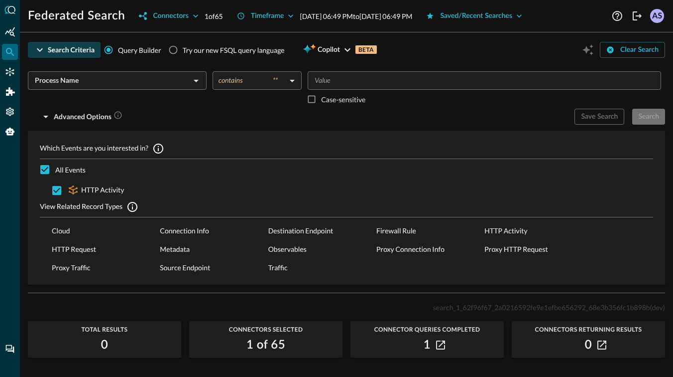
click at [84, 234] on p "Cloud" at bounding box center [102, 230] width 100 height 10
click at [110, 121] on div "Advanced Options" at bounding box center [88, 117] width 69 height 12
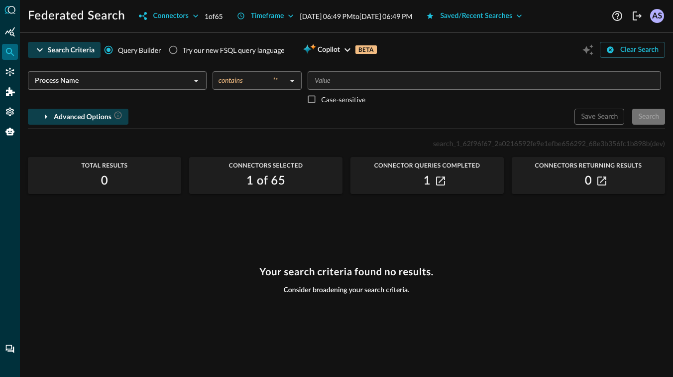
click at [110, 121] on div "Advanced Options" at bounding box center [88, 117] width 69 height 12
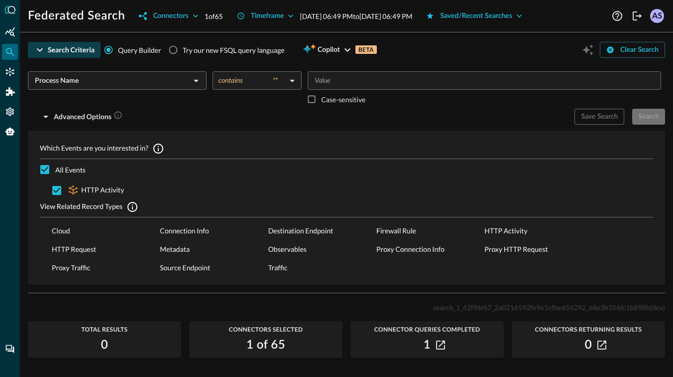
click at [200, 87] on div at bounding box center [195, 81] width 13 height 14
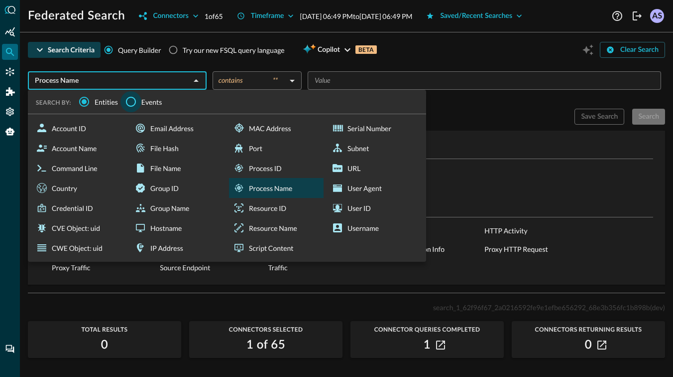
click at [134, 100] on input "Events" at bounding box center [131, 101] width 21 height 21
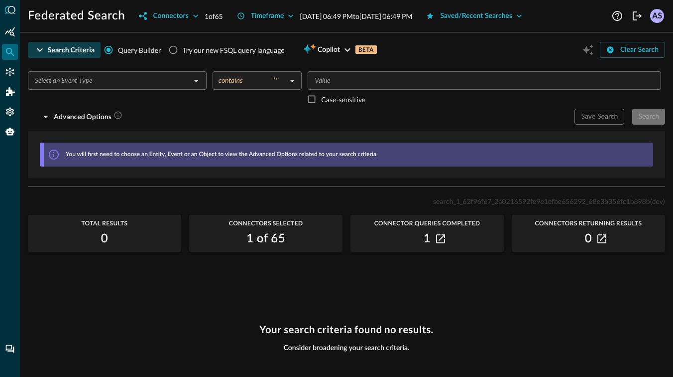
click at [168, 80] on input "text" at bounding box center [109, 80] width 156 height 12
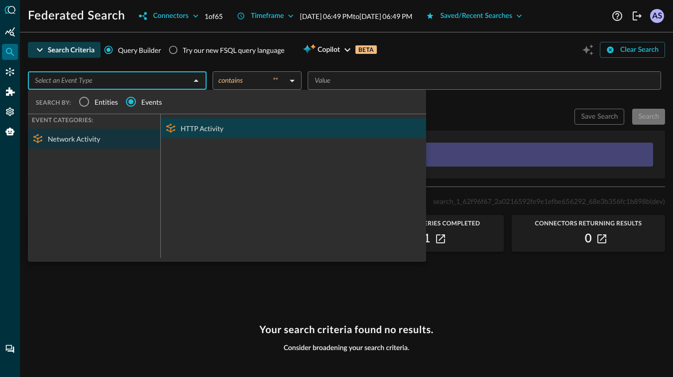
click at [182, 125] on div "HTTP Activity" at bounding box center [293, 128] width 265 height 20
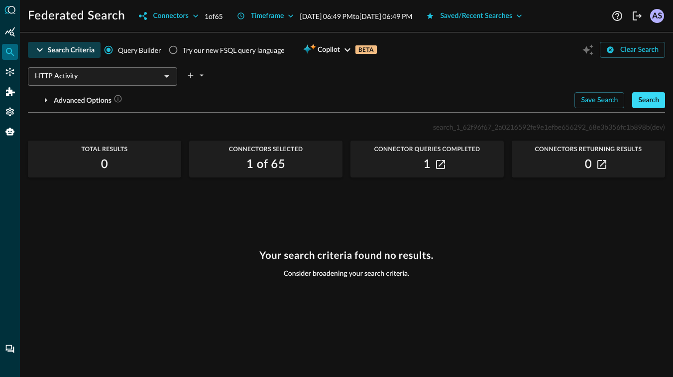
click at [640, 99] on div "Search" at bounding box center [649, 100] width 21 height 12
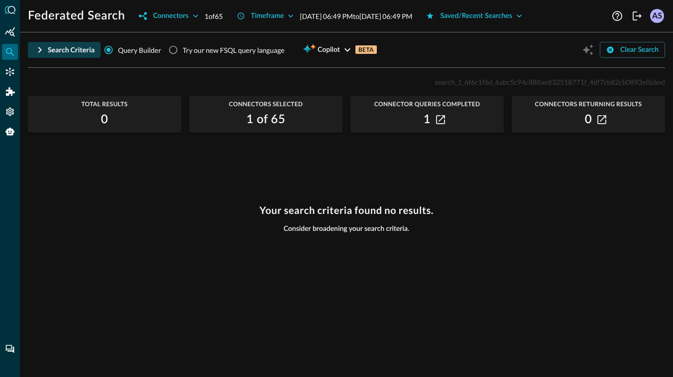
click at [44, 51] on icon "button" at bounding box center [40, 50] width 12 height 12
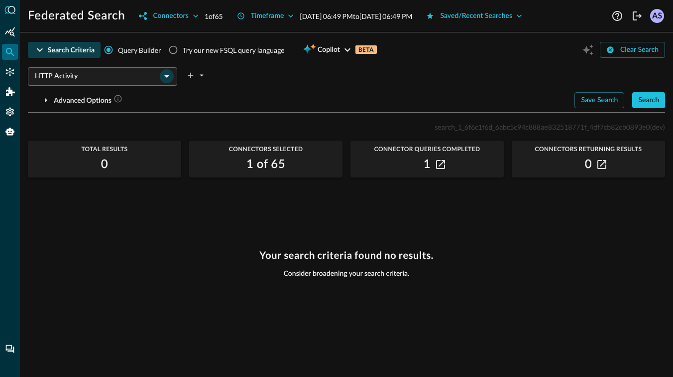
click at [170, 76] on icon "Open" at bounding box center [167, 76] width 12 height 12
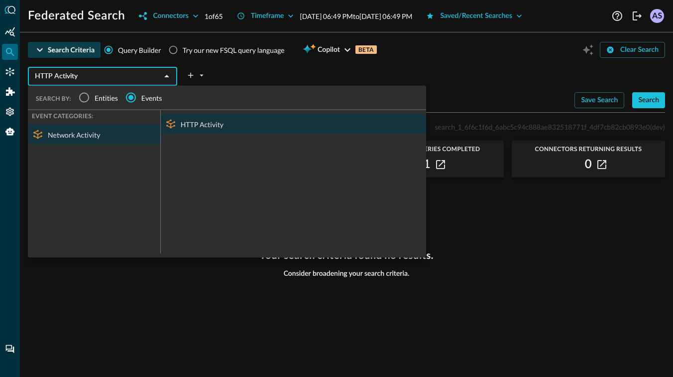
click at [262, 72] on div "HTTP Activity ​ SEARCH BY: Entities Events EVENT CATEGORIES: Network Activity H…" at bounding box center [347, 73] width 638 height 21
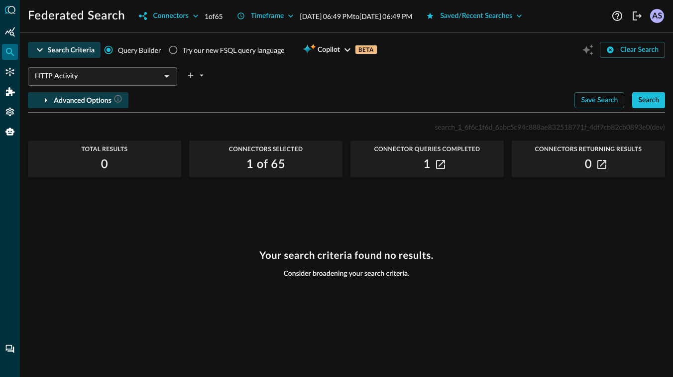
click at [104, 100] on div "Advanced Options" at bounding box center [88, 100] width 69 height 12
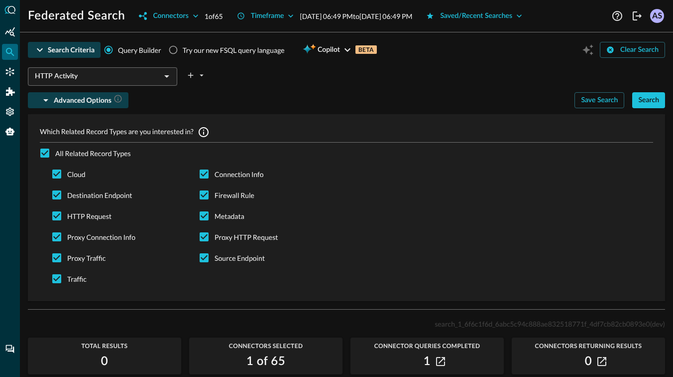
click at [104, 100] on div "Advanced Options" at bounding box center [88, 100] width 69 height 12
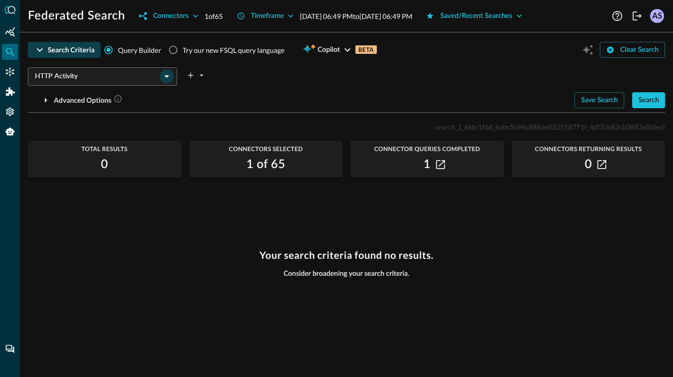
click at [163, 79] on icon "Open" at bounding box center [167, 76] width 12 height 12
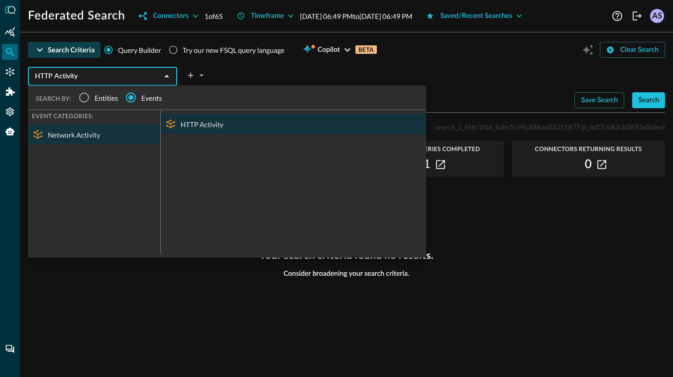
click at [250, 78] on div "HTTP Activity ​ SEARCH BY: Entities Events EVENT CATEGORIES: Network Activity H…" at bounding box center [347, 73] width 638 height 21
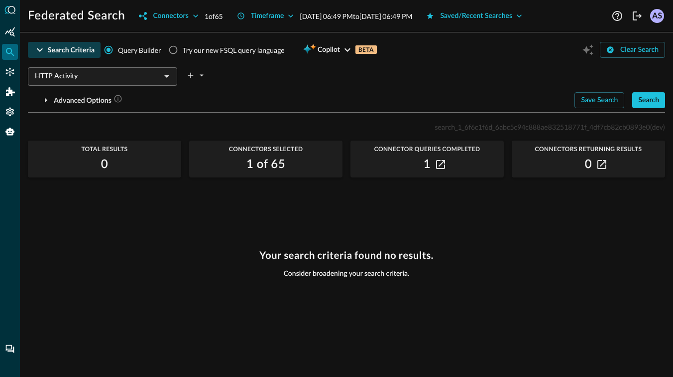
click at [184, 73] on div "HTTP Activity ​" at bounding box center [347, 73] width 638 height 21
click at [189, 75] on icon "plus-arrow-button" at bounding box center [190, 75] width 5 height 5
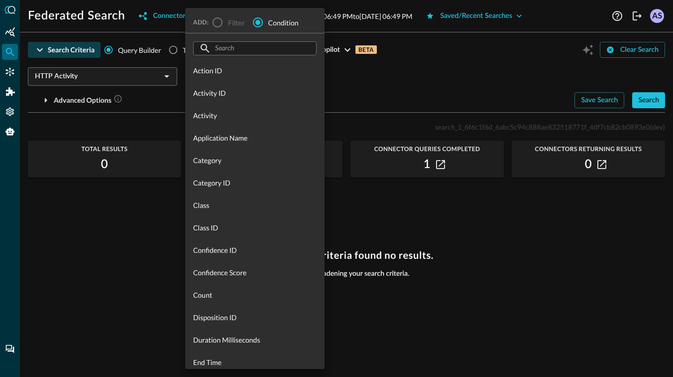
click at [217, 23] on label "Filter" at bounding box center [225, 22] width 37 height 21
click at [206, 22] on span "ADD:" at bounding box center [202, 21] width 19 height 7
click at [238, 45] on input "text" at bounding box center [254, 48] width 79 height 18
click at [234, 43] on input "text" at bounding box center [254, 48] width 79 height 18
click at [343, 77] on div at bounding box center [336, 188] width 673 height 377
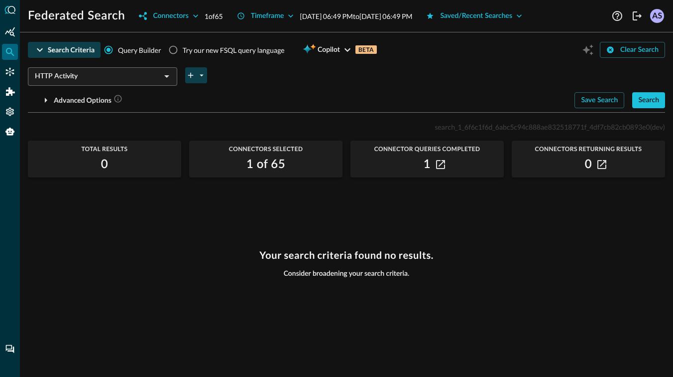
click at [193, 77] on icon "plus-arrow-button" at bounding box center [190, 75] width 9 height 9
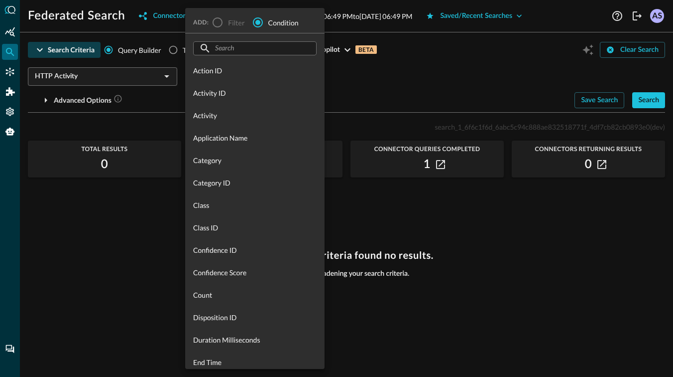
click at [215, 23] on label "Filter" at bounding box center [225, 22] width 37 height 21
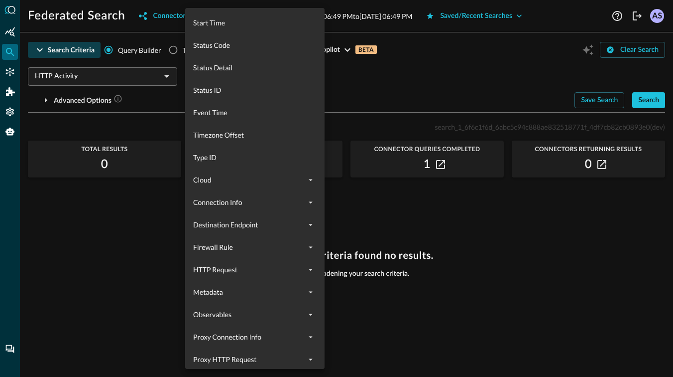
scroll to position [604, 0]
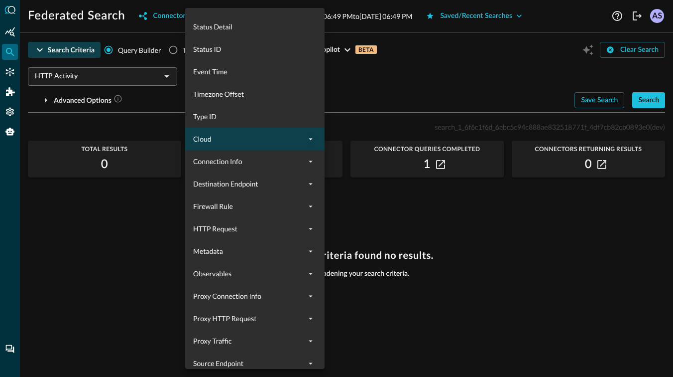
click at [305, 139] on button "expand" at bounding box center [311, 139] width 12 height 12
click at [305, 139] on button "collapse" at bounding box center [311, 139] width 12 height 12
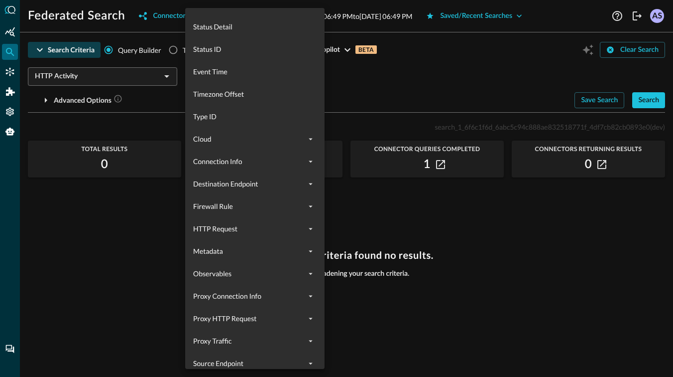
click at [131, 219] on div at bounding box center [336, 188] width 673 height 377
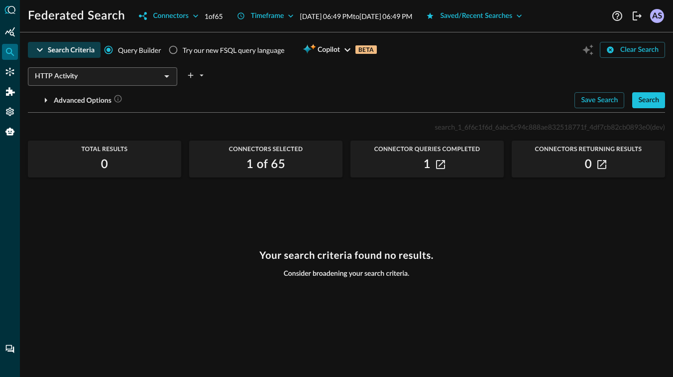
click at [100, 77] on input "HTTP Activity" at bounding box center [94, 76] width 127 height 12
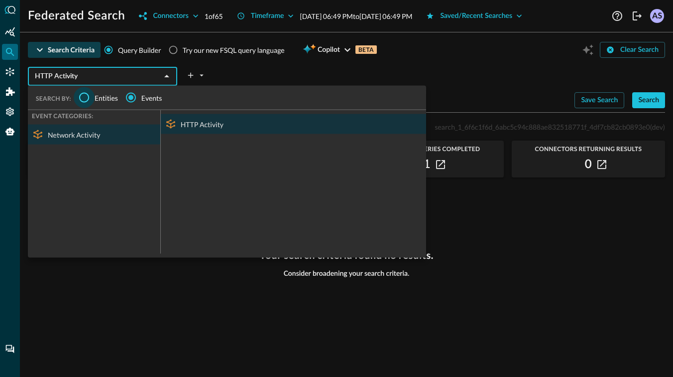
click at [84, 99] on input "Entities" at bounding box center [84, 97] width 21 height 21
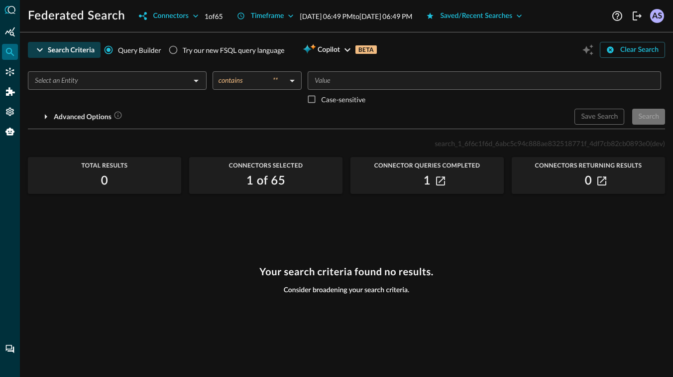
click at [135, 71] on div "​" at bounding box center [117, 80] width 179 height 18
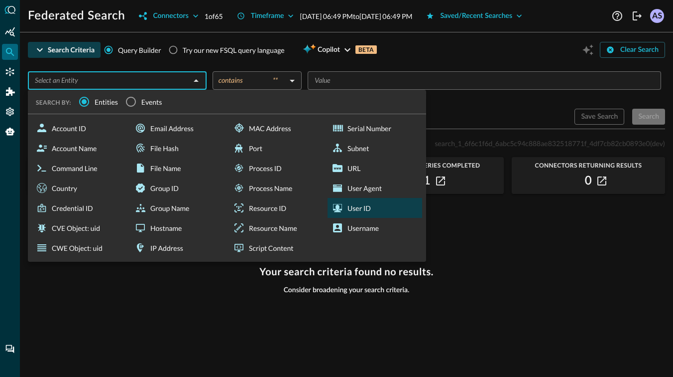
click at [357, 206] on div "User ID" at bounding box center [375, 208] width 95 height 20
type input "User ID"
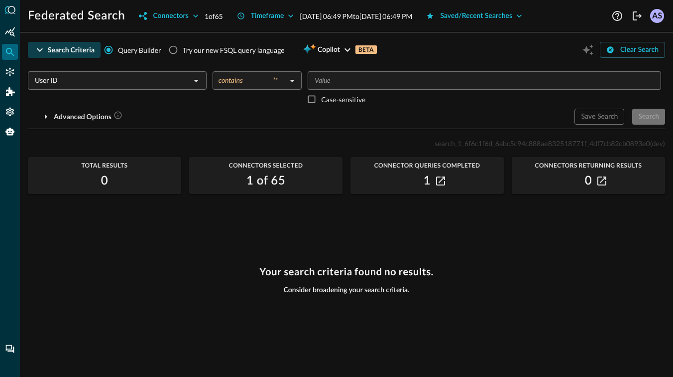
click at [290, 87] on body "Federated Search Connectors 1 of 65 Timeframe [DATE] 06:49 PM to [DATE] 06:49 P…" at bounding box center [336, 188] width 673 height 377
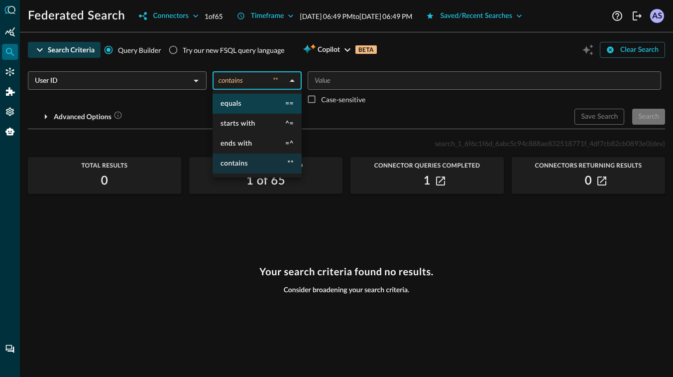
click at [268, 104] on li "equals ==" at bounding box center [257, 104] width 89 height 20
type input "equals"
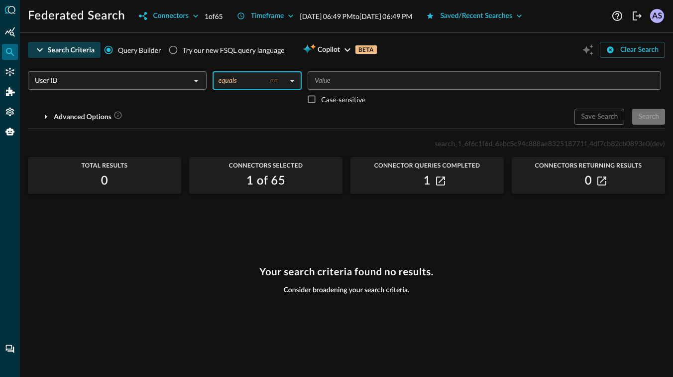
click at [370, 79] on input "Value" at bounding box center [484, 80] width 346 height 12
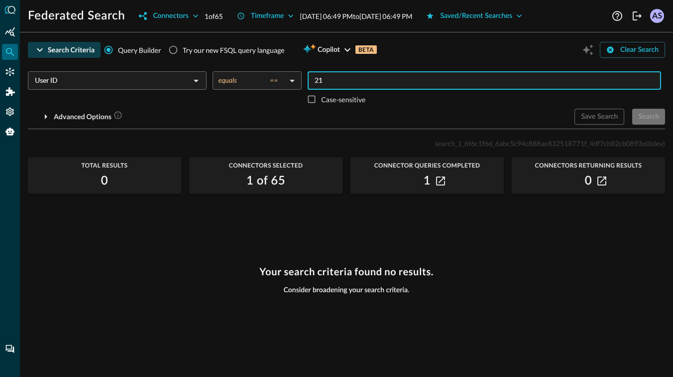
type input "212"
click at [645, 118] on div "Search" at bounding box center [649, 117] width 21 height 12
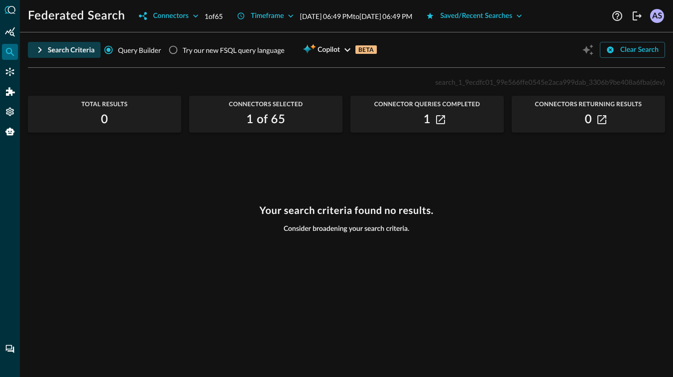
click at [41, 51] on icon "button" at bounding box center [40, 50] width 12 height 12
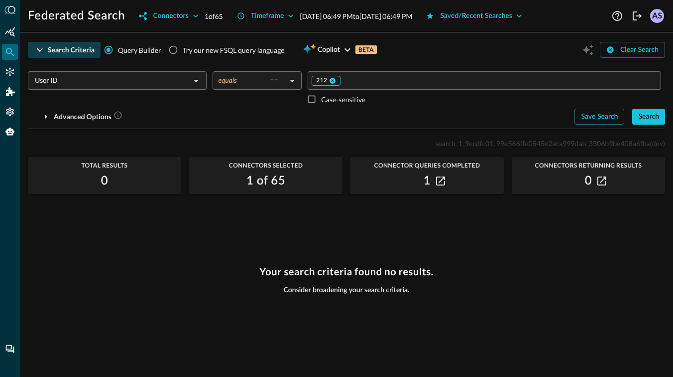
click at [331, 82] on icon at bounding box center [332, 80] width 7 height 7
click at [185, 80] on input "User ID" at bounding box center [109, 80] width 156 height 12
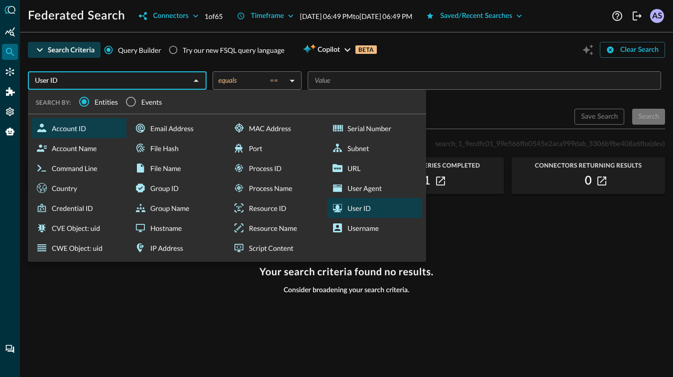
click at [98, 129] on div "Account ID" at bounding box center [79, 128] width 95 height 20
type input "Account ID"
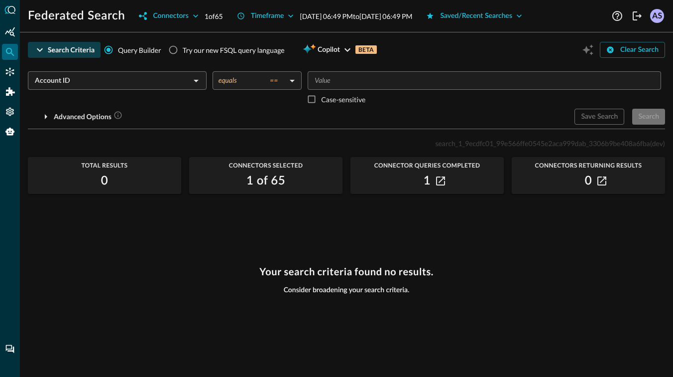
click at [337, 81] on input "Value" at bounding box center [484, 80] width 346 height 12
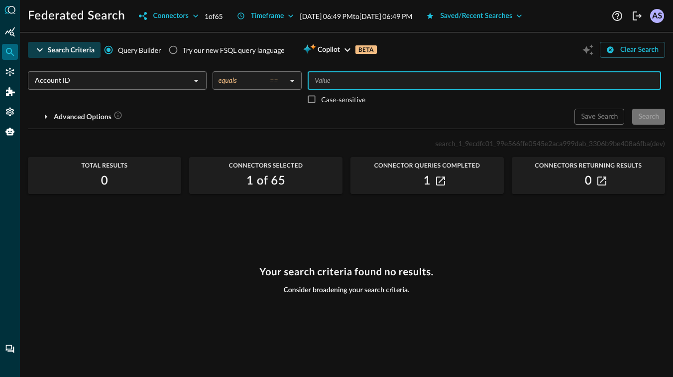
type input "1"
click at [656, 117] on div "Search" at bounding box center [649, 117] width 21 height 12
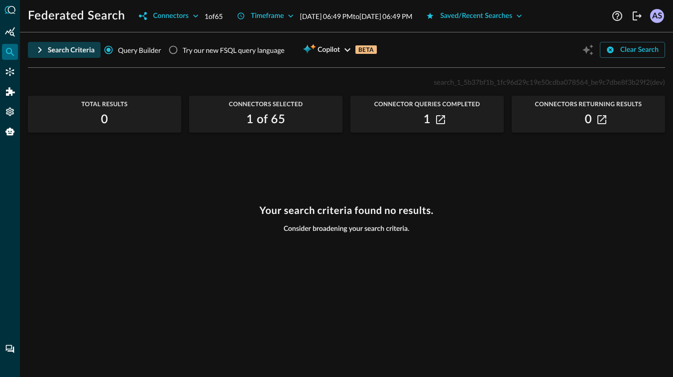
click at [44, 51] on icon "button" at bounding box center [40, 50] width 12 height 12
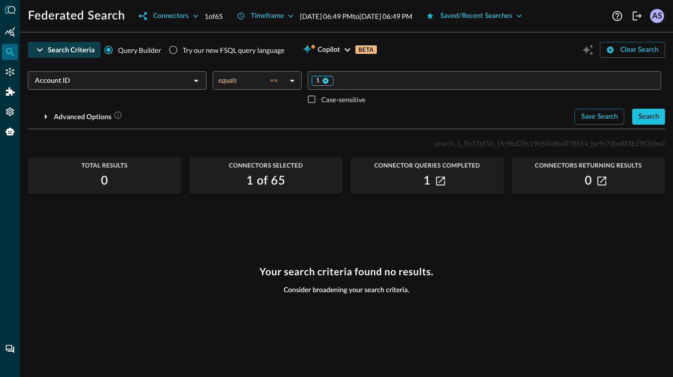
click at [324, 80] on icon at bounding box center [326, 81] width 6 height 6
click at [144, 79] on input "Account ID" at bounding box center [109, 80] width 156 height 12
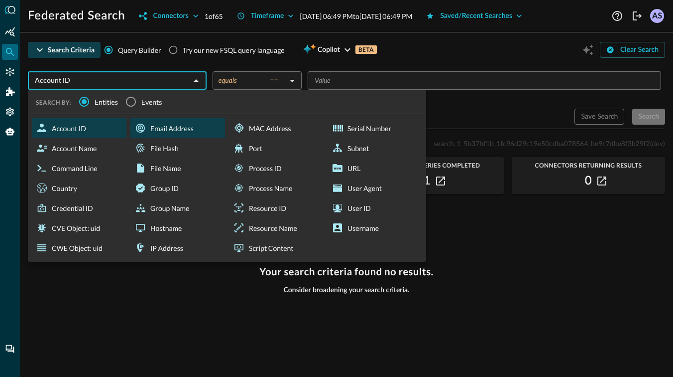
click at [156, 120] on div "Email Address" at bounding box center [177, 128] width 95 height 20
type input "Email Address"
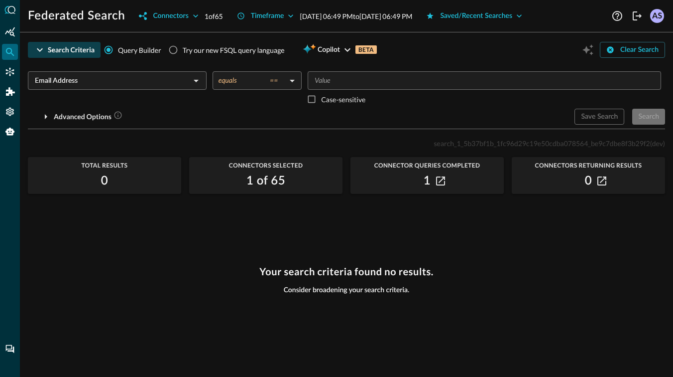
click at [281, 77] on body "Federated Search Connectors 1 of 65 Timeframe [DATE] 06:49 PM to [DATE] 06:49 P…" at bounding box center [336, 188] width 673 height 377
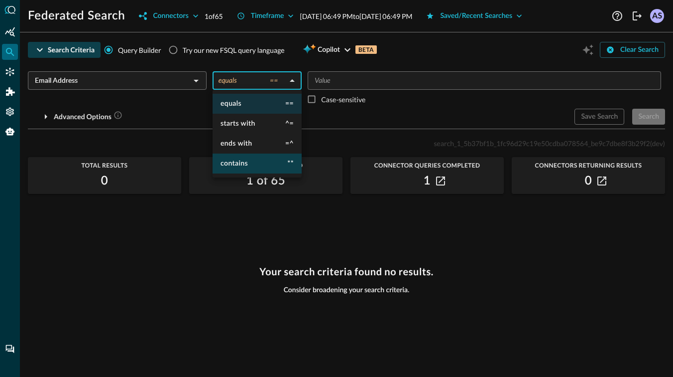
click at [253, 155] on li "contains **" at bounding box center [257, 163] width 89 height 20
type input "contains"
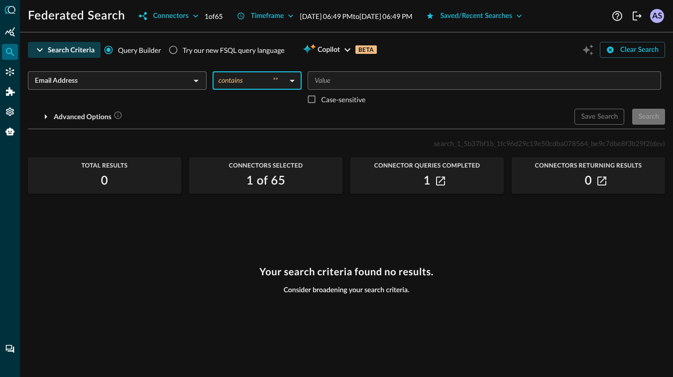
click at [326, 76] on input "Value" at bounding box center [484, 80] width 346 height 12
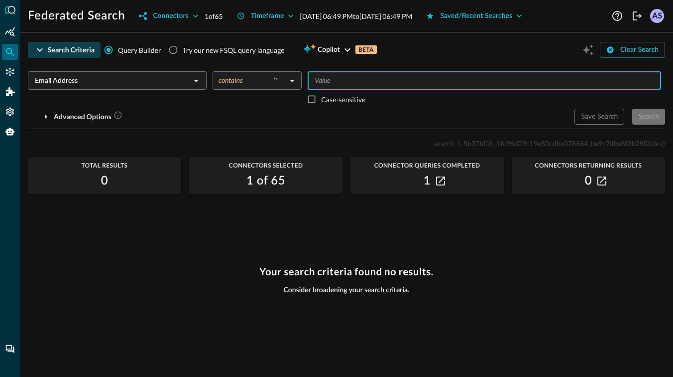
type input "o"
click at [643, 116] on div "Search" at bounding box center [649, 117] width 21 height 12
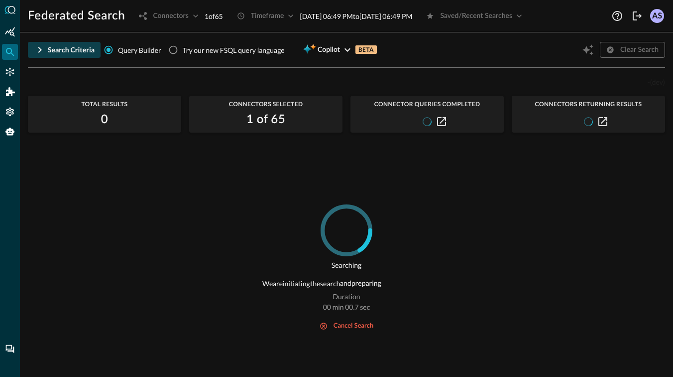
click at [392, 158] on div "- (dev) Total Results 0 Connectors Selected 1 of 65 Connector Queries Completed…" at bounding box center [347, 220] width 638 height 289
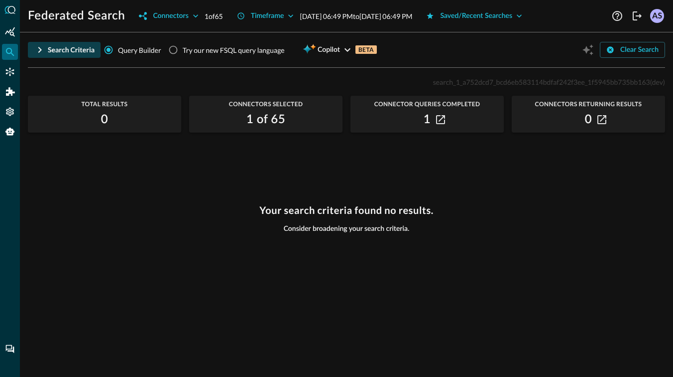
click at [46, 51] on button "Search Criteria" at bounding box center [64, 50] width 73 height 16
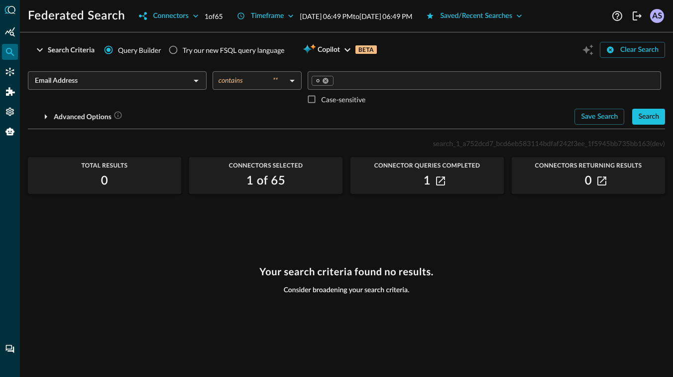
click at [181, 85] on input "Email Address" at bounding box center [109, 80] width 156 height 12
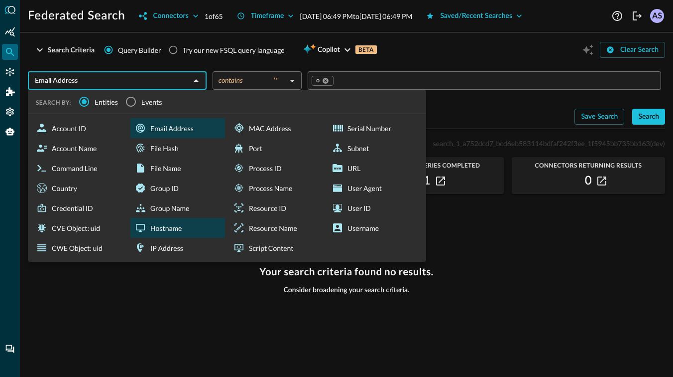
click at [182, 230] on div "Hostname" at bounding box center [177, 228] width 95 height 20
type input "Hostname"
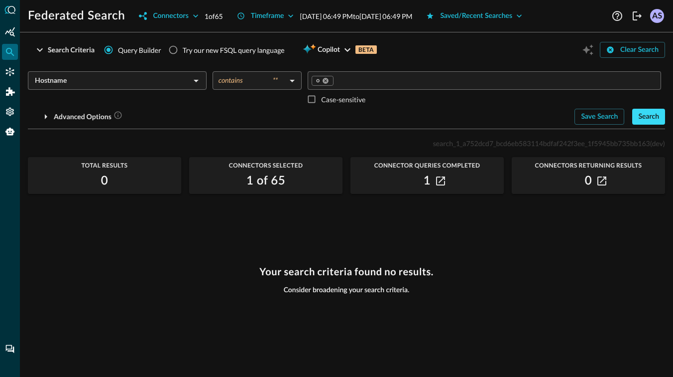
click at [644, 117] on div "Search" at bounding box center [649, 117] width 21 height 12
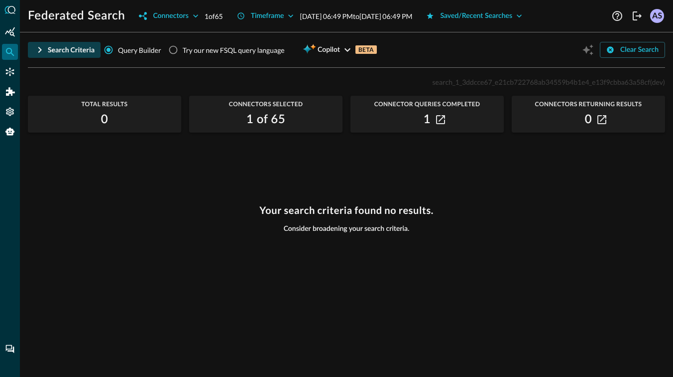
click at [49, 47] on div "Search Criteria" at bounding box center [71, 50] width 47 height 12
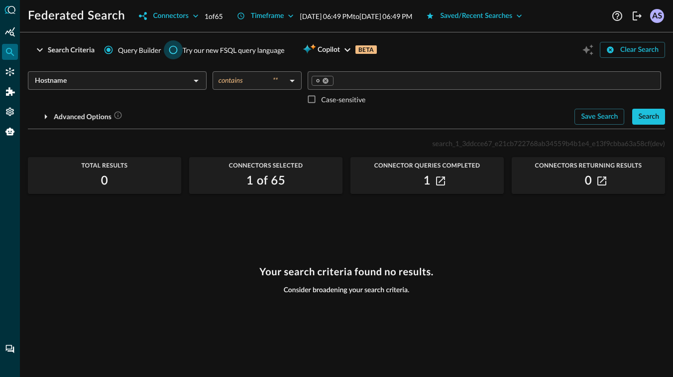
click at [169, 47] on input "Try our new FSQL query language" at bounding box center [173, 49] width 19 height 19
radio input "true"
radio input "false"
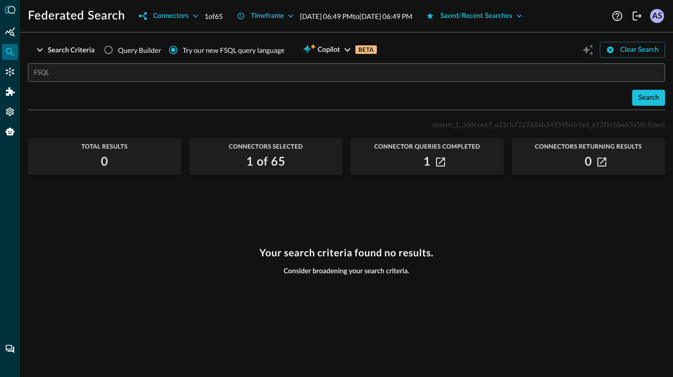
click at [154, 75] on input "text" at bounding box center [350, 72] width 632 height 18
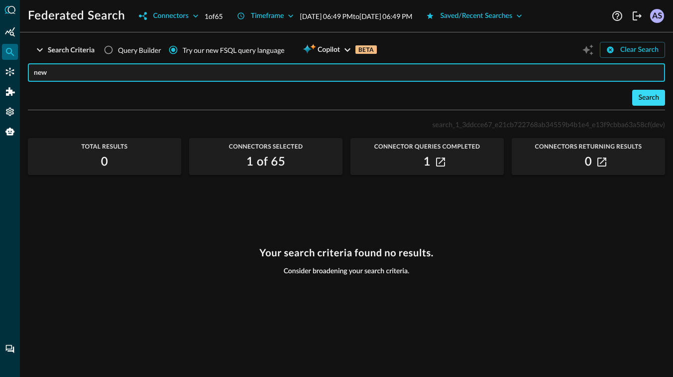
type input "new"
click at [644, 93] on div "Search" at bounding box center [649, 98] width 21 height 12
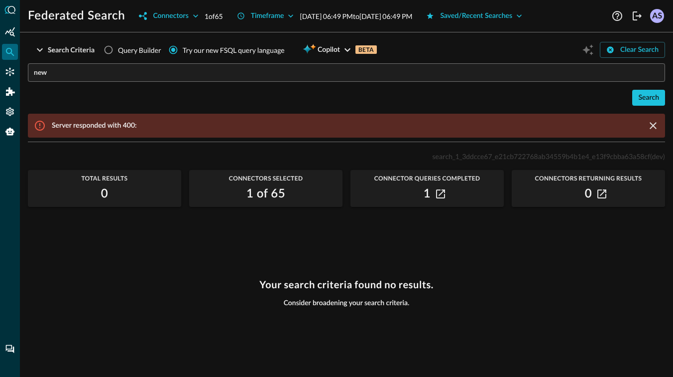
click at [70, 73] on input "new" at bounding box center [350, 72] width 632 height 18
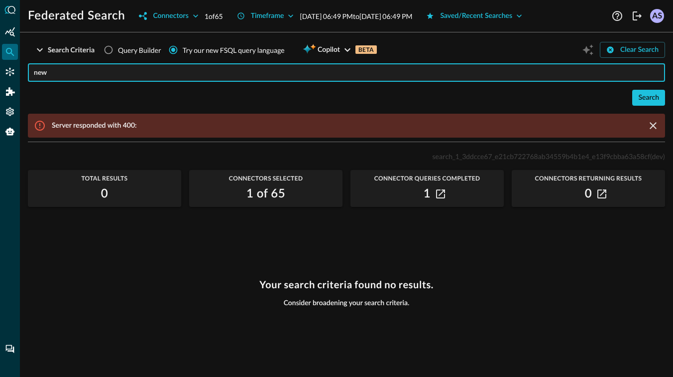
click at [70, 73] on input "new" at bounding box center [350, 72] width 632 height 18
type input "send all log"
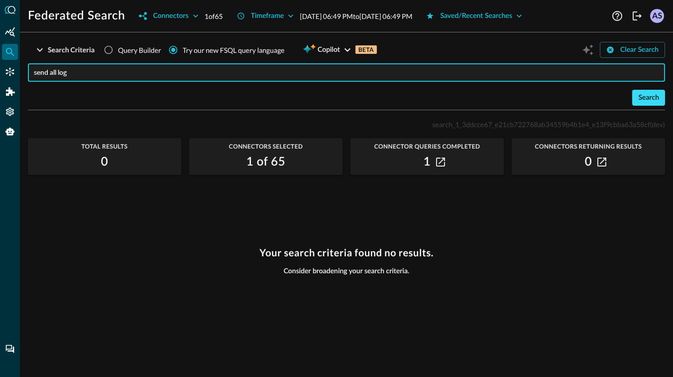
click at [636, 96] on button "Search" at bounding box center [649, 98] width 33 height 16
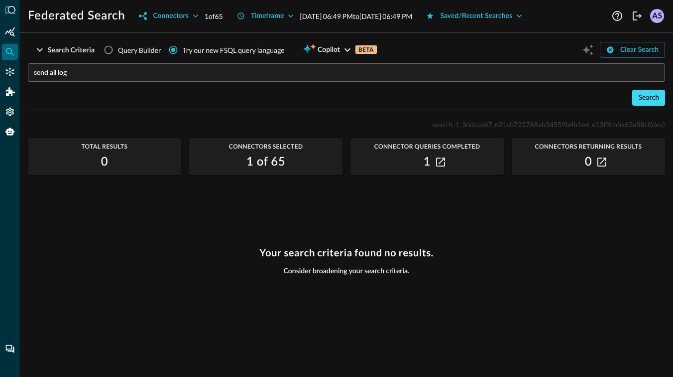
click at [649, 92] on div "Search" at bounding box center [649, 98] width 21 height 12
click at [111, 45] on input "Query Builder" at bounding box center [108, 49] width 19 height 19
radio input "true"
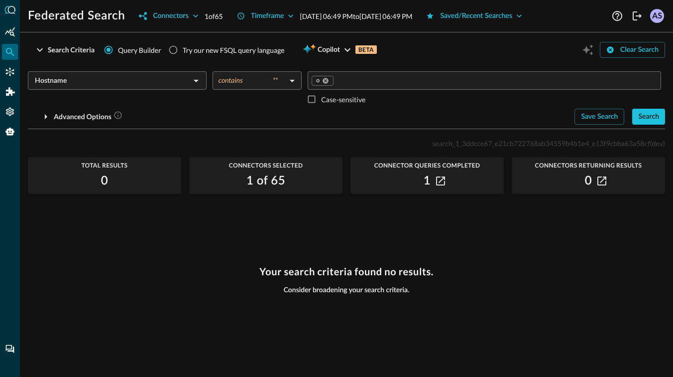
click at [105, 81] on input "Hostname" at bounding box center [109, 80] width 156 height 12
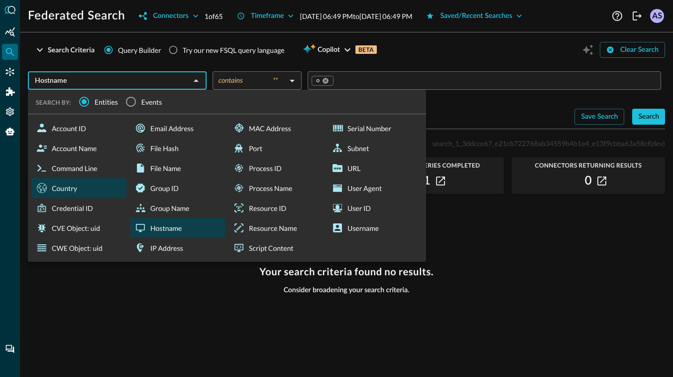
click at [83, 188] on div "Country" at bounding box center [79, 188] width 95 height 20
type input "Country"
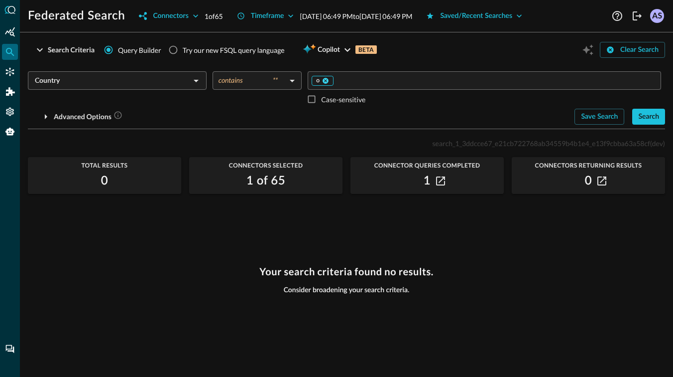
click at [328, 80] on icon at bounding box center [325, 80] width 7 height 7
click at [328, 80] on input "Value" at bounding box center [484, 80] width 346 height 12
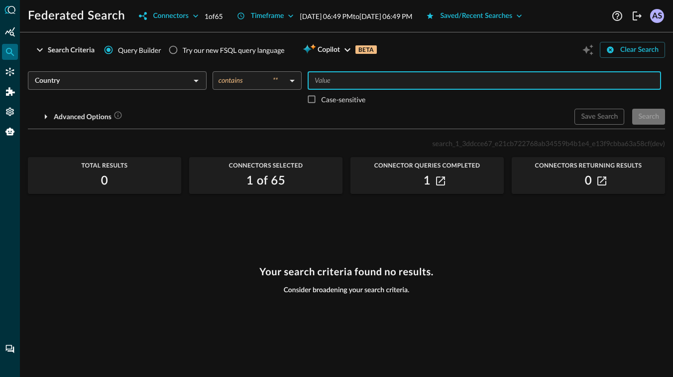
type input "a"
click at [648, 111] on div "Search" at bounding box center [649, 117] width 21 height 12
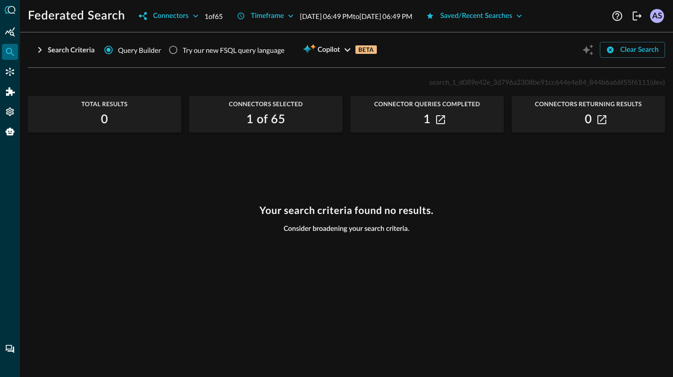
click at [45, 47] on icon "button" at bounding box center [40, 50] width 12 height 12
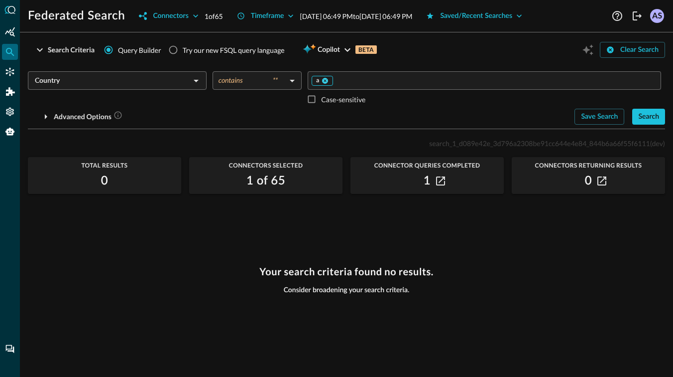
click at [327, 79] on icon at bounding box center [325, 81] width 6 height 6
click at [330, 81] on input "Value" at bounding box center [484, 80] width 346 height 12
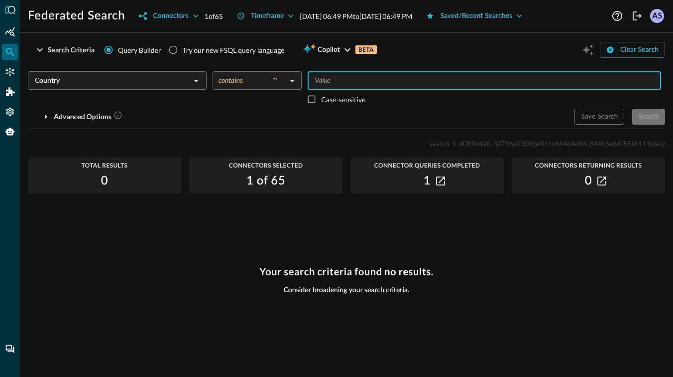
type input "b"
click at [639, 116] on div "Search" at bounding box center [649, 117] width 21 height 12
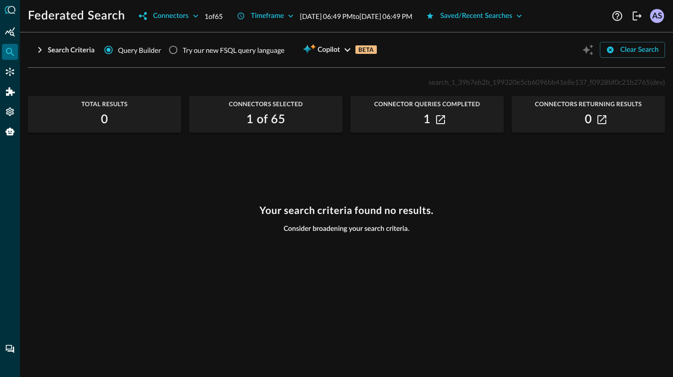
click at [41, 54] on icon "button" at bounding box center [40, 50] width 12 height 12
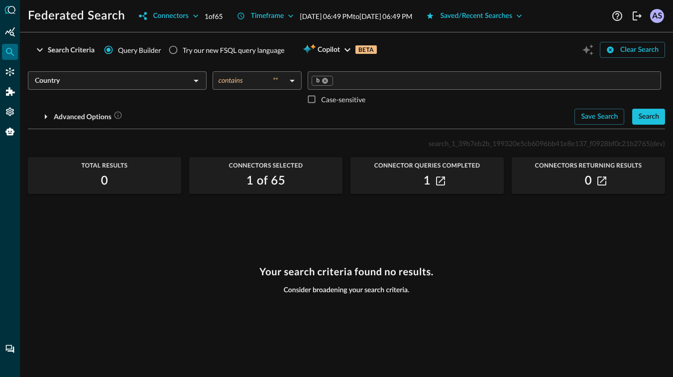
click at [118, 89] on div "Country ​" at bounding box center [117, 80] width 179 height 18
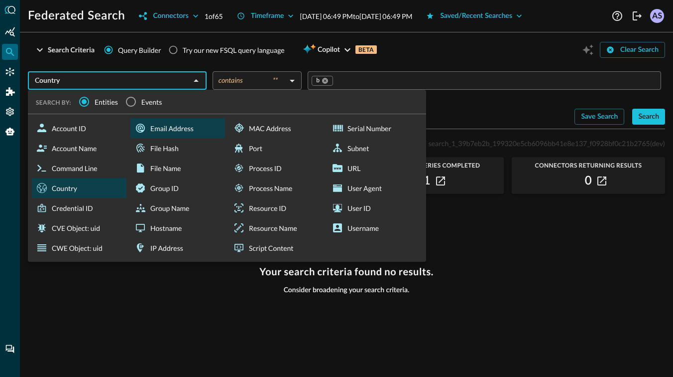
click at [171, 130] on div "Email Address" at bounding box center [177, 128] width 95 height 20
type input "Email Address"
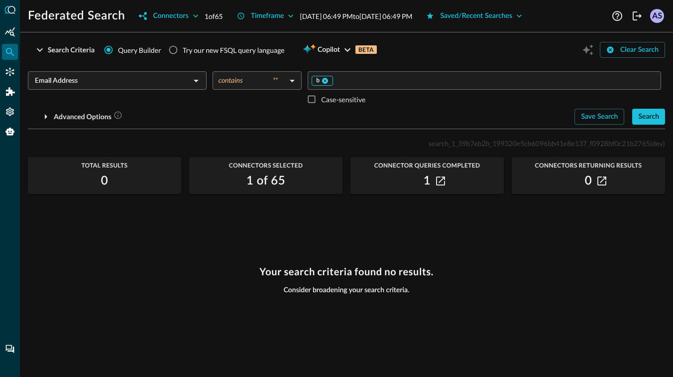
click at [328, 78] on icon at bounding box center [325, 80] width 7 height 7
click at [328, 78] on input "Value" at bounding box center [484, 80] width 346 height 12
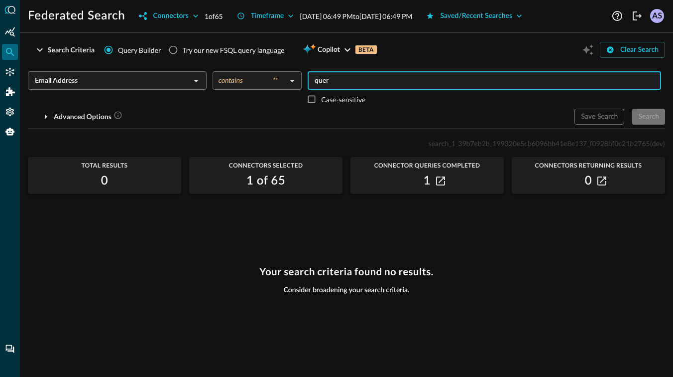
type input "query"
click at [652, 122] on div "Search" at bounding box center [649, 117] width 21 height 12
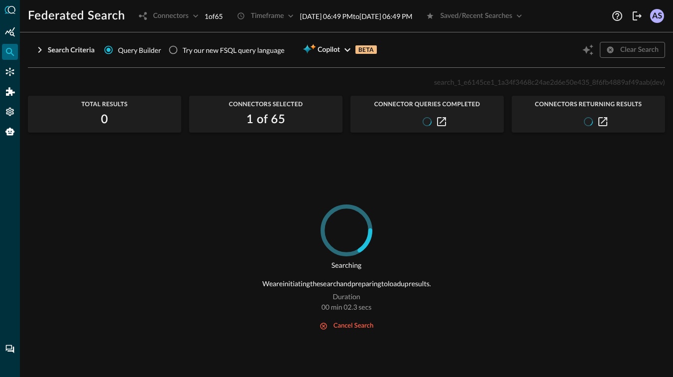
click at [283, 10] on div "Timeframe [DATE] 06:49 PM to [DATE] 06:49 PM" at bounding box center [322, 16] width 182 height 16
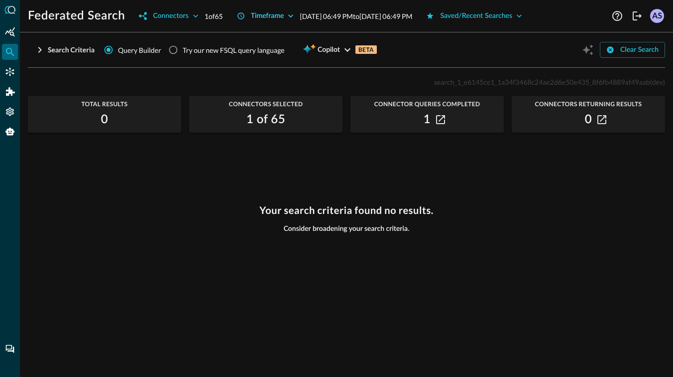
click at [291, 16] on icon "button" at bounding box center [291, 16] width 10 height 10
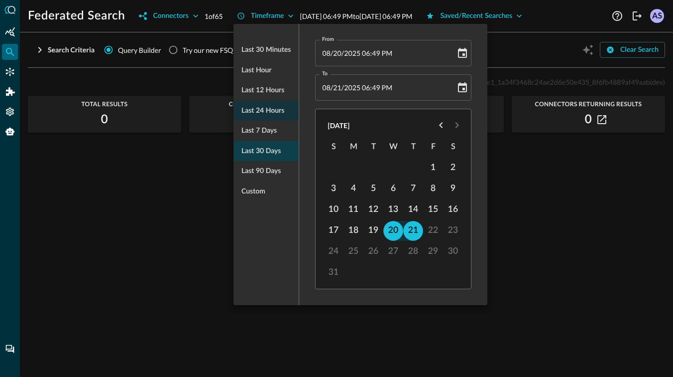
click at [265, 153] on span "Last 30 days" at bounding box center [261, 151] width 39 height 12
type input "[DATE] 07:02 PM"
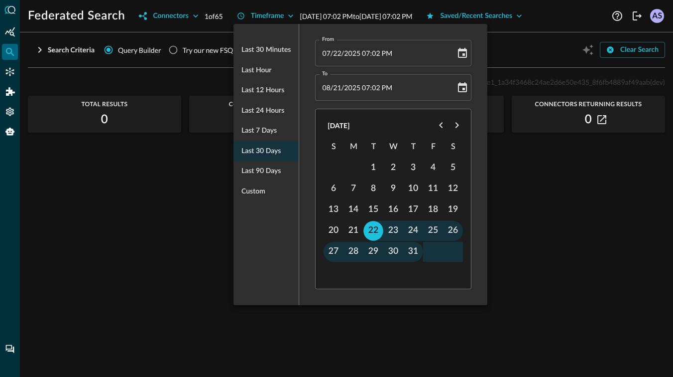
click at [525, 200] on div at bounding box center [336, 188] width 673 height 377
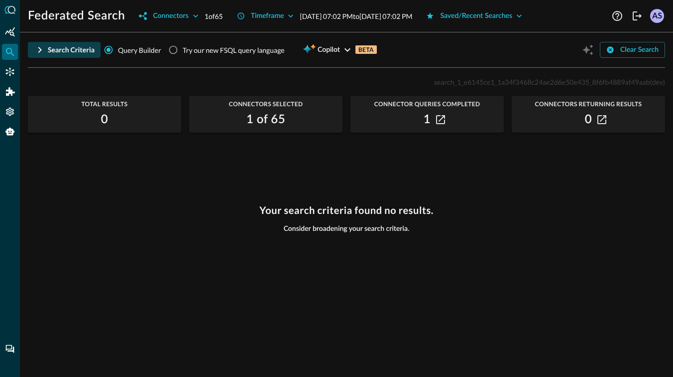
click at [81, 50] on div "Search Criteria" at bounding box center [71, 50] width 47 height 12
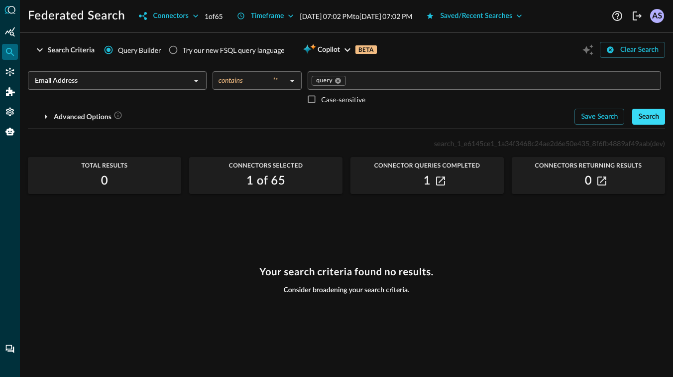
click at [650, 115] on div "Search" at bounding box center [649, 117] width 21 height 12
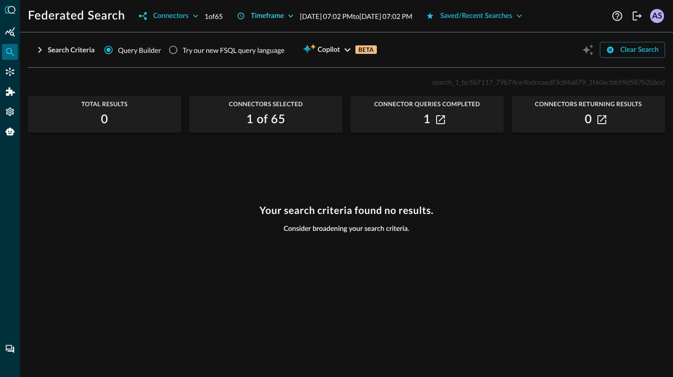
click at [292, 16] on icon "button" at bounding box center [290, 15] width 5 height 3
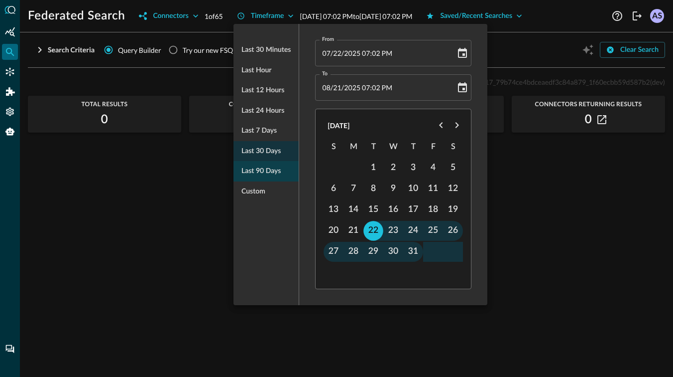
click at [263, 178] on div "Last 90 days" at bounding box center [266, 171] width 65 height 20
type input "[DATE] 07:02 PM"
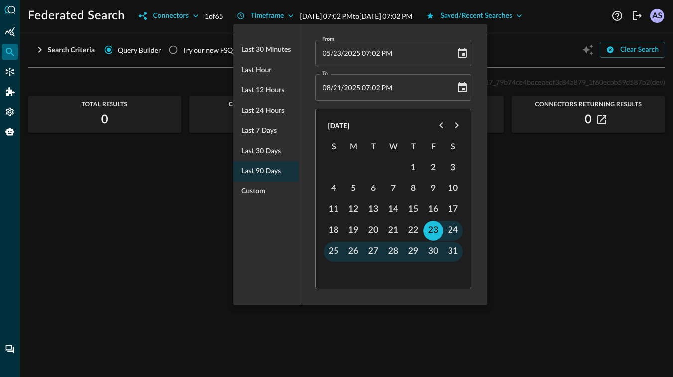
click at [506, 180] on div at bounding box center [336, 188] width 673 height 377
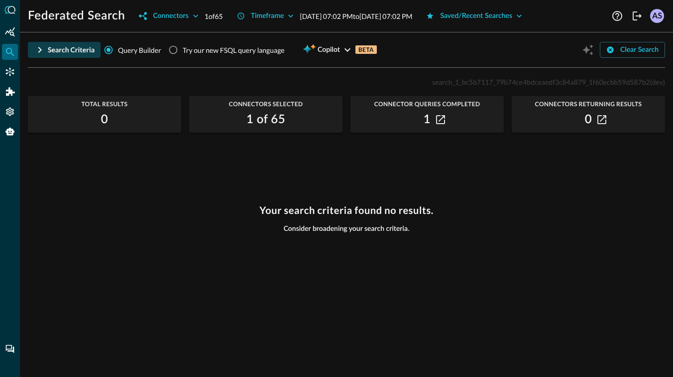
click at [64, 45] on div "Search Criteria" at bounding box center [71, 50] width 47 height 12
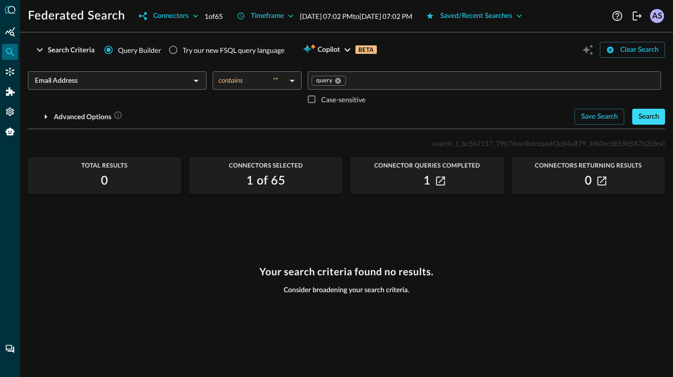
click at [653, 116] on div "Search" at bounding box center [649, 117] width 21 height 12
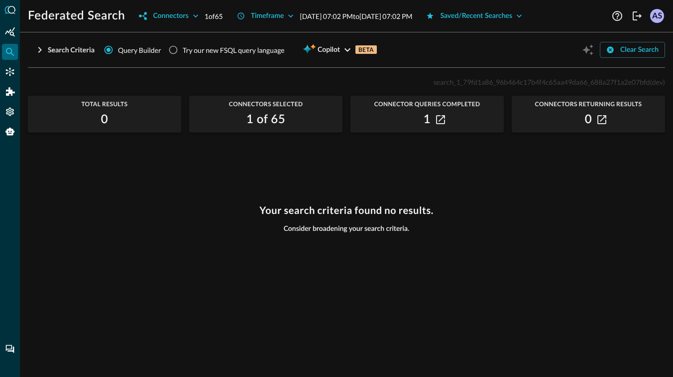
click at [45, 53] on icon "button" at bounding box center [40, 50] width 12 height 12
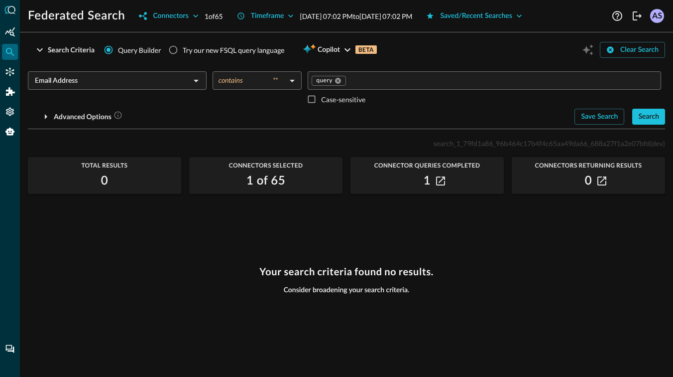
click at [177, 85] on input "Email Address" at bounding box center [109, 80] width 156 height 12
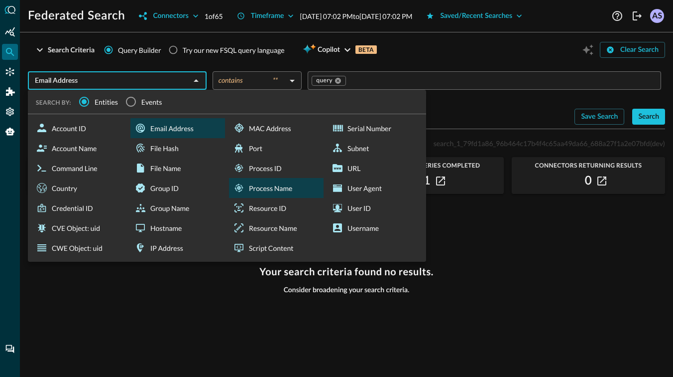
click at [267, 186] on div "Process Name" at bounding box center [276, 188] width 95 height 20
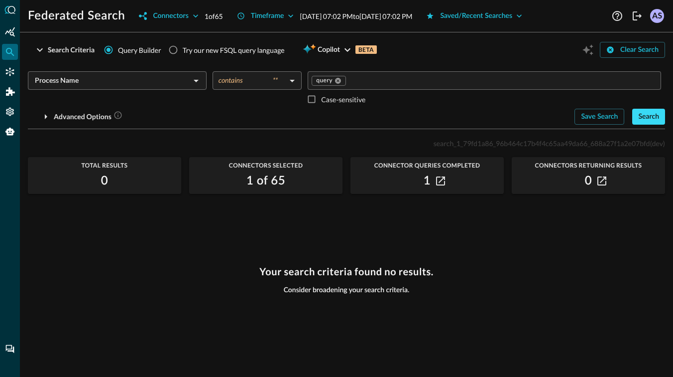
click at [656, 118] on div "Search" at bounding box center [649, 117] width 21 height 12
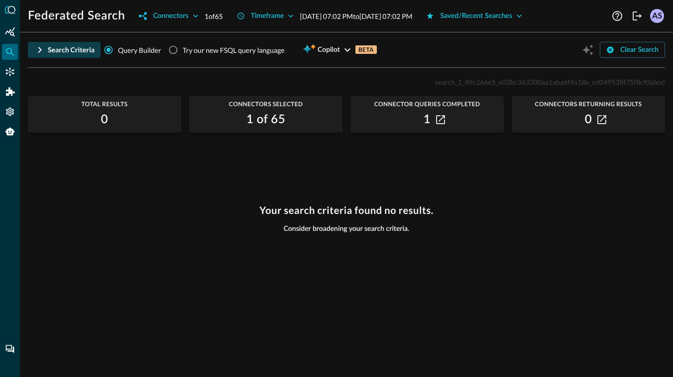
click at [49, 45] on div "Search Criteria" at bounding box center [71, 50] width 47 height 12
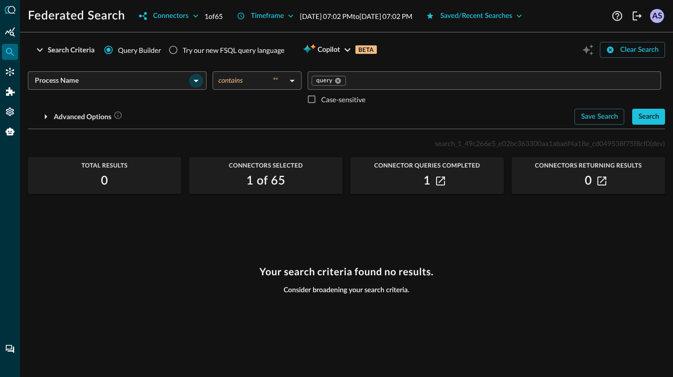
click at [195, 85] on icon "Open" at bounding box center [196, 81] width 12 height 12
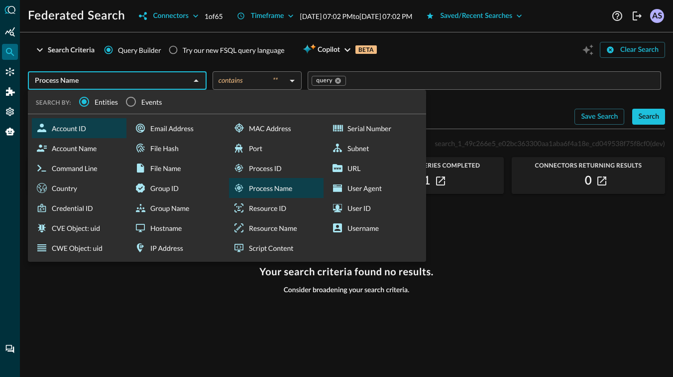
click at [69, 127] on div "Account ID" at bounding box center [79, 128] width 95 height 20
type input "Account ID"
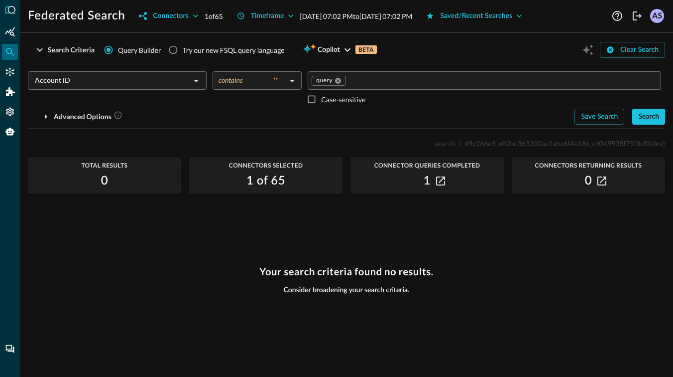
click at [256, 88] on body "Federated Search Connectors 1 of 65 Timeframe [DATE] 07:02 PM to [DATE] 07:02 P…" at bounding box center [336, 188] width 673 height 377
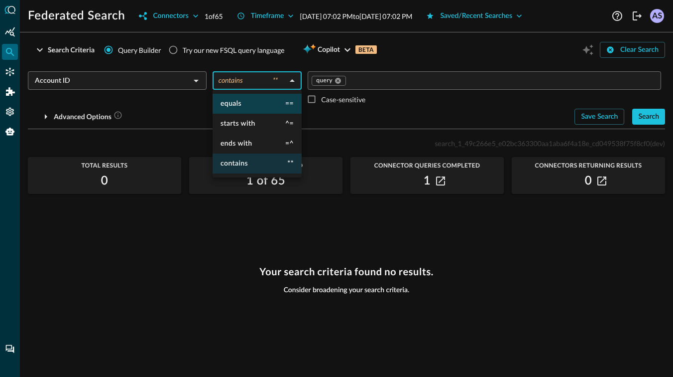
click at [258, 101] on li "equals ==" at bounding box center [257, 104] width 89 height 20
type input "equals"
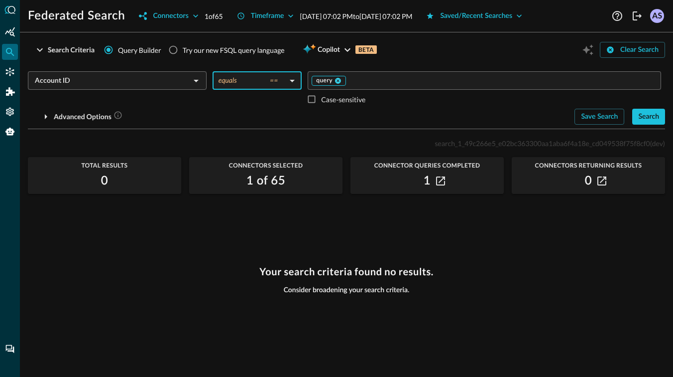
click at [341, 79] on icon at bounding box center [338, 80] width 7 height 7
click at [341, 79] on input "Value" at bounding box center [484, 80] width 346 height 12
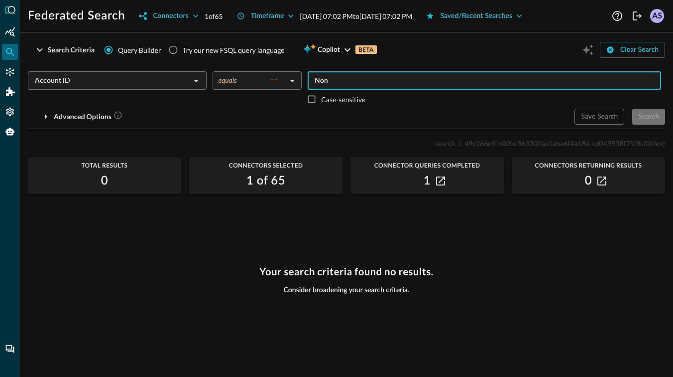
type input "None"
click at [660, 113] on button "Search" at bounding box center [649, 117] width 33 height 16
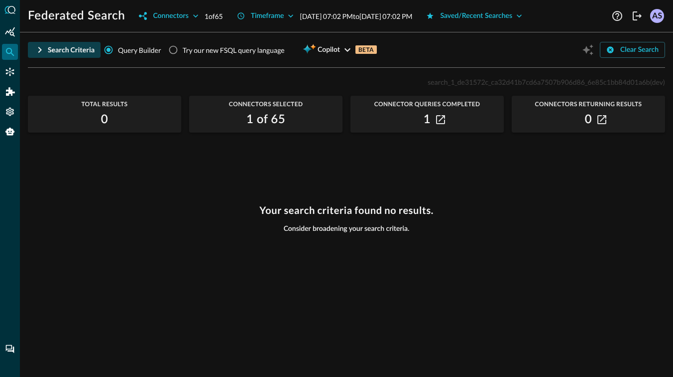
click at [48, 51] on div "Search Criteria" at bounding box center [71, 50] width 47 height 12
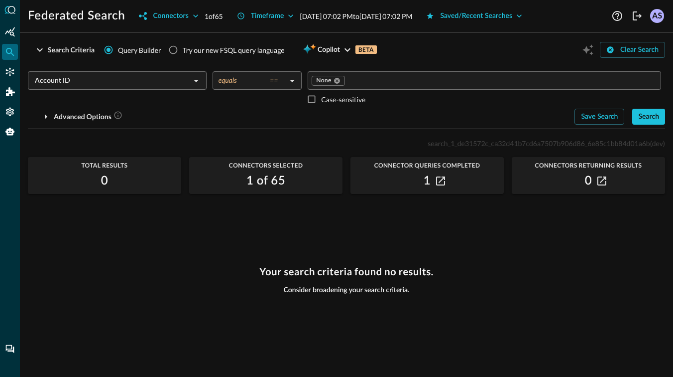
click at [122, 47] on span "Query Builder" at bounding box center [139, 50] width 43 height 10
click at [118, 47] on input "Query Builder" at bounding box center [108, 49] width 19 height 19
click at [64, 49] on div "Search Criteria" at bounding box center [71, 50] width 47 height 12
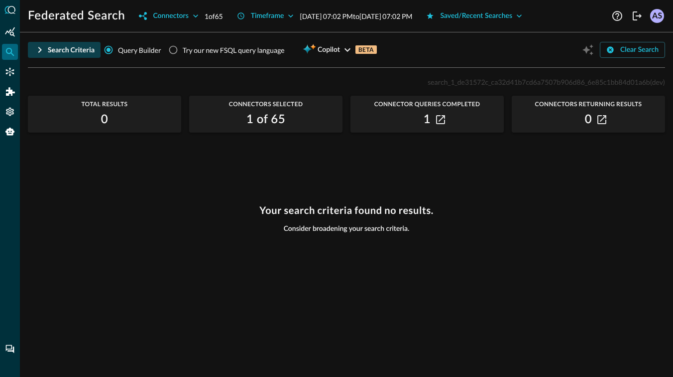
click at [64, 49] on div "Search Criteria" at bounding box center [71, 50] width 47 height 12
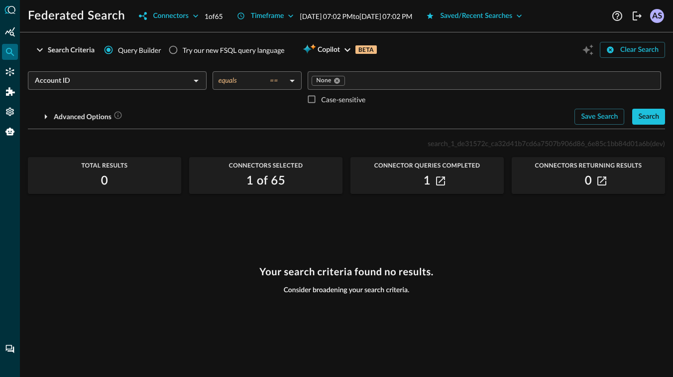
click at [109, 82] on input "Account ID" at bounding box center [109, 80] width 156 height 12
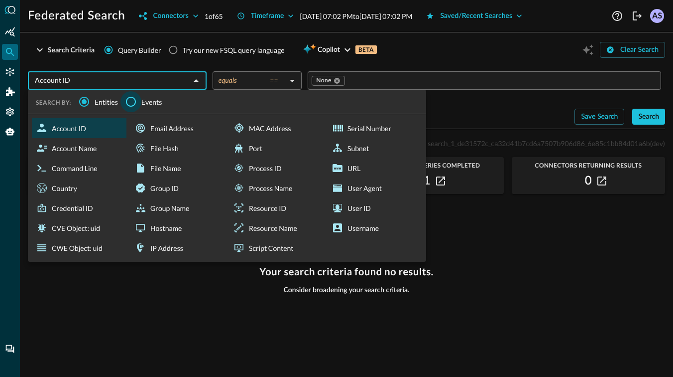
click at [131, 100] on input "Events" at bounding box center [131, 101] width 21 height 21
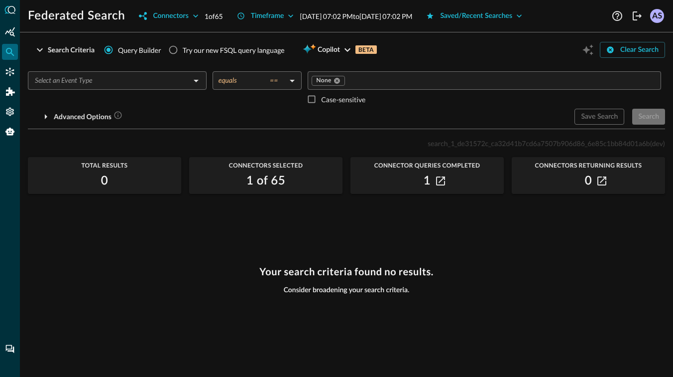
click at [117, 86] on input "text" at bounding box center [109, 80] width 156 height 12
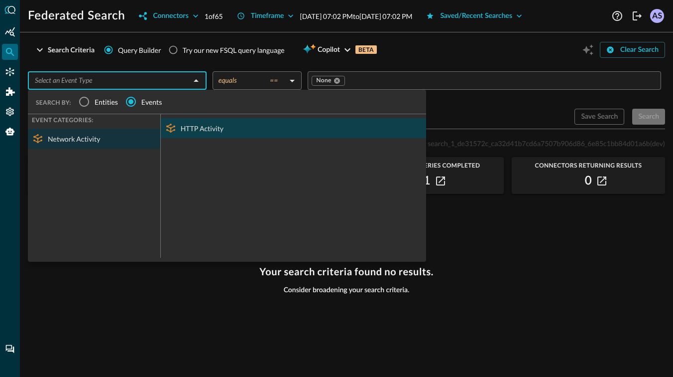
click at [194, 126] on div "HTTP Activity" at bounding box center [293, 128] width 265 height 20
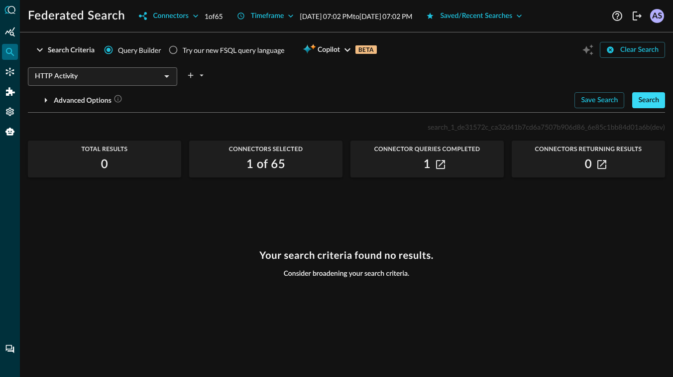
click at [657, 96] on div "Search" at bounding box center [649, 100] width 21 height 12
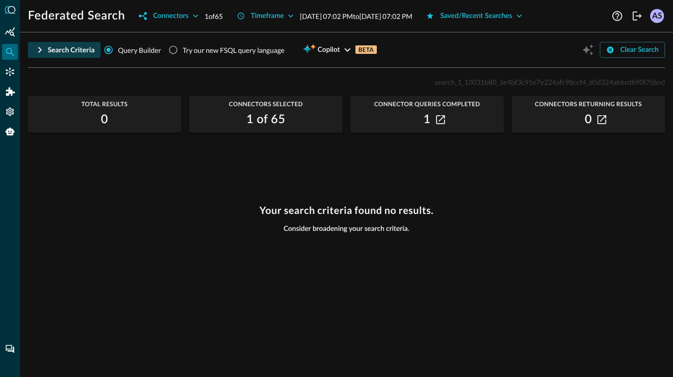
click at [50, 48] on div "Search Criteria" at bounding box center [71, 50] width 47 height 12
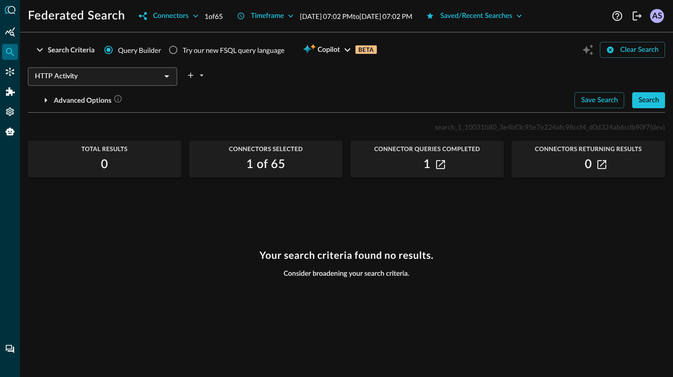
click at [151, 81] on input "HTTP Activity" at bounding box center [94, 76] width 127 height 12
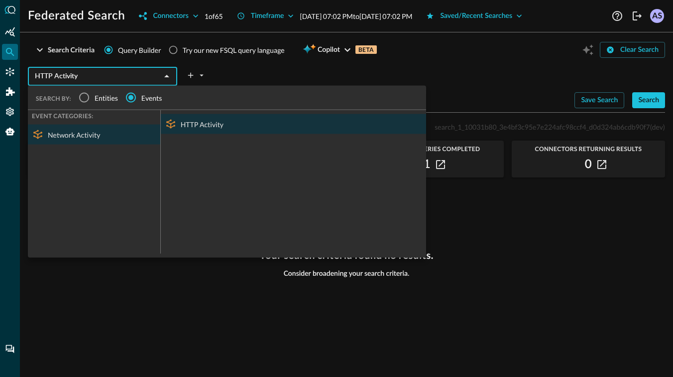
click at [253, 76] on div "HTTP Activity ​ SEARCH BY: Entities Events EVENT CATEGORIES: Network Activity H…" at bounding box center [347, 73] width 638 height 21
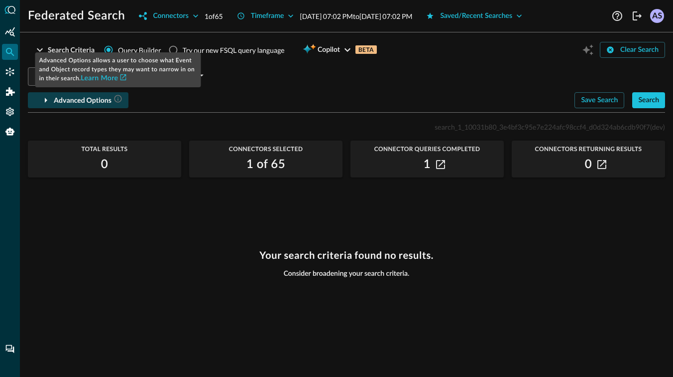
click at [118, 100] on icon "button" at bounding box center [117, 98] width 7 height 7
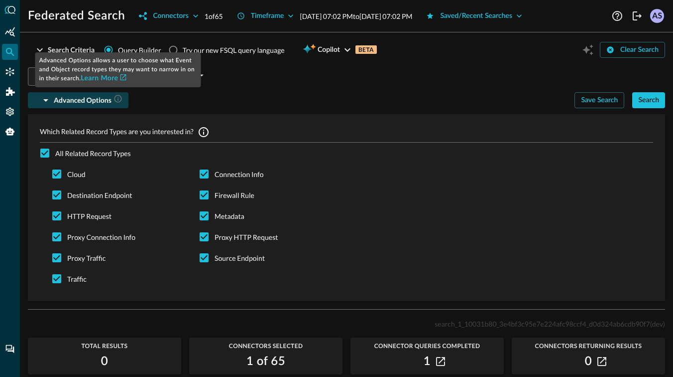
click at [118, 100] on icon "button" at bounding box center [117, 98] width 7 height 7
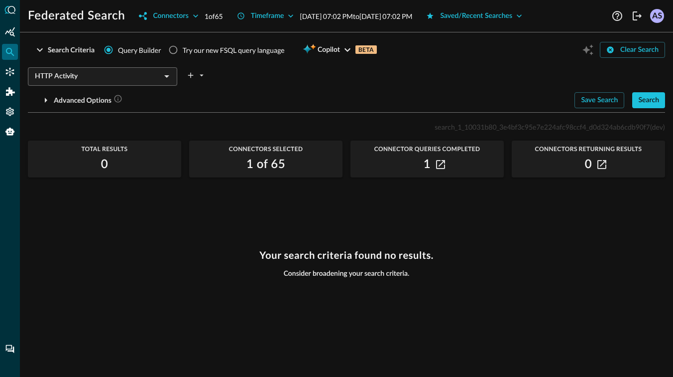
click at [164, 98] on div "Advanced Options" at bounding box center [297, 100] width 539 height 16
click at [169, 75] on icon "Open" at bounding box center [166, 76] width 5 height 2
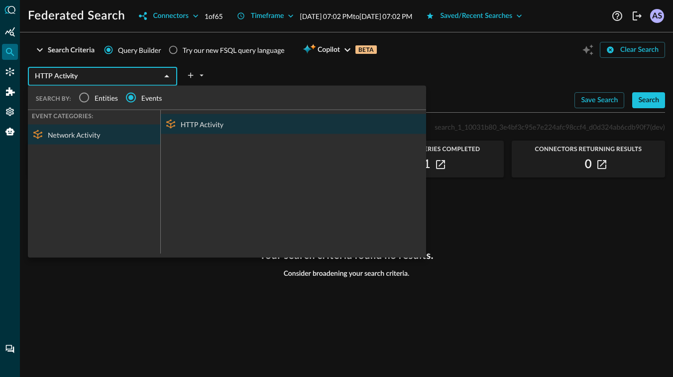
click at [251, 69] on div "HTTP Activity ​ SEARCH BY: Entities Events EVENT CATEGORIES: Network Activity H…" at bounding box center [347, 73] width 638 height 21
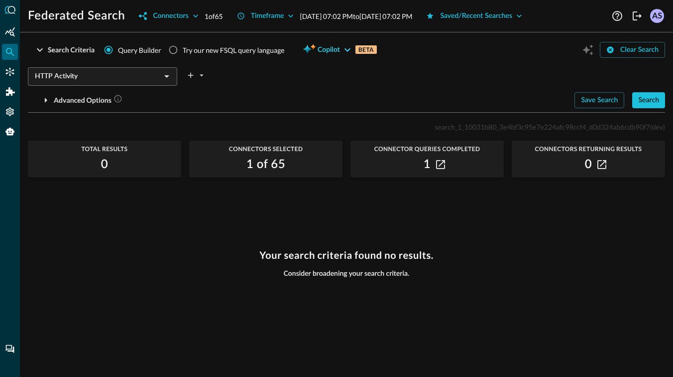
click at [349, 49] on icon "button" at bounding box center [348, 50] width 12 height 12
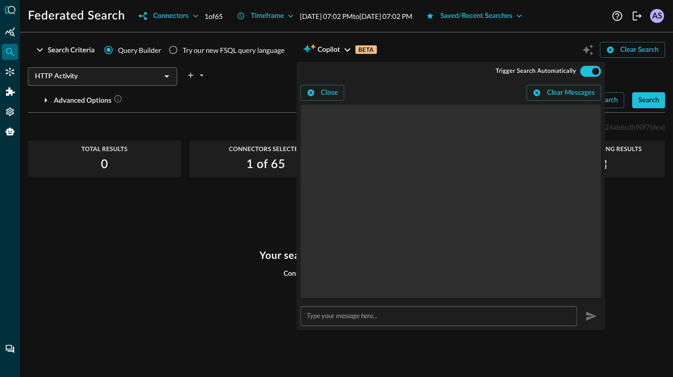
click at [345, 321] on input "text" at bounding box center [442, 315] width 271 height 18
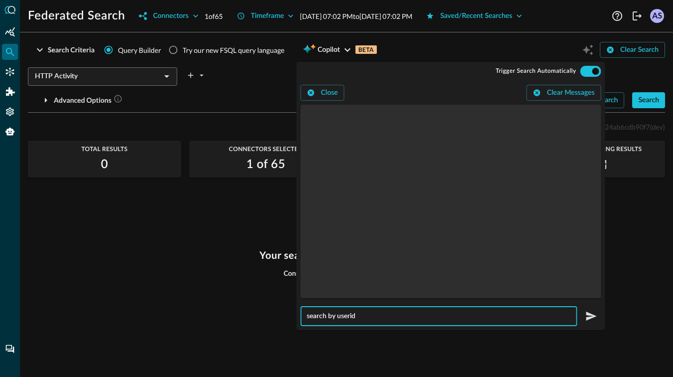
type input "search by userid"
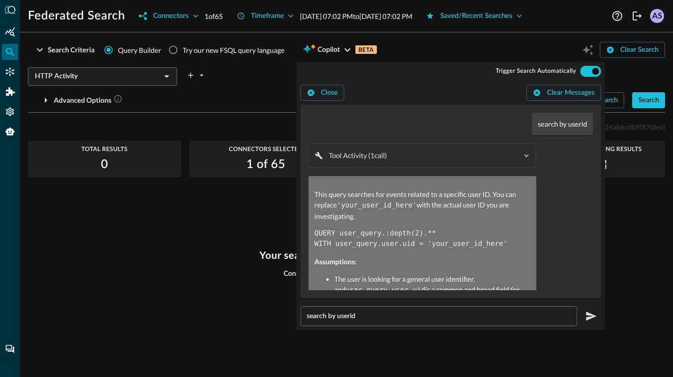
radio input "true"
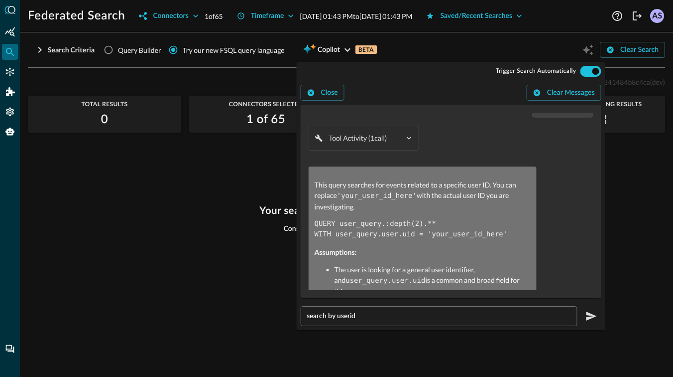
scroll to position [18, 0]
click at [408, 136] on icon "button" at bounding box center [409, 136] width 9 height 9
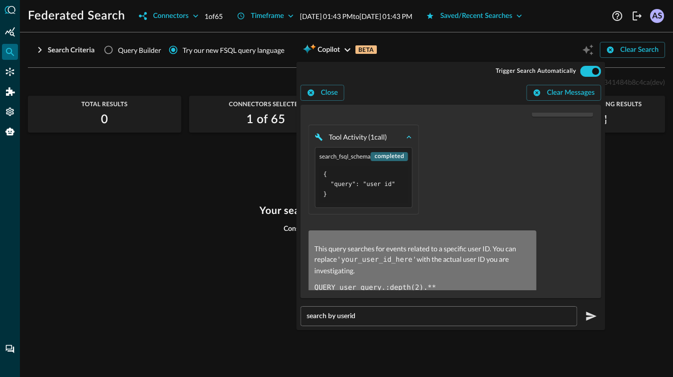
click at [408, 136] on icon "button" at bounding box center [409, 136] width 9 height 9
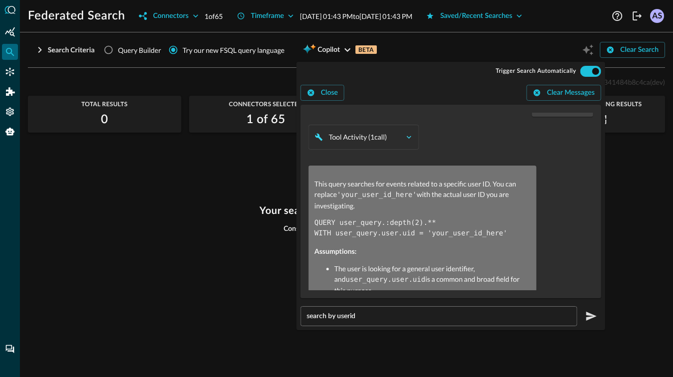
scroll to position [65, 0]
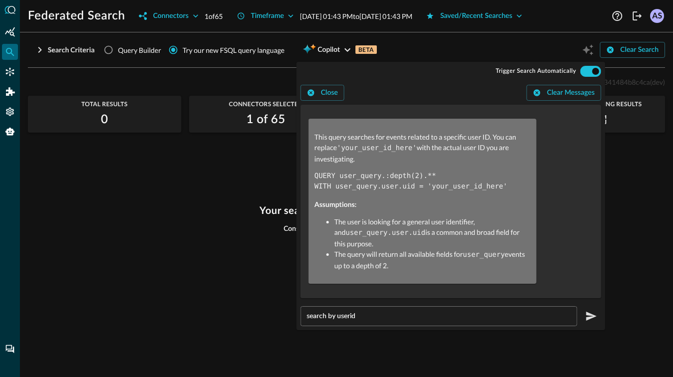
click at [377, 315] on input "search by userid" at bounding box center [442, 315] width 271 height 18
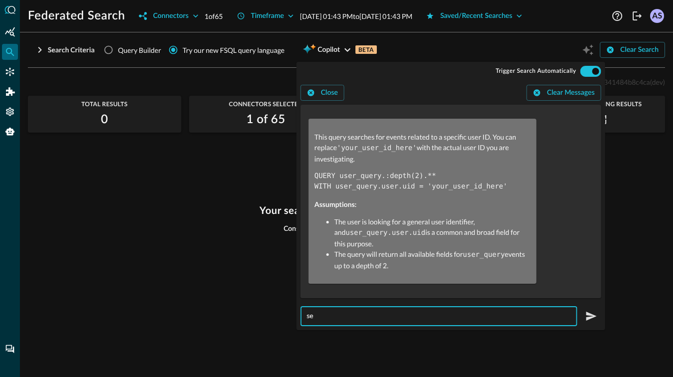
type input "s"
click at [208, 274] on div "Your search criteria found no results. Consider broadening your search criteria." at bounding box center [347, 284] width 638 height 160
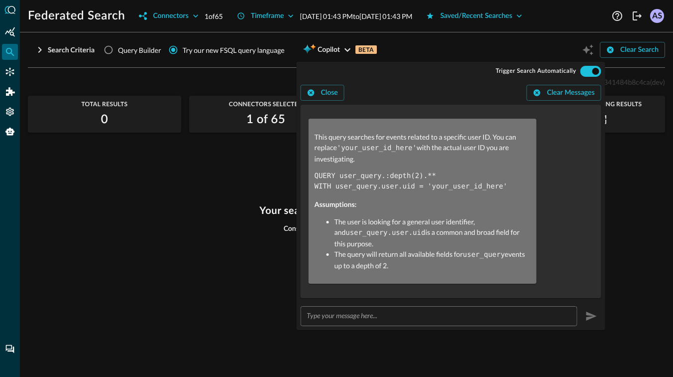
click at [208, 274] on div "Your search criteria found no results. Consider broadening your search criteria." at bounding box center [347, 284] width 638 height 160
click at [319, 92] on button "Close" at bounding box center [323, 93] width 44 height 16
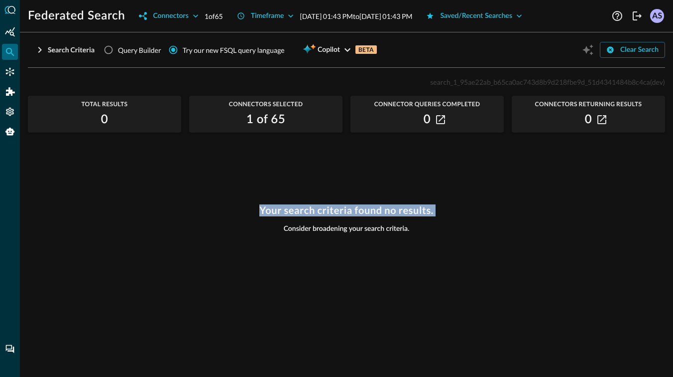
click at [251, 191] on div "search_1_95ae22ab_b65ca0ac743d8b9d218fbe9d_51d4341484b8c4ca (dev) Total Results…" at bounding box center [347, 220] width 638 height 289
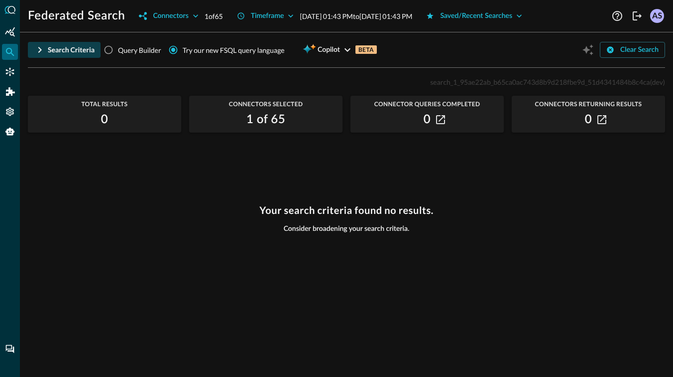
click at [72, 51] on div "Search Criteria" at bounding box center [71, 50] width 47 height 12
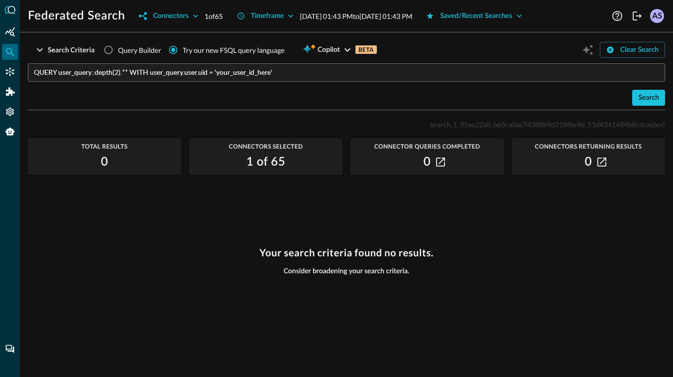
click at [123, 53] on span "Query Builder" at bounding box center [139, 50] width 43 height 10
click at [118, 53] on input "Query Builder" at bounding box center [108, 49] width 19 height 19
radio input "true"
radio input "false"
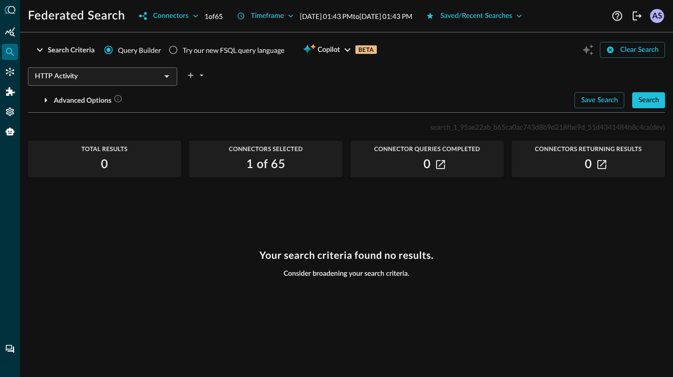
click at [112, 71] on input "HTTP Activity" at bounding box center [94, 76] width 127 height 12
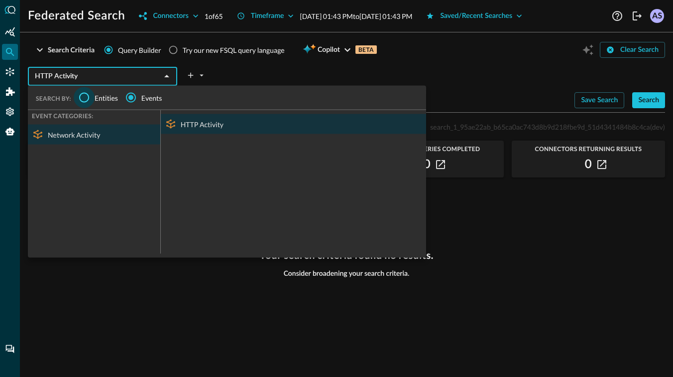
click at [91, 95] on input "Entities" at bounding box center [84, 97] width 21 height 21
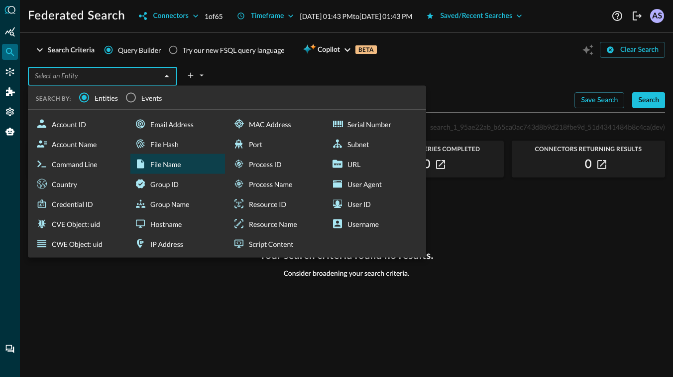
click at [161, 158] on div "File Name" at bounding box center [177, 164] width 95 height 20
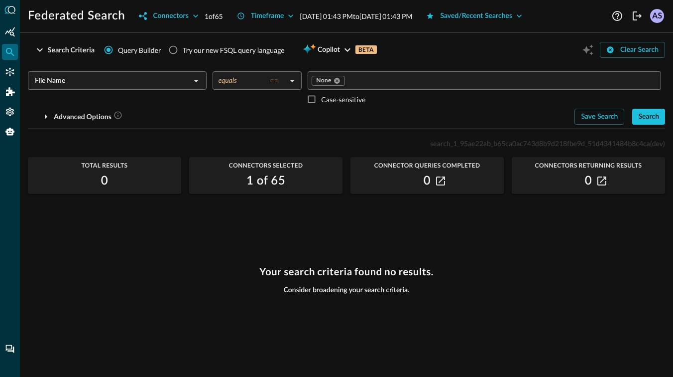
click at [282, 82] on body "Federated Search Connectors 1 of 65 Timeframe [DATE] 01:43 PM to [DATE] 01:43 P…" at bounding box center [336, 188] width 673 height 377
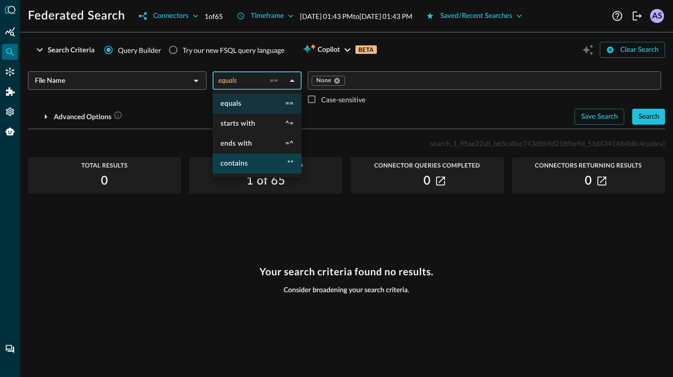
click at [243, 163] on span "contains" at bounding box center [234, 163] width 27 height 7
type input "contains"
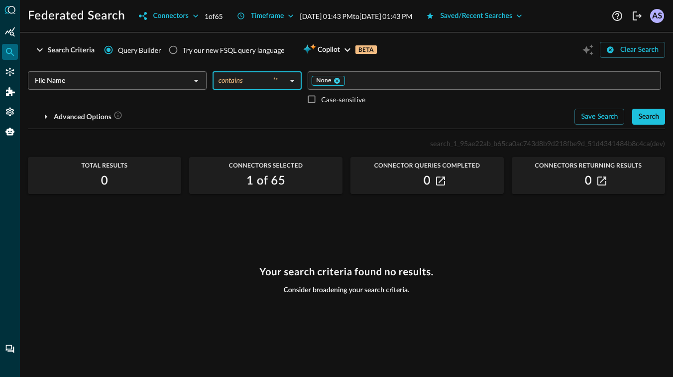
click at [337, 80] on icon at bounding box center [337, 80] width 7 height 7
click at [337, 80] on input "Value" at bounding box center [484, 80] width 346 height 12
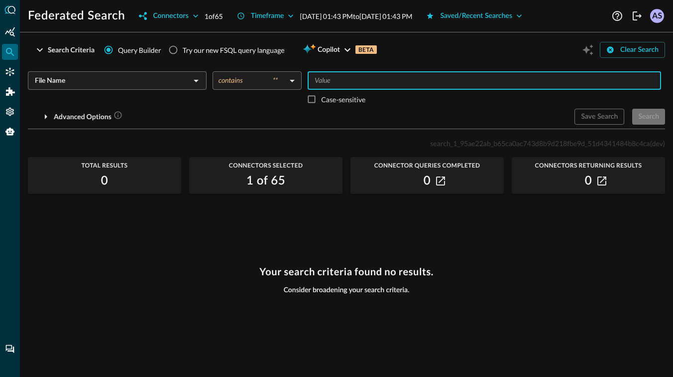
type input "a"
click at [651, 113] on div "Search" at bounding box center [649, 117] width 21 height 12
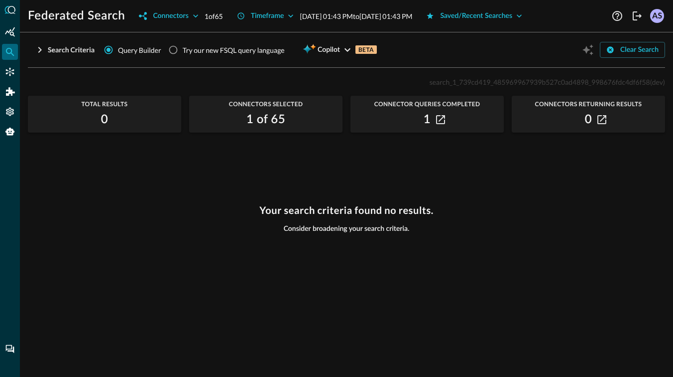
click at [35, 44] on icon "button" at bounding box center [40, 50] width 12 height 12
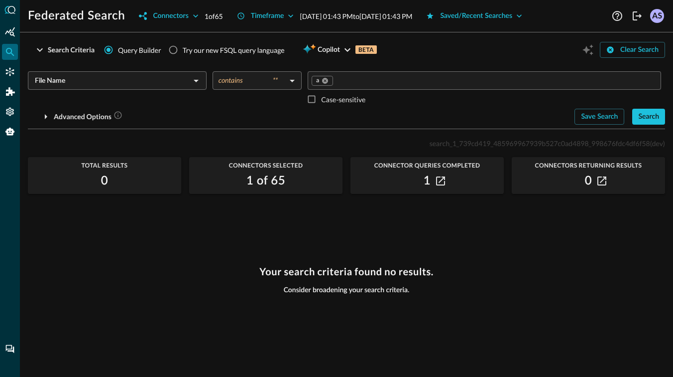
click at [172, 90] on div "File Name ​" at bounding box center [117, 80] width 179 height 18
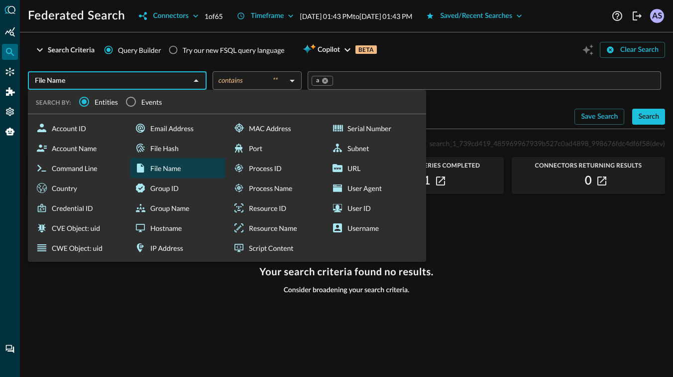
click at [142, 99] on span "Events" at bounding box center [151, 102] width 21 height 10
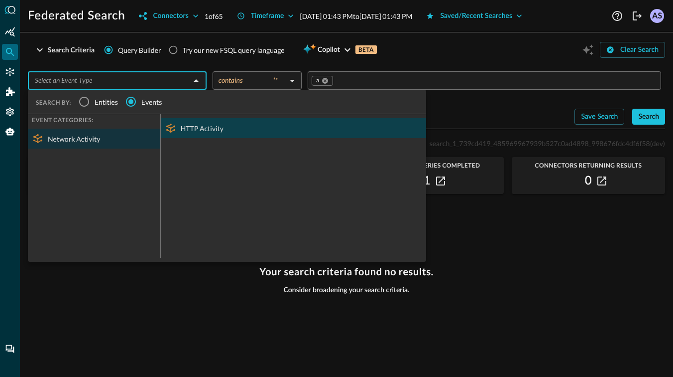
click at [186, 126] on div "HTTP Activity" at bounding box center [293, 128] width 265 height 20
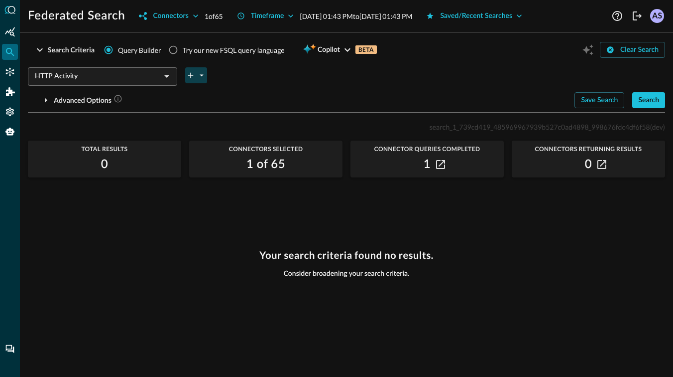
click at [193, 77] on icon "plus-arrow-button" at bounding box center [190, 75] width 9 height 9
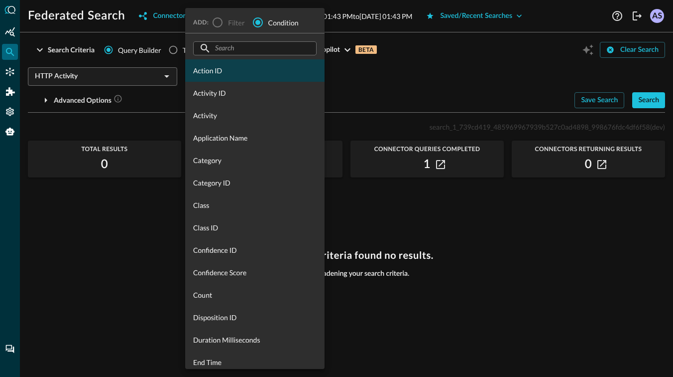
click at [218, 73] on span "Action ID" at bounding box center [255, 70] width 124 height 10
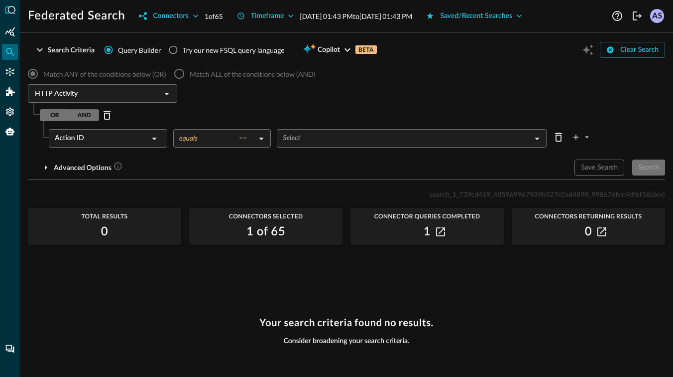
click at [238, 140] on body "Federated Search Connectors 1 of 65 Timeframe [DATE] 01:43 PM to [DATE] 01:43 P…" at bounding box center [336, 188] width 673 height 377
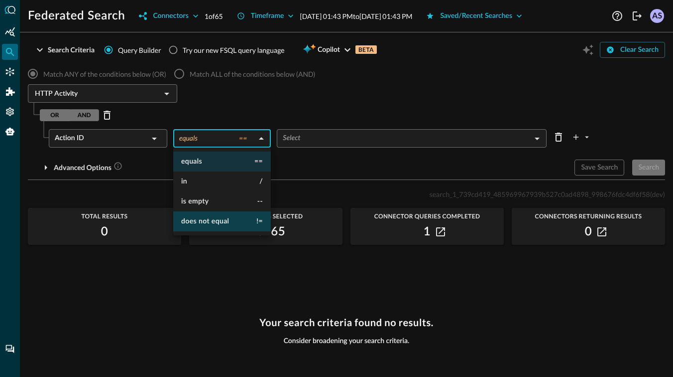
click at [239, 219] on li "does not equal !=" at bounding box center [222, 221] width 98 height 20
type input "does not equal"
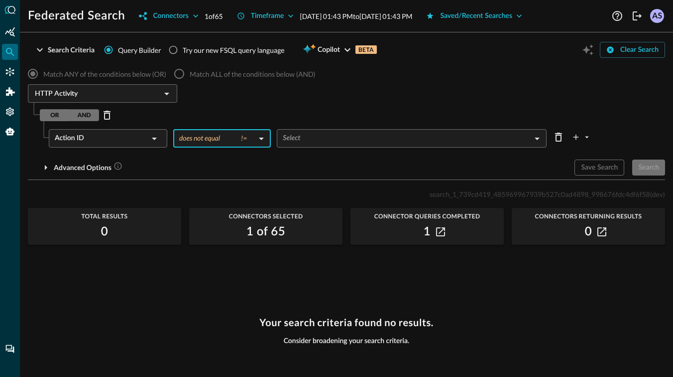
click at [295, 140] on body "Federated Search Connectors 1 of 65 Timeframe [DATE] 01:43 PM to [DATE] 01:43 P…" at bounding box center [336, 188] width 673 height 377
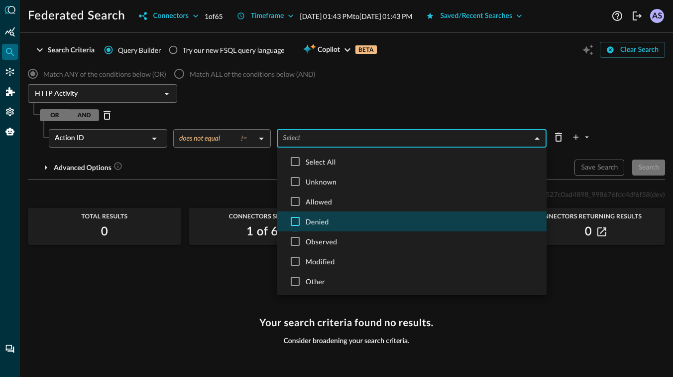
click at [289, 220] on input "checkbox" at bounding box center [295, 221] width 21 height 21
checkbox input "true"
type input "DENIED"
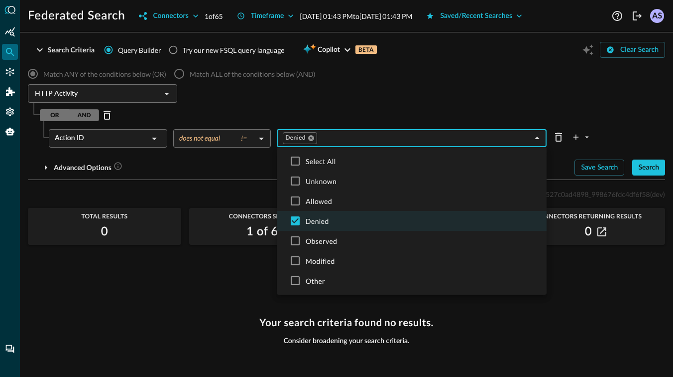
click at [252, 198] on div at bounding box center [336, 188] width 673 height 377
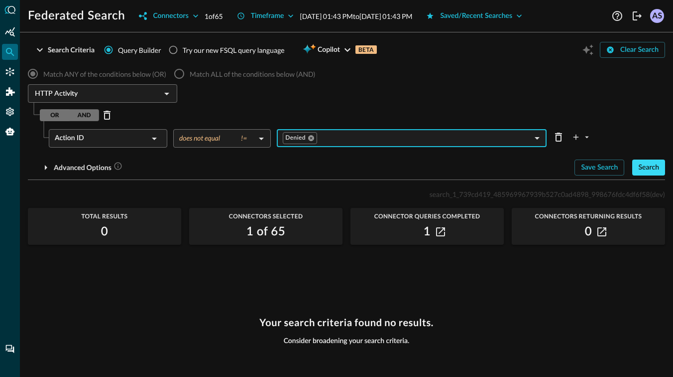
click at [654, 167] on div "Search" at bounding box center [649, 167] width 21 height 12
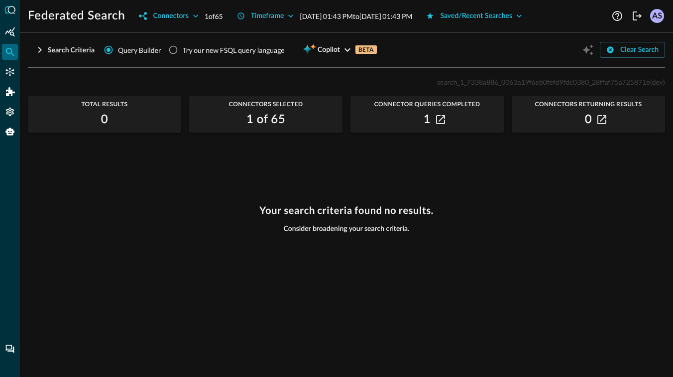
click at [40, 48] on icon "button" at bounding box center [40, 50] width 12 height 12
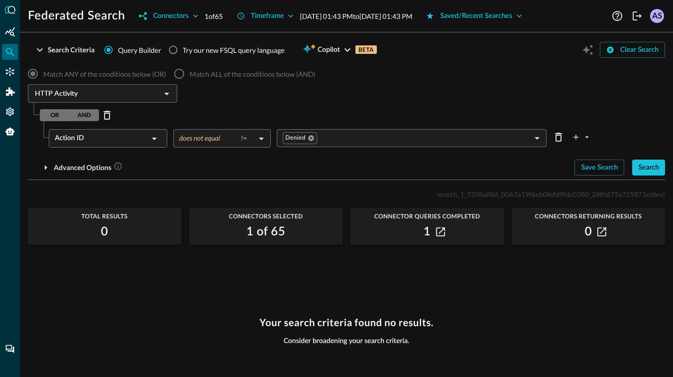
click at [321, 139] on body "Federated Search Connectors 1 of 65 Timeframe [DATE] 01:43 PM to [DATE] 01:43 P…" at bounding box center [336, 188] width 673 height 377
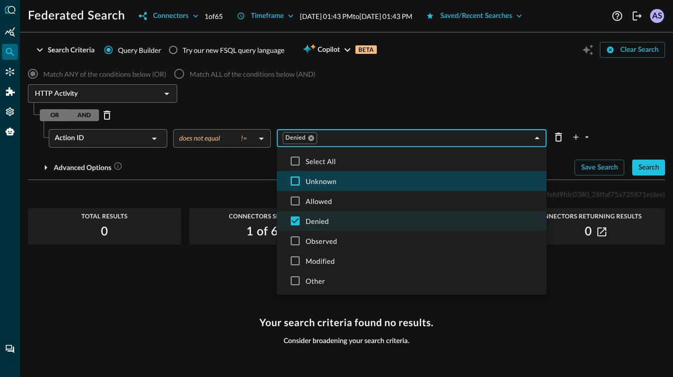
click at [296, 180] on input "checkbox" at bounding box center [295, 180] width 21 height 21
checkbox input "true"
type input "in"
type input "DENIED,UNKNOWN"
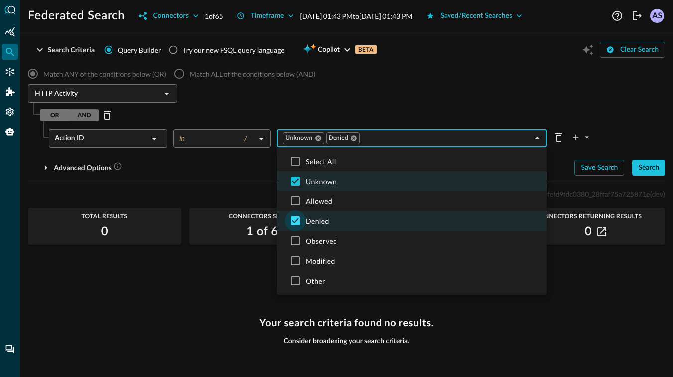
click at [295, 222] on input "checkbox" at bounding box center [295, 220] width 21 height 21
checkbox input "false"
type input "UNKNOWN"
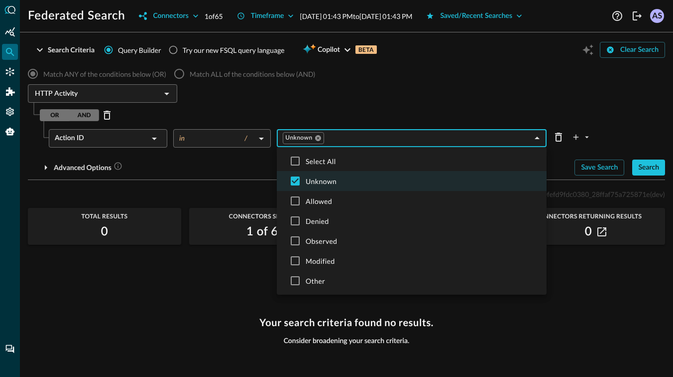
click at [594, 281] on div at bounding box center [336, 188] width 673 height 377
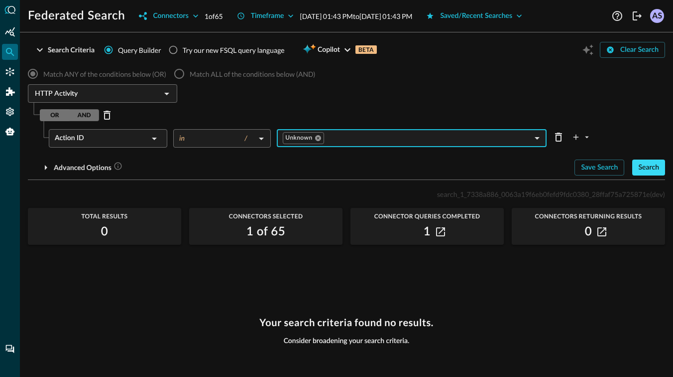
click at [637, 173] on button "Search" at bounding box center [649, 167] width 33 height 16
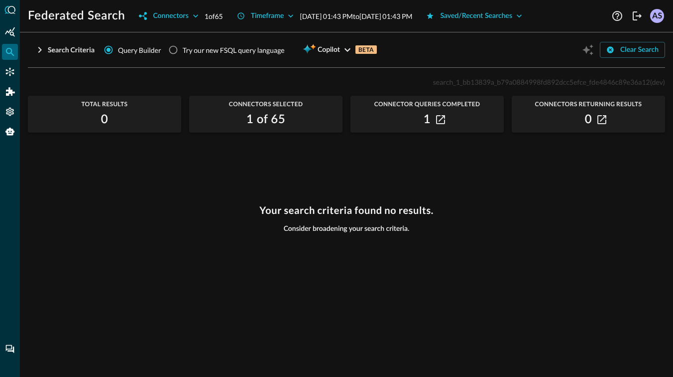
click at [42, 49] on icon "button" at bounding box center [40, 50] width 12 height 12
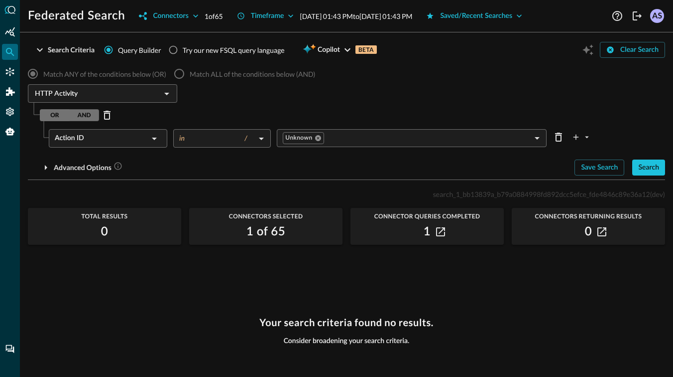
click at [154, 141] on icon at bounding box center [154, 138] width 12 height 12
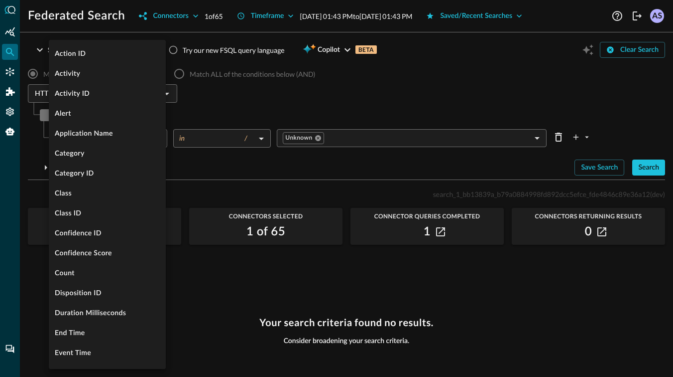
click at [221, 138] on div at bounding box center [336, 188] width 673 height 377
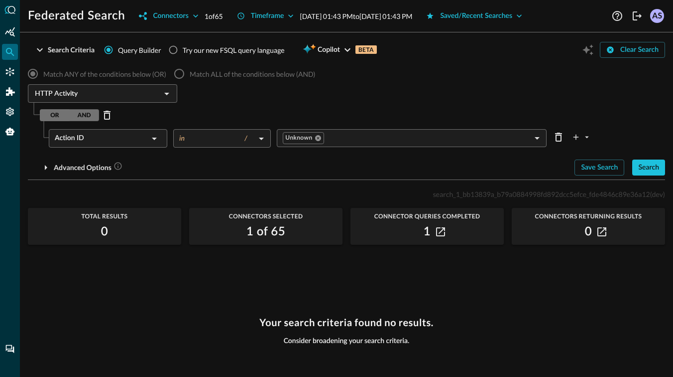
click at [249, 138] on body "Federated Search Connectors 1 of 65 Timeframe [DATE] 01:43 PM to [DATE] 01:43 P…" at bounding box center [336, 188] width 673 height 377
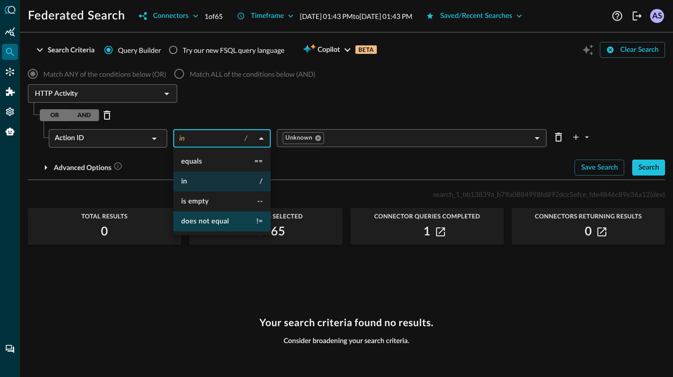
click at [243, 227] on li "does not equal !=" at bounding box center [222, 221] width 98 height 20
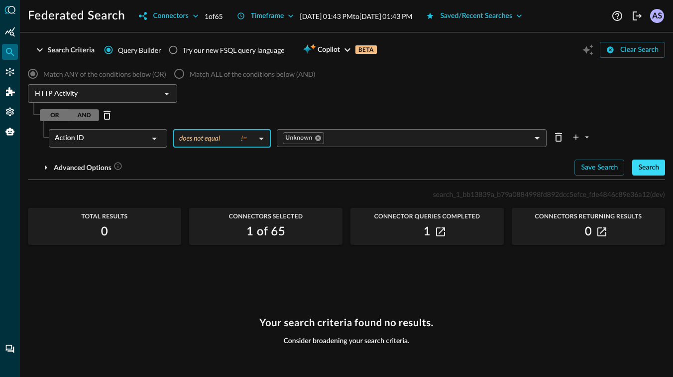
click at [647, 163] on div "Search" at bounding box center [649, 167] width 21 height 12
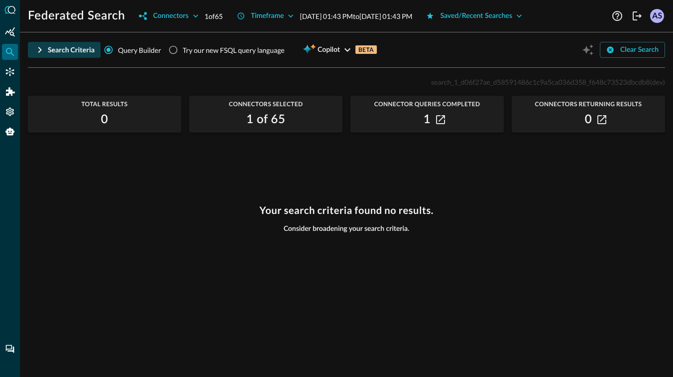
click at [49, 51] on div "Search Criteria" at bounding box center [71, 50] width 47 height 12
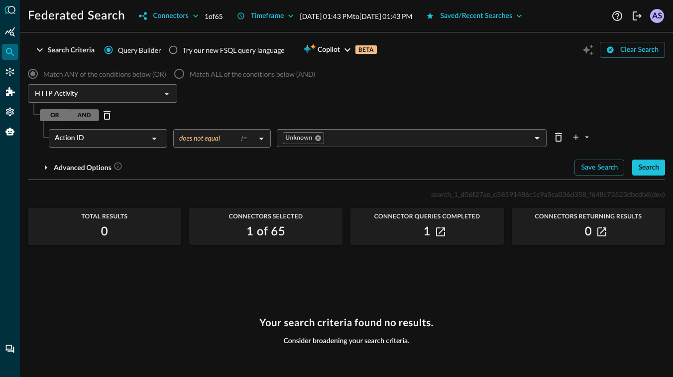
click at [108, 135] on div "Action ID" at bounding box center [102, 138] width 94 height 18
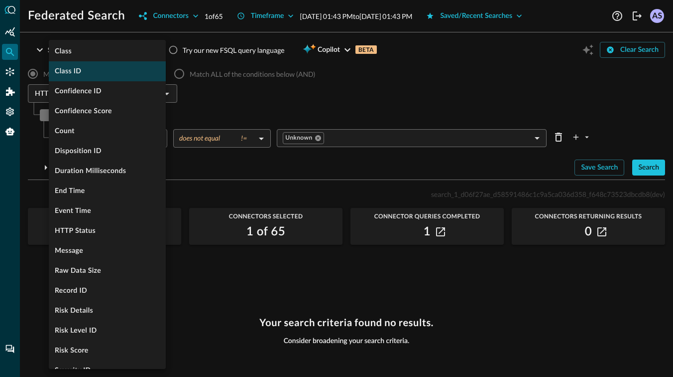
scroll to position [145, 0]
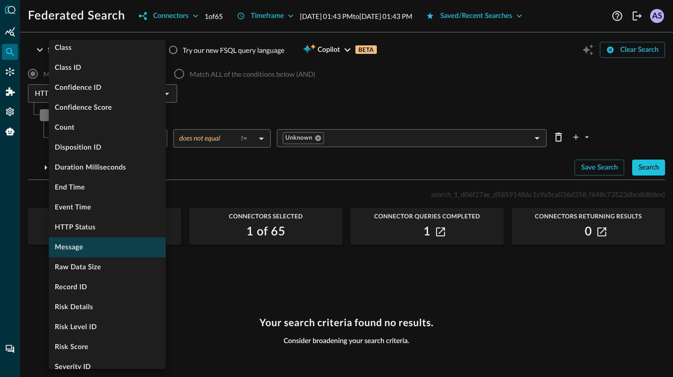
click at [99, 241] on li "Message" at bounding box center [107, 247] width 117 height 20
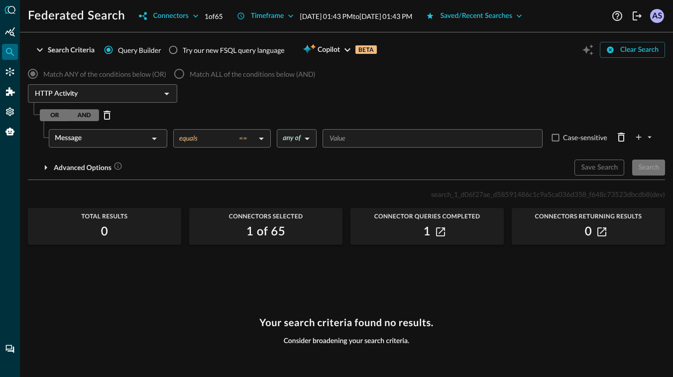
click at [195, 143] on body "Federated Search Connectors 1 of 65 Timeframe [DATE] 01:43 PM to [DATE] 01:43 P…" at bounding box center [336, 188] width 673 height 377
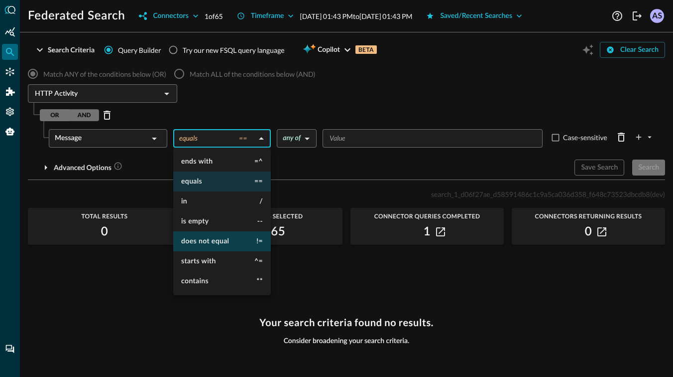
click at [221, 241] on span "does not equal" at bounding box center [205, 241] width 48 height 7
type input "does not equal"
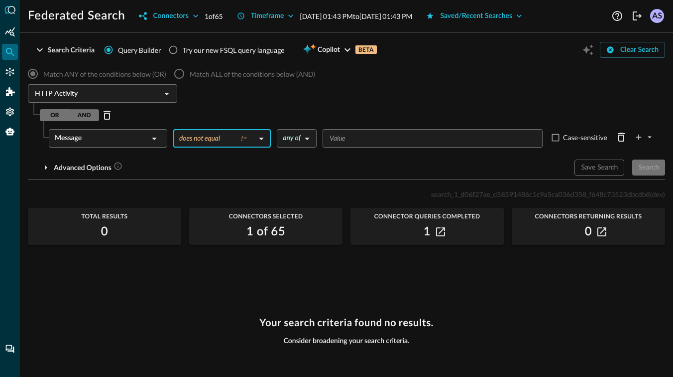
click at [335, 140] on input "Value" at bounding box center [432, 138] width 213 height 12
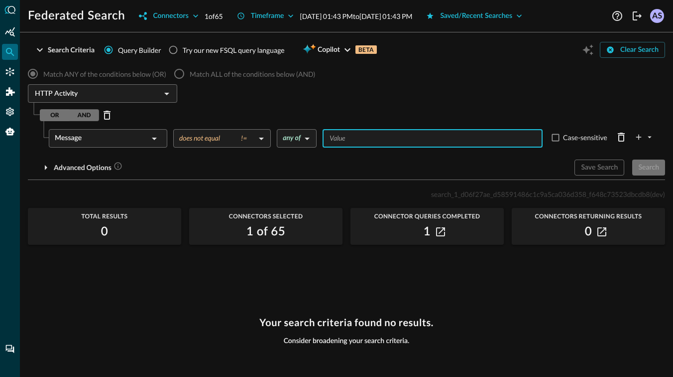
type input "a"
click at [649, 167] on div "Search" at bounding box center [649, 167] width 21 height 12
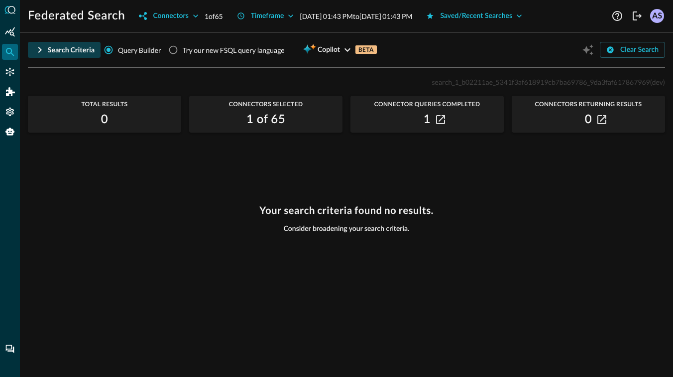
click at [49, 46] on div "Search Criteria" at bounding box center [71, 50] width 47 height 12
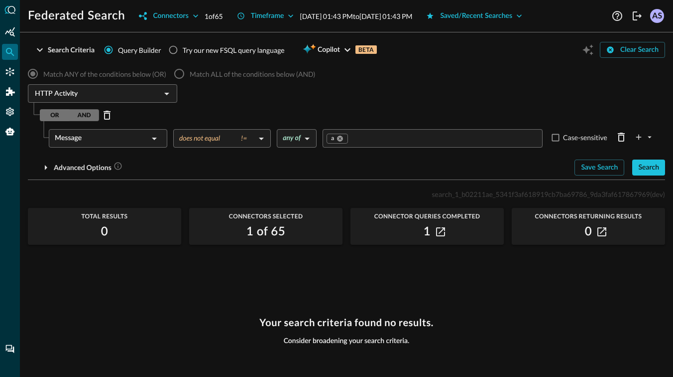
click at [85, 138] on div "Message" at bounding box center [102, 138] width 94 height 18
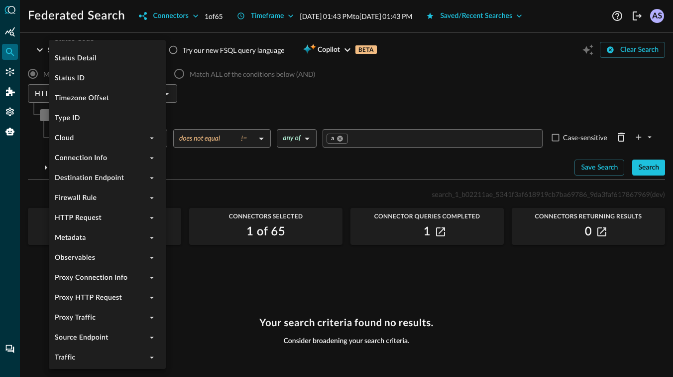
scroll to position [516, 0]
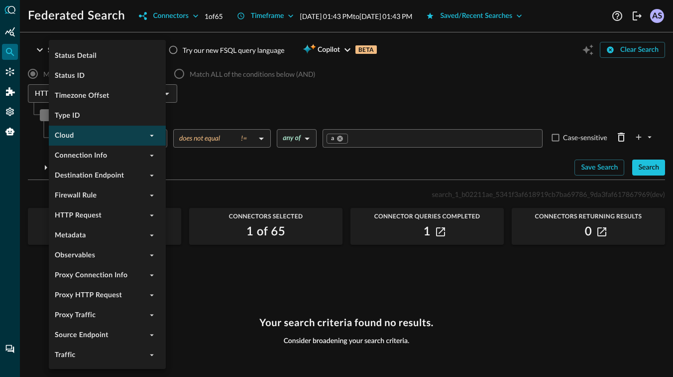
click at [156, 134] on button "expand" at bounding box center [152, 136] width 12 height 12
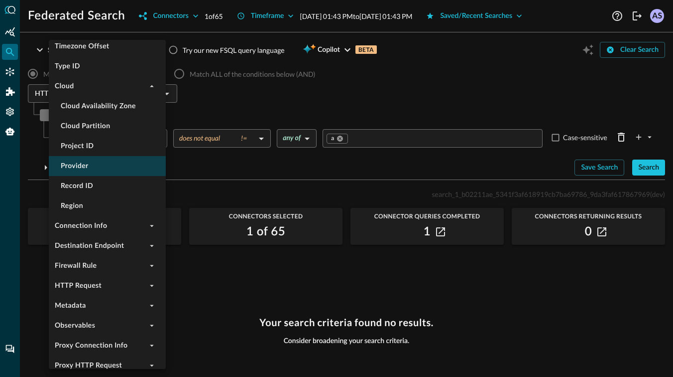
scroll to position [616, 0]
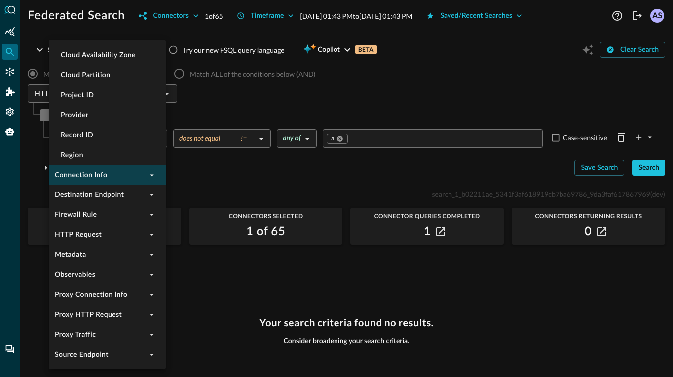
click at [153, 175] on icon "expand" at bounding box center [152, 175] width 4 height 2
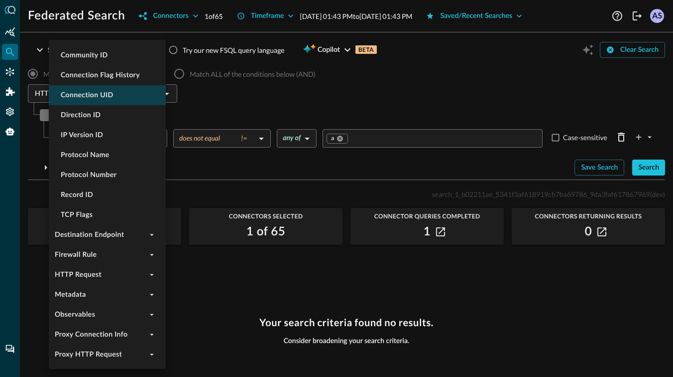
scroll to position [788, 0]
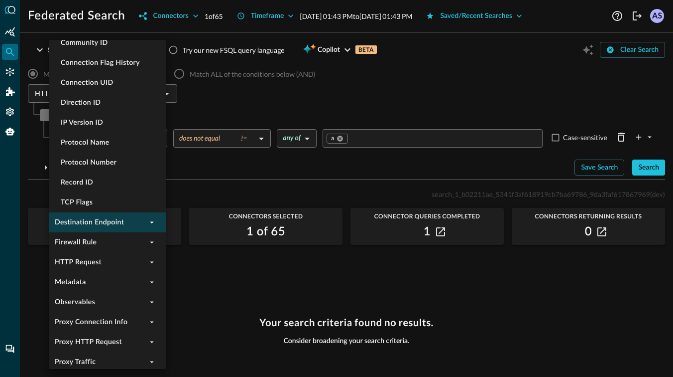
click at [149, 221] on icon "expand" at bounding box center [151, 222] width 9 height 9
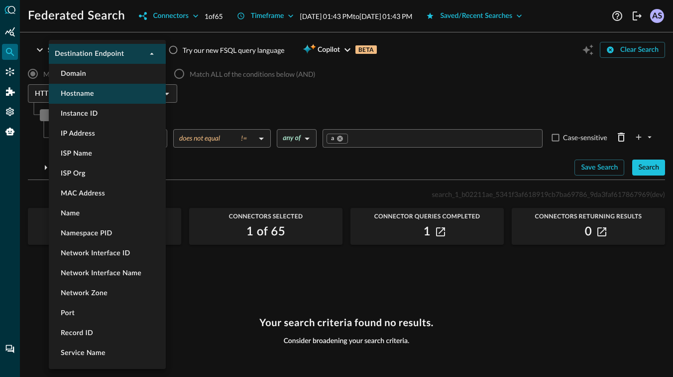
scroll to position [961, 0]
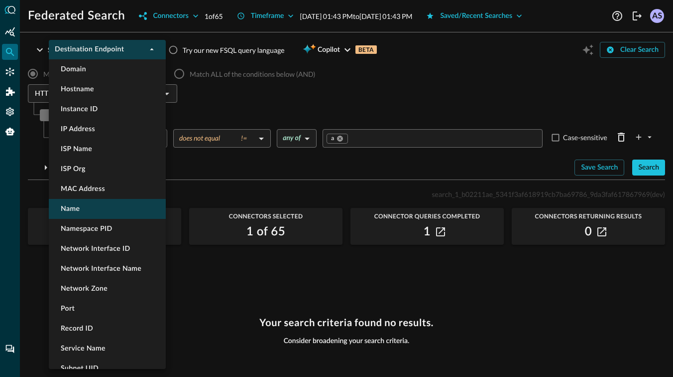
click at [89, 209] on li "Name" at bounding box center [107, 209] width 117 height 20
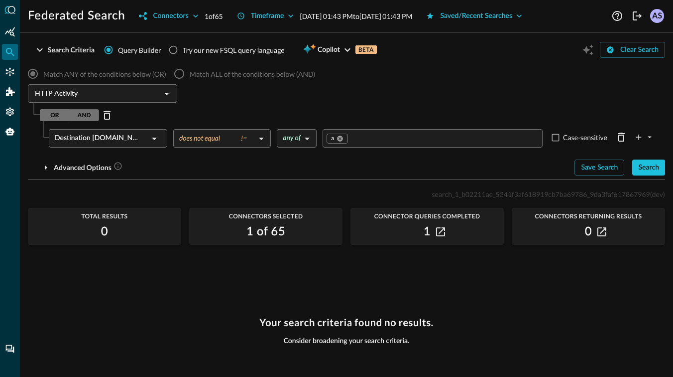
scroll to position [0, 0]
click at [244, 138] on body "Federated Search Connectors 1 of 65 Timeframe [DATE] 01:43 PM to [DATE] 01:43 P…" at bounding box center [336, 188] width 673 height 377
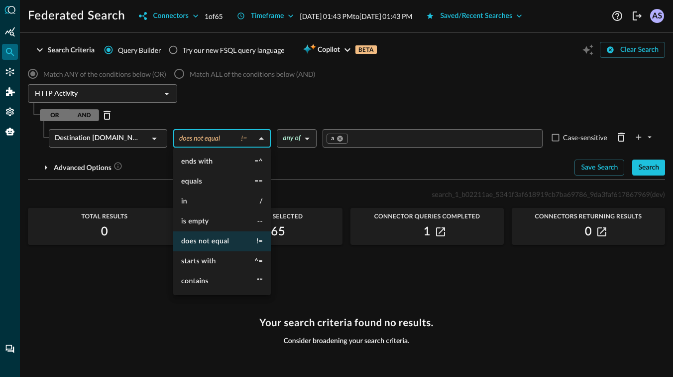
click at [244, 138] on div at bounding box center [336, 188] width 673 height 377
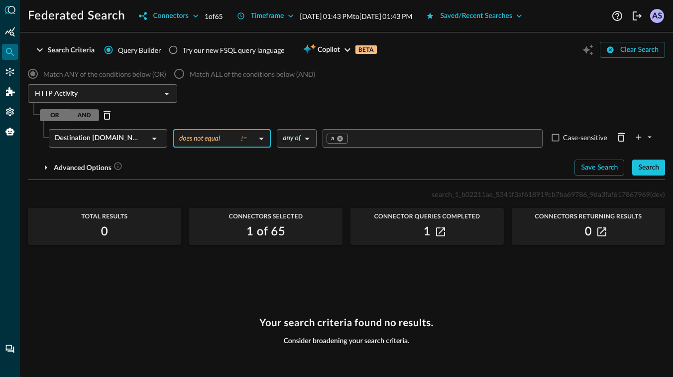
click at [265, 115] on div "OR AND" at bounding box center [353, 115] width 626 height 16
click at [653, 174] on button "Search" at bounding box center [649, 167] width 33 height 16
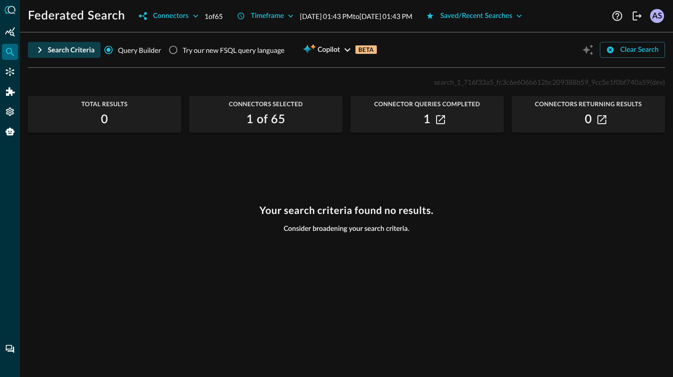
click at [46, 50] on button "Search Criteria" at bounding box center [64, 50] width 73 height 16
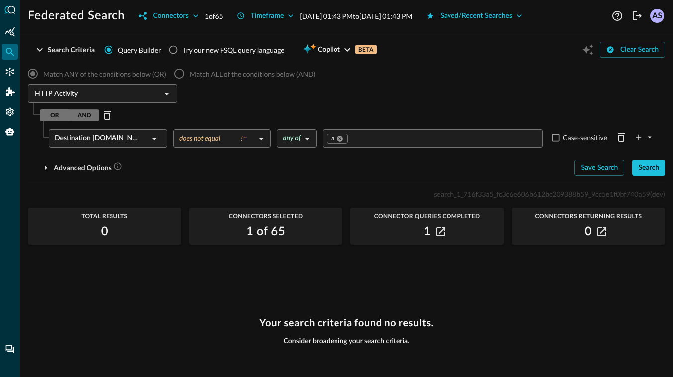
click at [156, 142] on icon at bounding box center [154, 138] width 12 height 12
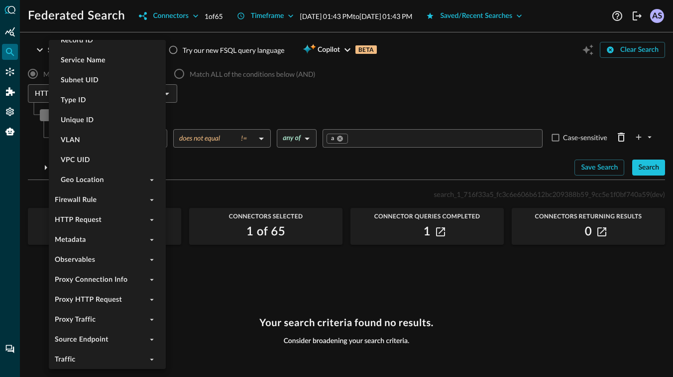
scroll to position [1253, 0]
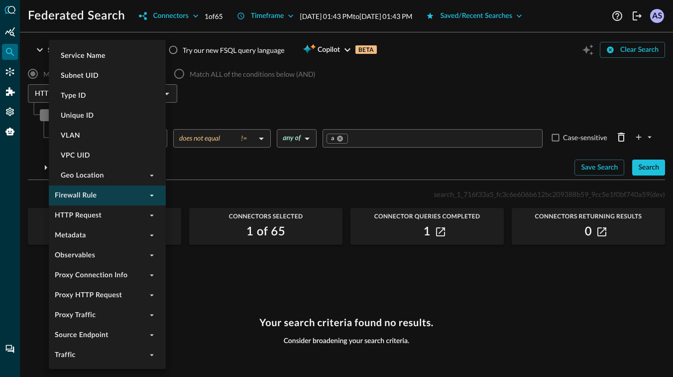
click at [150, 197] on icon "expand" at bounding box center [151, 195] width 9 height 9
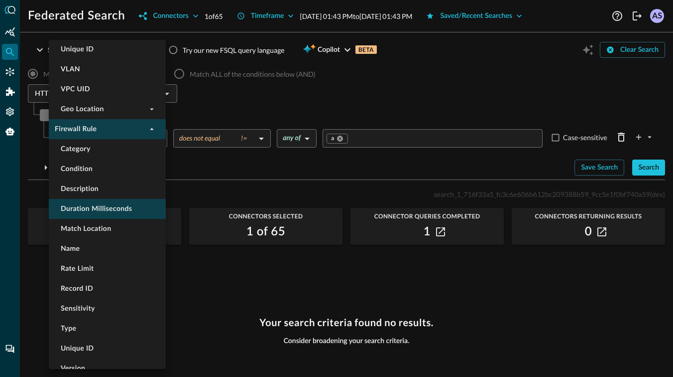
scroll to position [1334, 0]
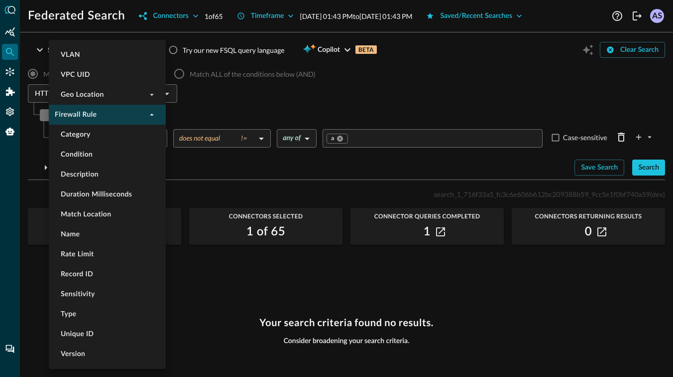
click at [129, 115] on li "Firewall Rule" at bounding box center [107, 115] width 117 height 20
click at [150, 111] on icon "collapse" at bounding box center [151, 114] width 9 height 9
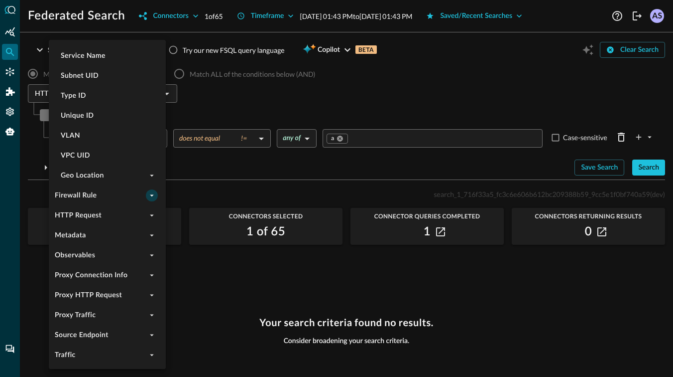
scroll to position [1253, 0]
click at [150, 316] on icon "expand" at bounding box center [151, 314] width 9 height 9
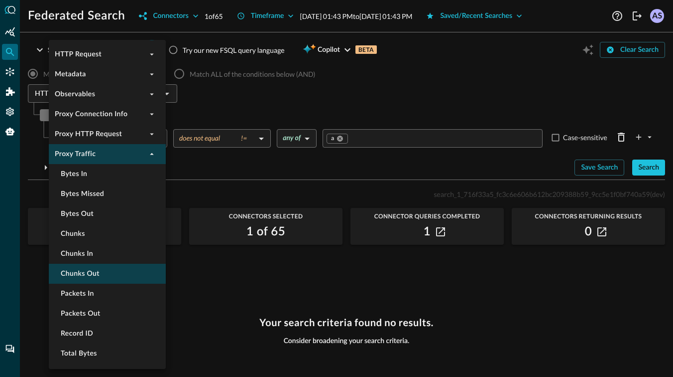
scroll to position [1405, 0]
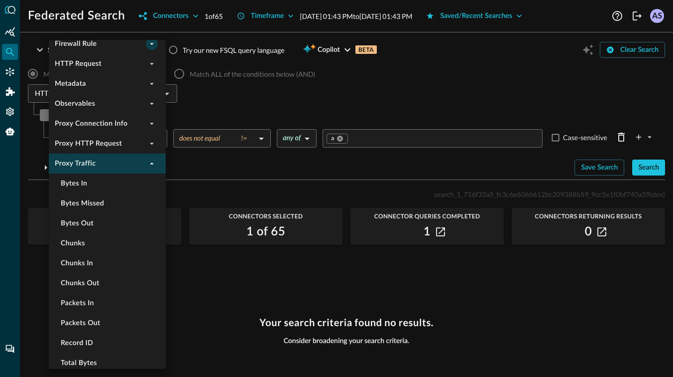
click at [150, 164] on icon "collapse" at bounding box center [152, 163] width 4 height 2
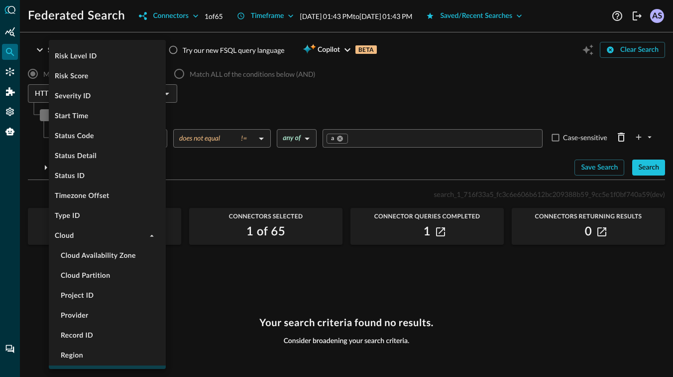
scroll to position [538, 0]
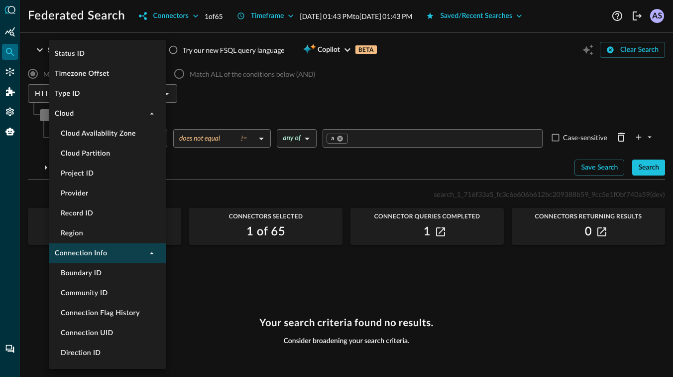
click at [154, 257] on icon "collapse" at bounding box center [151, 253] width 9 height 9
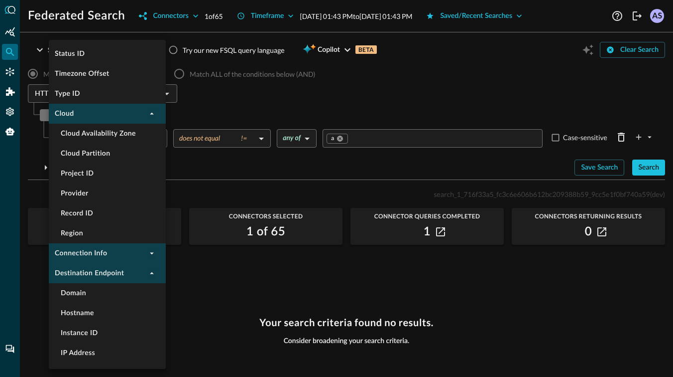
click at [155, 114] on icon "collapse" at bounding box center [151, 113] width 9 height 9
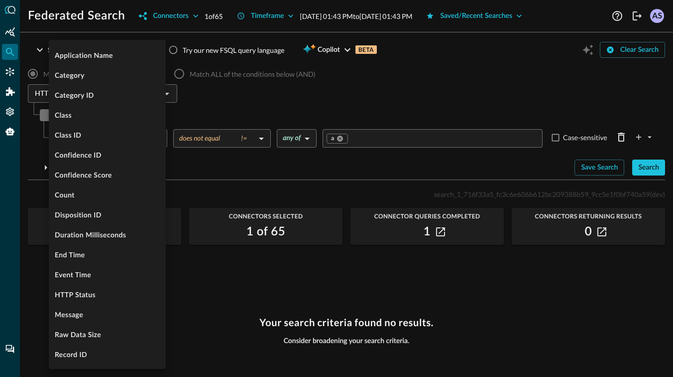
scroll to position [0, 0]
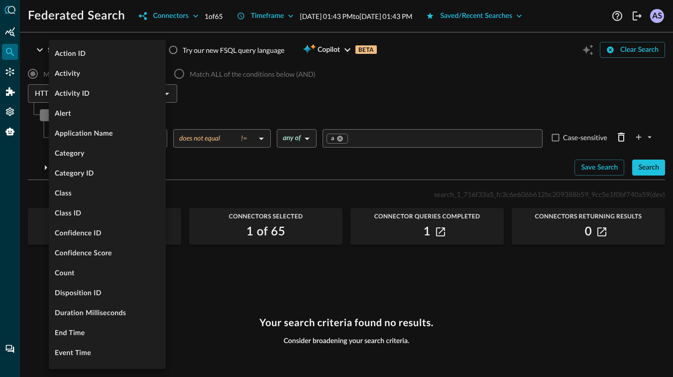
click at [184, 184] on div at bounding box center [336, 188] width 673 height 377
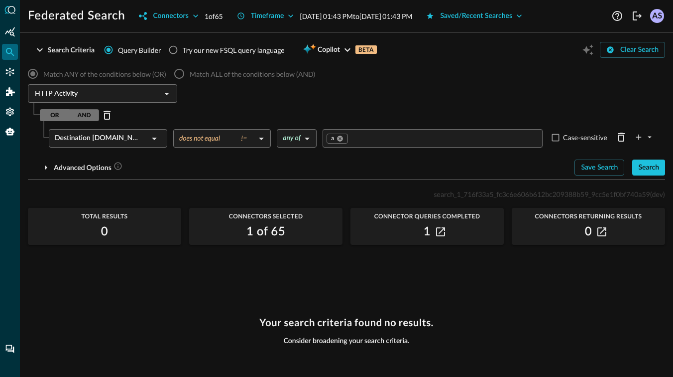
click at [151, 139] on icon at bounding box center [154, 138] width 12 height 12
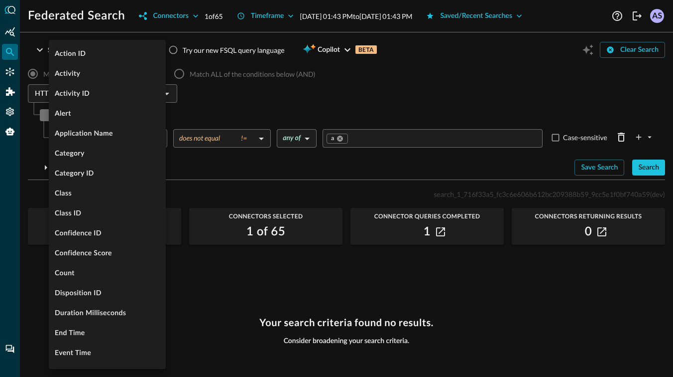
click at [245, 174] on div at bounding box center [336, 188] width 673 height 377
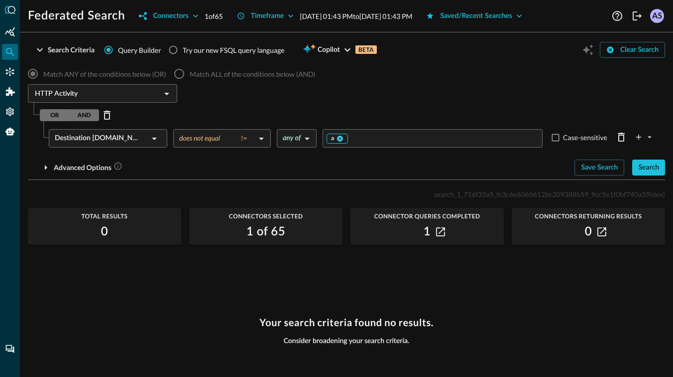
click at [340, 140] on icon at bounding box center [340, 138] width 6 height 6
click at [268, 171] on div "Advanced Options" at bounding box center [297, 167] width 539 height 16
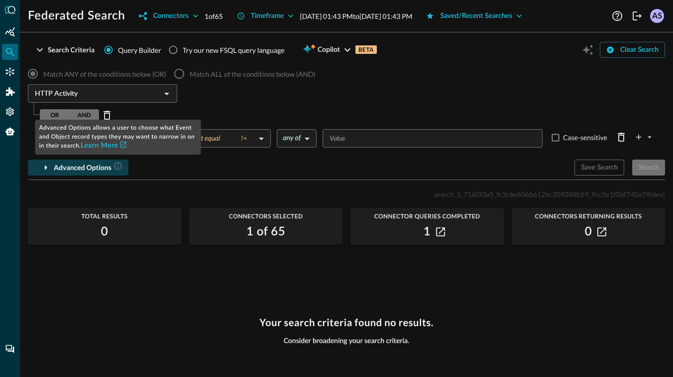
click at [120, 164] on icon "button" at bounding box center [118, 165] width 9 height 9
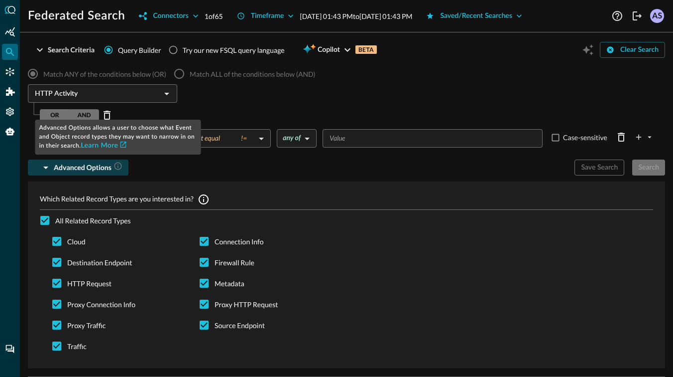
click at [120, 164] on icon "button" at bounding box center [118, 165] width 9 height 9
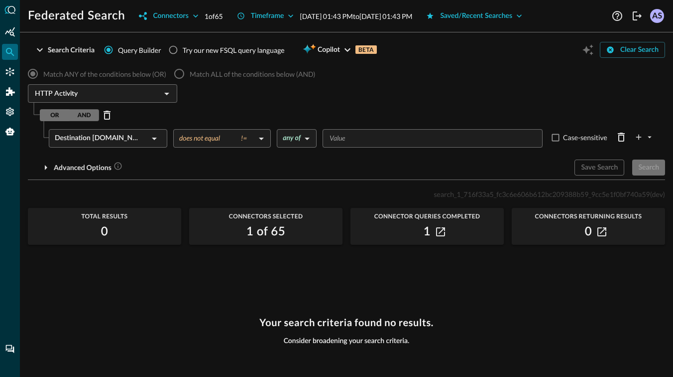
click at [97, 132] on div "Destination [DOMAIN_NAME]" at bounding box center [102, 138] width 94 height 18
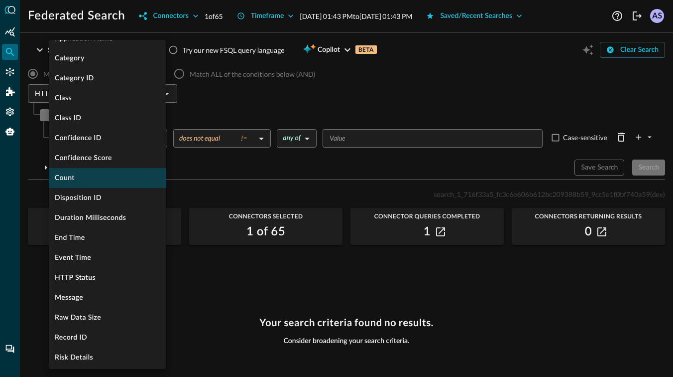
scroll to position [96, 0]
click at [25, 266] on div at bounding box center [336, 188] width 673 height 377
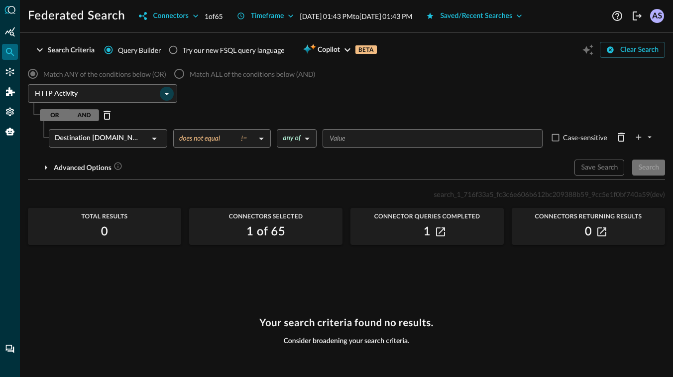
click at [167, 94] on icon "Open" at bounding box center [166, 94] width 5 height 2
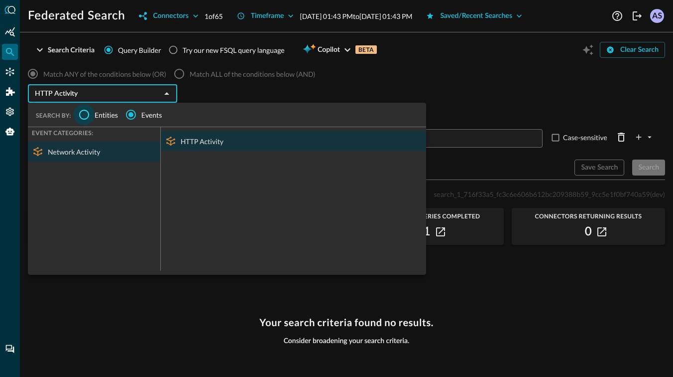
click at [81, 112] on input "Entities" at bounding box center [84, 114] width 21 height 21
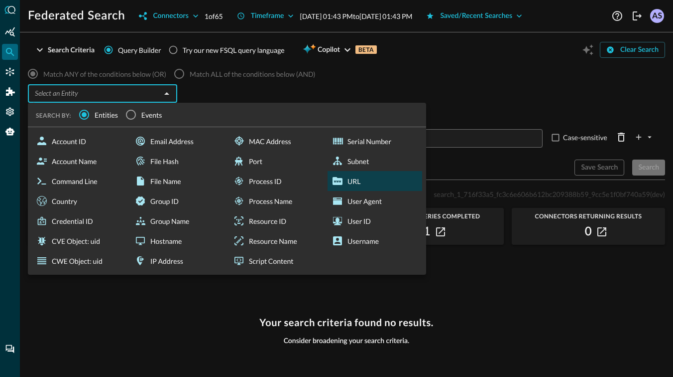
click at [334, 181] on icon at bounding box center [338, 181] width 10 height 8
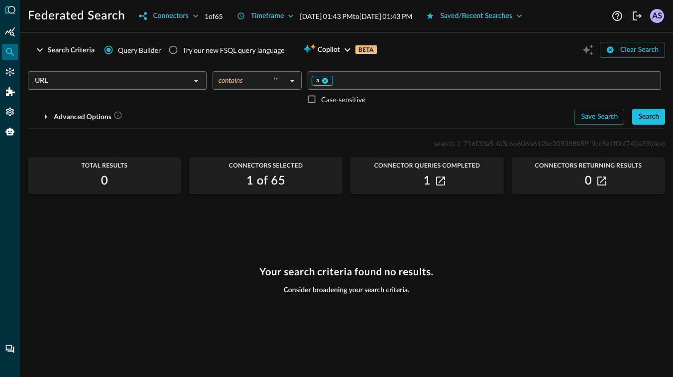
click at [323, 81] on icon at bounding box center [325, 81] width 6 height 6
click at [323, 81] on input "Value" at bounding box center [484, 80] width 346 height 12
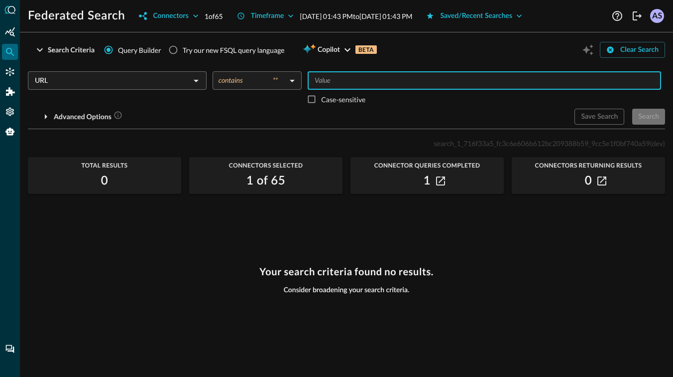
type input ","
type input "."
click at [323, 81] on icon at bounding box center [323, 80] width 7 height 7
click at [649, 118] on div "Save Search Search" at bounding box center [620, 117] width 91 height 16
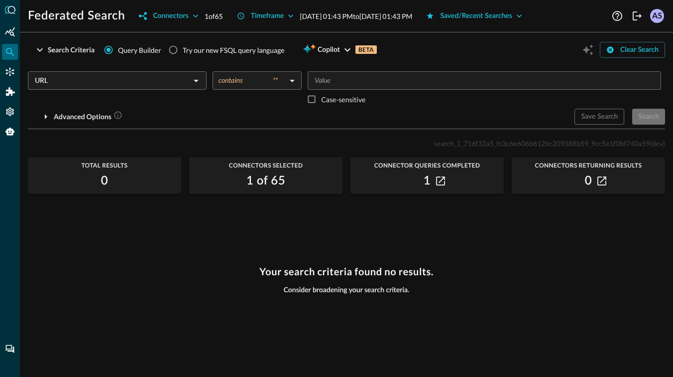
click at [649, 118] on div "Save Search Search" at bounding box center [620, 117] width 91 height 16
click at [431, 82] on input "Value" at bounding box center [484, 80] width 346 height 12
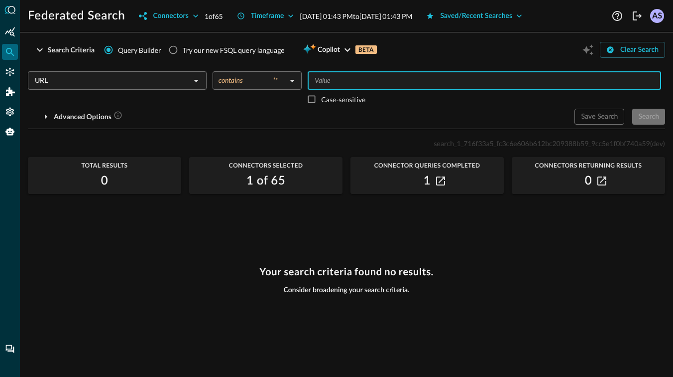
type input "."
click at [645, 116] on div "Search" at bounding box center [649, 117] width 21 height 12
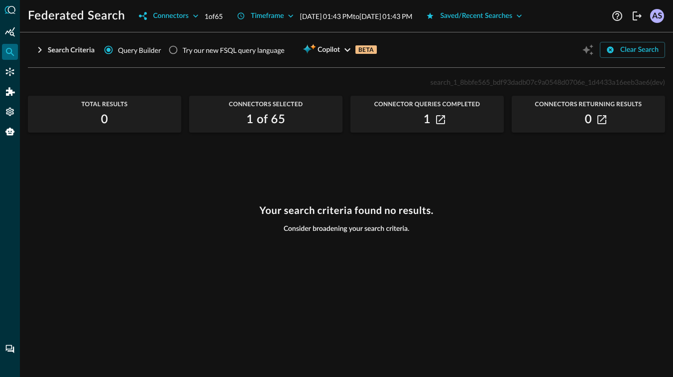
click at [37, 46] on icon "button" at bounding box center [40, 50] width 12 height 12
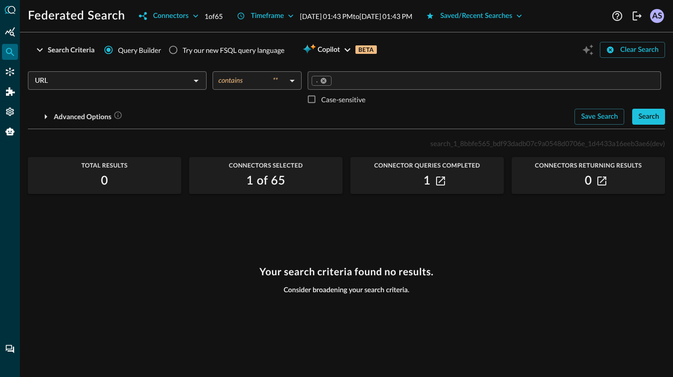
click at [163, 88] on div "URL ​" at bounding box center [117, 80] width 179 height 18
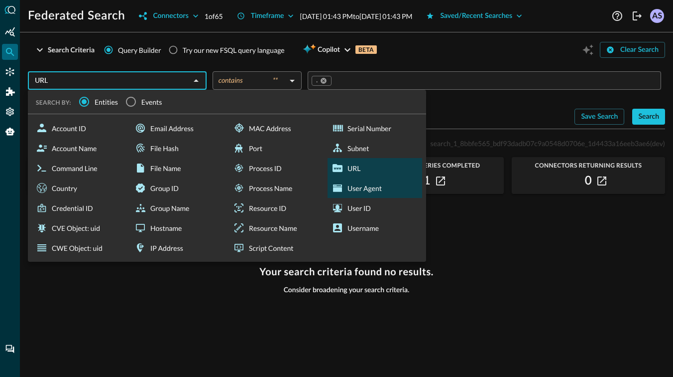
click at [334, 193] on icon at bounding box center [338, 188] width 12 height 12
type input "User Agent"
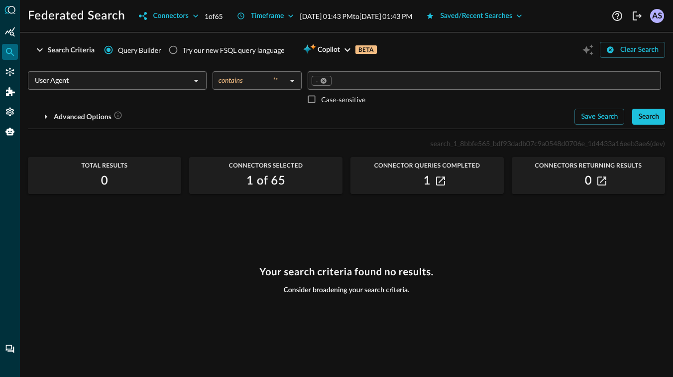
click at [183, 88] on div "User Agent ​" at bounding box center [117, 80] width 179 height 18
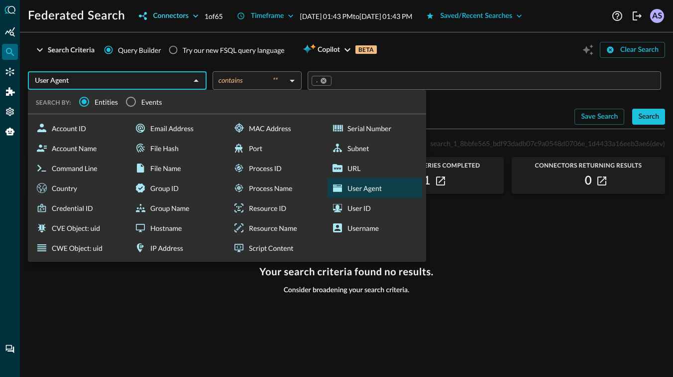
click at [192, 17] on icon "button" at bounding box center [196, 16] width 10 height 10
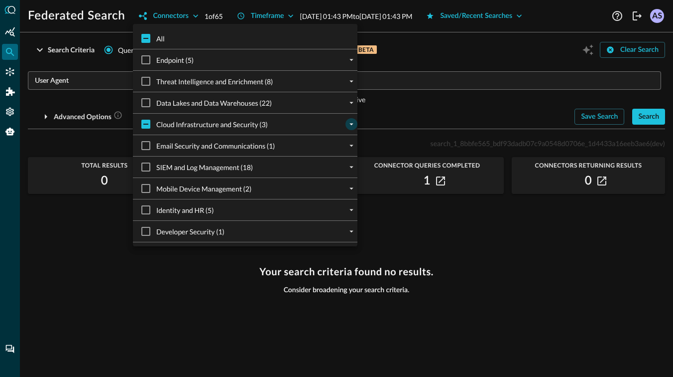
click at [352, 125] on icon "expand" at bounding box center [351, 124] width 9 height 9
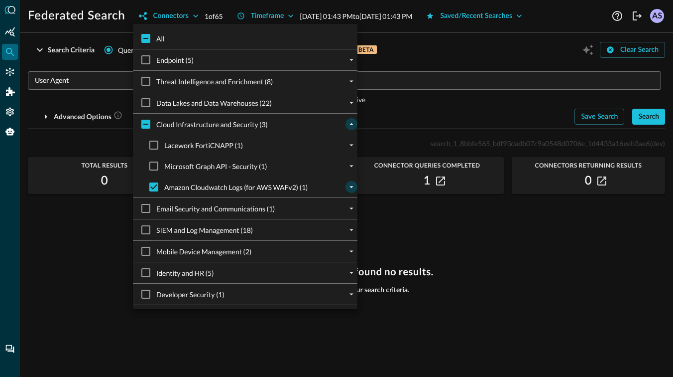
click at [354, 188] on icon "expand" at bounding box center [351, 186] width 9 height 9
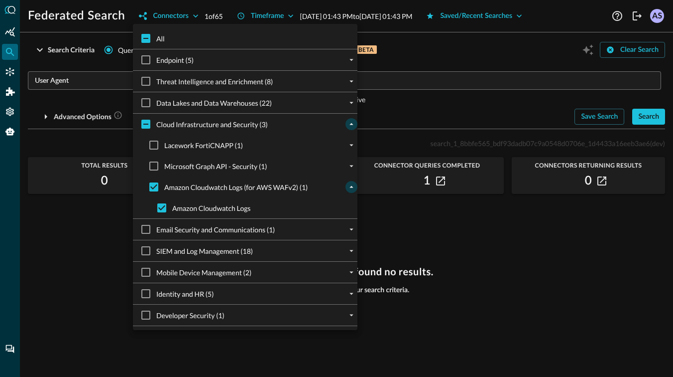
click at [637, 342] on div at bounding box center [336, 188] width 673 height 377
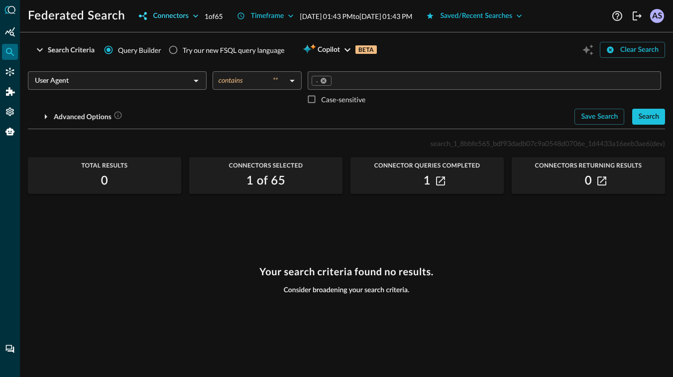
click at [196, 14] on icon "button" at bounding box center [196, 16] width 10 height 10
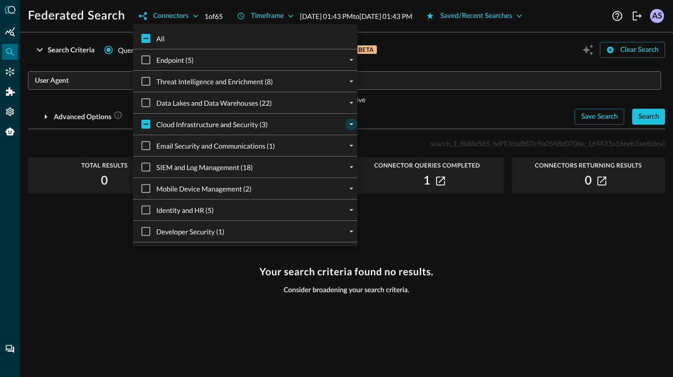
click at [352, 129] on icon "expand" at bounding box center [351, 124] width 9 height 9
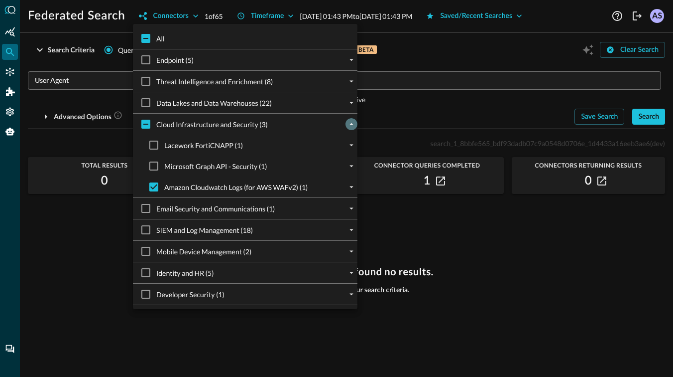
click at [76, 202] on div at bounding box center [336, 188] width 673 height 377
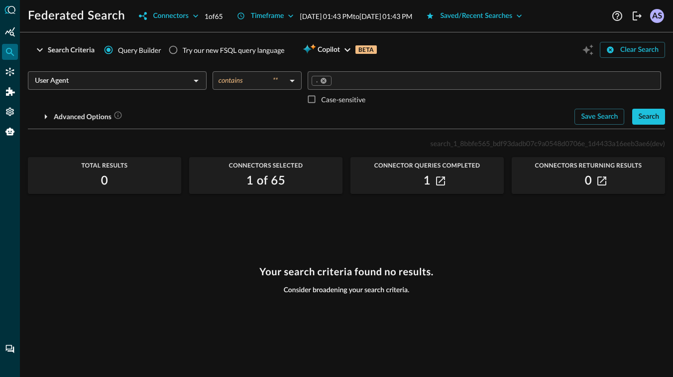
click at [190, 89] on div "User Agent ​" at bounding box center [117, 80] width 179 height 18
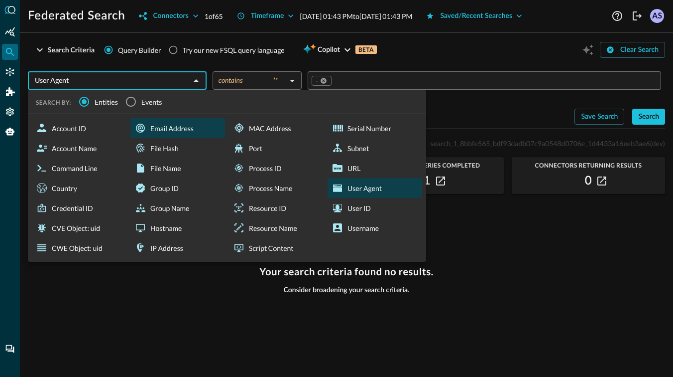
click at [162, 127] on div "Email Address" at bounding box center [177, 128] width 95 height 20
type input "Email Address"
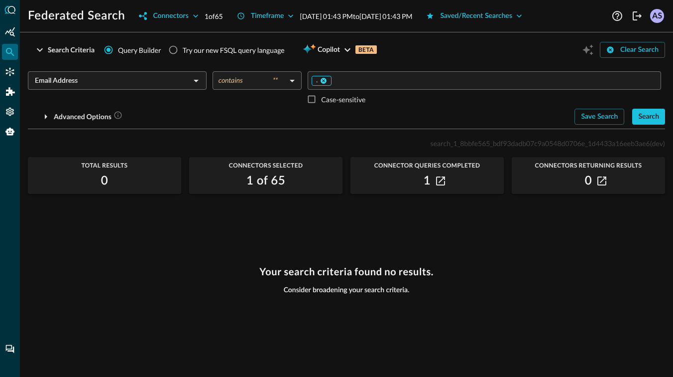
click at [325, 81] on icon at bounding box center [324, 81] width 6 height 6
click at [325, 81] on input "Value" at bounding box center [484, 80] width 346 height 12
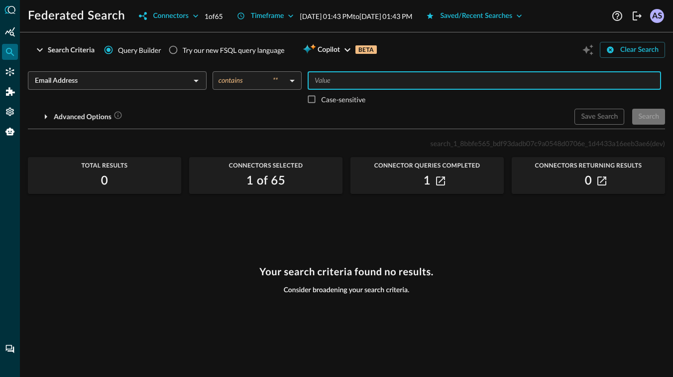
type input "@"
click at [657, 116] on div "Search" at bounding box center [649, 117] width 21 height 12
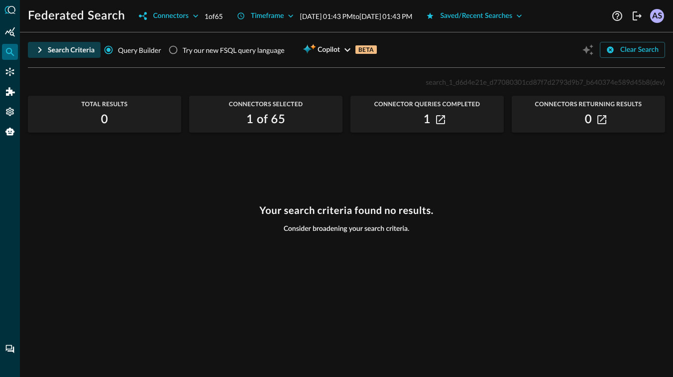
click at [49, 49] on div "Search Criteria" at bounding box center [71, 50] width 47 height 12
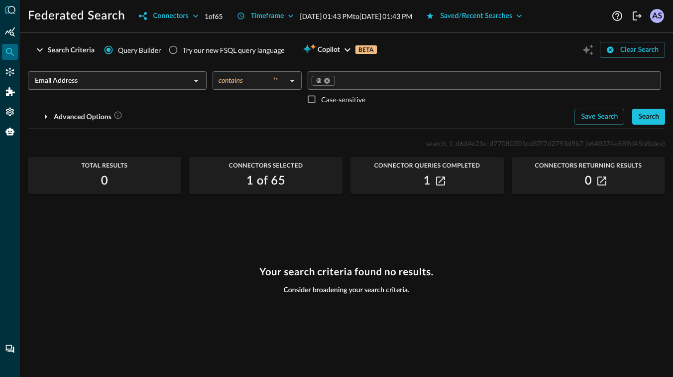
click at [172, 107] on div "Email Address ​" at bounding box center [117, 89] width 179 height 37
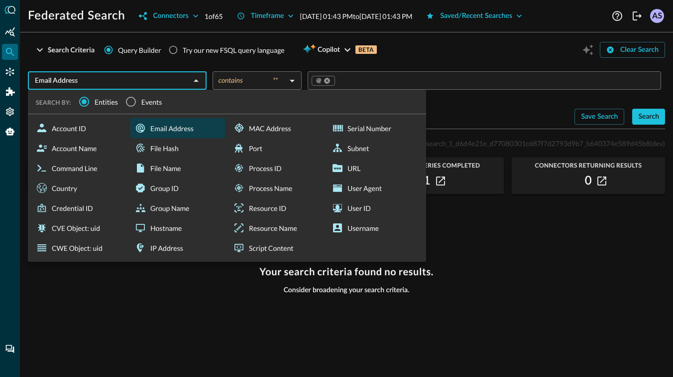
click at [192, 63] on div "Email Address ​ SEARCH BY: Entities Events Account ID Account Name Command Line…" at bounding box center [347, 93] width 638 height 61
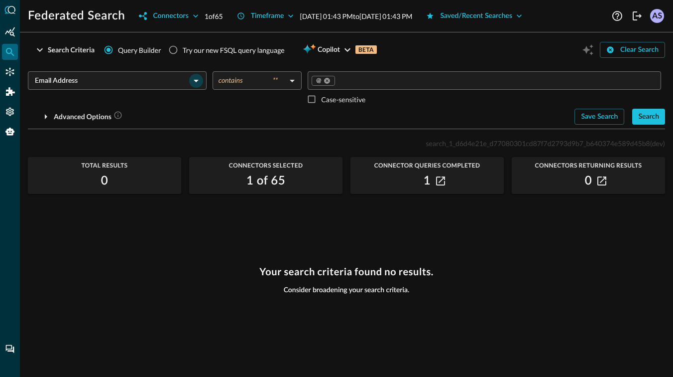
click at [191, 85] on icon "Open" at bounding box center [196, 81] width 12 height 12
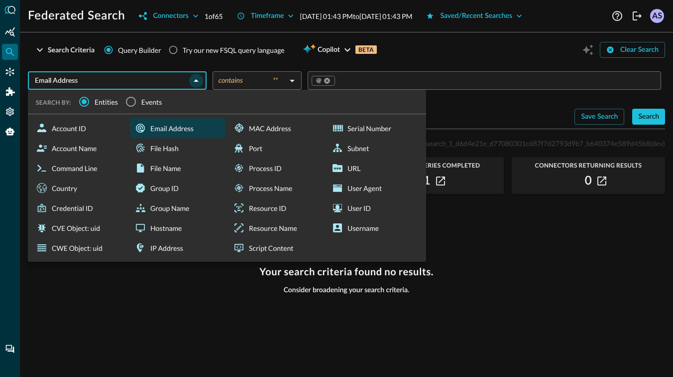
click at [192, 81] on icon "Close" at bounding box center [196, 81] width 12 height 12
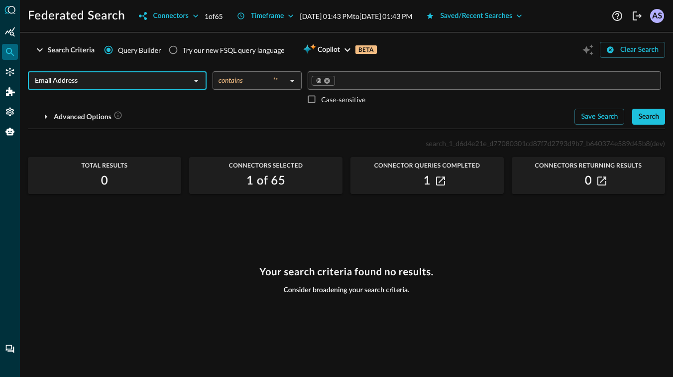
click at [205, 66] on div "Email Address ​ contains ** contains ​ @ ​ Case-sensitive Advanced Options Save…" at bounding box center [347, 93] width 638 height 61
click at [198, 80] on icon "Open" at bounding box center [196, 81] width 5 height 2
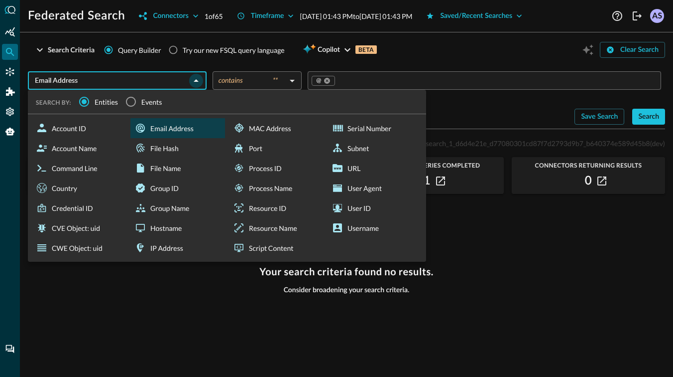
click at [198, 80] on icon "Close" at bounding box center [196, 81] width 12 height 12
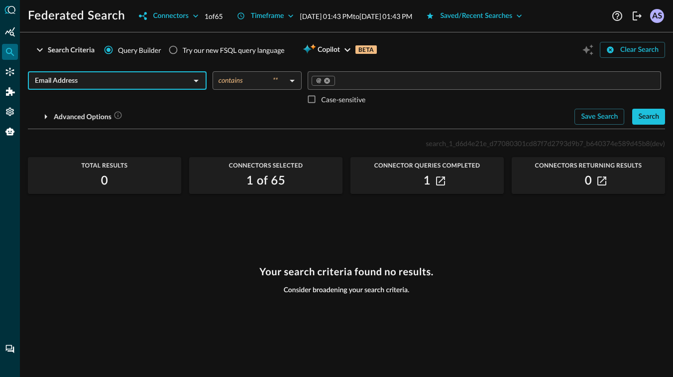
click at [204, 61] on div "Search Criteria Query Builder Try our new FSQL query language Copilot BETA Clea…" at bounding box center [347, 84] width 638 height 89
click at [198, 80] on icon "Open" at bounding box center [196, 81] width 12 height 12
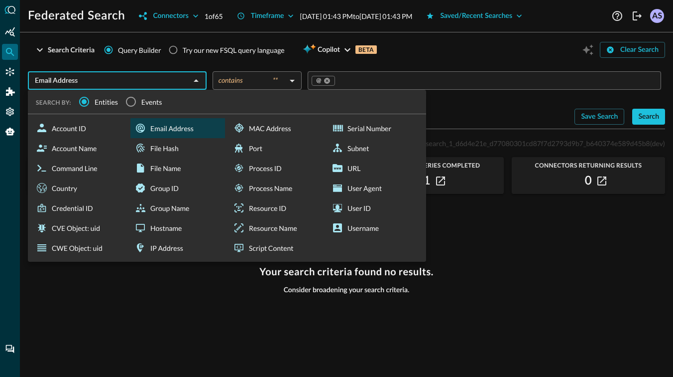
click at [202, 61] on div "Search Criteria Query Builder Try our new FSQL query language Copilot BETA Clea…" at bounding box center [347, 84] width 638 height 89
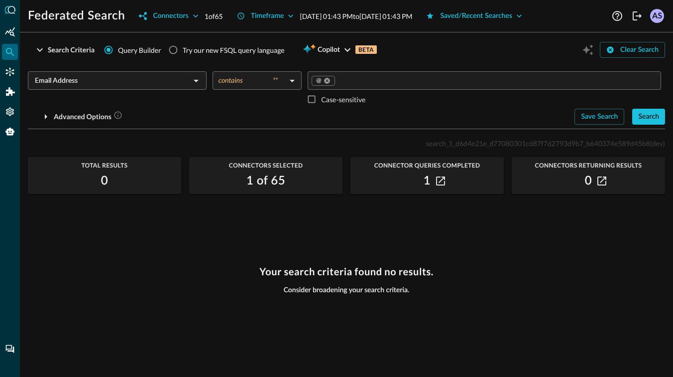
click at [278, 79] on body "Federated Search Connectors 1 of 65 Timeframe [DATE] 01:43 PM to [DATE] 01:43 P…" at bounding box center [336, 188] width 673 height 377
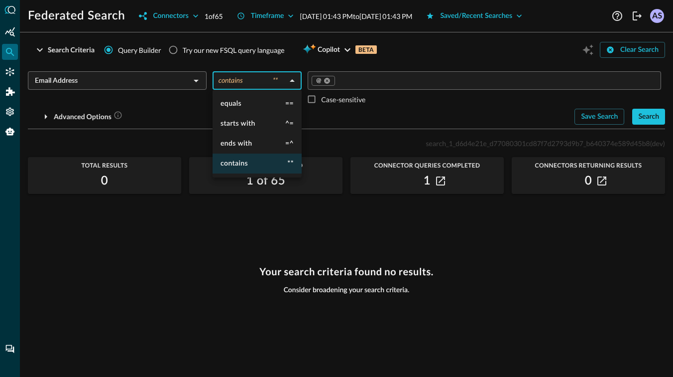
click at [327, 84] on div at bounding box center [336, 188] width 673 height 377
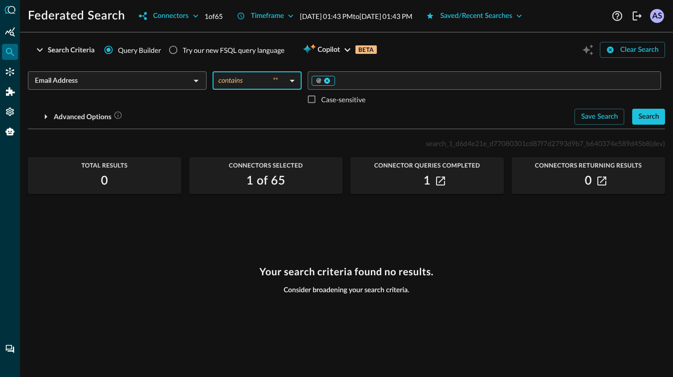
click at [327, 81] on icon at bounding box center [327, 81] width 6 height 6
click at [327, 81] on input "Value" at bounding box center [484, 80] width 346 height 12
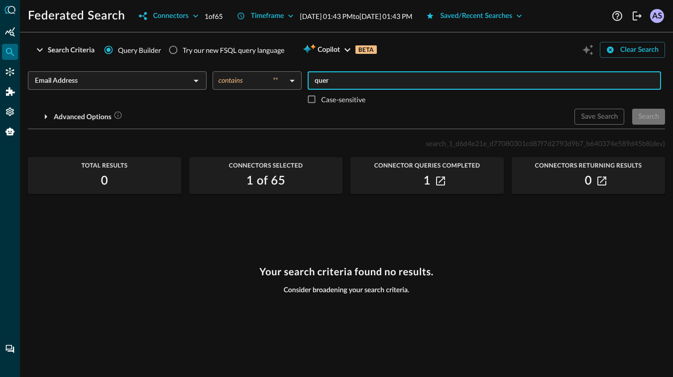
type input "query"
click at [649, 116] on div "Search" at bounding box center [649, 117] width 21 height 12
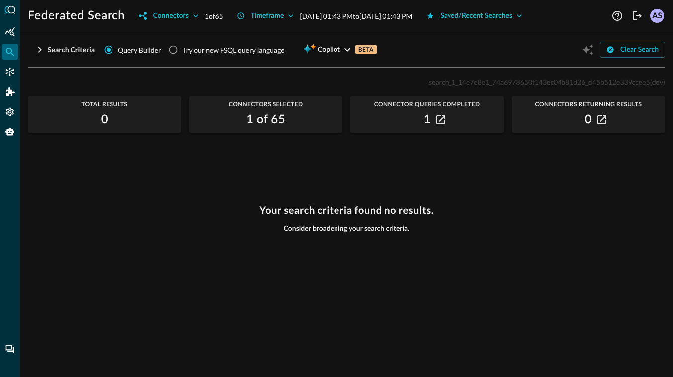
click at [41, 50] on icon "button" at bounding box center [39, 50] width 3 height 6
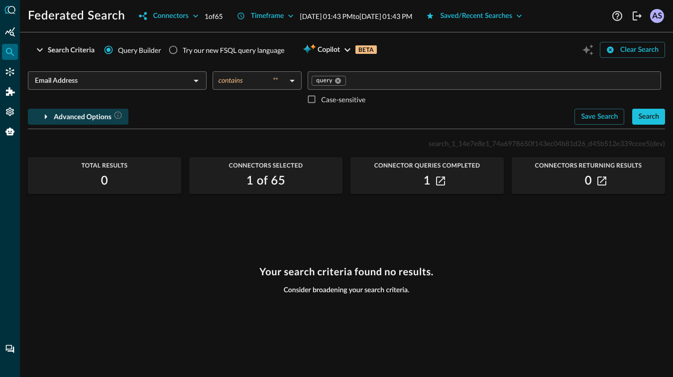
click at [49, 115] on icon "button" at bounding box center [46, 117] width 12 height 12
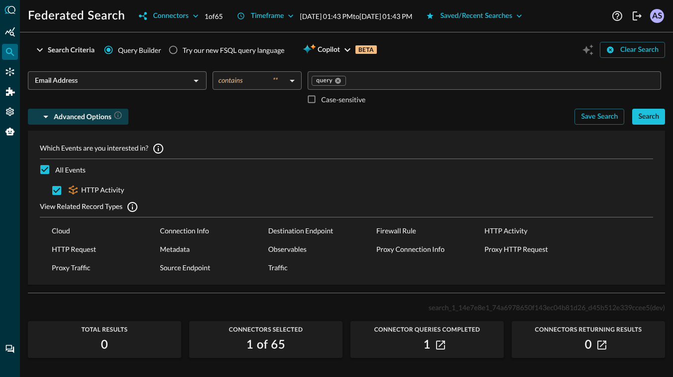
click at [49, 115] on icon "button" at bounding box center [46, 117] width 12 height 12
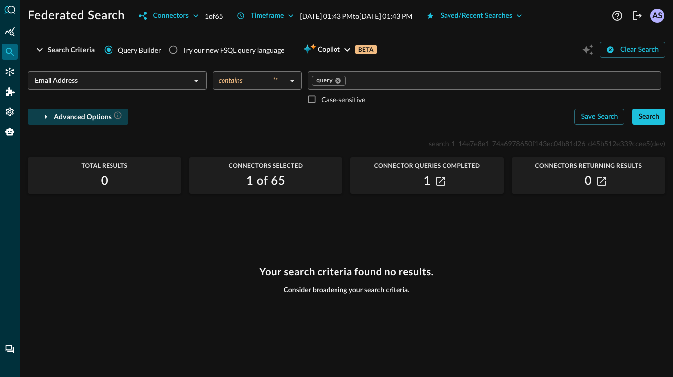
click at [86, 118] on div "Advanced Options" at bounding box center [88, 117] width 69 height 12
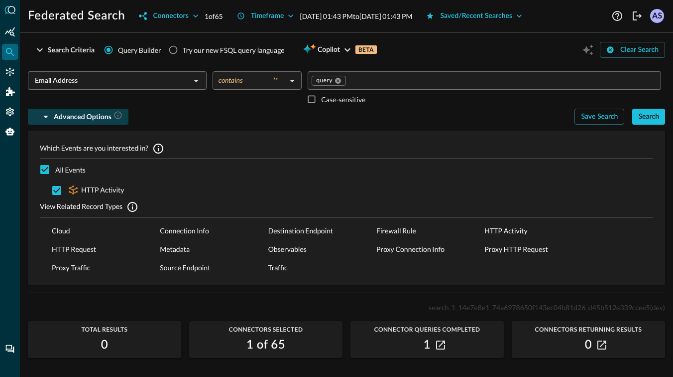
click at [86, 118] on div "Advanced Options" at bounding box center [88, 117] width 69 height 12
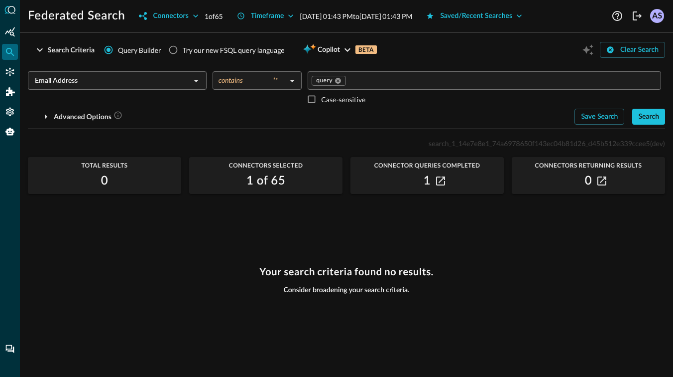
click at [157, 75] on input "Email Address" at bounding box center [109, 80] width 156 height 12
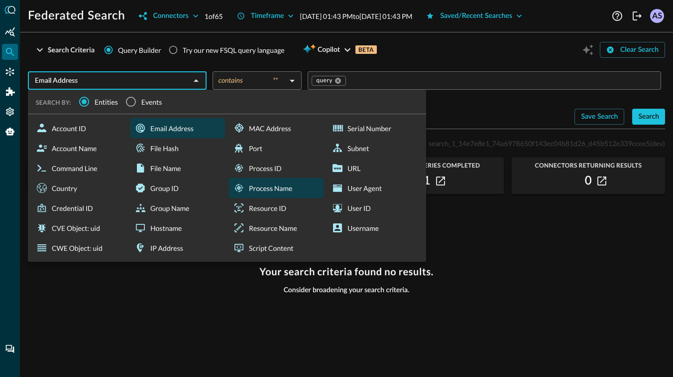
click at [263, 191] on div "Process Name" at bounding box center [276, 188] width 95 height 20
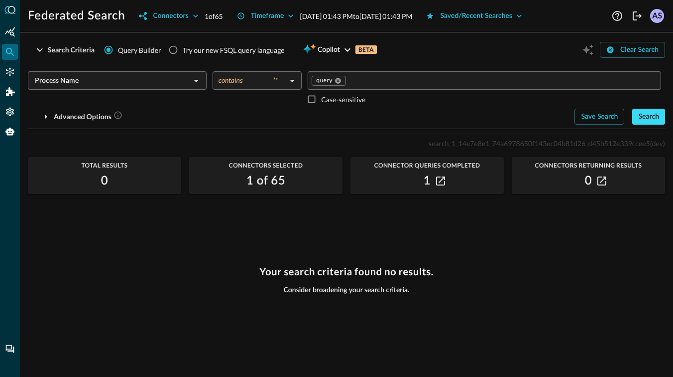
click at [639, 114] on div "Search" at bounding box center [649, 117] width 21 height 12
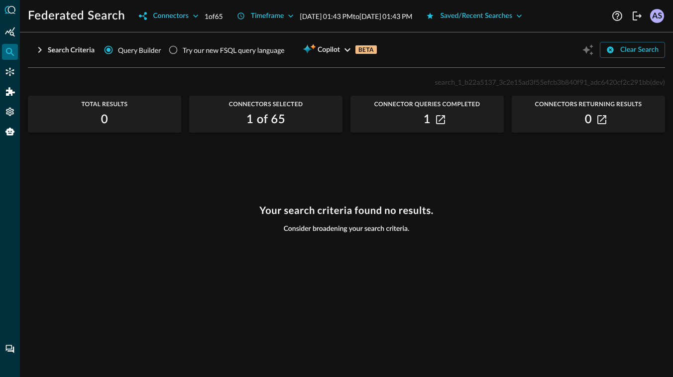
click at [40, 48] on icon "button" at bounding box center [39, 50] width 3 height 6
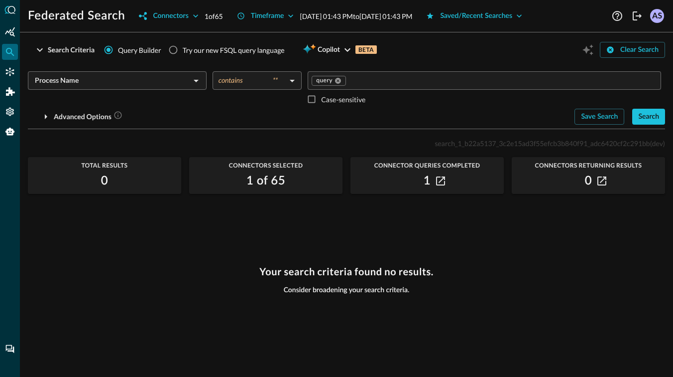
click at [276, 181] on h2 "1 of 65" at bounding box center [266, 181] width 39 height 16
click at [446, 180] on button "button" at bounding box center [441, 181] width 12 height 12
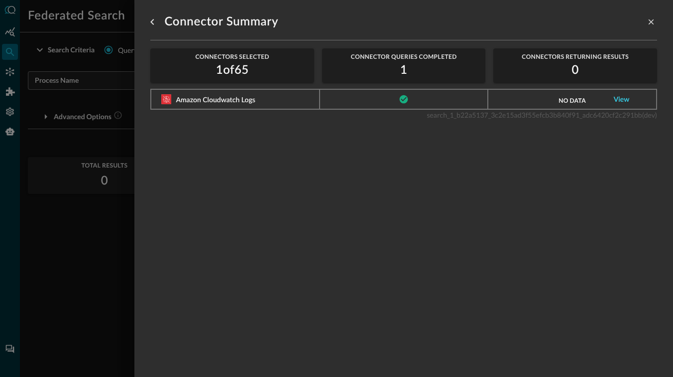
click at [620, 96] on link "View" at bounding box center [622, 99] width 16 height 7
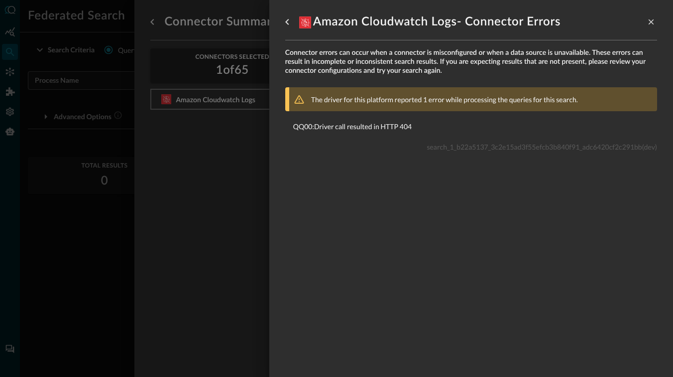
click at [239, 180] on div at bounding box center [336, 188] width 673 height 377
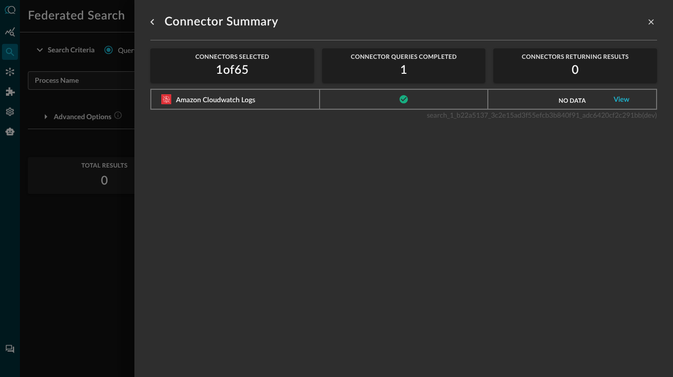
click at [84, 256] on div at bounding box center [336, 188] width 673 height 377
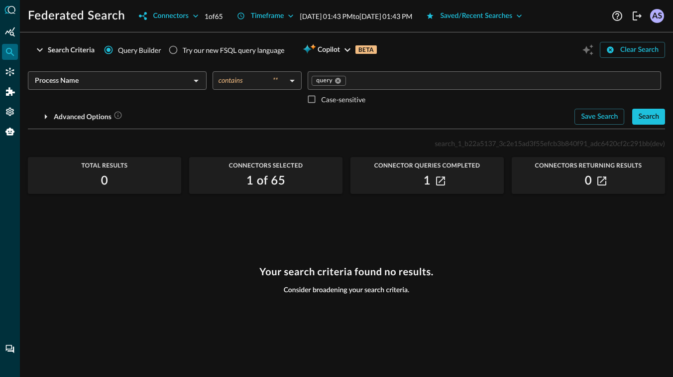
click at [409, 16] on p "[DATE] 01:43 PM to [DATE] 01:43 PM" at bounding box center [356, 16] width 113 height 10
click at [293, 16] on icon "button" at bounding box center [290, 15] width 5 height 3
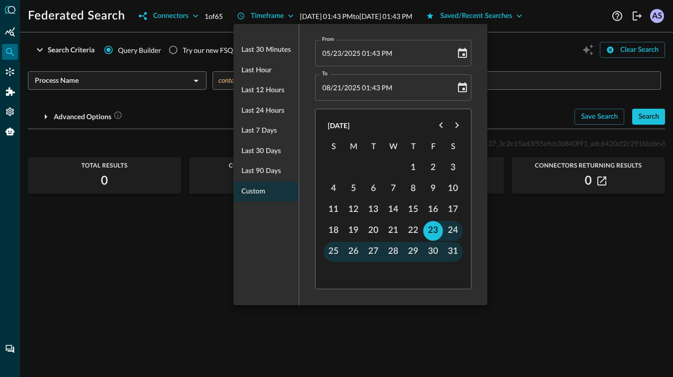
click at [206, 232] on div at bounding box center [336, 188] width 673 height 377
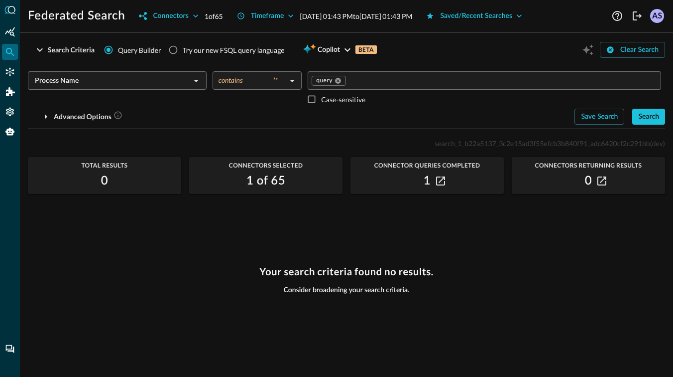
click at [175, 84] on input "Process Name" at bounding box center [109, 80] width 156 height 12
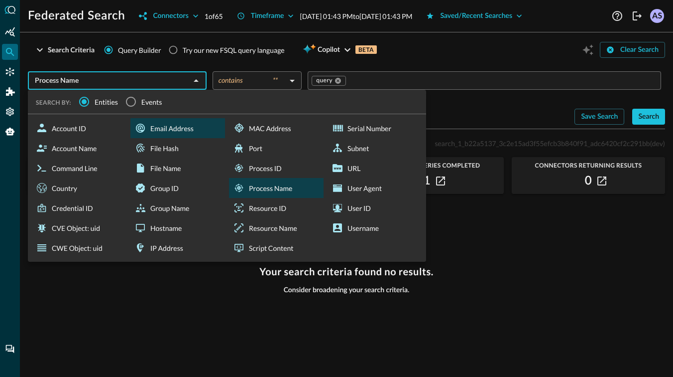
click at [177, 136] on div "Email Address" at bounding box center [177, 128] width 95 height 20
type input "Email Address"
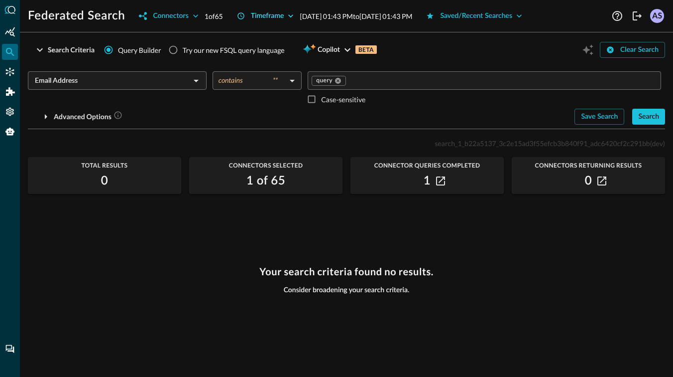
click at [284, 13] on div "Timeframe" at bounding box center [267, 16] width 33 height 12
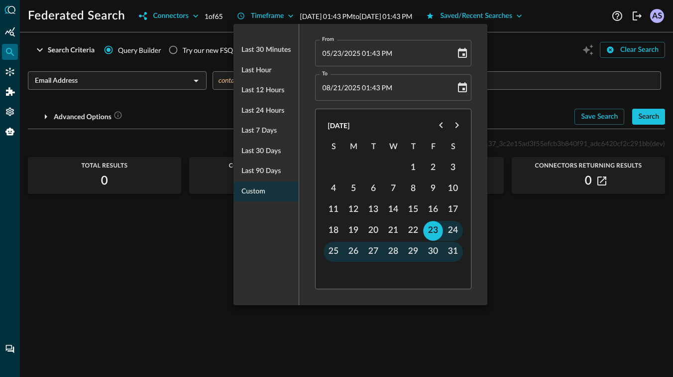
click at [262, 192] on ul "Last 30 minutes Last hour Last 12 hours Last 24 hours Last 7 days Last 30 days …" at bounding box center [266, 120] width 65 height 169
click at [467, 54] on icon "Choose date, selected date is May 23, 2025" at bounding box center [462, 53] width 9 height 10
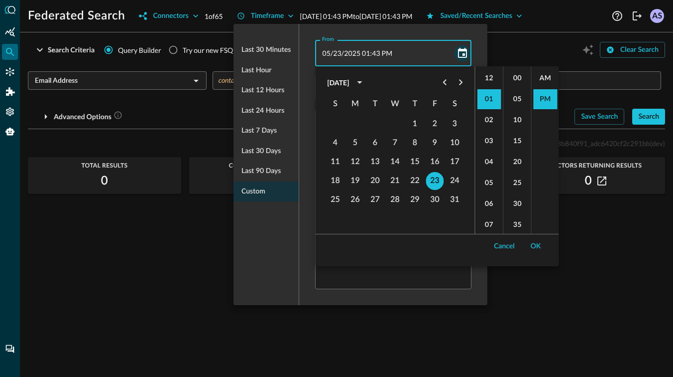
scroll to position [21, 0]
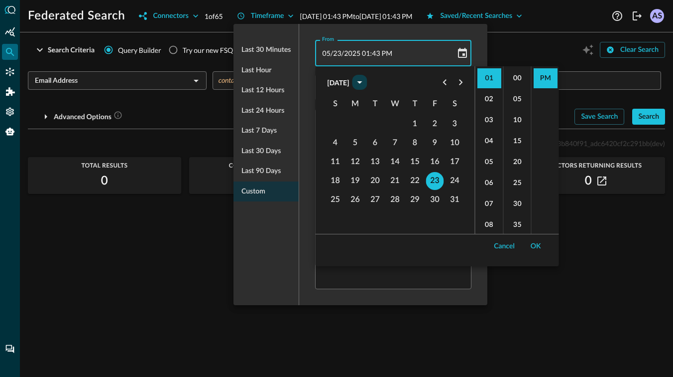
click at [366, 80] on icon "calendar view is open, switch to year view" at bounding box center [360, 82] width 12 height 12
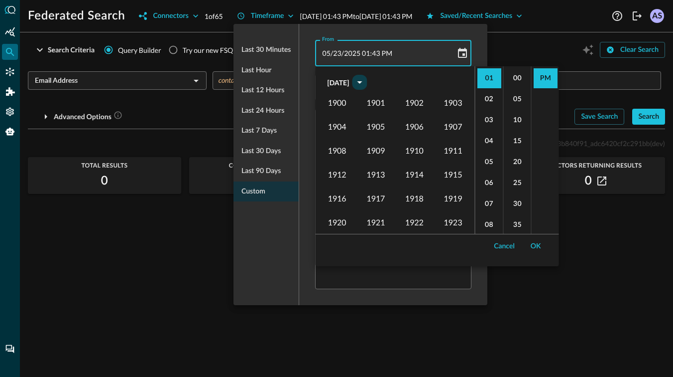
scroll to position [680, 0]
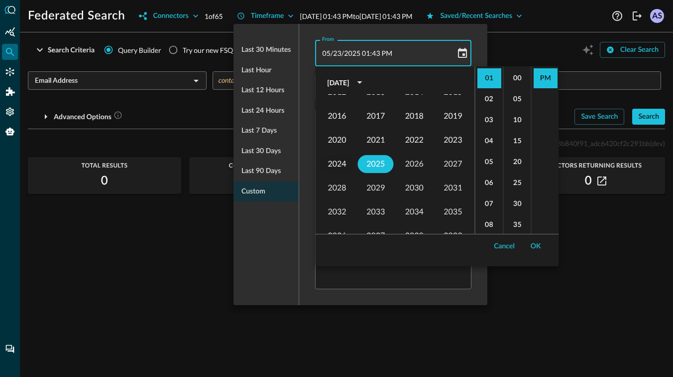
click at [344, 167] on button "2024" at bounding box center [337, 164] width 36 height 18
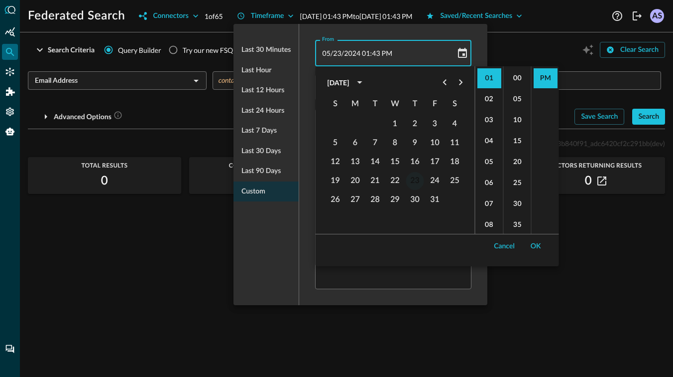
click at [414, 179] on button "23" at bounding box center [415, 181] width 18 height 18
click at [501, 130] on ul "12 01 02 03 04 05 06 07 08 09 10 11" at bounding box center [490, 149] width 28 height 167
click at [496, 124] on li "03" at bounding box center [490, 120] width 24 height 20
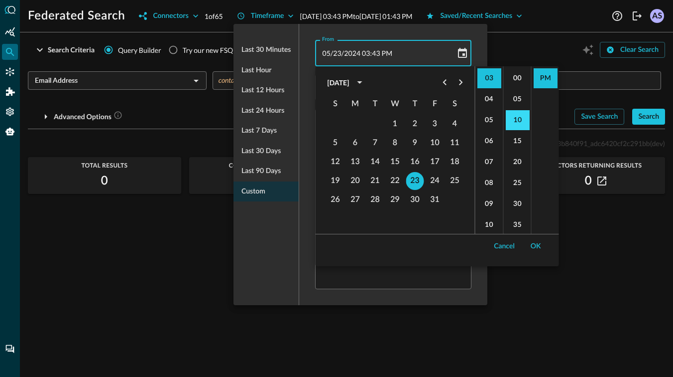
click at [513, 122] on li "10" at bounding box center [518, 120] width 24 height 20
type input "[DATE] 03:10 PM"
click at [548, 87] on li "PM" at bounding box center [546, 78] width 24 height 20
click at [531, 244] on button "OK" at bounding box center [536, 246] width 22 height 16
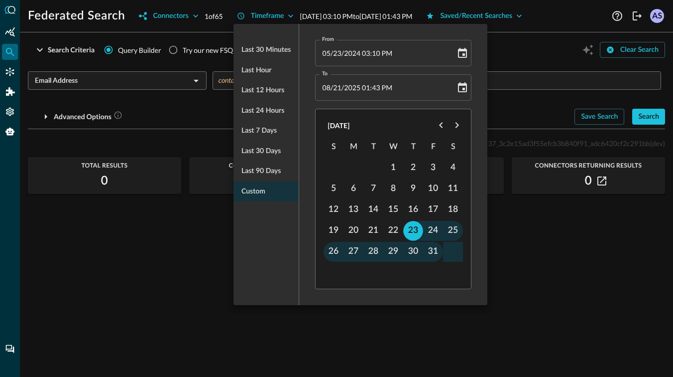
click at [538, 249] on div at bounding box center [336, 188] width 673 height 377
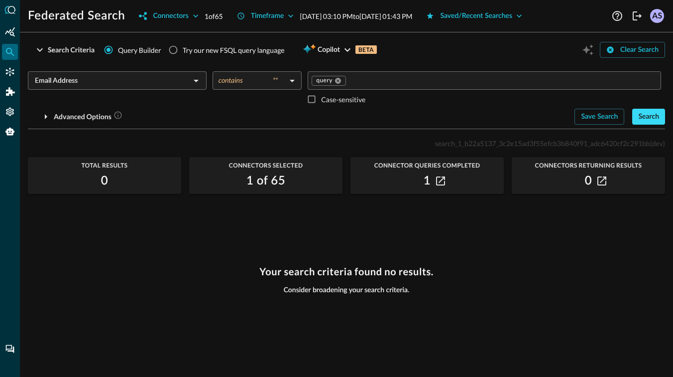
click at [649, 117] on div "Search" at bounding box center [649, 117] width 21 height 12
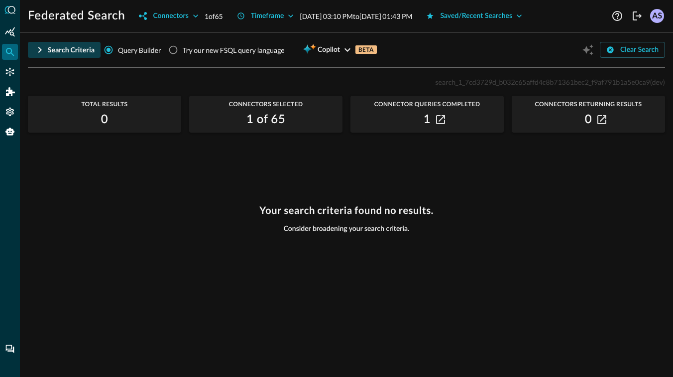
click at [48, 46] on div "Search Criteria" at bounding box center [71, 50] width 47 height 12
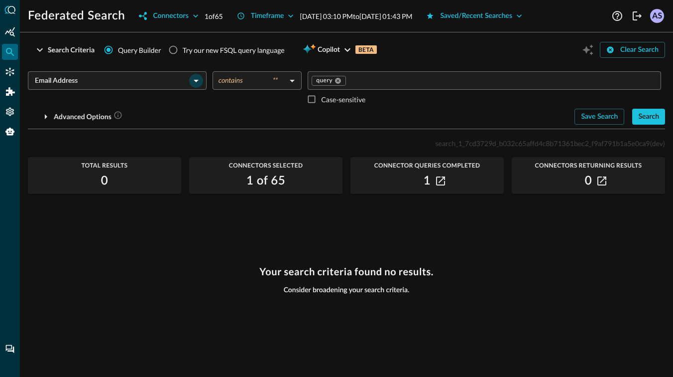
click at [199, 84] on icon "Open" at bounding box center [196, 81] width 12 height 12
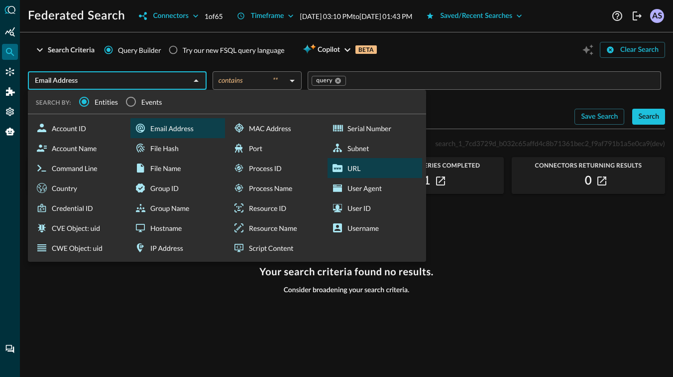
click at [365, 168] on div "URL" at bounding box center [375, 168] width 95 height 20
type input "URL"
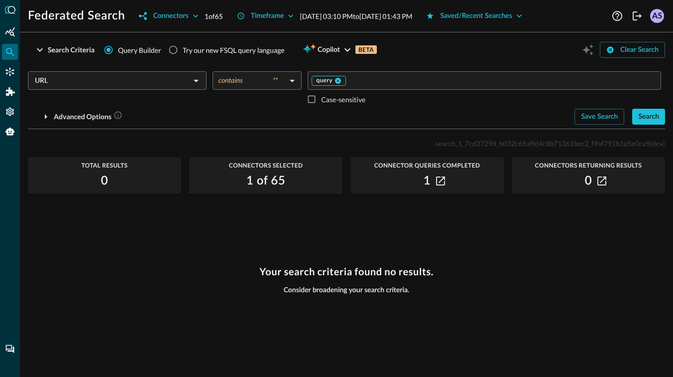
click at [339, 82] on icon at bounding box center [338, 81] width 6 height 6
click at [329, 81] on input "Value" at bounding box center [484, 80] width 346 height 12
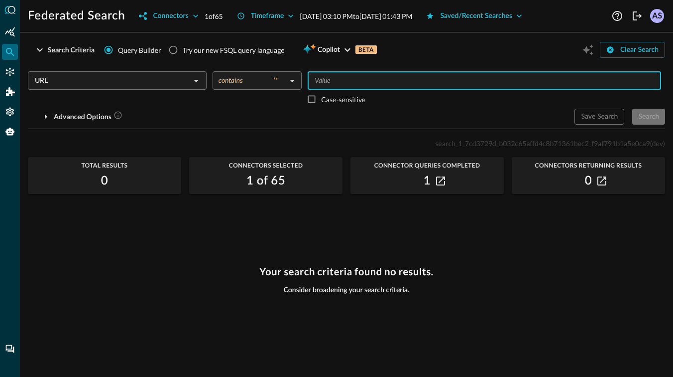
type input "@"
click at [653, 114] on div "Search" at bounding box center [649, 117] width 21 height 12
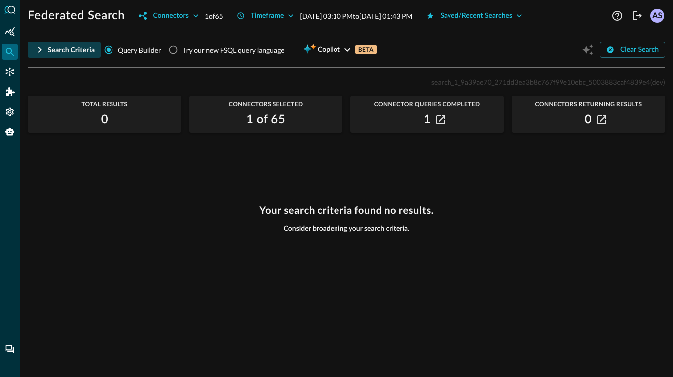
click at [49, 49] on div "Search Criteria" at bounding box center [71, 50] width 47 height 12
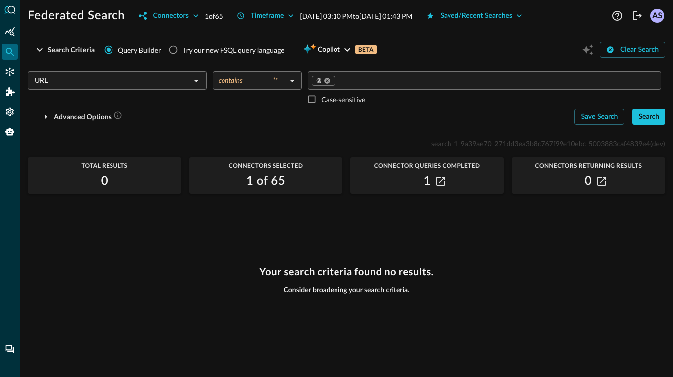
click at [135, 85] on input "URL" at bounding box center [109, 80] width 156 height 12
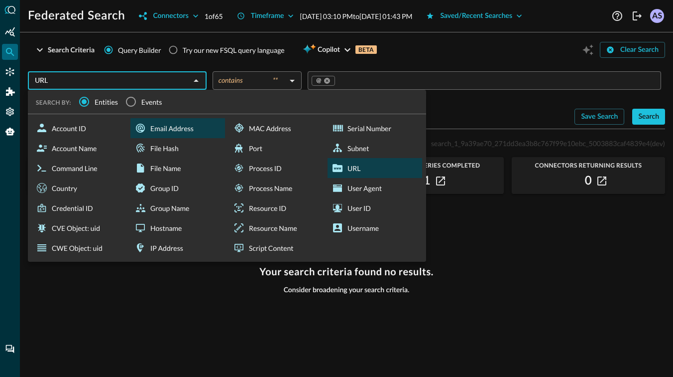
click at [168, 133] on div "Email Address" at bounding box center [177, 128] width 95 height 20
type input "Email Address"
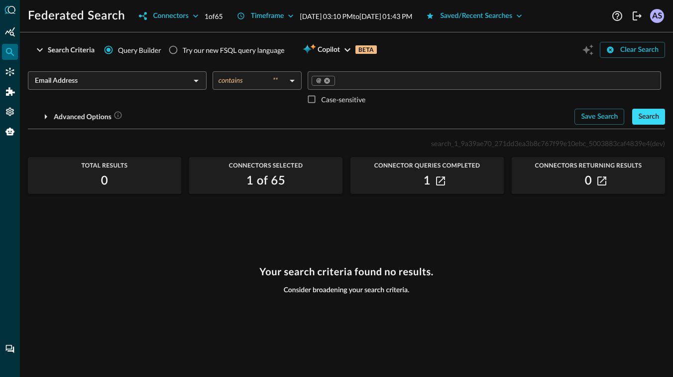
click at [644, 117] on div "Search" at bounding box center [649, 117] width 21 height 12
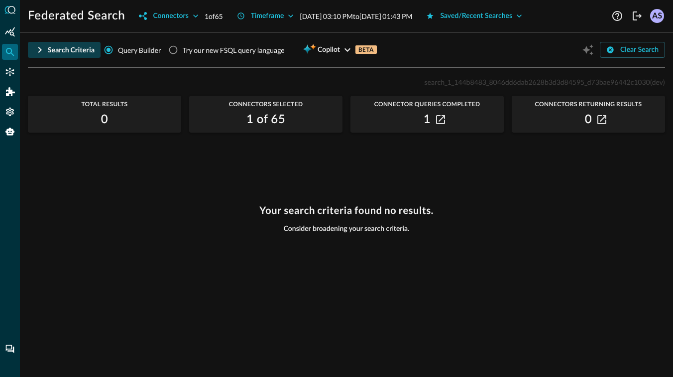
click at [46, 49] on button "Search Criteria" at bounding box center [64, 50] width 73 height 16
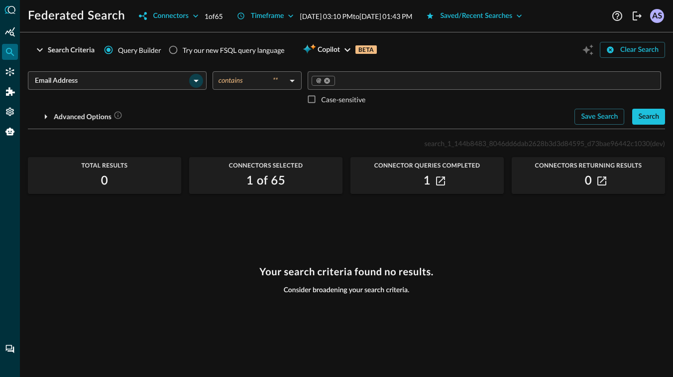
click at [191, 80] on icon "Open" at bounding box center [196, 81] width 12 height 12
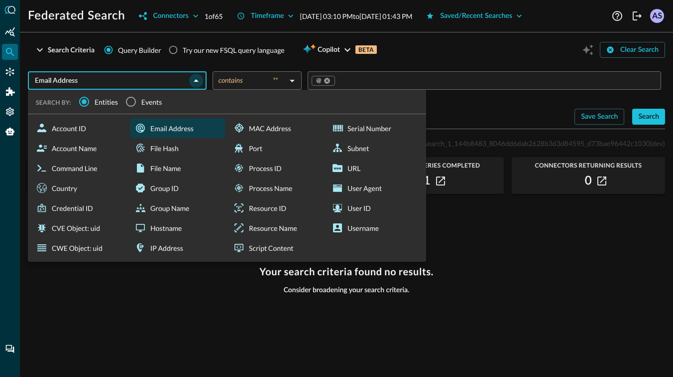
click at [194, 81] on icon "Close" at bounding box center [196, 81] width 12 height 12
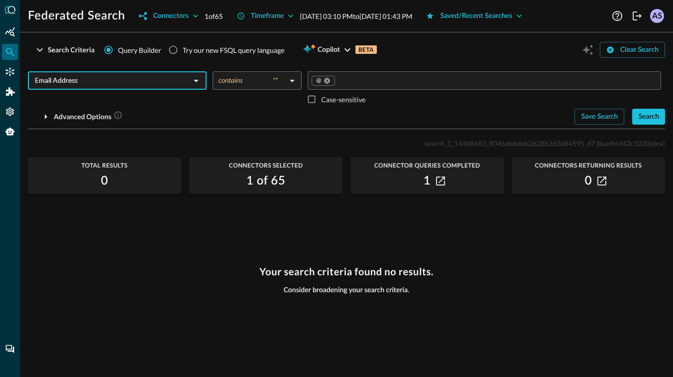
click at [261, 186] on h2 "1 of 65" at bounding box center [266, 181] width 39 height 16
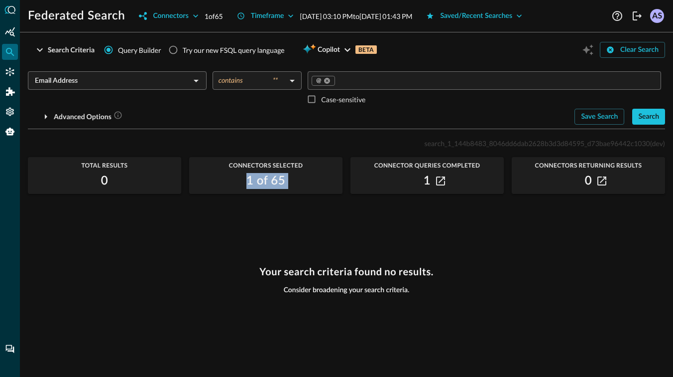
click at [428, 182] on h2 "1" at bounding box center [427, 181] width 7 height 16
click at [436, 182] on icon "button" at bounding box center [440, 180] width 9 height 9
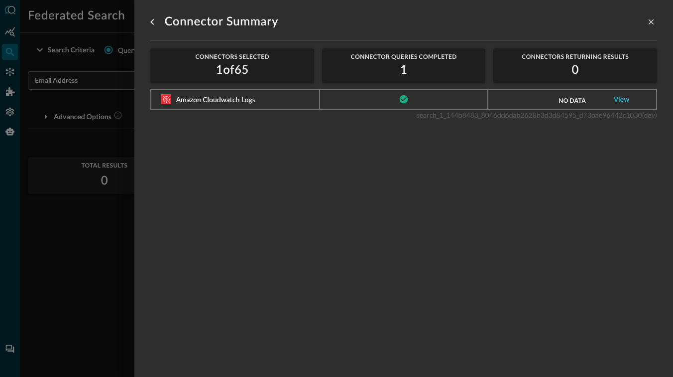
click at [90, 198] on div at bounding box center [336, 188] width 673 height 377
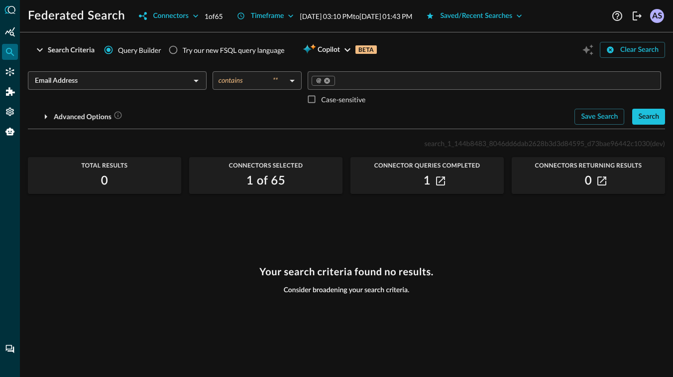
click at [102, 181] on h2 "0" at bounding box center [104, 181] width 7 height 16
click at [590, 182] on h2 "0" at bounding box center [588, 181] width 7 height 16
click at [588, 180] on h2 "0" at bounding box center [588, 181] width 7 height 16
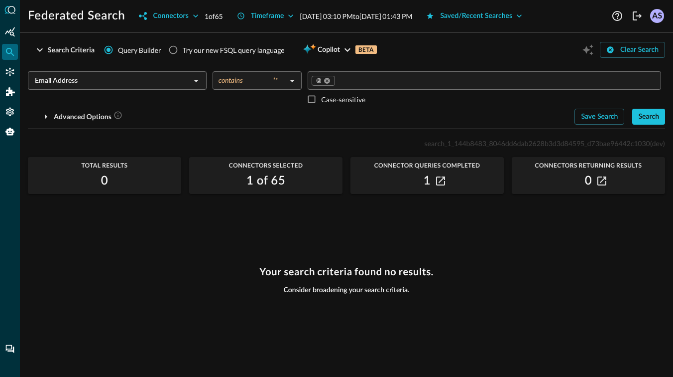
click at [588, 180] on h2 "0" at bounding box center [588, 181] width 7 height 16
click at [567, 165] on span "Connectors Returning Results" at bounding box center [588, 165] width 153 height 7
click at [440, 166] on span "Connector Queries Completed" at bounding box center [427, 165] width 153 height 7
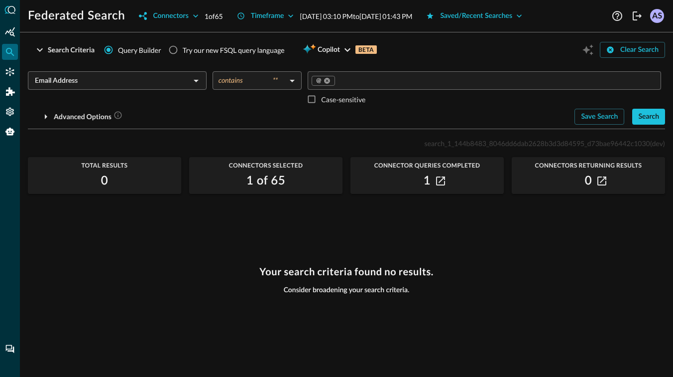
click at [440, 166] on span "Connector Queries Completed" at bounding box center [427, 165] width 153 height 7
click at [238, 163] on span "Connectors Selected" at bounding box center [265, 165] width 153 height 7
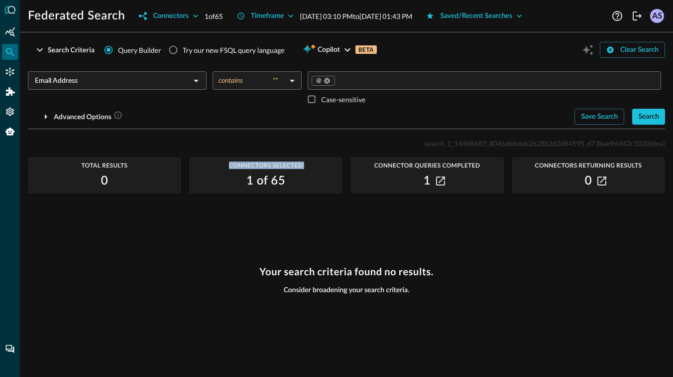
click at [114, 167] on span "Total Results" at bounding box center [104, 165] width 153 height 7
click at [256, 162] on span "Connectors Selected" at bounding box center [265, 165] width 153 height 7
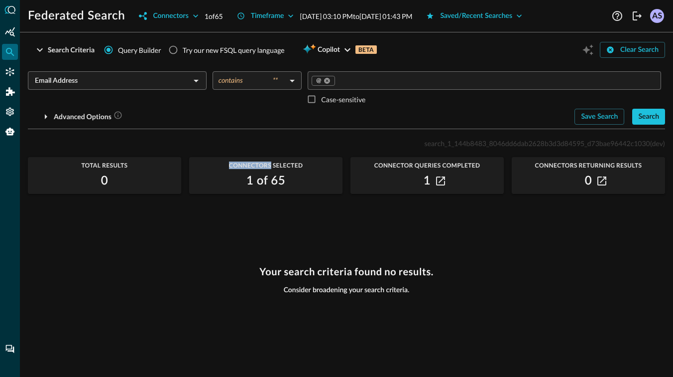
click at [256, 162] on span "Connectors Selected" at bounding box center [265, 165] width 153 height 7
click at [427, 165] on span "Connector Queries Completed" at bounding box center [427, 165] width 153 height 7
click at [568, 166] on span "Connectors Returning Results" at bounding box center [588, 165] width 153 height 7
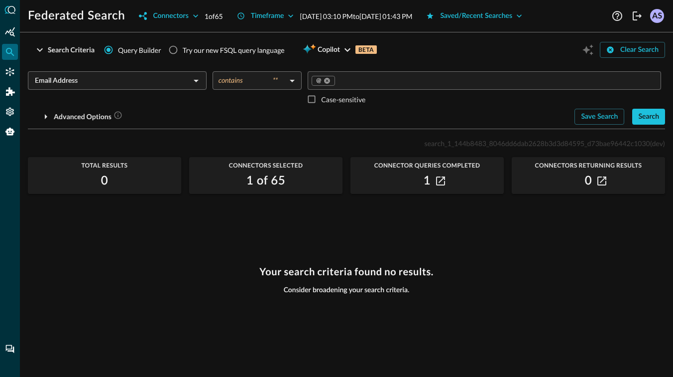
click at [568, 166] on span "Connectors Returning Results" at bounding box center [588, 165] width 153 height 7
click at [432, 184] on div "1" at bounding box center [427, 181] width 153 height 16
click at [427, 181] on h2 "1" at bounding box center [427, 181] width 7 height 16
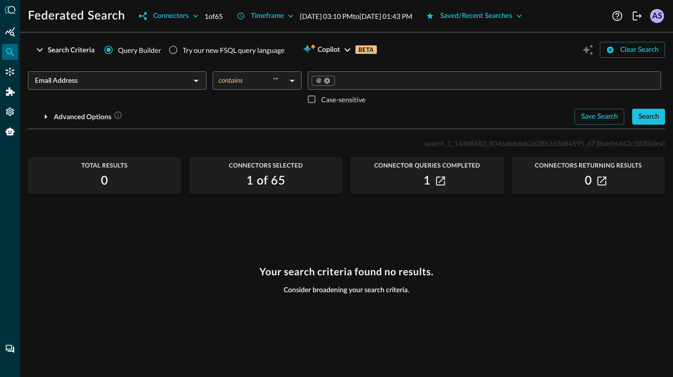
click at [427, 181] on h2 "1" at bounding box center [427, 181] width 7 height 16
click at [259, 181] on h2 "1 of 65" at bounding box center [266, 181] width 39 height 16
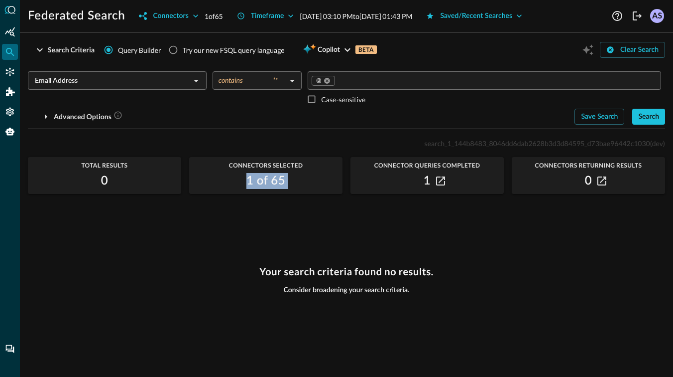
click at [105, 183] on h2 "0" at bounding box center [104, 181] width 7 height 16
click at [428, 179] on h2 "1" at bounding box center [427, 181] width 7 height 16
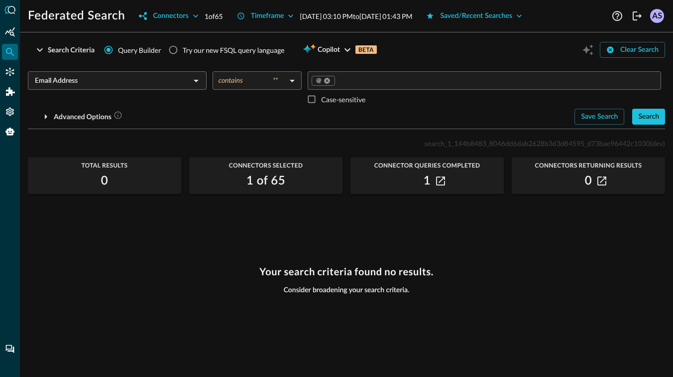
click at [428, 179] on h2 "1" at bounding box center [427, 181] width 7 height 16
click at [425, 177] on h2 "1" at bounding box center [427, 181] width 7 height 16
click at [589, 180] on h2 "0" at bounding box center [588, 181] width 7 height 16
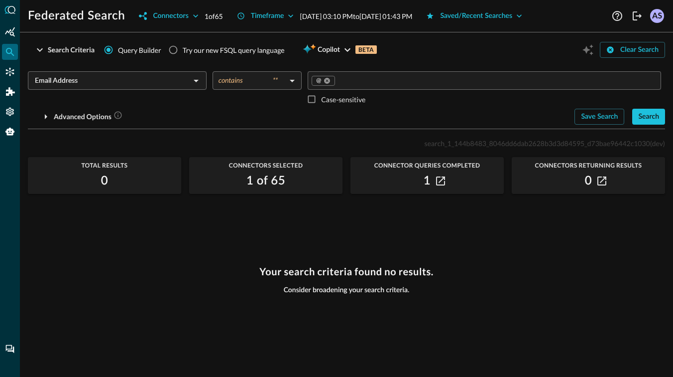
click at [589, 180] on h2 "0" at bounding box center [588, 181] width 7 height 16
click at [499, 181] on div "1" at bounding box center [427, 181] width 153 height 16
click at [350, 16] on p "[DATE] 03:10 PM to [DATE] 01:43 PM" at bounding box center [356, 16] width 113 height 10
click at [290, 17] on icon "button" at bounding box center [291, 16] width 10 height 10
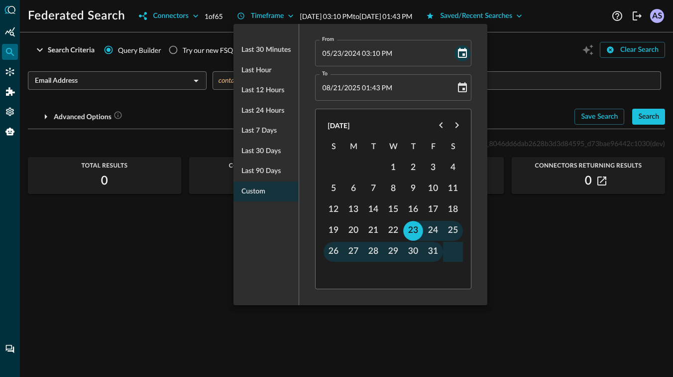
click at [464, 52] on icon "Choose date, selected date is May 23, 2024" at bounding box center [463, 53] width 12 height 12
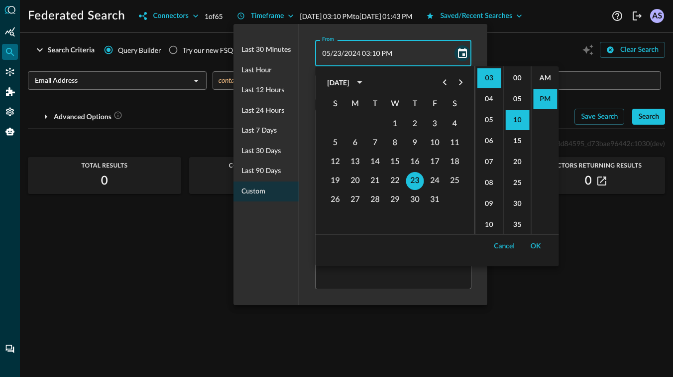
scroll to position [21, 0]
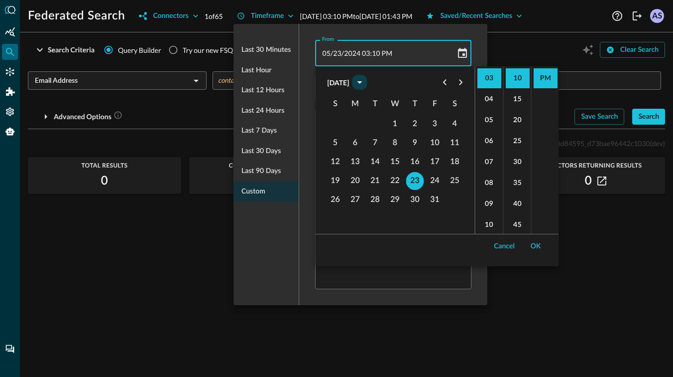
click at [362, 83] on icon "calendar view is open, switch to year view" at bounding box center [359, 82] width 5 height 2
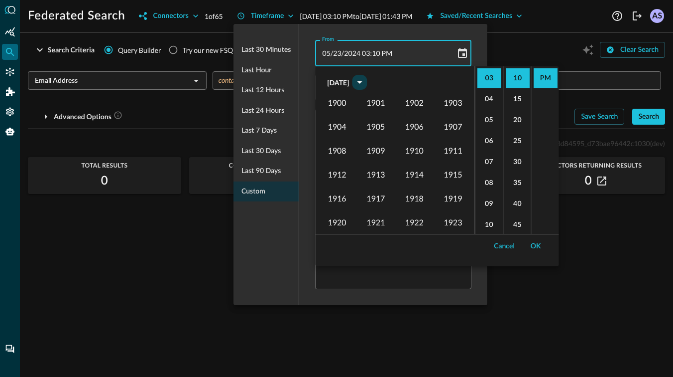
scroll to position [680, 0]
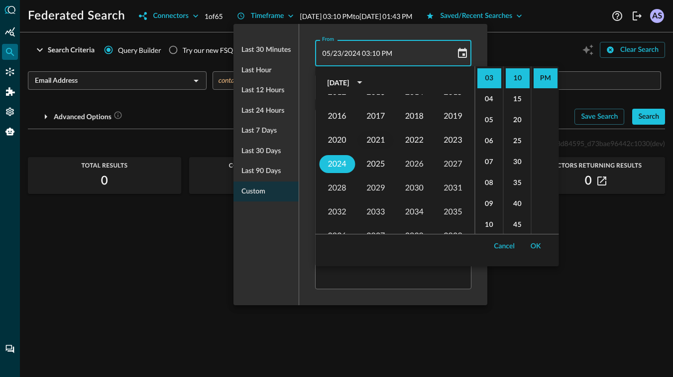
click at [380, 140] on button "2021" at bounding box center [376, 140] width 36 height 18
type input "[DATE] 03:10 PM"
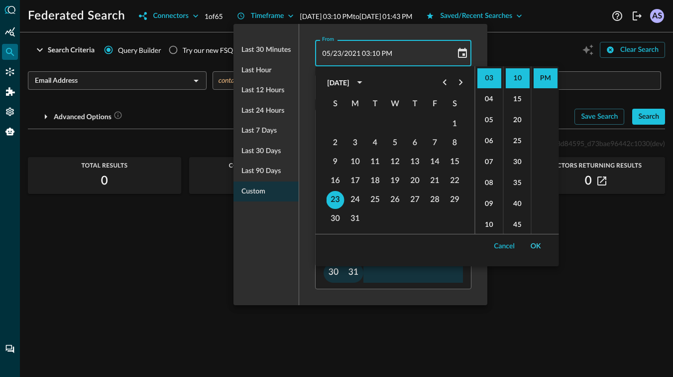
click at [538, 247] on button "OK" at bounding box center [536, 246] width 22 height 16
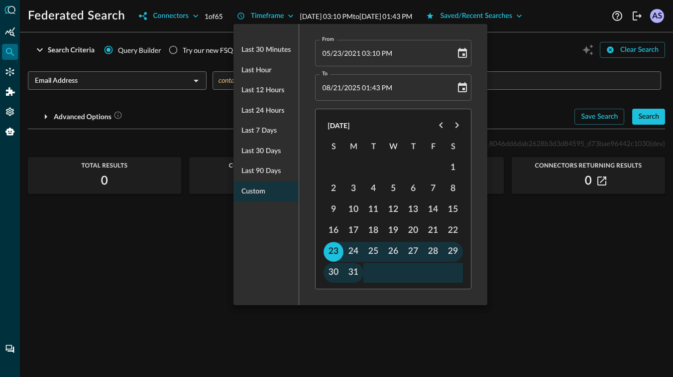
click at [503, 293] on div at bounding box center [336, 188] width 673 height 377
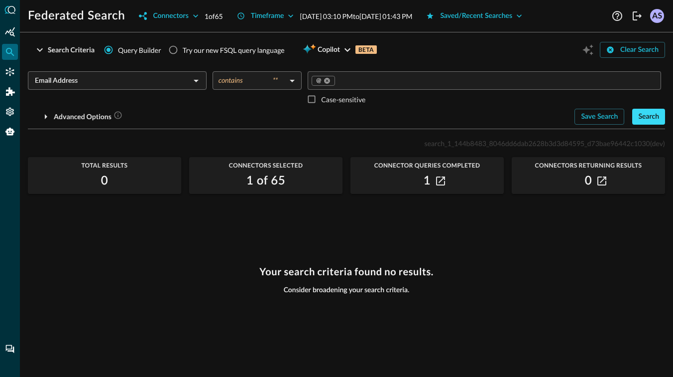
click at [641, 121] on div "Search" at bounding box center [649, 117] width 21 height 12
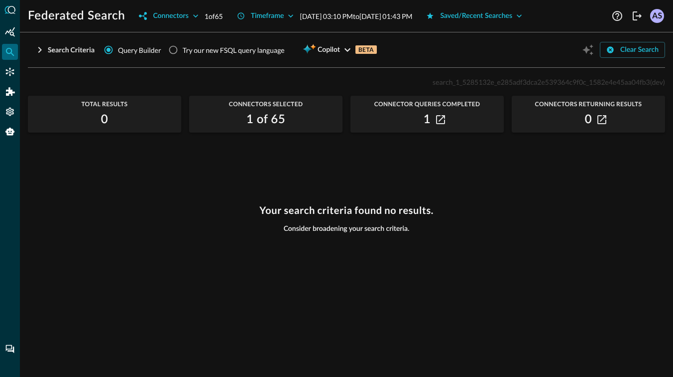
click at [37, 48] on icon "button" at bounding box center [40, 50] width 12 height 12
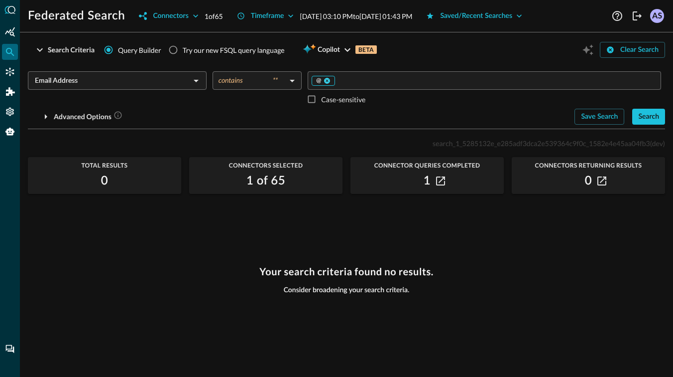
click at [328, 80] on icon at bounding box center [327, 80] width 7 height 7
click at [328, 82] on input "Value" at bounding box center [484, 80] width 346 height 12
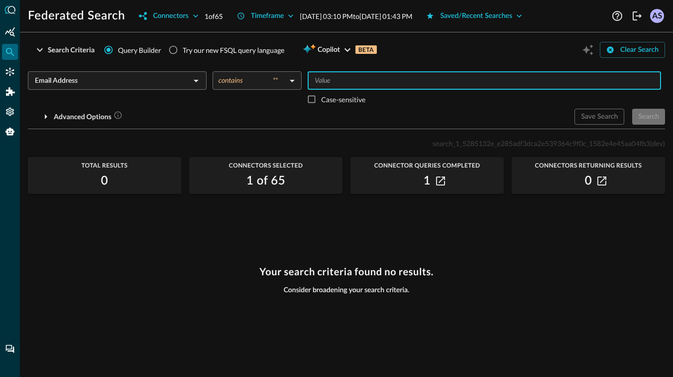
type input "."
click at [653, 115] on div "Search" at bounding box center [649, 117] width 21 height 12
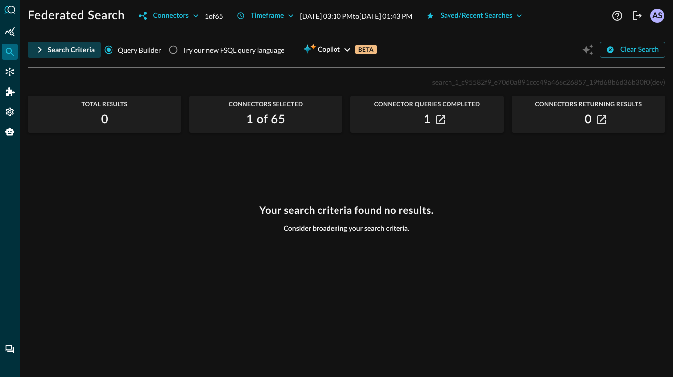
click at [47, 56] on button "Search Criteria" at bounding box center [64, 50] width 73 height 16
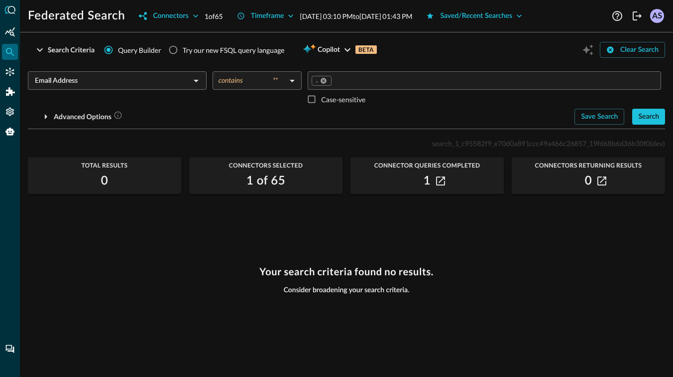
click at [97, 83] on input "Email Address" at bounding box center [109, 80] width 156 height 12
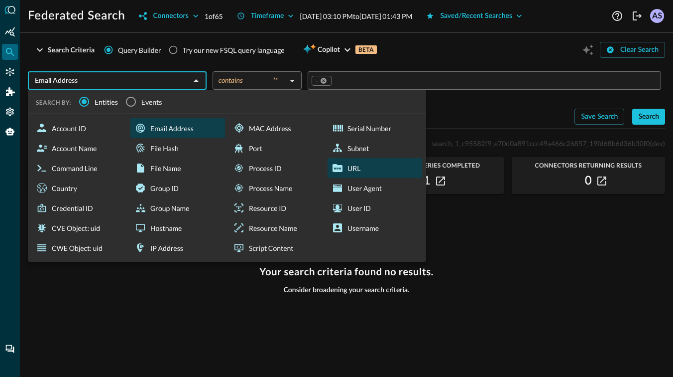
click at [359, 172] on div "URL" at bounding box center [375, 168] width 95 height 20
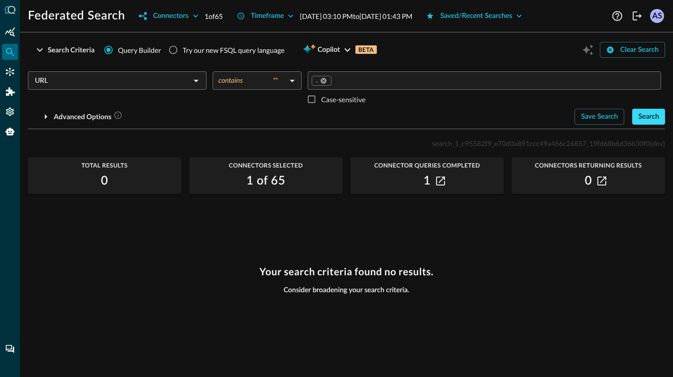
click at [653, 114] on div "Search" at bounding box center [649, 117] width 21 height 12
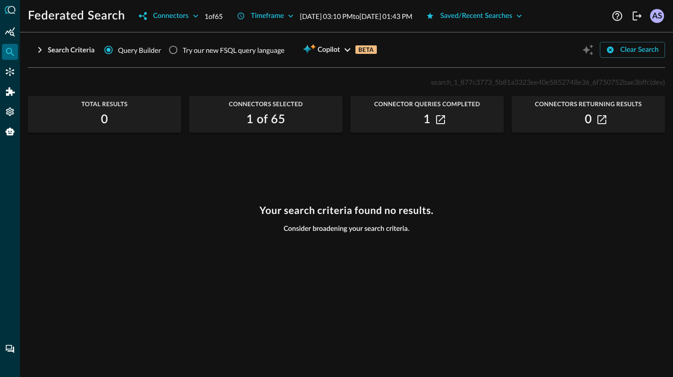
click at [360, 210] on h3 "Your search criteria found no results." at bounding box center [346, 210] width 174 height 12
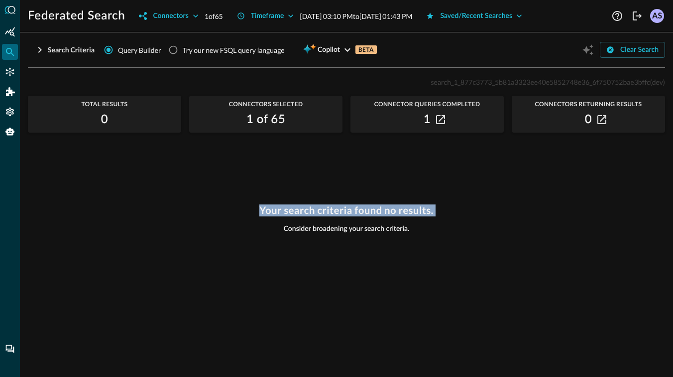
click at [313, 229] on span "Consider broadening your search criteria." at bounding box center [347, 228] width 126 height 9
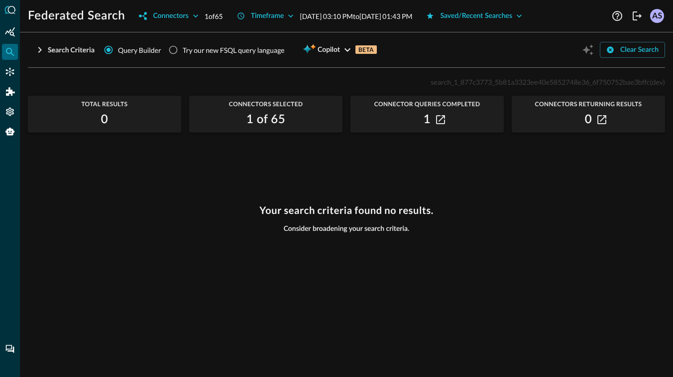
click at [313, 229] on span "Consider broadening your search criteria." at bounding box center [347, 228] width 126 height 9
click at [286, 209] on h3 "Your search criteria found no results." at bounding box center [346, 210] width 174 height 12
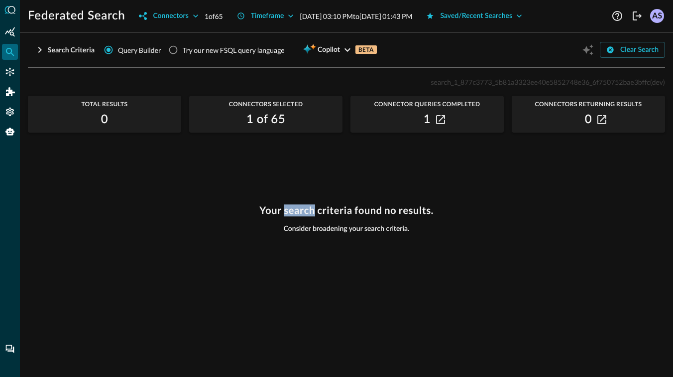
click at [286, 209] on h3 "Your search criteria found no results." at bounding box center [346, 210] width 174 height 12
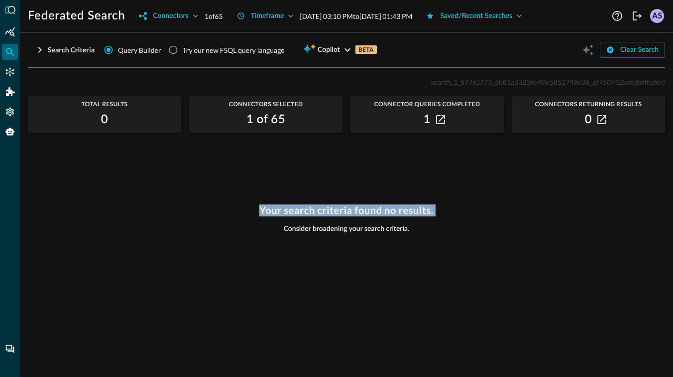
click at [289, 231] on span "Consider broadening your search criteria." at bounding box center [347, 228] width 126 height 9
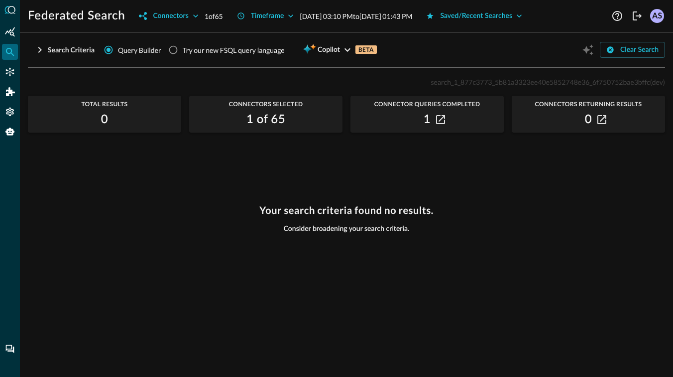
click at [289, 231] on span "Consider broadening your search criteria." at bounding box center [347, 228] width 126 height 9
click at [268, 212] on h3 "Your search criteria found no results." at bounding box center [346, 210] width 174 height 12
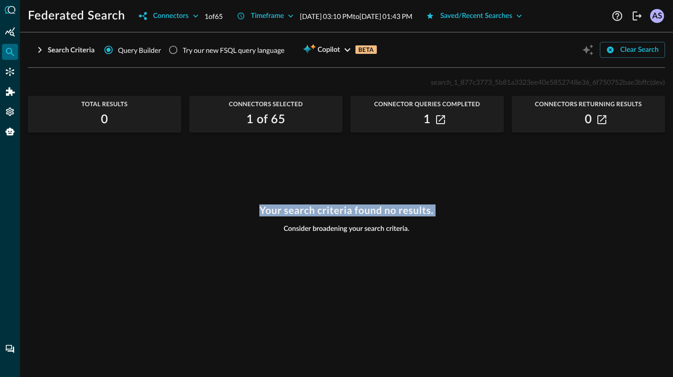
click at [210, 190] on div "search_1_877c3773_5b81a3323ee40e5852748e36_6f750752bae3bffc (dev) Total Results…" at bounding box center [347, 220] width 638 height 289
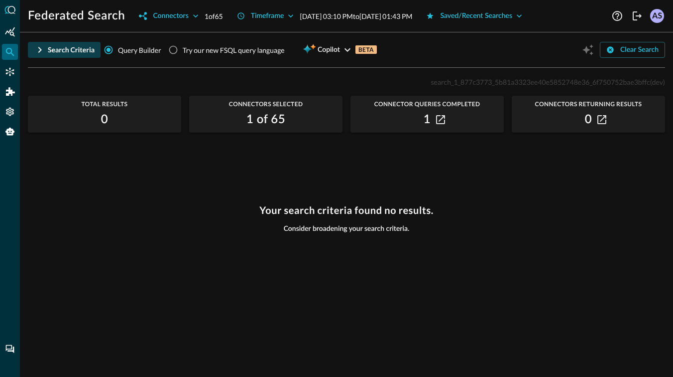
click at [60, 49] on div "Search Criteria" at bounding box center [71, 50] width 47 height 12
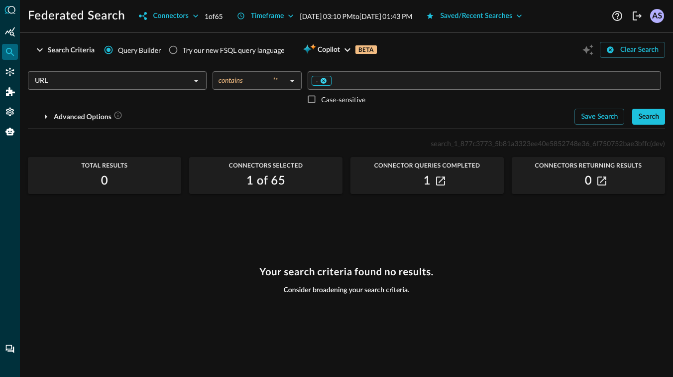
click at [325, 79] on icon at bounding box center [324, 81] width 6 height 6
click at [338, 80] on input "Value" at bounding box center [484, 80] width 346 height 12
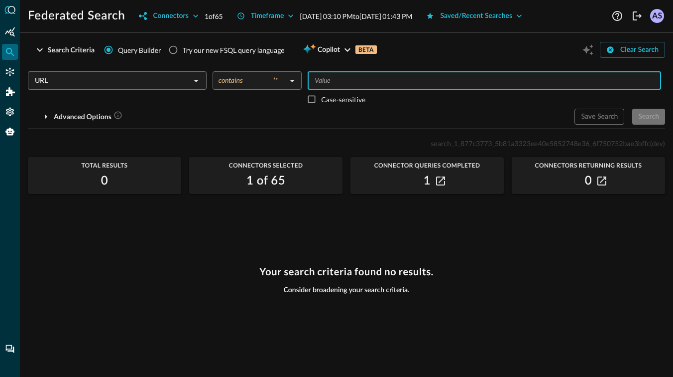
click at [145, 82] on input "URL" at bounding box center [109, 80] width 156 height 12
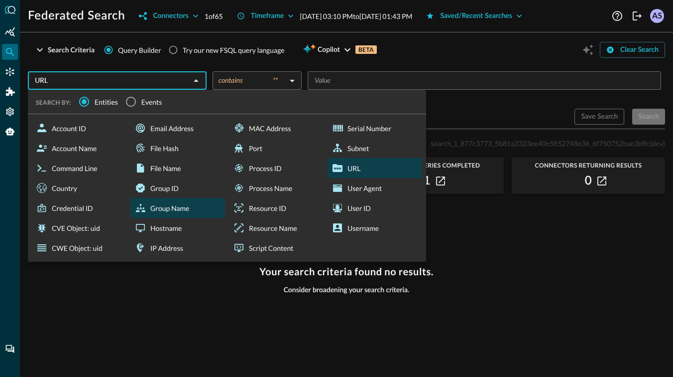
click at [178, 209] on div "Group Name" at bounding box center [177, 208] width 95 height 20
type input "Group Name"
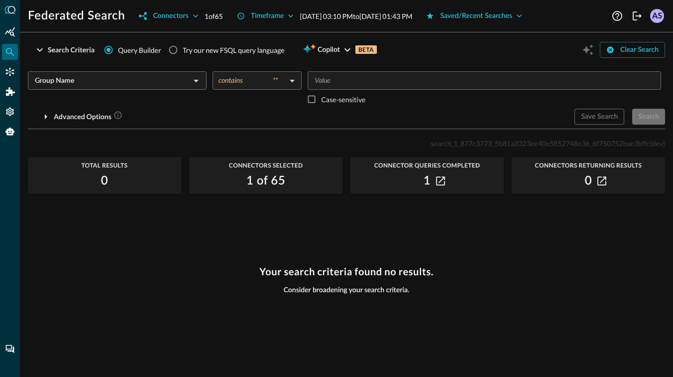
click at [343, 77] on input "Value" at bounding box center [484, 80] width 346 height 12
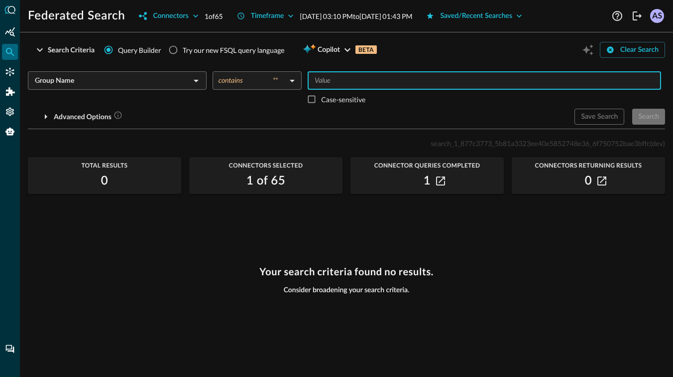
type input "a"
click at [654, 112] on div "Search" at bounding box center [649, 117] width 21 height 12
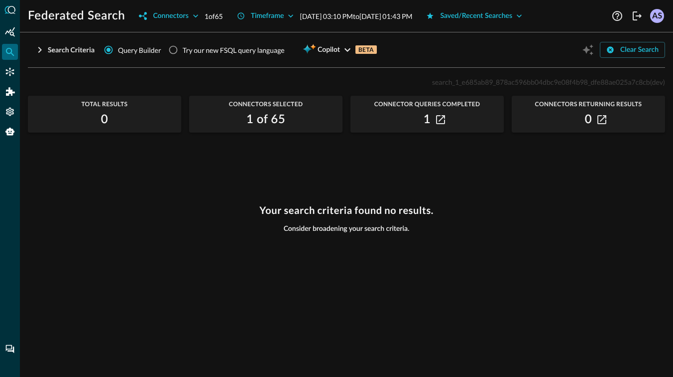
click at [43, 51] on icon "button" at bounding box center [40, 50] width 12 height 12
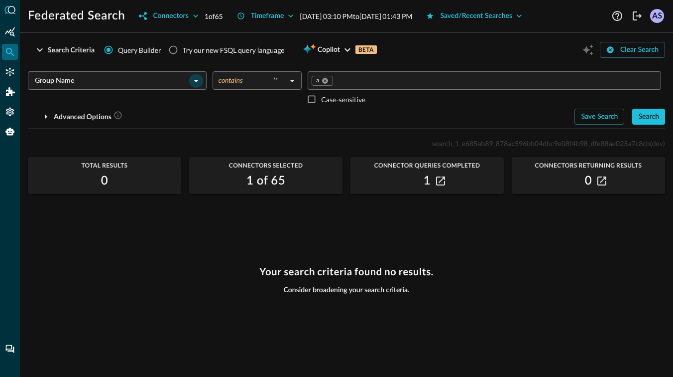
click at [199, 81] on icon "Open" at bounding box center [196, 81] width 12 height 12
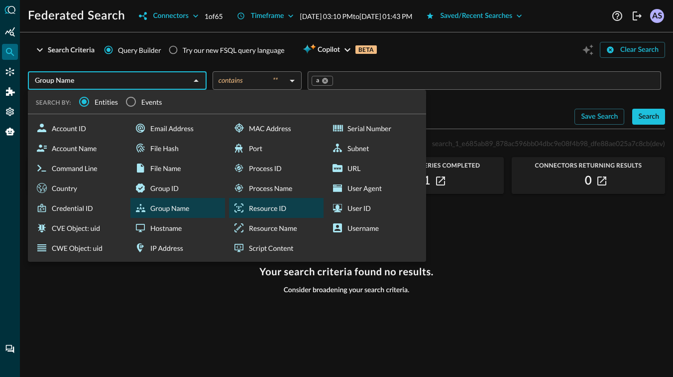
click at [272, 207] on div "Resource ID" at bounding box center [276, 208] width 95 height 20
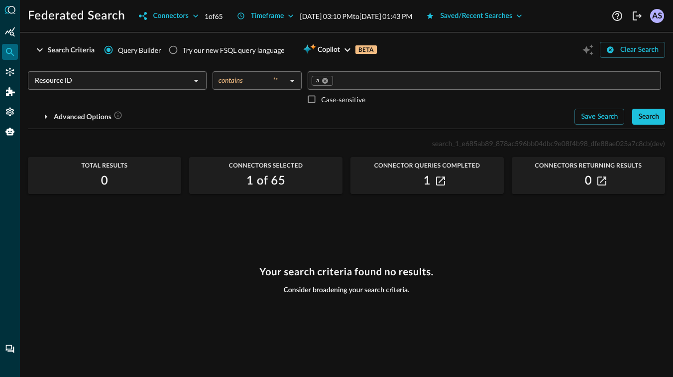
click at [182, 87] on input "Resource ID" at bounding box center [109, 80] width 156 height 12
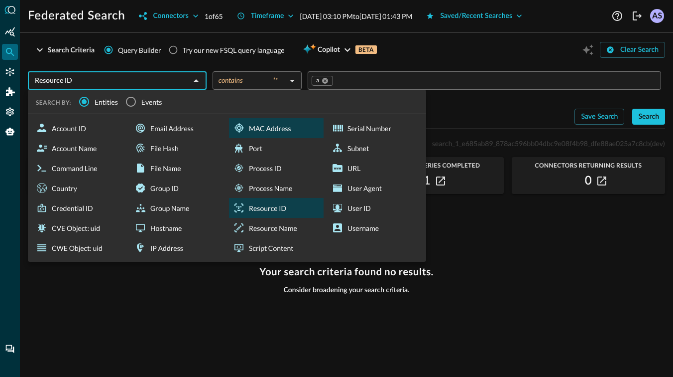
click at [251, 129] on div "MAC Address" at bounding box center [276, 128] width 95 height 20
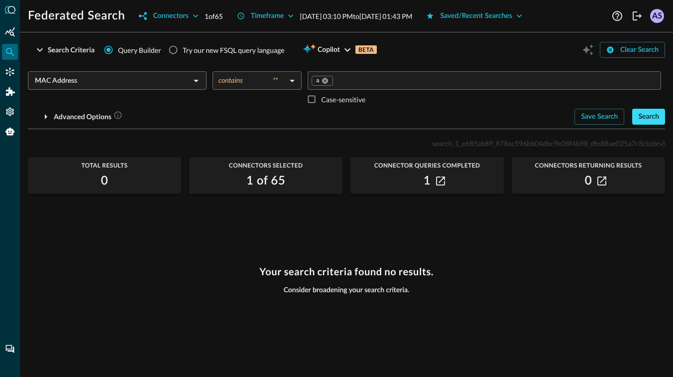
click at [653, 115] on div "Search" at bounding box center [649, 117] width 21 height 12
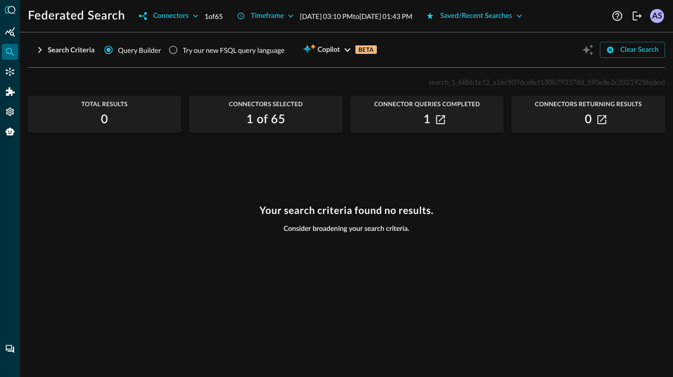
click at [41, 50] on icon "button" at bounding box center [39, 50] width 3 height 6
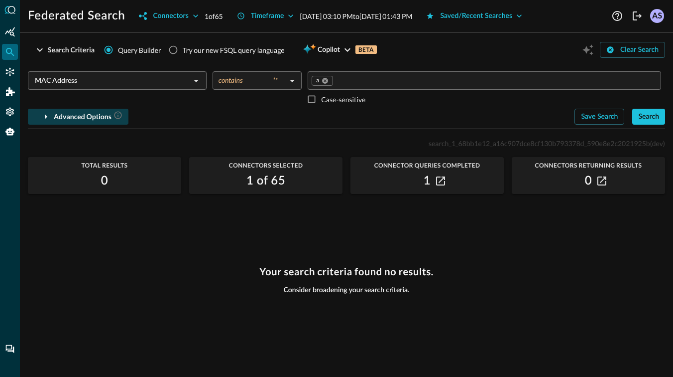
click at [70, 120] on div "Advanced Options" at bounding box center [88, 117] width 69 height 12
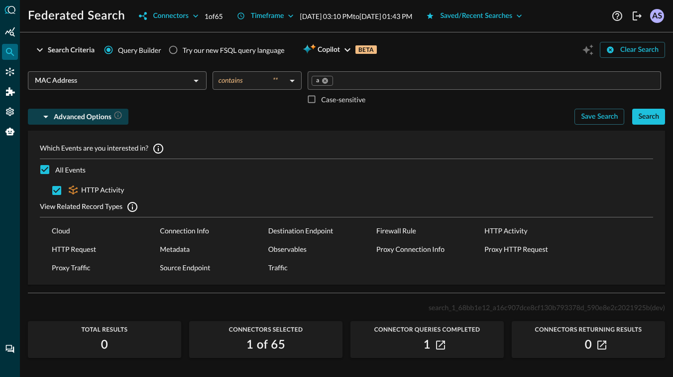
click at [54, 116] on div "Advanced Options" at bounding box center [88, 117] width 69 height 12
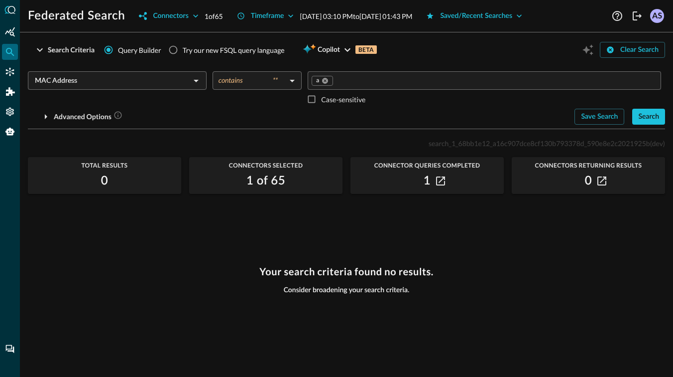
click at [167, 78] on input "MAC Address" at bounding box center [109, 80] width 156 height 12
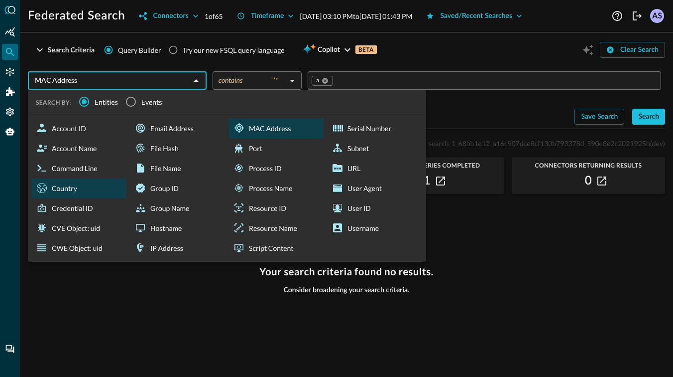
click at [99, 187] on div "Country" at bounding box center [79, 188] width 95 height 20
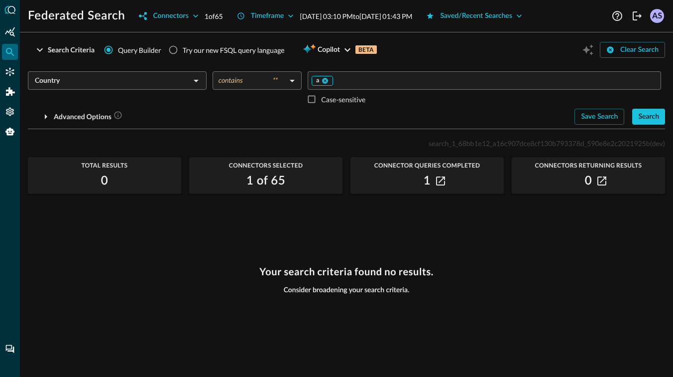
click at [325, 76] on div "a" at bounding box center [322, 81] width 21 height 10
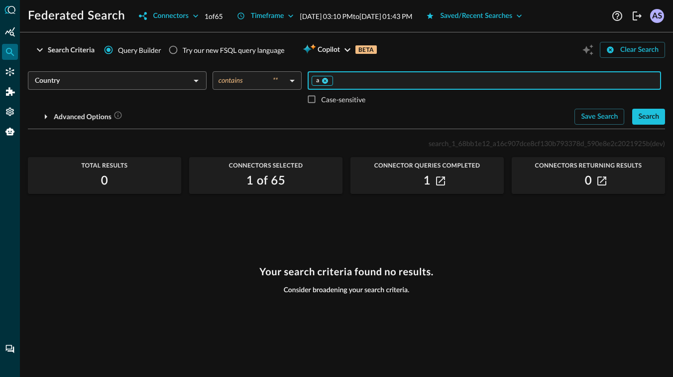
click at [325, 80] on icon at bounding box center [325, 80] width 7 height 7
click at [653, 118] on div "Search" at bounding box center [649, 117] width 21 height 12
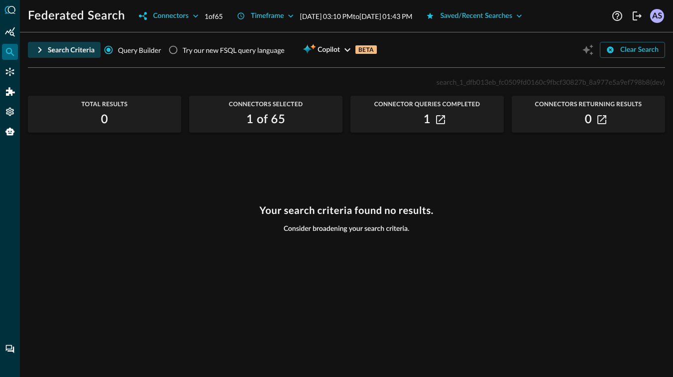
click at [51, 52] on div "Search Criteria" at bounding box center [71, 50] width 47 height 12
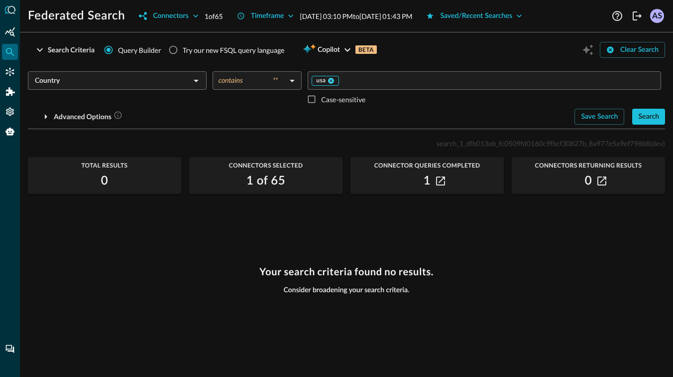
click at [331, 79] on icon at bounding box center [332, 81] width 6 height 6
click at [144, 70] on div "Country ​ contains ** contains ​ ​ Case-sensitive Advanced Options Save Search …" at bounding box center [347, 93] width 638 height 61
click at [141, 78] on input "Country" at bounding box center [109, 80] width 156 height 12
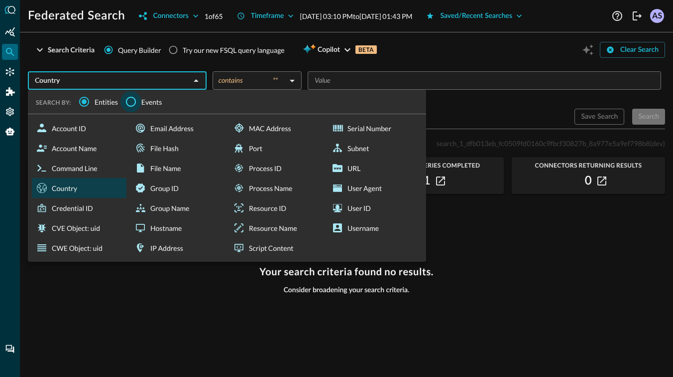
click at [140, 104] on input "Events" at bounding box center [131, 101] width 21 height 21
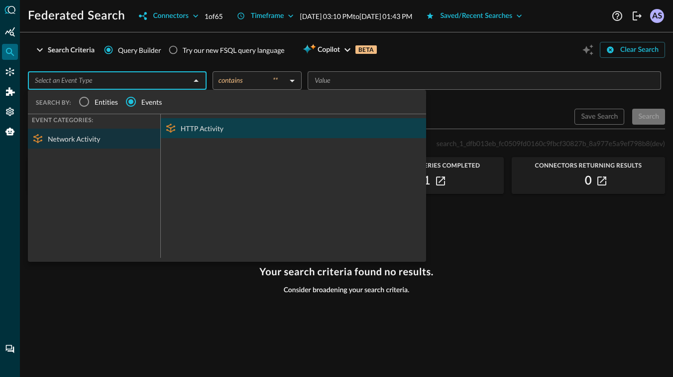
click at [193, 131] on div "HTTP Activity" at bounding box center [293, 128] width 265 height 20
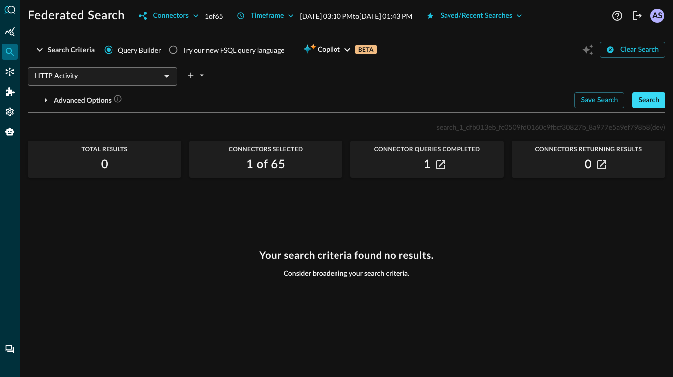
click at [652, 98] on div "Search" at bounding box center [649, 100] width 21 height 12
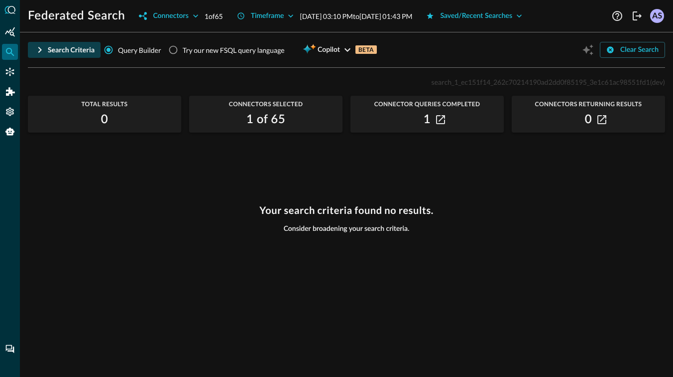
click at [58, 47] on div "Search Criteria" at bounding box center [71, 50] width 47 height 12
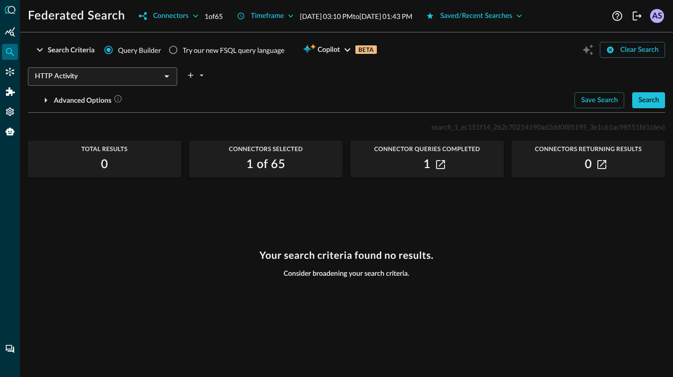
click at [158, 83] on div "HTTP Activity ​" at bounding box center [102, 76] width 149 height 18
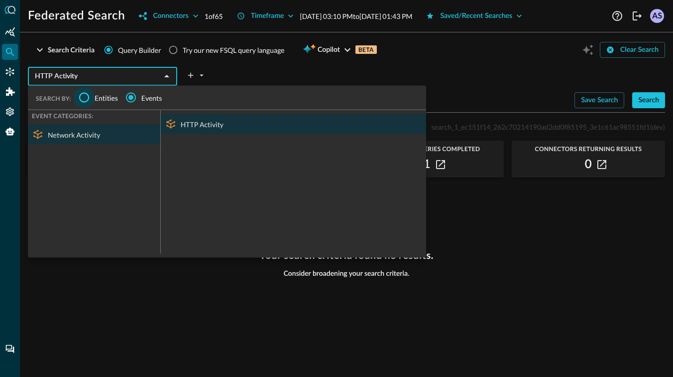
click at [87, 93] on input "Entities" at bounding box center [84, 97] width 21 height 21
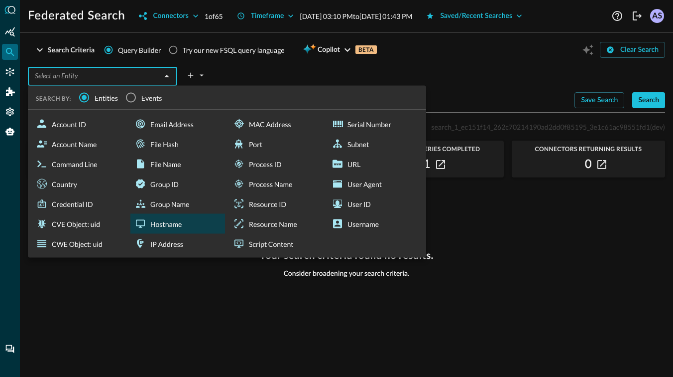
click at [172, 220] on div "Hostname" at bounding box center [177, 224] width 95 height 20
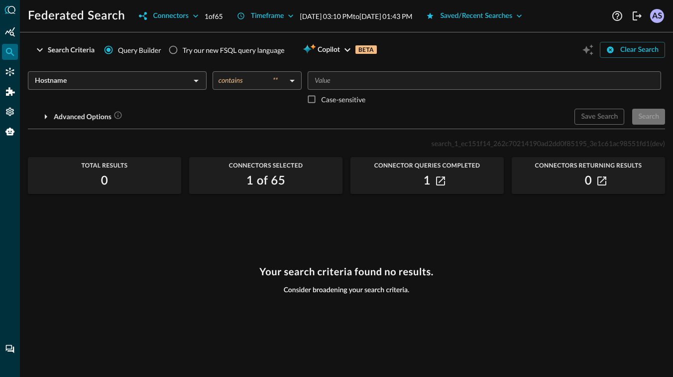
click at [346, 84] on input "Value" at bounding box center [484, 80] width 346 height 12
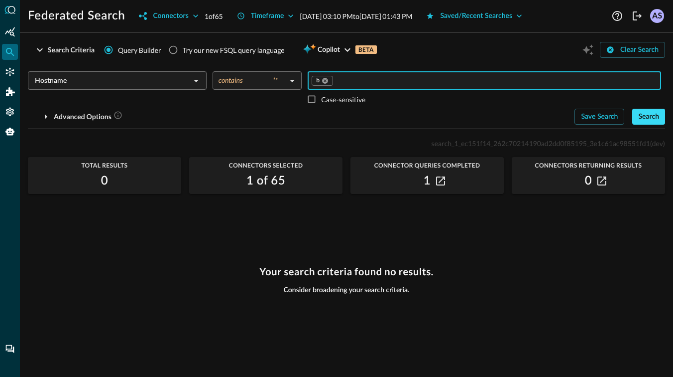
click at [647, 113] on div "Search" at bounding box center [649, 117] width 21 height 12
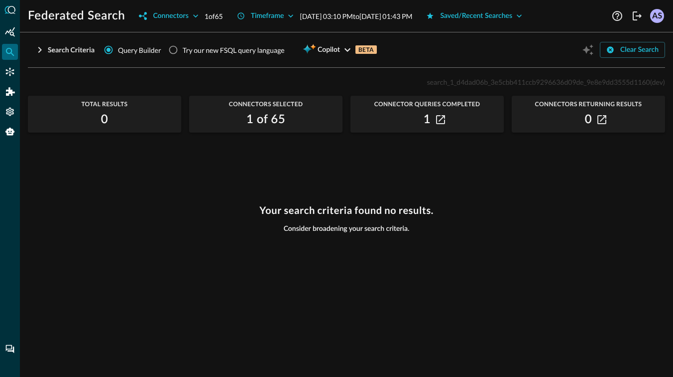
click at [44, 46] on icon "button" at bounding box center [40, 50] width 12 height 12
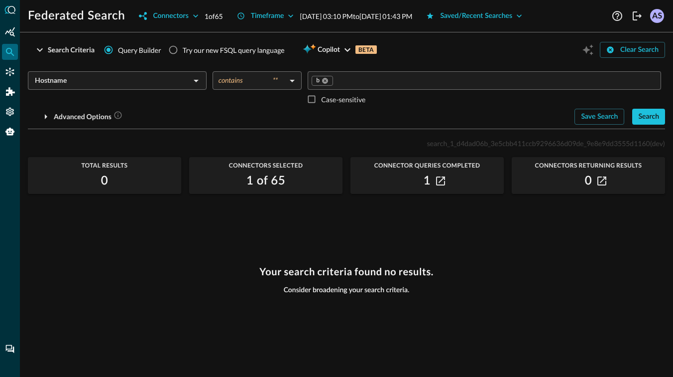
click at [270, 80] on body "Federated Search Connectors 1 of 65 Timeframe [DATE] 03:10 PM to [DATE] 01:43 P…" at bounding box center [336, 188] width 673 height 377
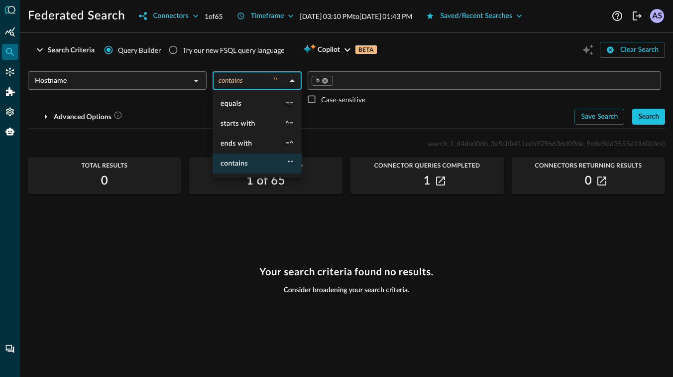
click at [331, 113] on div at bounding box center [336, 188] width 673 height 377
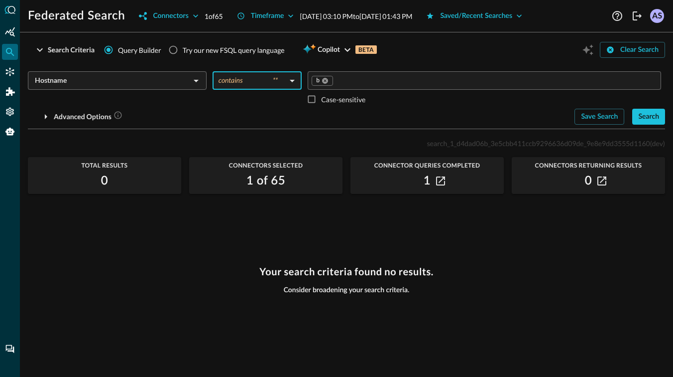
click at [187, 76] on div "Hostname ​" at bounding box center [117, 80] width 179 height 18
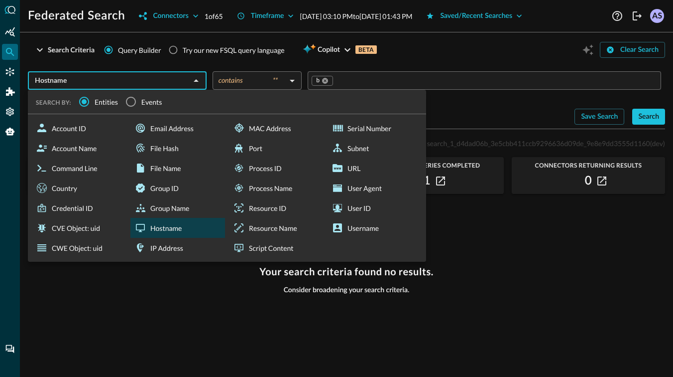
click at [506, 169] on div "Total Results 0 Connectors Selected 1 of 65 Connector Queries Completed 1 Conne…" at bounding box center [347, 175] width 638 height 37
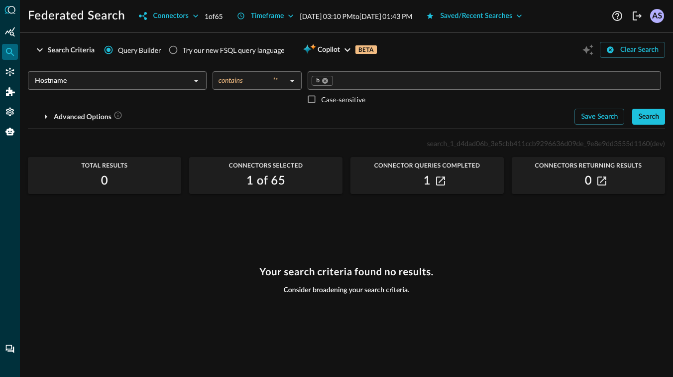
click at [180, 79] on input "Hostname" at bounding box center [109, 80] width 156 height 12
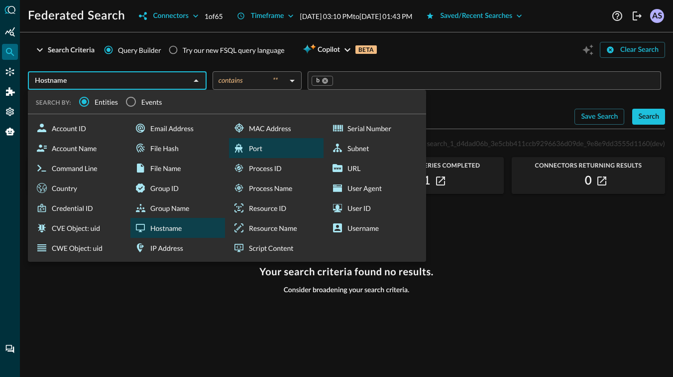
click at [269, 146] on div "Port" at bounding box center [276, 148] width 95 height 20
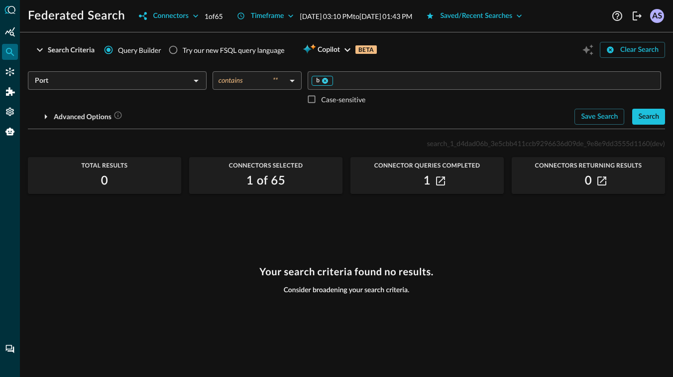
click at [324, 79] on icon at bounding box center [326, 81] width 6 height 6
click at [324, 79] on input "Value" at bounding box center [484, 80] width 346 height 12
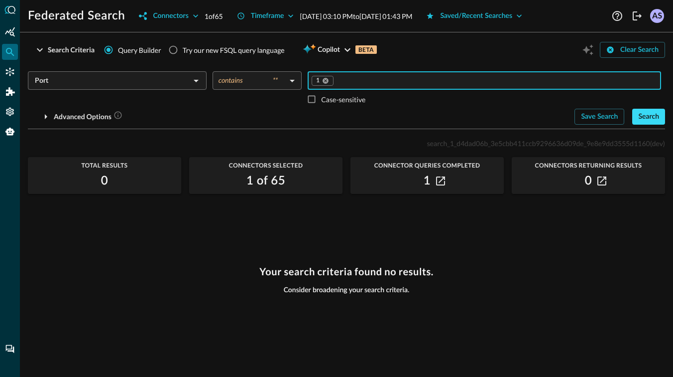
click at [653, 115] on div "Search" at bounding box center [649, 117] width 21 height 12
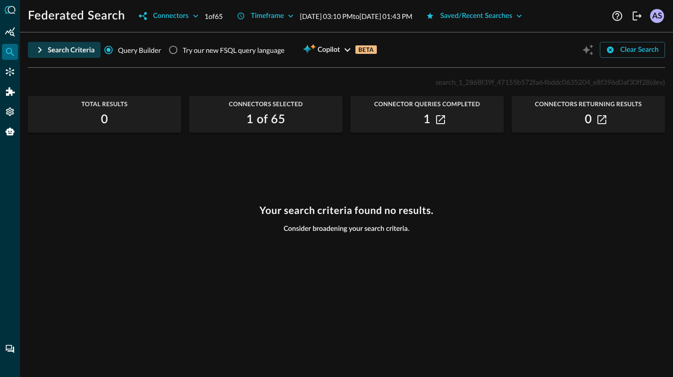
click at [55, 50] on div "Search Criteria" at bounding box center [71, 50] width 47 height 12
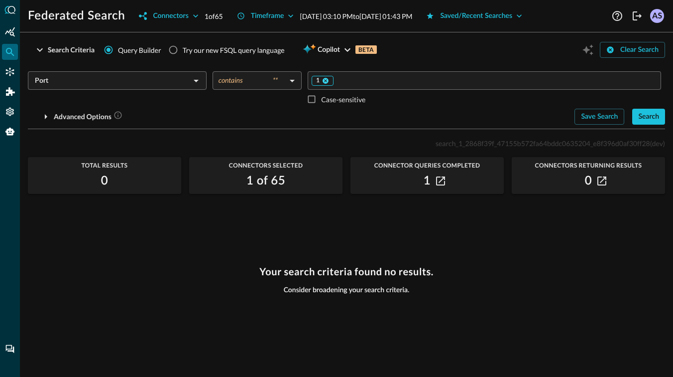
click at [325, 78] on icon at bounding box center [326, 81] width 6 height 6
click at [325, 78] on input "Value" at bounding box center [484, 80] width 346 height 12
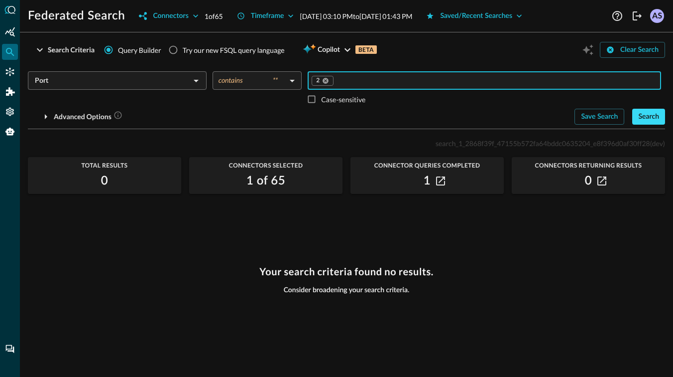
click at [647, 117] on div "Search" at bounding box center [649, 117] width 21 height 12
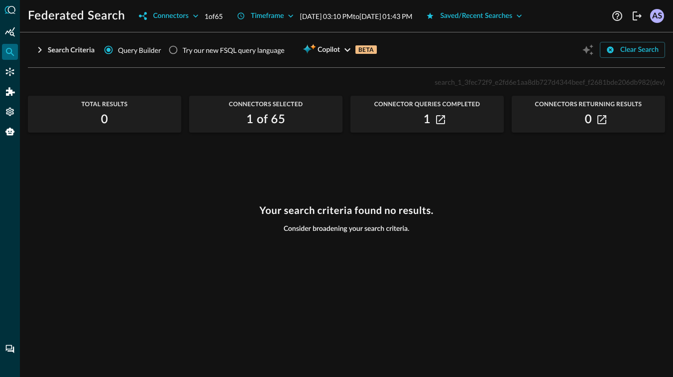
click at [37, 51] on icon "button" at bounding box center [40, 50] width 12 height 12
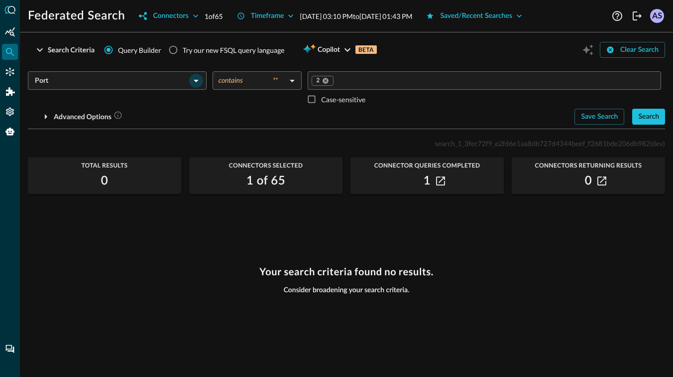
click at [194, 84] on icon "Open" at bounding box center [196, 81] width 12 height 12
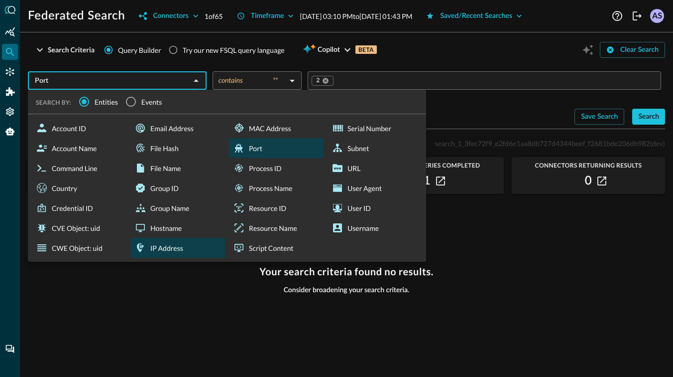
click at [166, 242] on div "IP Address" at bounding box center [177, 248] width 95 height 20
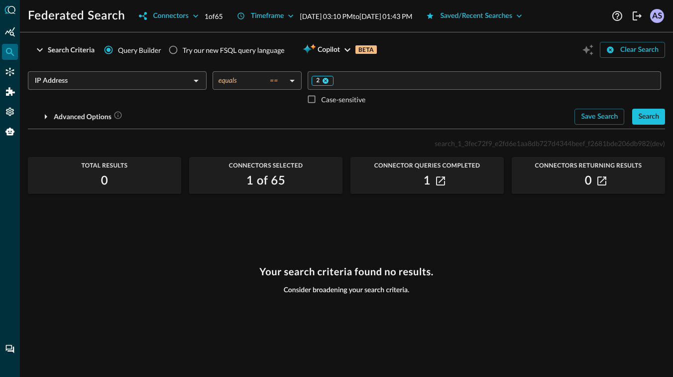
click at [328, 77] on icon at bounding box center [325, 80] width 7 height 7
click at [328, 77] on input "Value" at bounding box center [484, 80] width 346 height 12
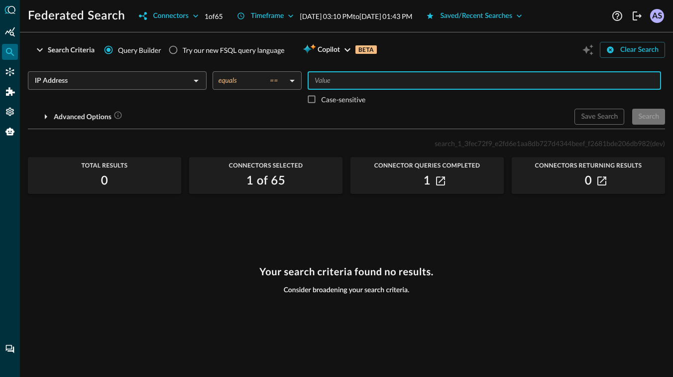
click at [159, 85] on input "IP Address" at bounding box center [109, 80] width 156 height 12
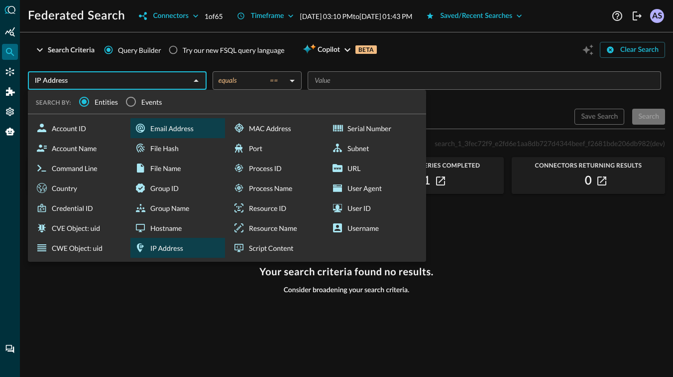
click at [151, 121] on div "Email Address" at bounding box center [177, 128] width 95 height 20
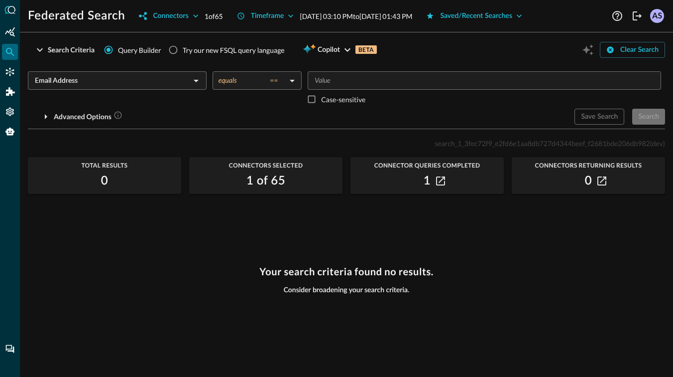
click at [323, 77] on input "Value" at bounding box center [484, 80] width 346 height 12
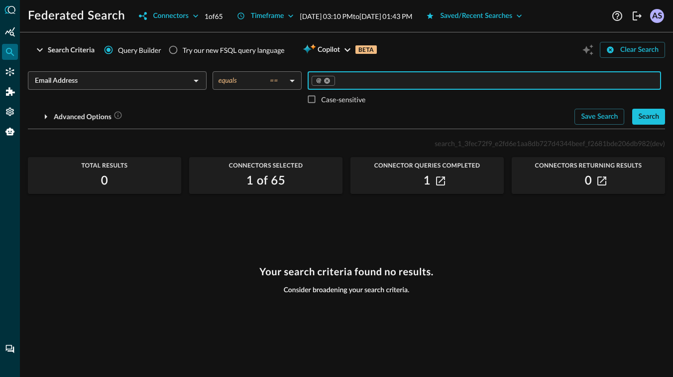
click at [282, 76] on body "Federated Search Connectors 1 of 65 Timeframe [DATE] 03:10 PM to [DATE] 01:43 P…" at bounding box center [336, 188] width 673 height 377
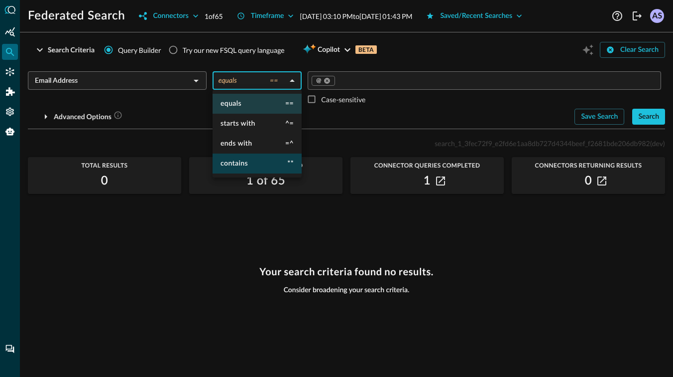
click at [259, 164] on li "contains **" at bounding box center [257, 163] width 89 height 20
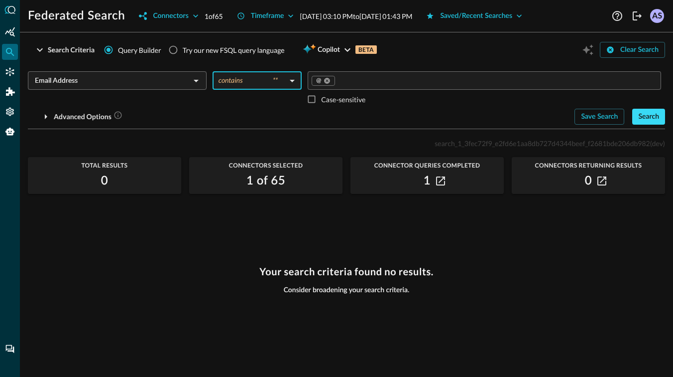
click at [646, 118] on div "Search" at bounding box center [649, 117] width 21 height 12
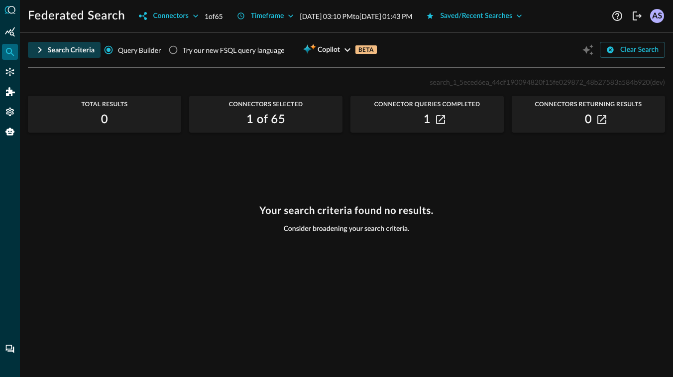
click at [52, 49] on div "Search Criteria" at bounding box center [71, 50] width 47 height 12
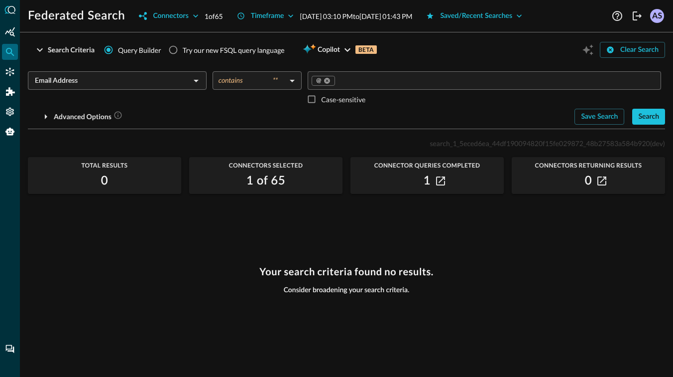
click at [128, 81] on input "Email Address" at bounding box center [109, 80] width 156 height 12
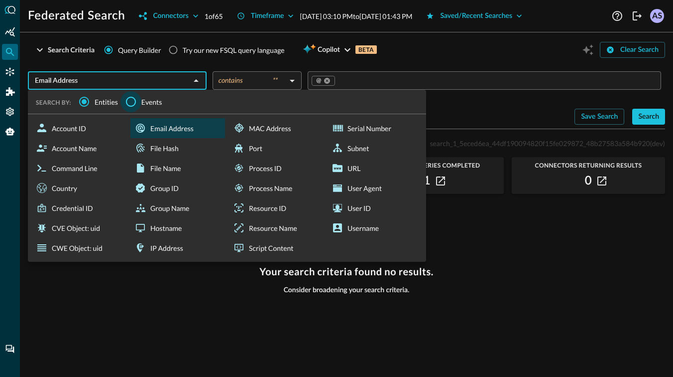
click at [128, 98] on input "Events" at bounding box center [131, 101] width 21 height 21
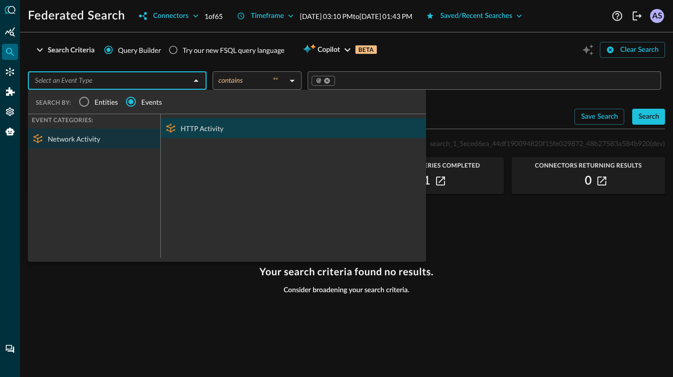
click at [206, 125] on div "HTTP Activity" at bounding box center [293, 128] width 265 height 20
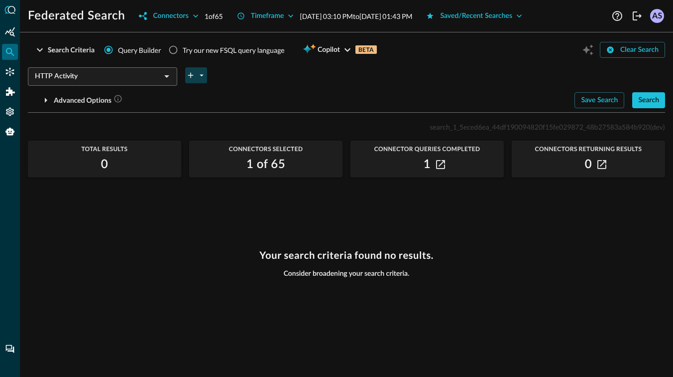
click at [191, 76] on icon "plus-arrow-button" at bounding box center [190, 75] width 9 height 9
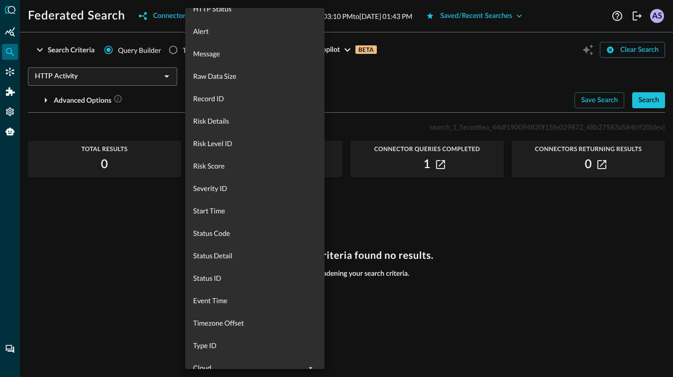
scroll to position [632, 0]
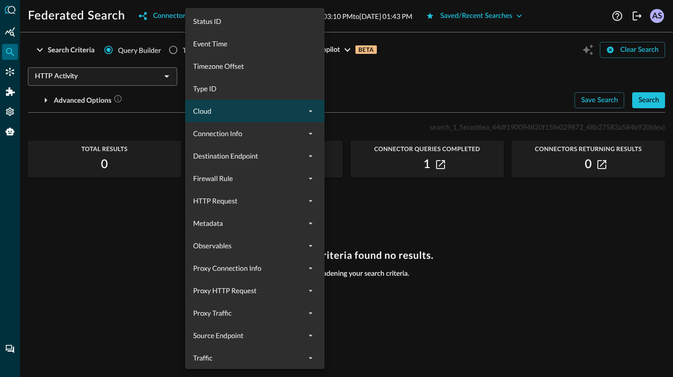
click at [258, 107] on span "Cloud" at bounding box center [249, 111] width 112 height 10
click at [276, 111] on span "Cloud" at bounding box center [249, 111] width 112 height 10
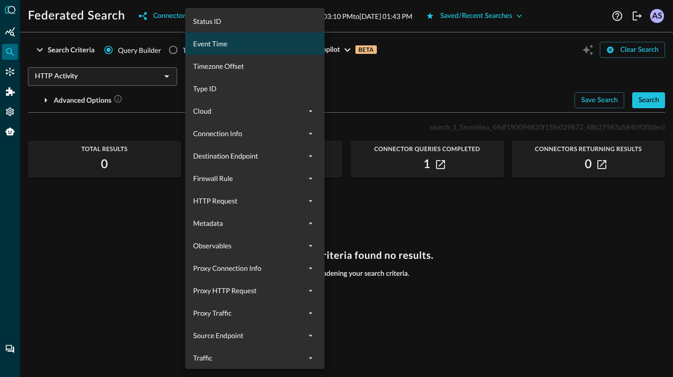
click at [226, 44] on span "Event Time" at bounding box center [255, 43] width 124 height 10
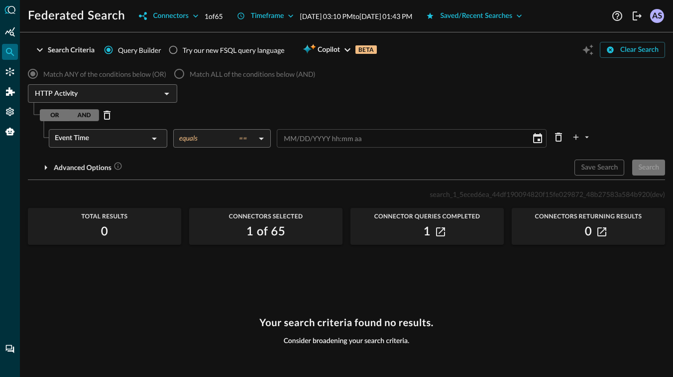
click at [257, 137] on body "Federated Search Connectors 1 of 65 Timeframe [DATE] 03:10 PM to [DATE] 01:43 P…" at bounding box center [336, 188] width 673 height 377
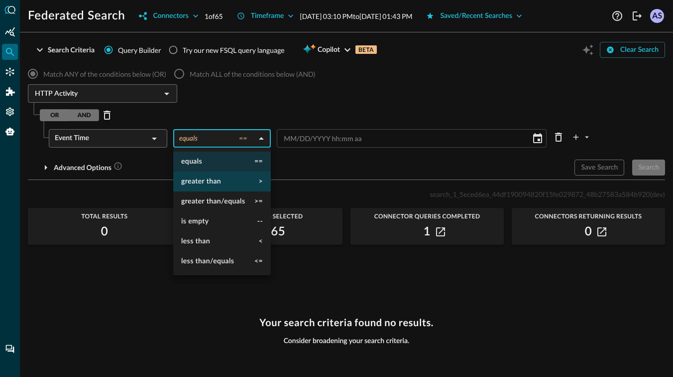
click at [240, 185] on li "greater than >" at bounding box center [222, 181] width 98 height 20
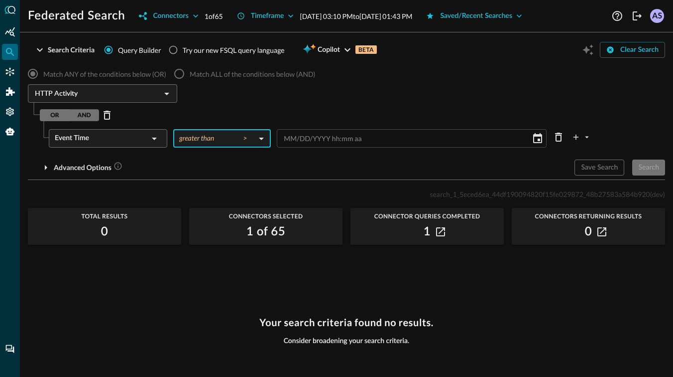
click at [321, 140] on span "YYYY" at bounding box center [322, 138] width 18 height 8
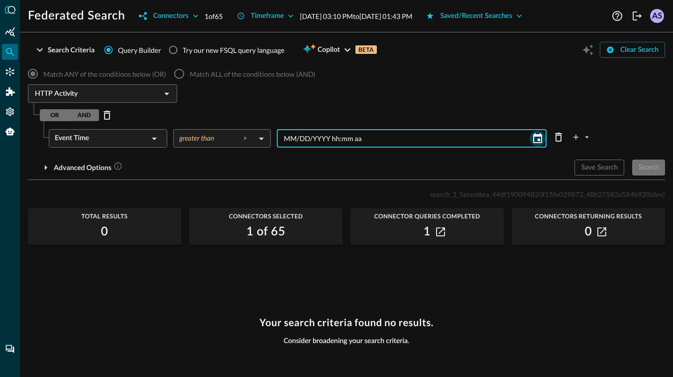
click at [533, 139] on icon "Choose date" at bounding box center [537, 138] width 9 height 10
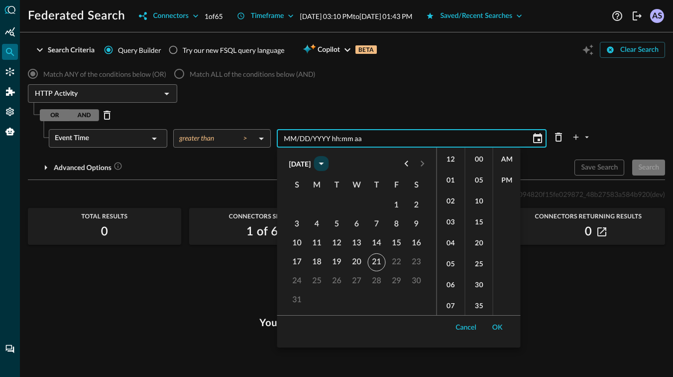
click at [327, 163] on icon "calendar view is open, switch to year view" at bounding box center [321, 163] width 12 height 12
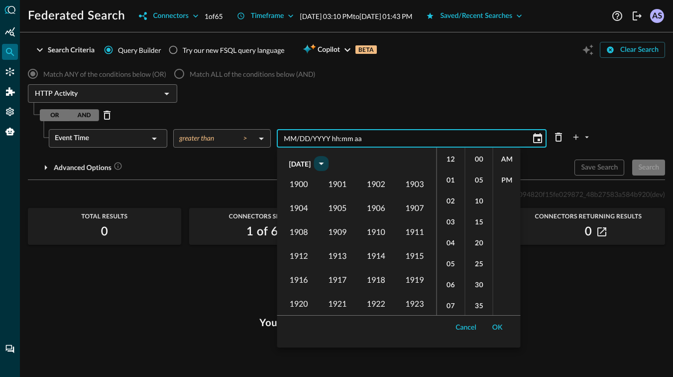
scroll to position [680, 0]
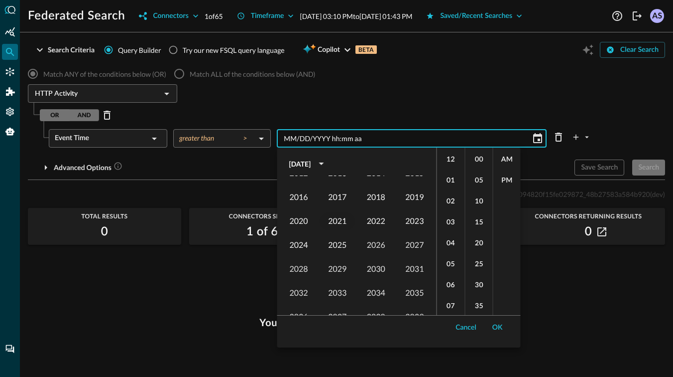
click at [341, 222] on button "2021" at bounding box center [338, 221] width 36 height 18
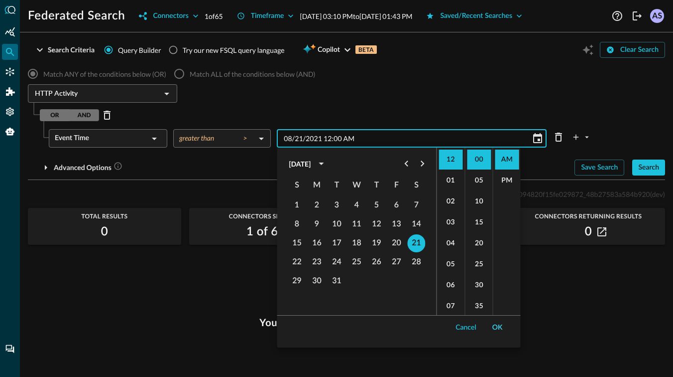
click at [496, 327] on button "OK" at bounding box center [498, 327] width 22 height 16
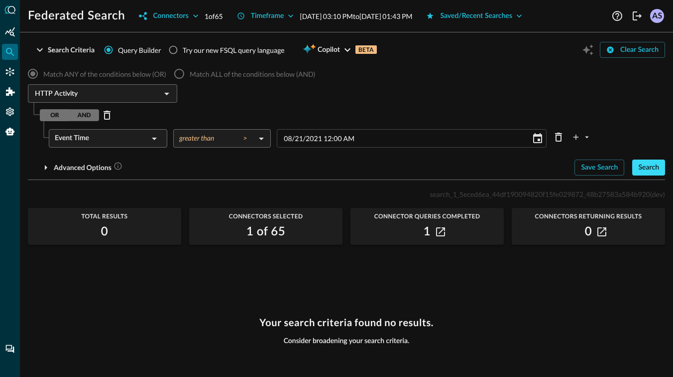
click at [644, 163] on div "Search" at bounding box center [649, 167] width 21 height 12
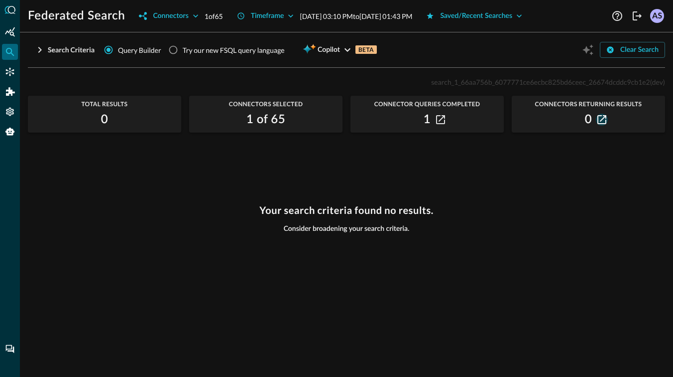
click at [606, 121] on icon "button" at bounding box center [602, 119] width 9 height 9
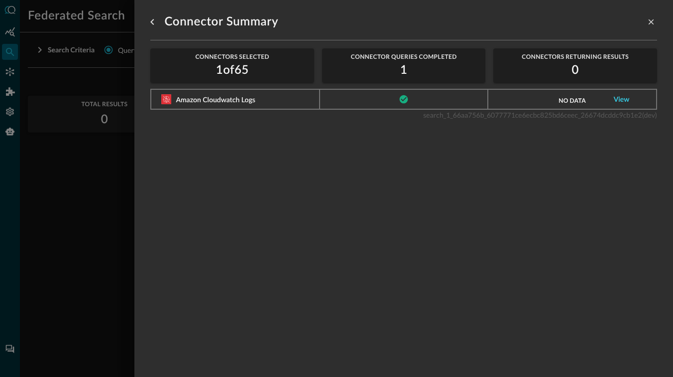
click at [619, 97] on link "View" at bounding box center [622, 99] width 16 height 7
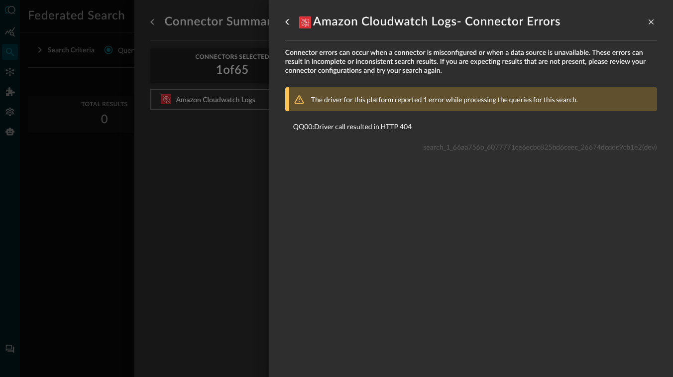
click at [213, 136] on div at bounding box center [336, 188] width 673 height 377
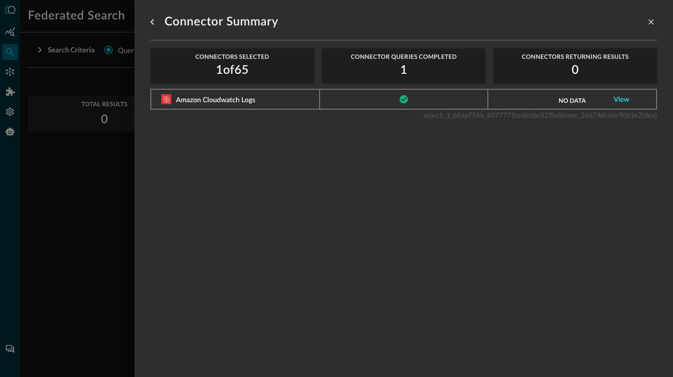
click at [621, 98] on link "View" at bounding box center [622, 99] width 16 height 7
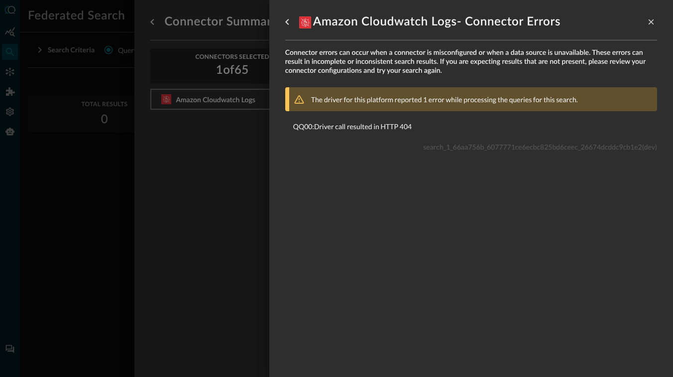
click at [228, 175] on div at bounding box center [336, 188] width 673 height 377
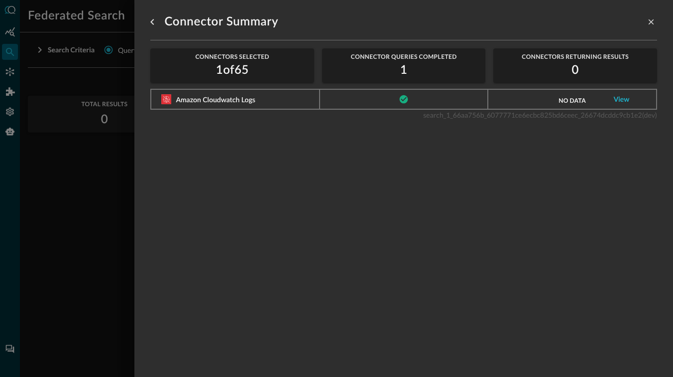
click at [112, 153] on div at bounding box center [336, 188] width 673 height 377
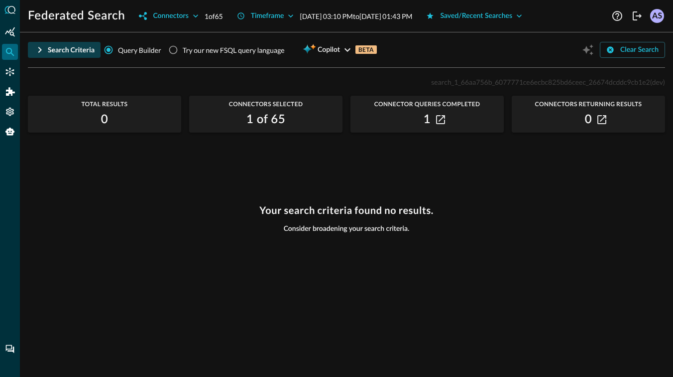
click at [57, 44] on div "Search Criteria" at bounding box center [71, 50] width 47 height 12
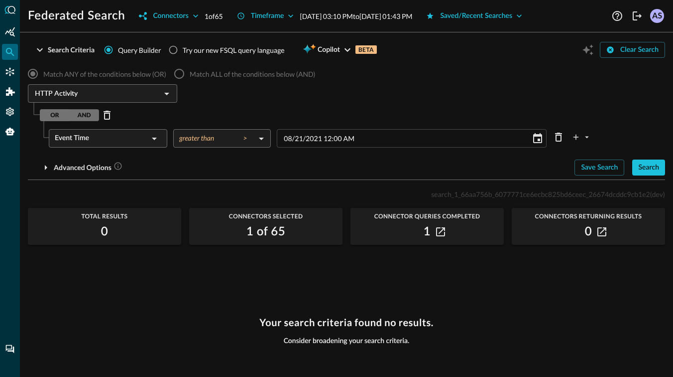
click at [131, 130] on div "Event Time" at bounding box center [102, 138] width 94 height 18
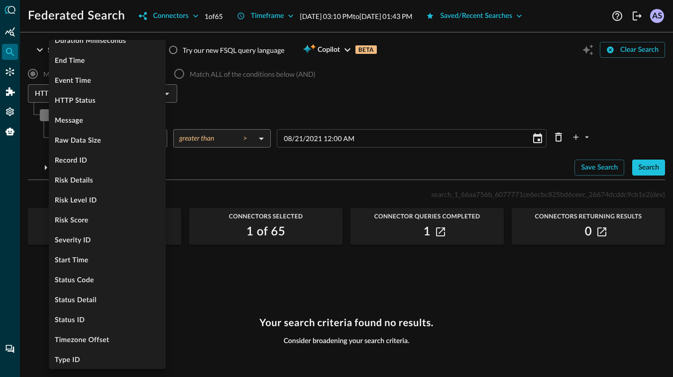
scroll to position [275, 0]
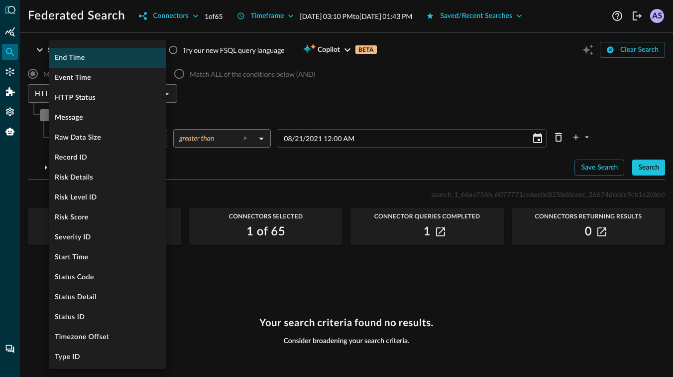
click at [84, 62] on li "End Time" at bounding box center [107, 58] width 117 height 20
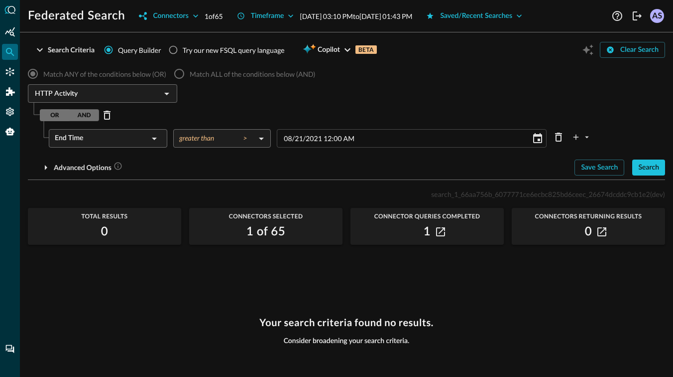
scroll to position [0, 0]
click at [643, 175] on button "Search" at bounding box center [649, 167] width 33 height 16
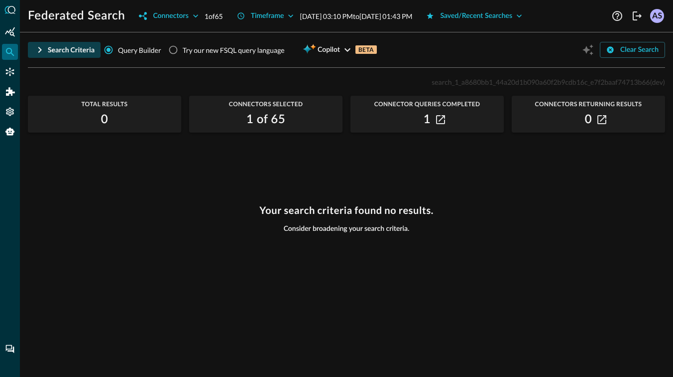
click at [50, 48] on div "Search Criteria" at bounding box center [71, 50] width 47 height 12
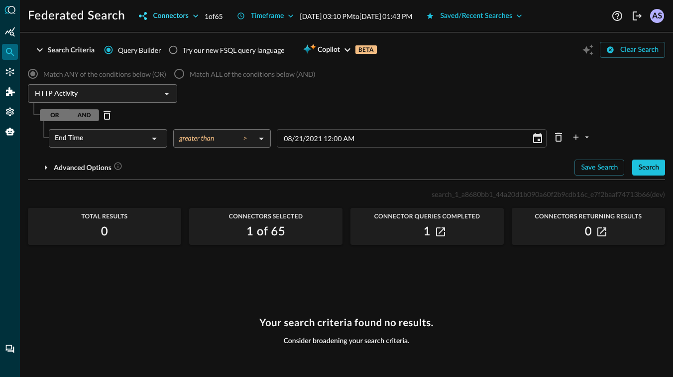
click at [195, 16] on icon "button" at bounding box center [196, 16] width 10 height 10
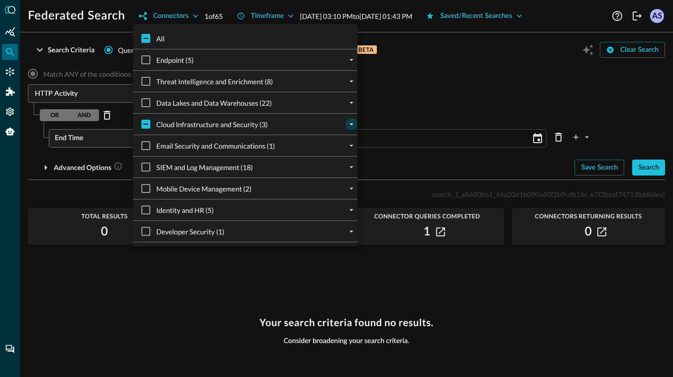
click at [352, 124] on icon "expand" at bounding box center [352, 125] width 4 height 2
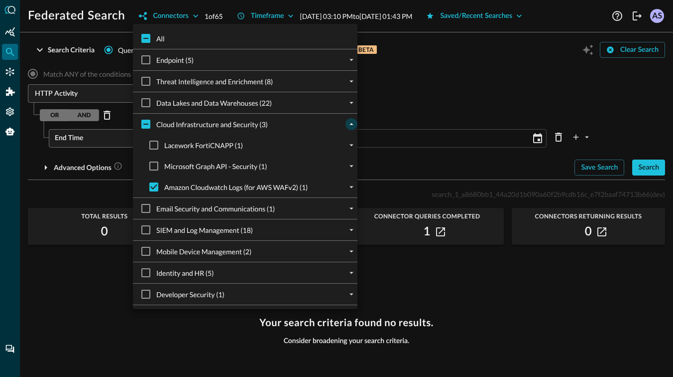
click at [431, 104] on div at bounding box center [336, 188] width 673 height 377
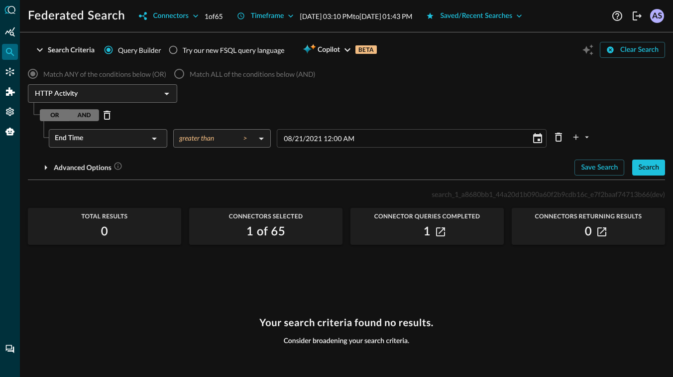
click at [150, 138] on icon at bounding box center [154, 138] width 12 height 12
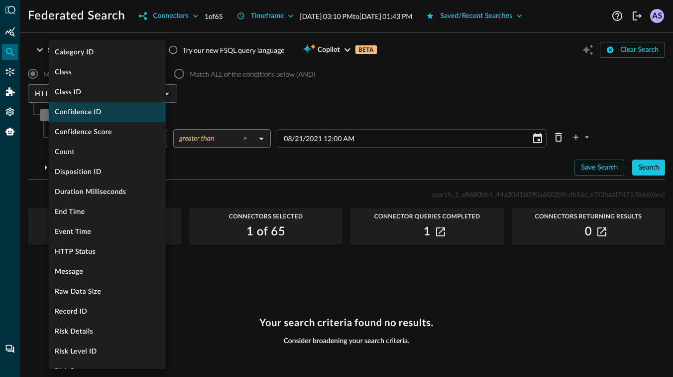
scroll to position [275, 0]
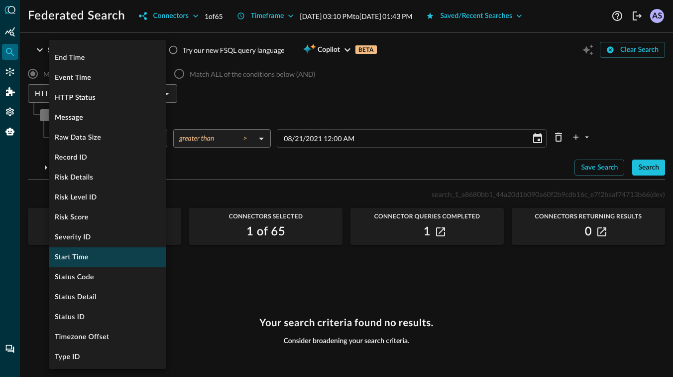
click at [100, 258] on li "Start Time" at bounding box center [107, 257] width 117 height 20
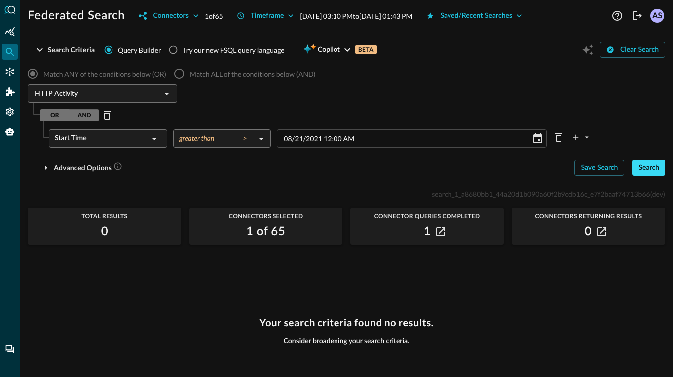
click at [655, 164] on div "Search" at bounding box center [649, 167] width 21 height 12
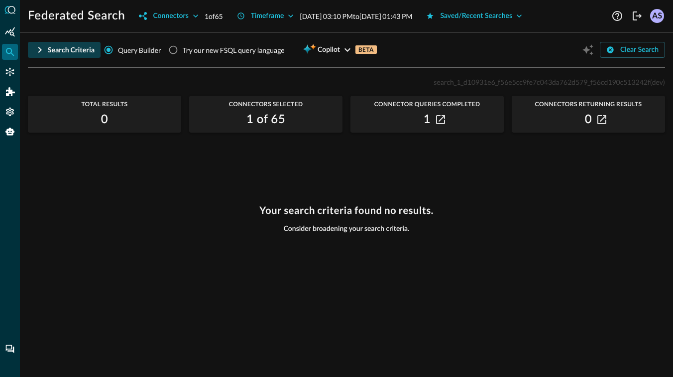
click at [56, 55] on div "Search Criteria" at bounding box center [71, 50] width 47 height 12
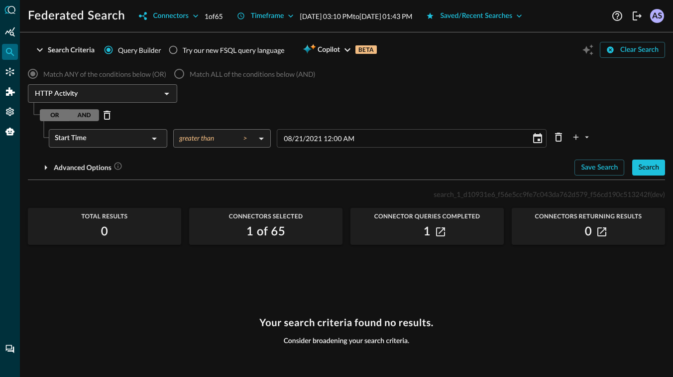
click at [122, 134] on div "Start Time" at bounding box center [102, 138] width 94 height 18
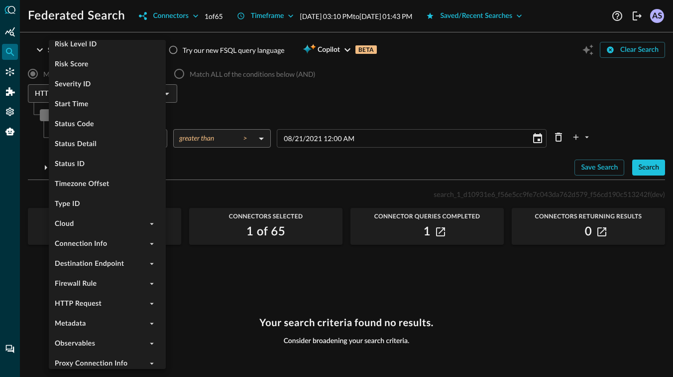
scroll to position [451, 0]
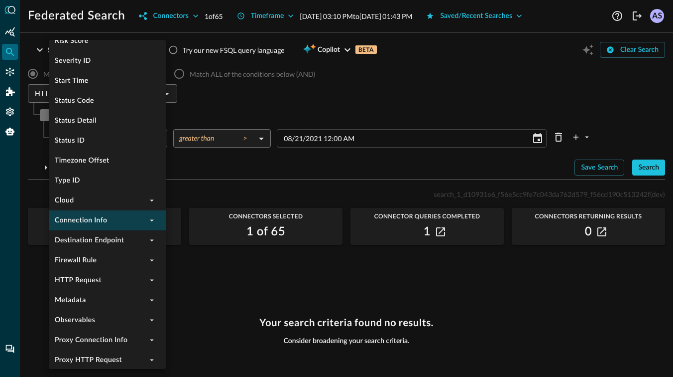
click at [135, 222] on li "Connection Info" at bounding box center [107, 220] width 117 height 20
click at [146, 220] on button "expand" at bounding box center [152, 220] width 12 height 12
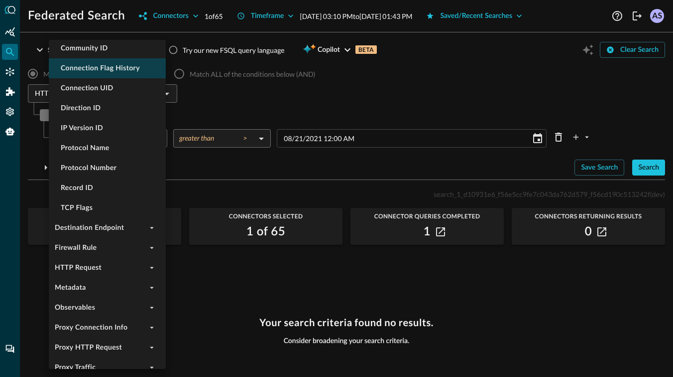
scroll to position [667, 0]
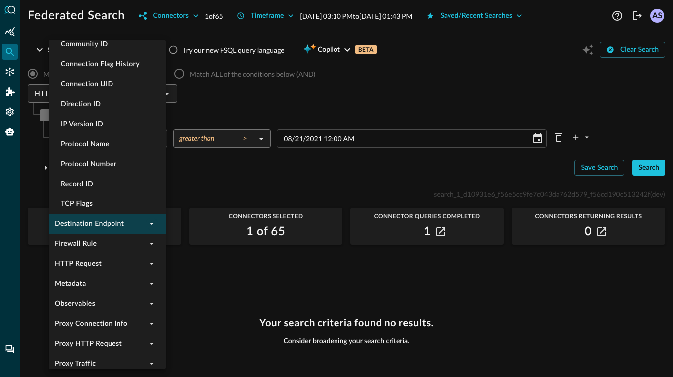
click at [152, 222] on icon "expand" at bounding box center [151, 223] width 9 height 9
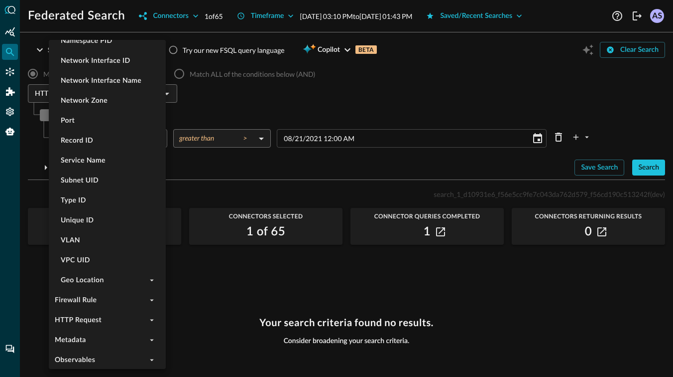
scroll to position [1063, 0]
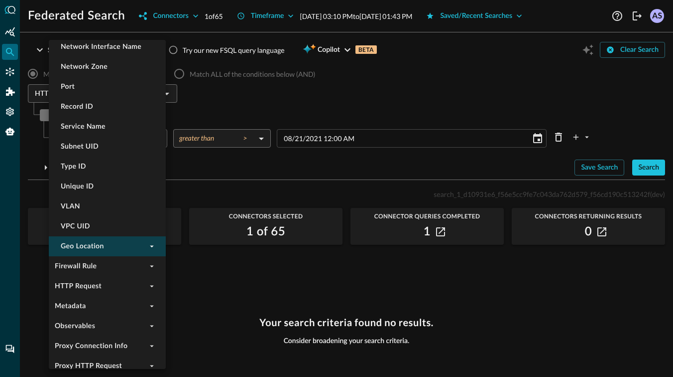
click at [153, 246] on icon "expand" at bounding box center [151, 246] width 9 height 9
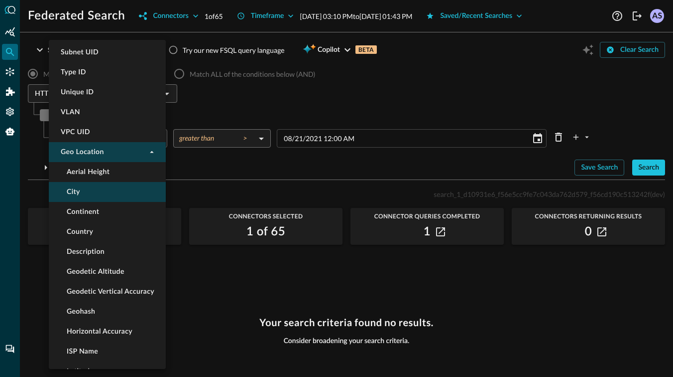
scroll to position [1159, 0]
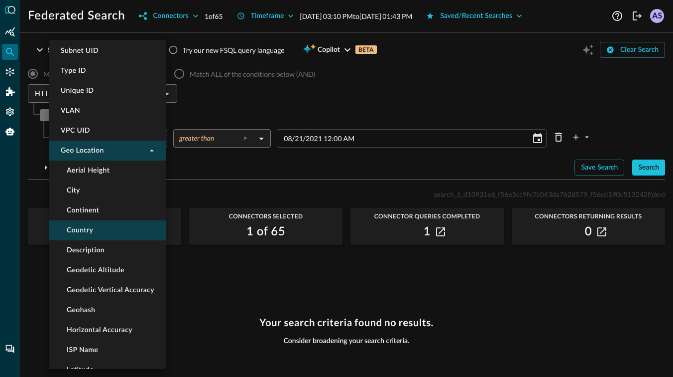
click at [98, 237] on li "Country" at bounding box center [107, 230] width 117 height 20
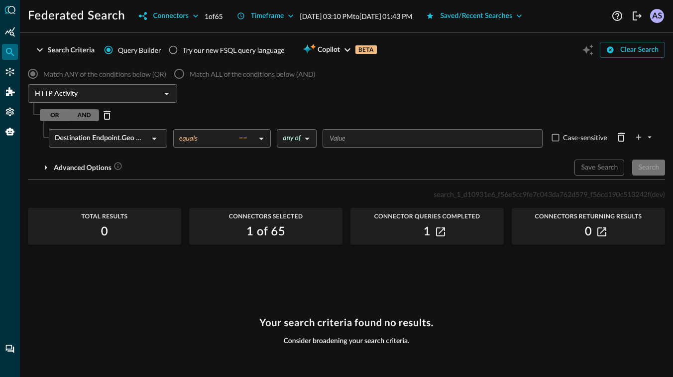
click at [248, 143] on body "Federated Search Connectors 1 of 65 Timeframe [DATE] 03:10 PM to [DATE] 01:43 P…" at bounding box center [336, 188] width 673 height 377
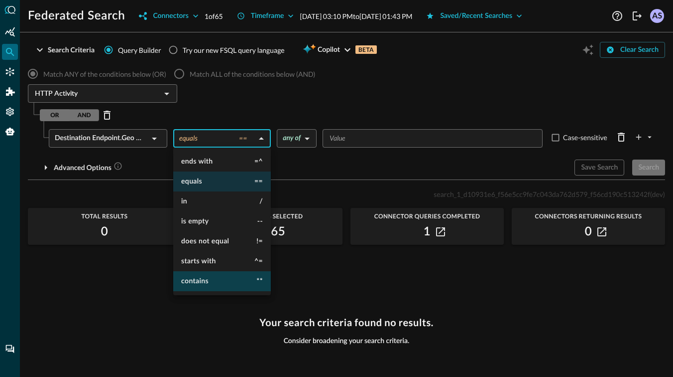
click at [196, 277] on span "contains" at bounding box center [194, 280] width 27 height 7
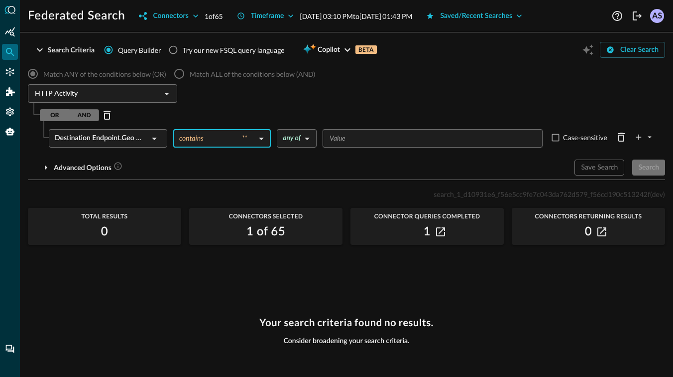
click at [306, 135] on body "Federated Search Connectors 1 of 65 Timeframe [DATE] 03:10 PM to [DATE] 01:43 P…" at bounding box center [336, 188] width 673 height 377
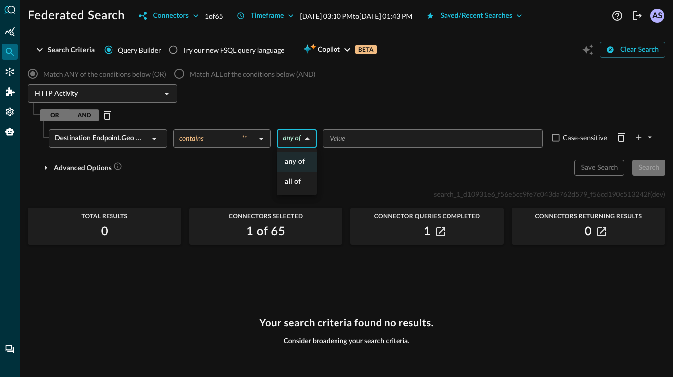
click at [335, 135] on div at bounding box center [336, 188] width 673 height 377
click at [335, 135] on input "Value" at bounding box center [432, 138] width 213 height 12
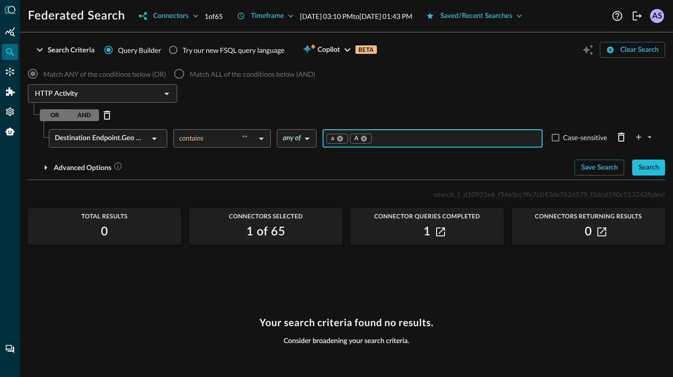
click at [302, 139] on body "Federated Search Connectors 1 of 65 Timeframe [DATE] 03:10 PM to [DATE] 01:43 P…" at bounding box center [336, 188] width 673 height 377
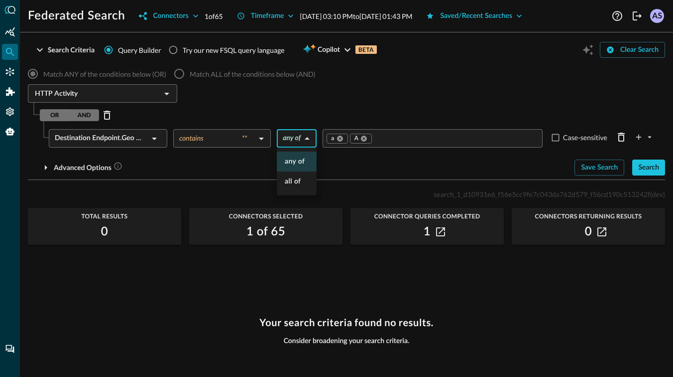
click at [323, 109] on div at bounding box center [336, 188] width 673 height 377
click at [648, 166] on div "Search" at bounding box center [649, 167] width 21 height 12
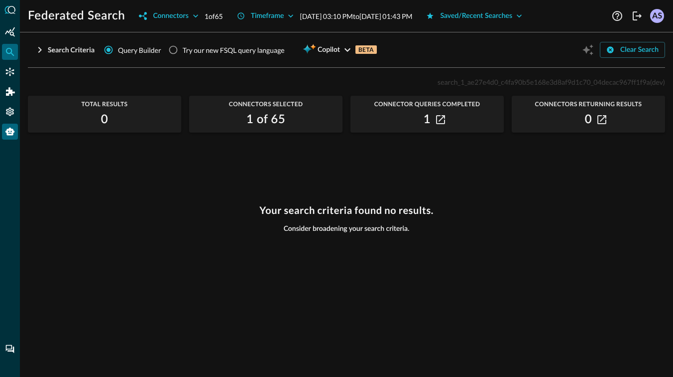
click at [10, 130] on icon "Query Agent" at bounding box center [9, 132] width 9 height 8
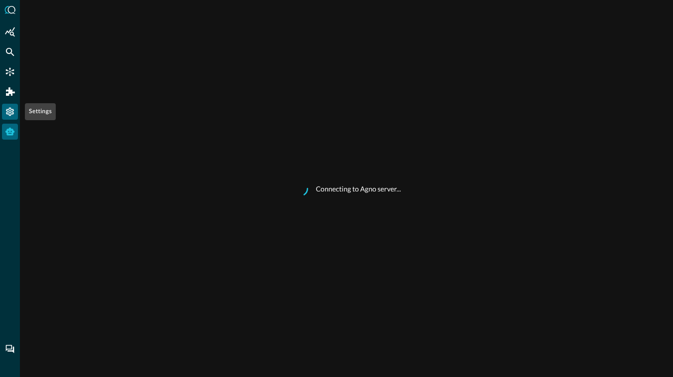
click at [9, 112] on icon "Settings" at bounding box center [10, 112] width 10 height 10
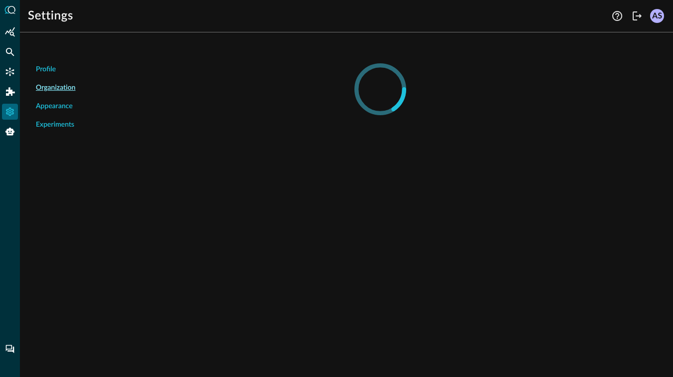
click at [56, 89] on span "Organization" at bounding box center [56, 88] width 40 height 10
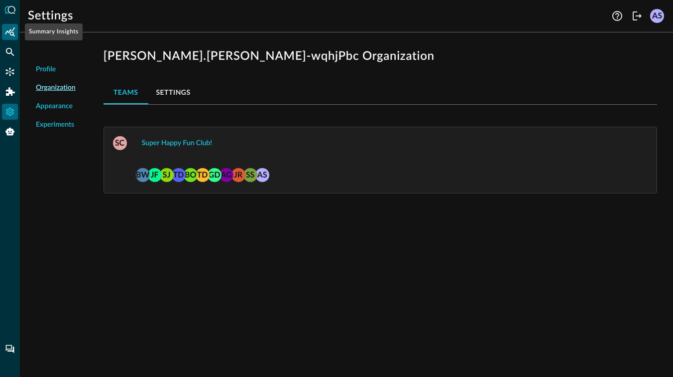
click at [10, 34] on icon "Summary Insights" at bounding box center [10, 31] width 10 height 9
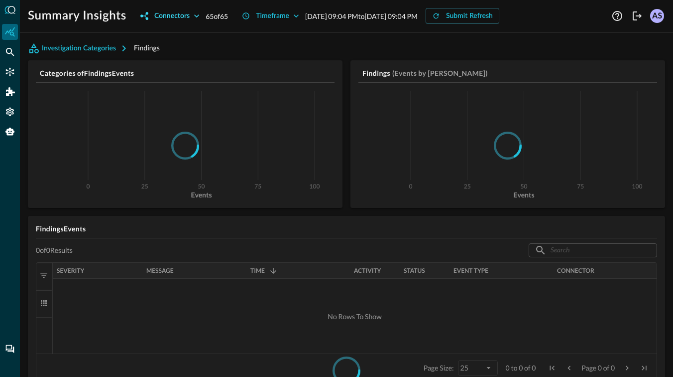
click at [191, 15] on button "Connectors" at bounding box center [169, 16] width 71 height 16
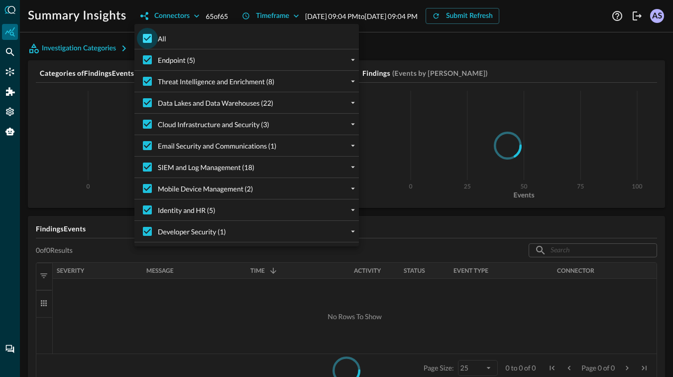
click at [145, 37] on input "All" at bounding box center [147, 38] width 21 height 21
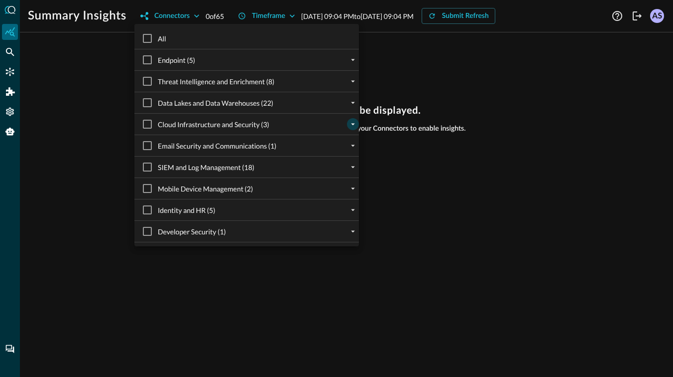
click at [355, 123] on icon "expand" at bounding box center [353, 124] width 9 height 9
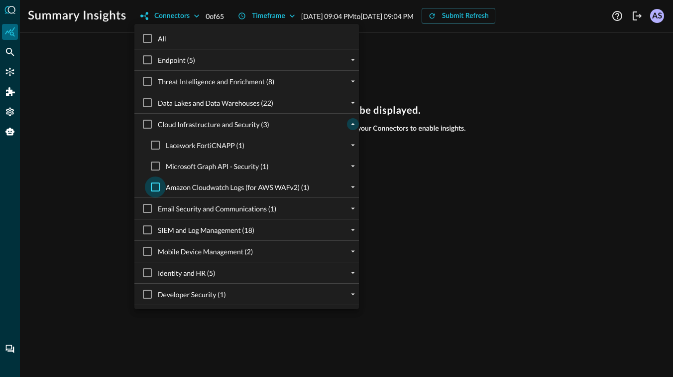
click at [151, 187] on input "Amazon Cloudwatch Logs (for AWS WAFv2) (1)" at bounding box center [155, 186] width 21 height 21
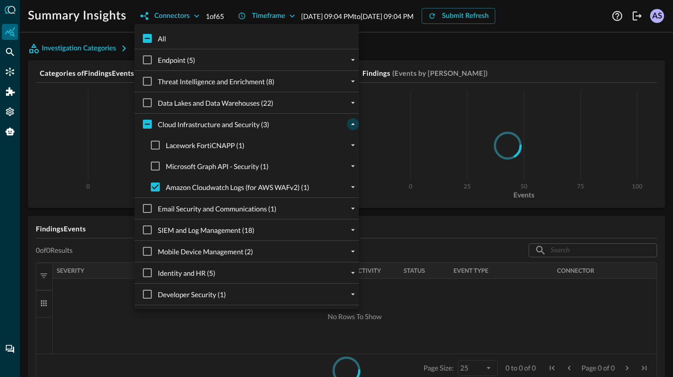
click at [97, 228] on div at bounding box center [336, 188] width 673 height 377
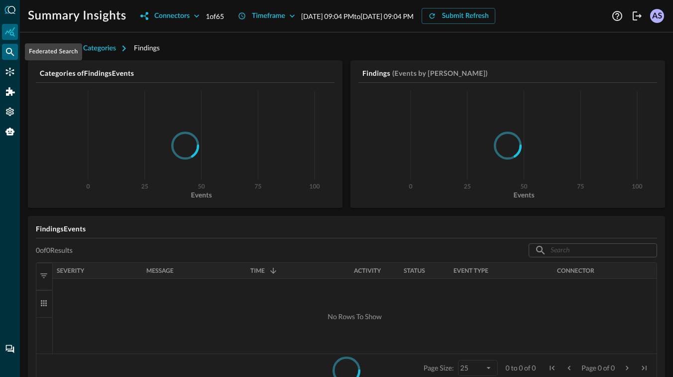
click at [13, 50] on icon "Federated Search" at bounding box center [10, 52] width 10 height 10
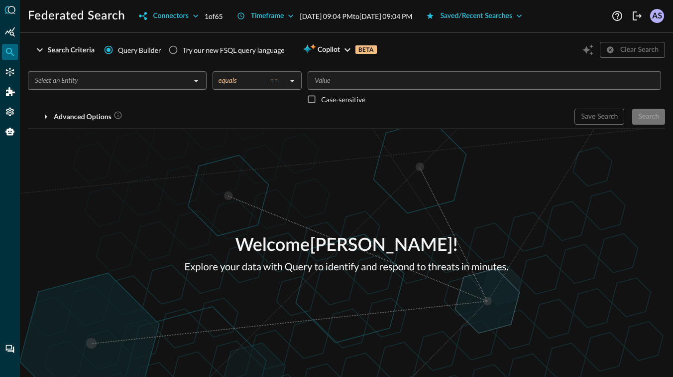
click at [156, 89] on div "​" at bounding box center [117, 80] width 179 height 18
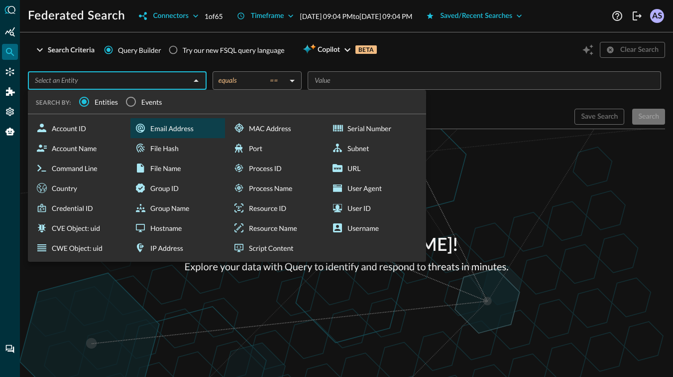
click at [181, 121] on div "Email Address" at bounding box center [177, 128] width 95 height 20
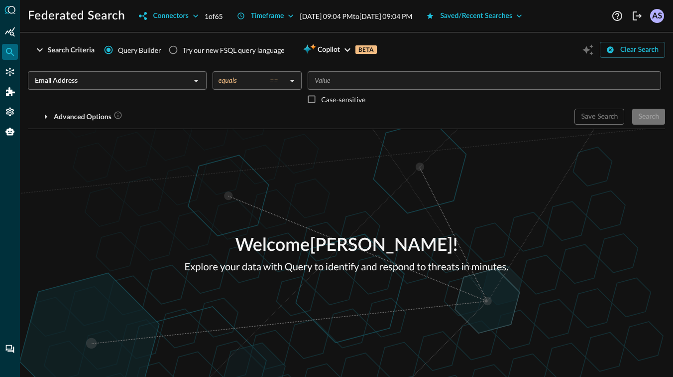
click at [277, 81] on body "Federated Search Connectors 1 of 65 Timeframe [DATE] 09:04 PM to [DATE] 09:04 P…" at bounding box center [336, 188] width 673 height 377
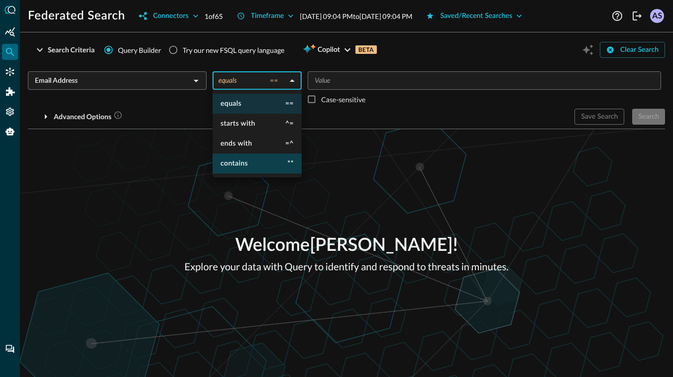
click at [250, 161] on li "contains **" at bounding box center [257, 163] width 89 height 20
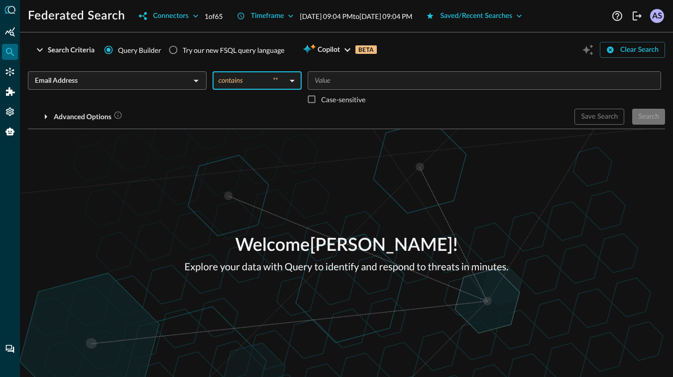
click at [338, 77] on input "Value" at bounding box center [484, 80] width 346 height 12
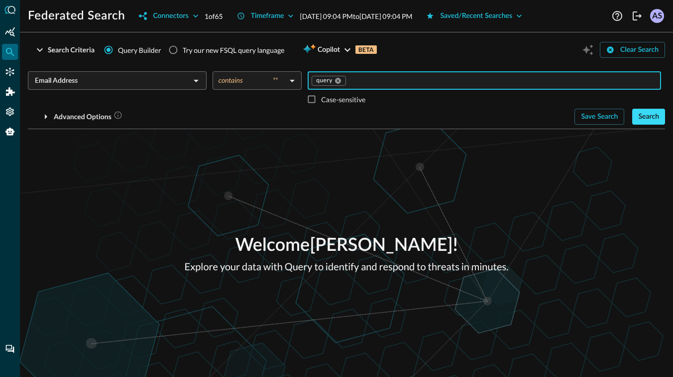
click at [647, 120] on div "Search" at bounding box center [649, 117] width 21 height 12
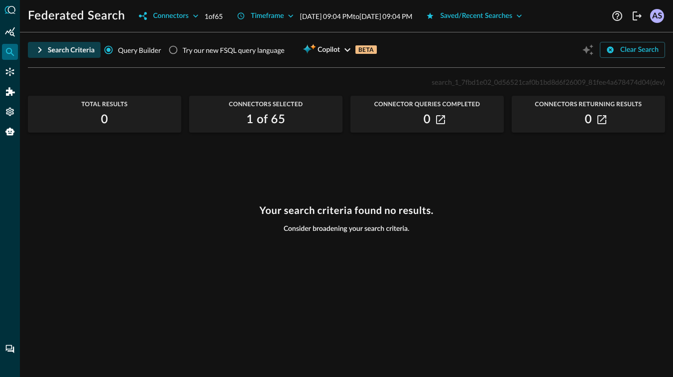
click at [40, 46] on icon "button" at bounding box center [40, 50] width 12 height 12
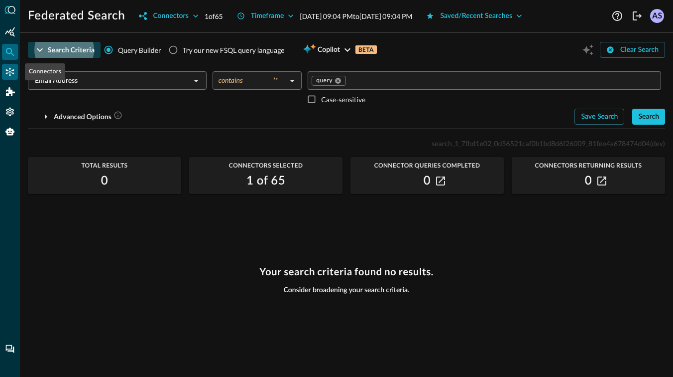
click at [6, 70] on icon "Connectors" at bounding box center [10, 72] width 8 height 8
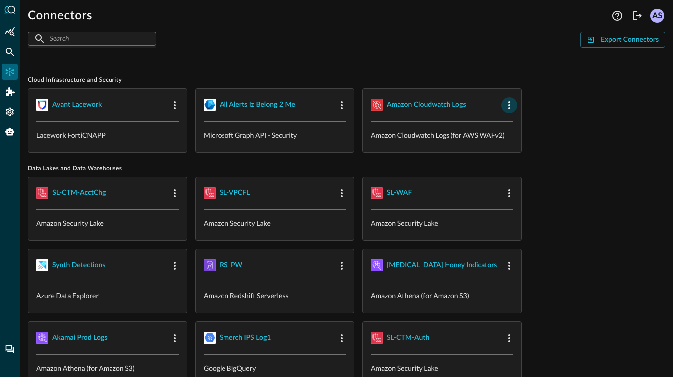
click at [513, 104] on icon "button" at bounding box center [510, 105] width 12 height 12
click at [523, 124] on span "Edit" at bounding box center [528, 126] width 13 height 7
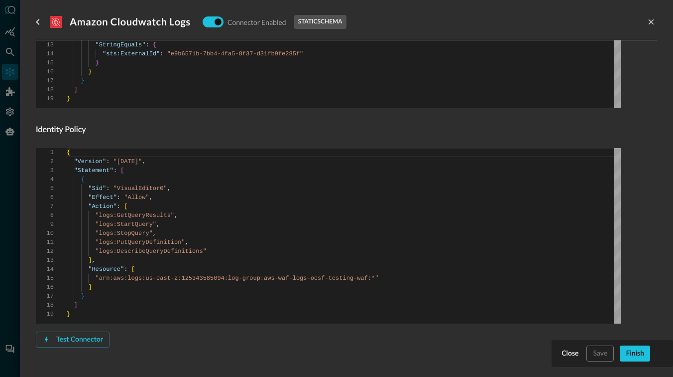
scroll to position [352, 0]
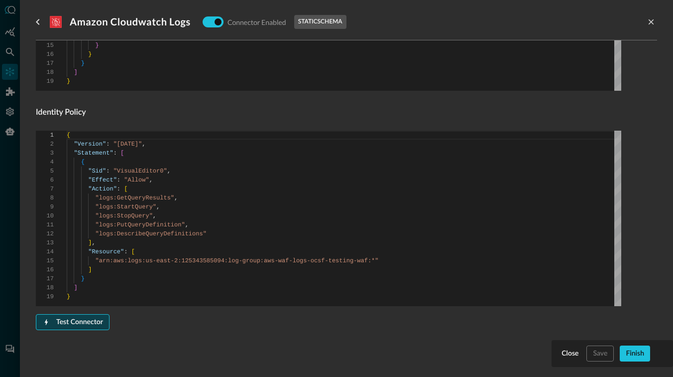
click at [84, 322] on div "Test Connector" at bounding box center [79, 322] width 47 height 12
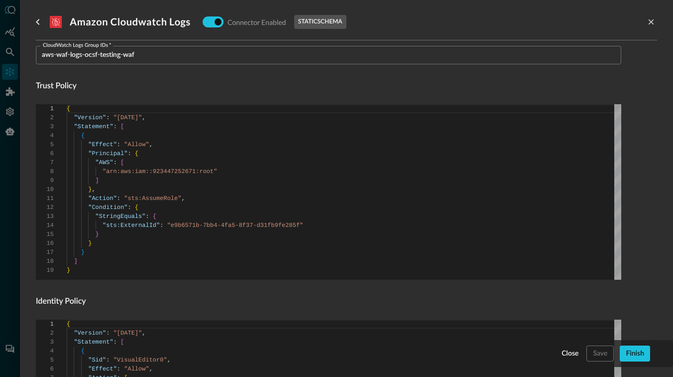
scroll to position [395, 0]
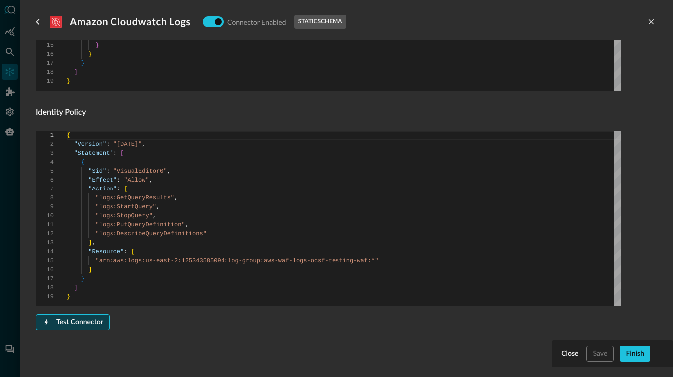
click at [72, 321] on div "Test Connector" at bounding box center [79, 322] width 47 height 12
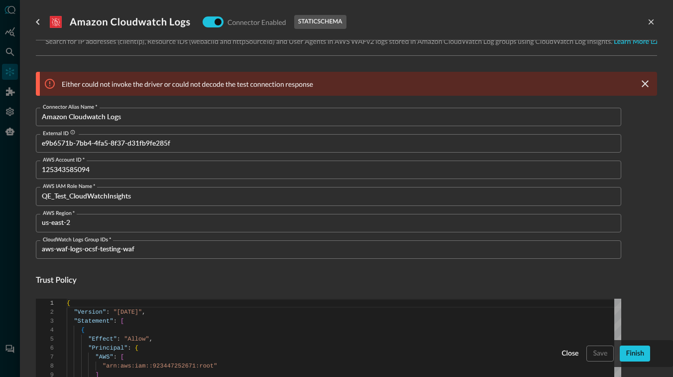
scroll to position [0, 0]
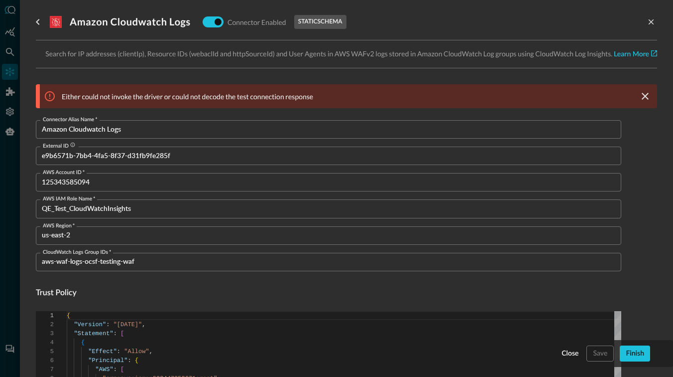
click at [55, 93] on icon at bounding box center [50, 96] width 12 height 12
click at [48, 96] on icon at bounding box center [50, 96] width 12 height 12
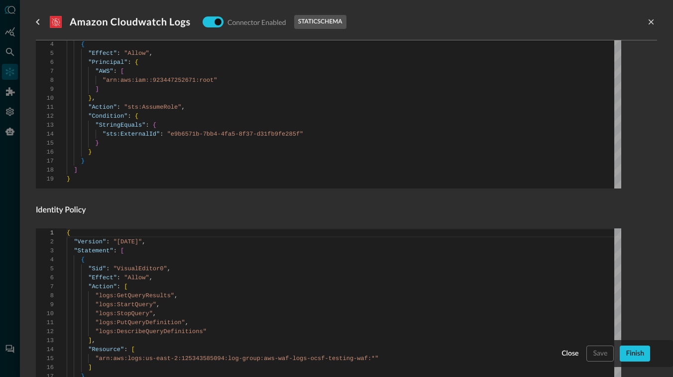
scroll to position [318, 0]
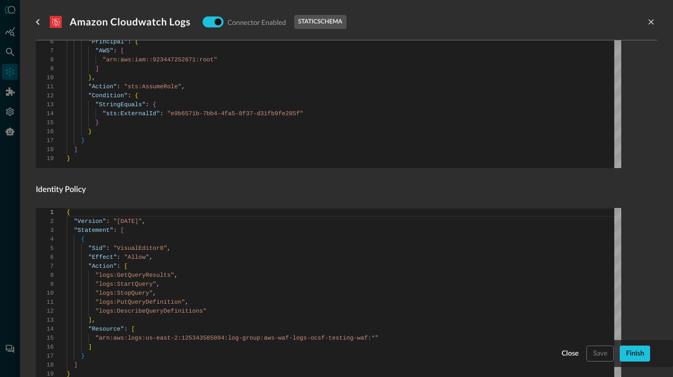
click at [319, 24] on p "static schema" at bounding box center [320, 21] width 44 height 9
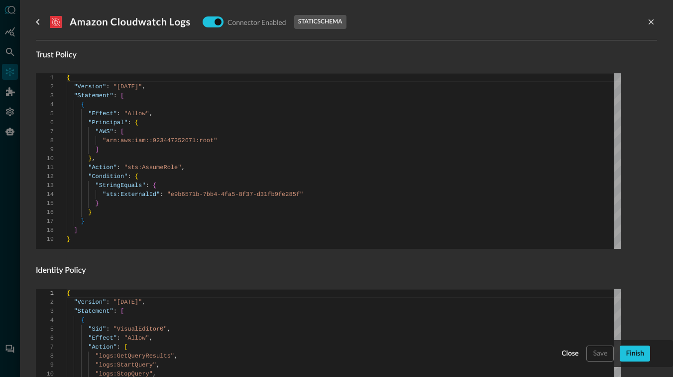
scroll to position [0, 0]
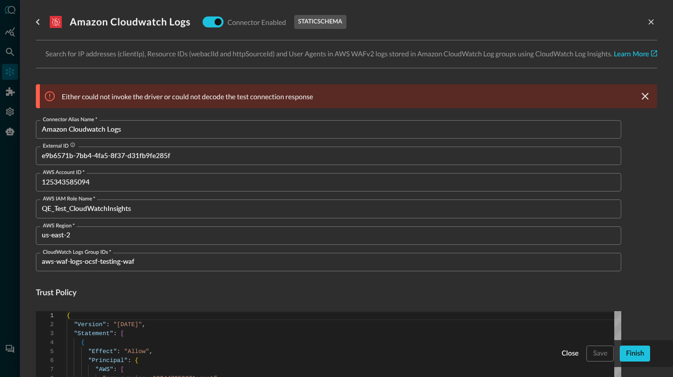
click at [170, 101] on div "Either could not invoke the driver or could not decode the test connection resp…" at bounding box center [349, 96] width 618 height 24
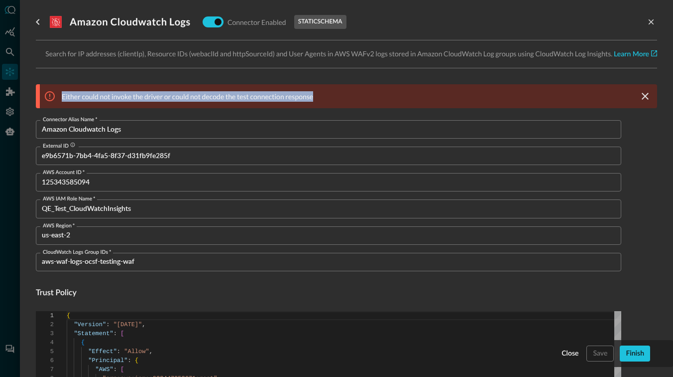
click at [170, 101] on div "Either could not invoke the driver or could not decode the test connection resp…" at bounding box center [349, 96] width 618 height 24
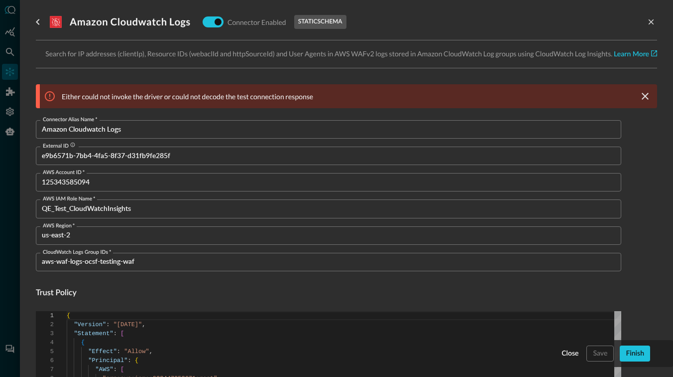
click at [170, 101] on div "Either could not invoke the driver or could not decode the test connection resp…" at bounding box center [349, 96] width 618 height 24
click at [35, 23] on icon "go back" at bounding box center [38, 22] width 12 height 12
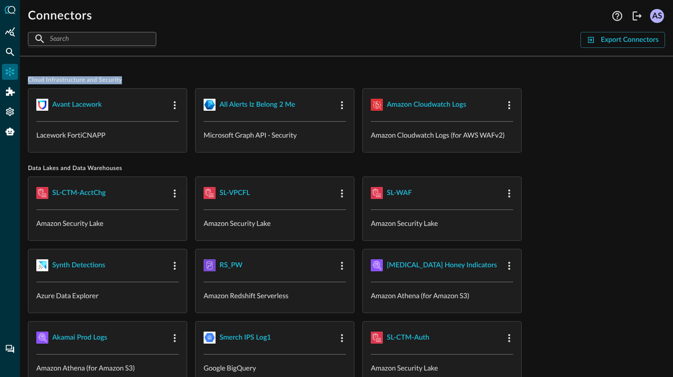
drag, startPoint x: 125, startPoint y: 81, endPoint x: 29, endPoint y: 80, distance: 95.1
click at [29, 80] on span "Cloud Infrastructure and Security" at bounding box center [347, 80] width 638 height 8
copy span "Cloud Infrastructure and Security"
click at [9, 110] on icon "Settings" at bounding box center [10, 112] width 8 height 8
